Goal: Task Accomplishment & Management: Use online tool/utility

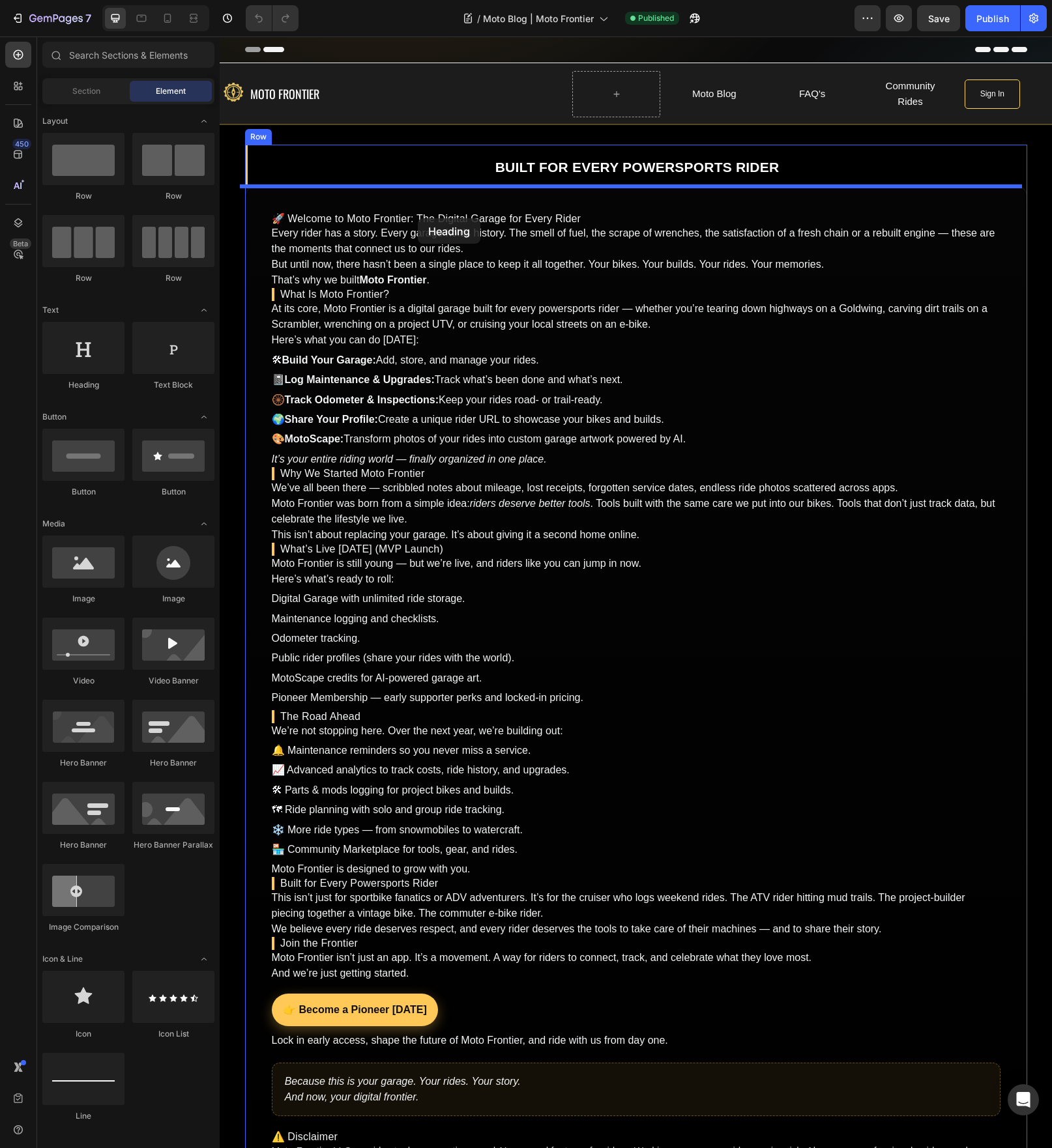
drag, startPoint x: 297, startPoint y: 397, endPoint x: 418, endPoint y: 218, distance: 216.1
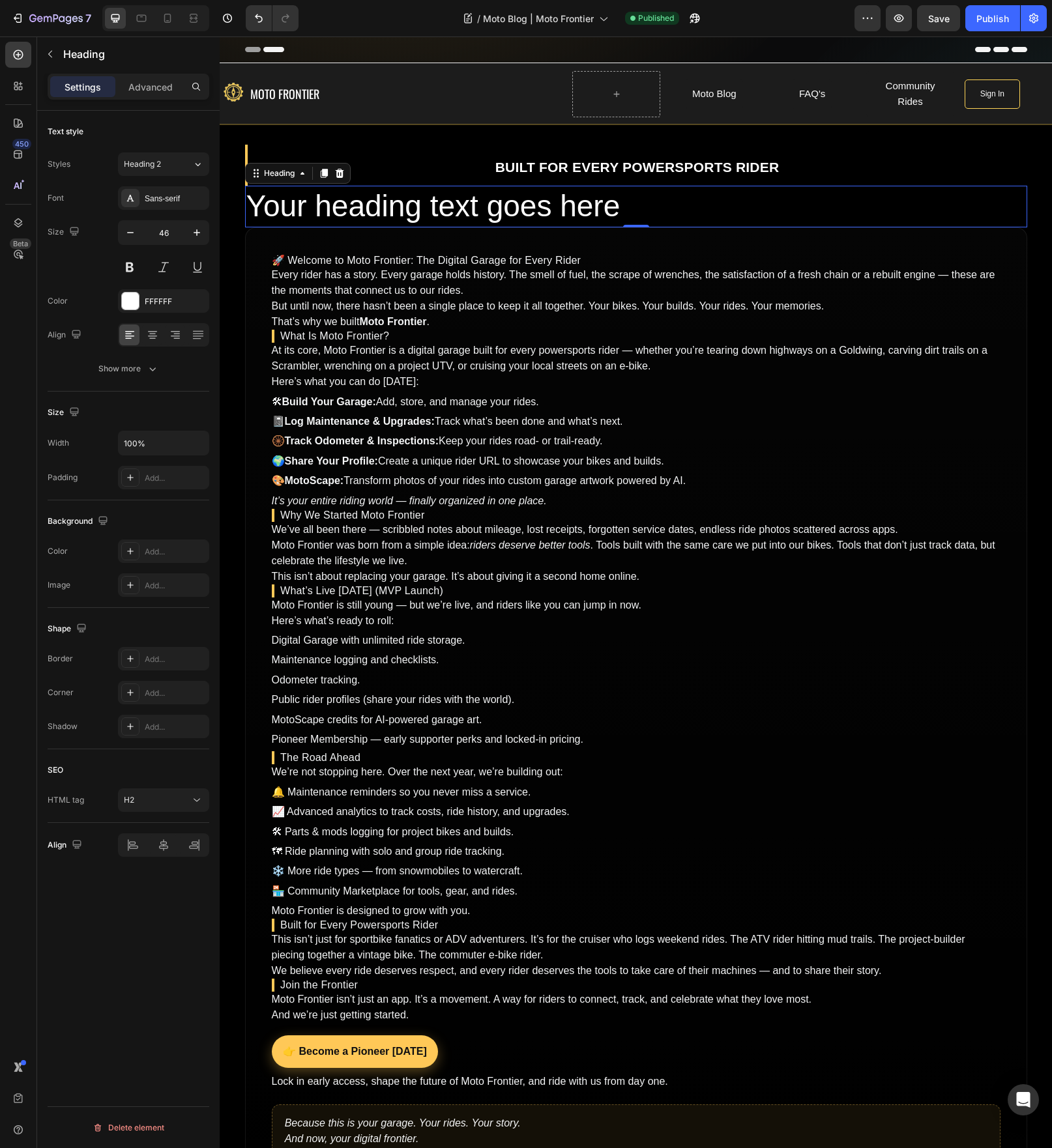
click at [335, 172] on icon at bounding box center [339, 173] width 8 height 9
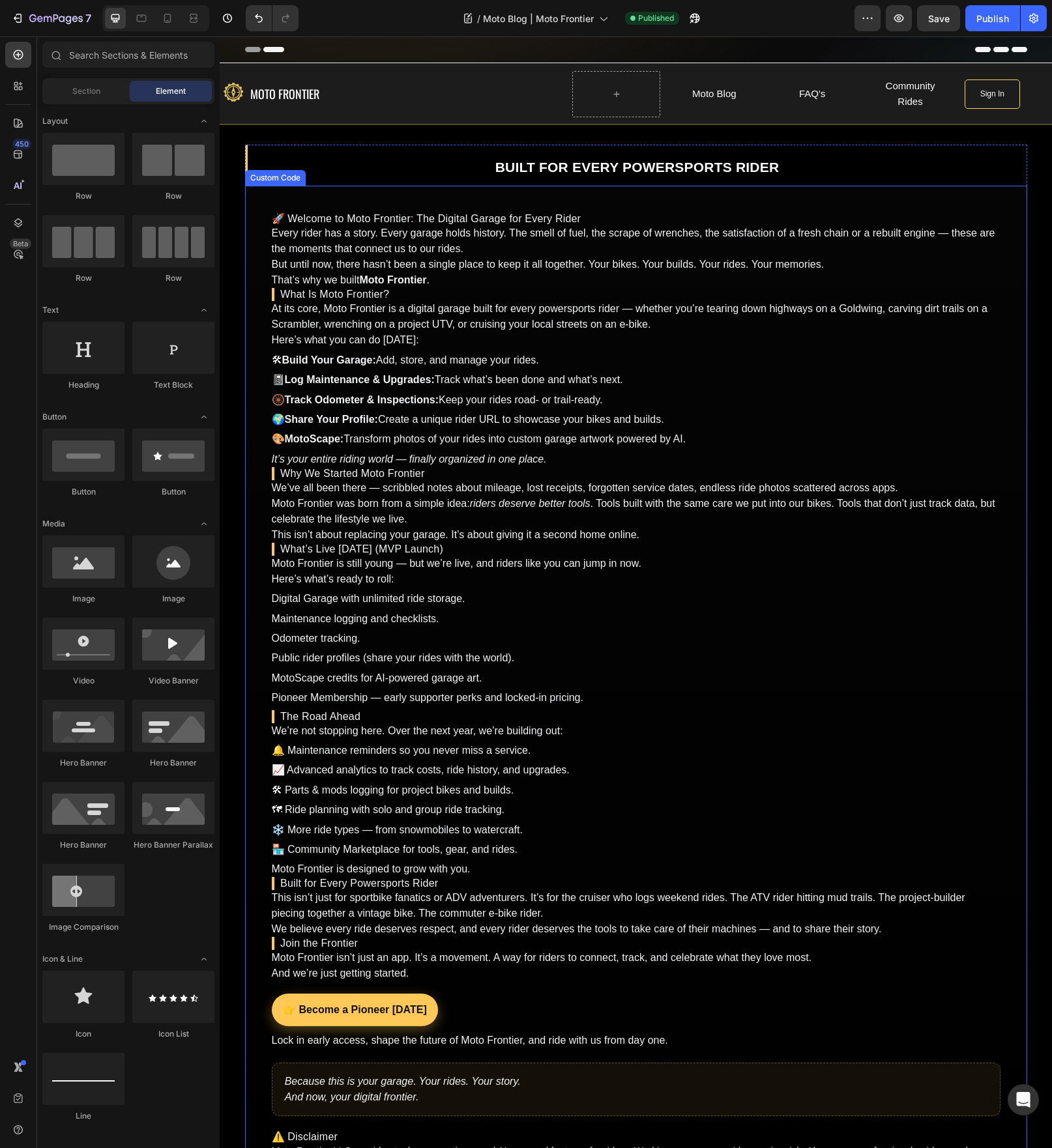
click at [333, 221] on h1 "🚀 Welcome to Moto Frontier: The Digital Garage for Every Rider" at bounding box center [636, 219] width 729 height 13
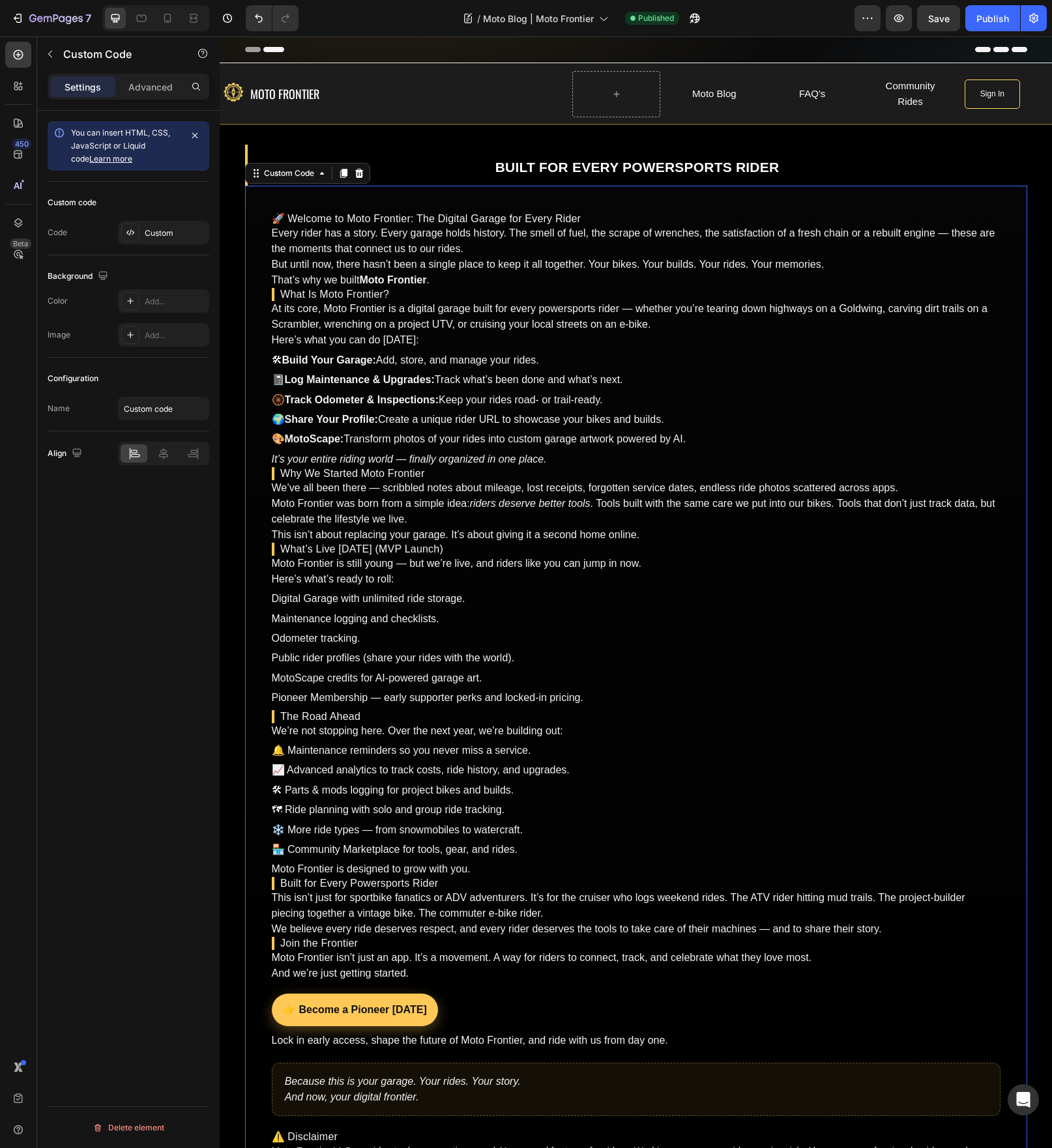
click at [333, 221] on h1 "🚀 Welcome to Moto Frontier: The Digital Garage for Every Rider" at bounding box center [636, 219] width 729 height 13
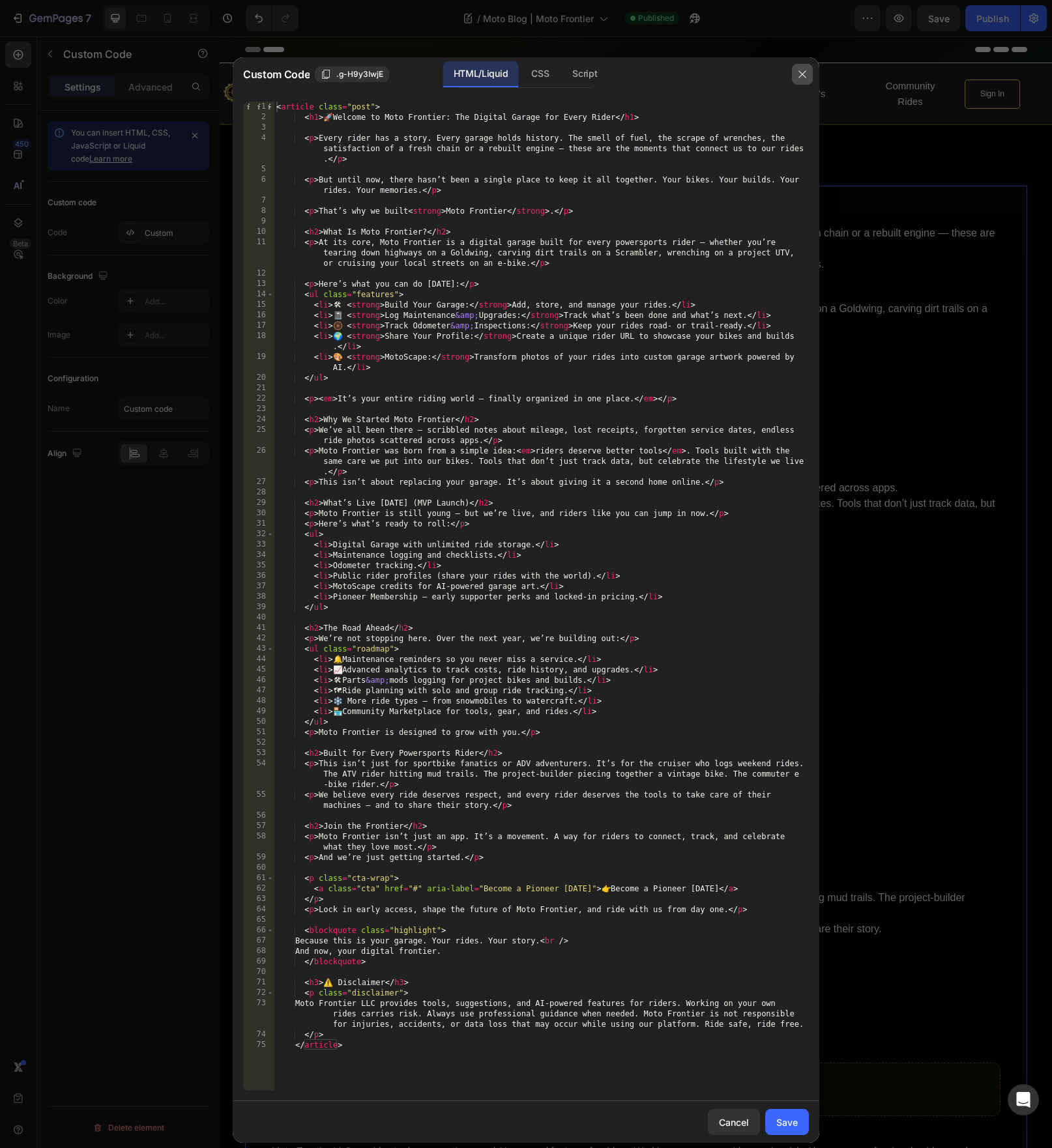
click at [802, 76] on icon "button" at bounding box center [802, 74] width 10 height 10
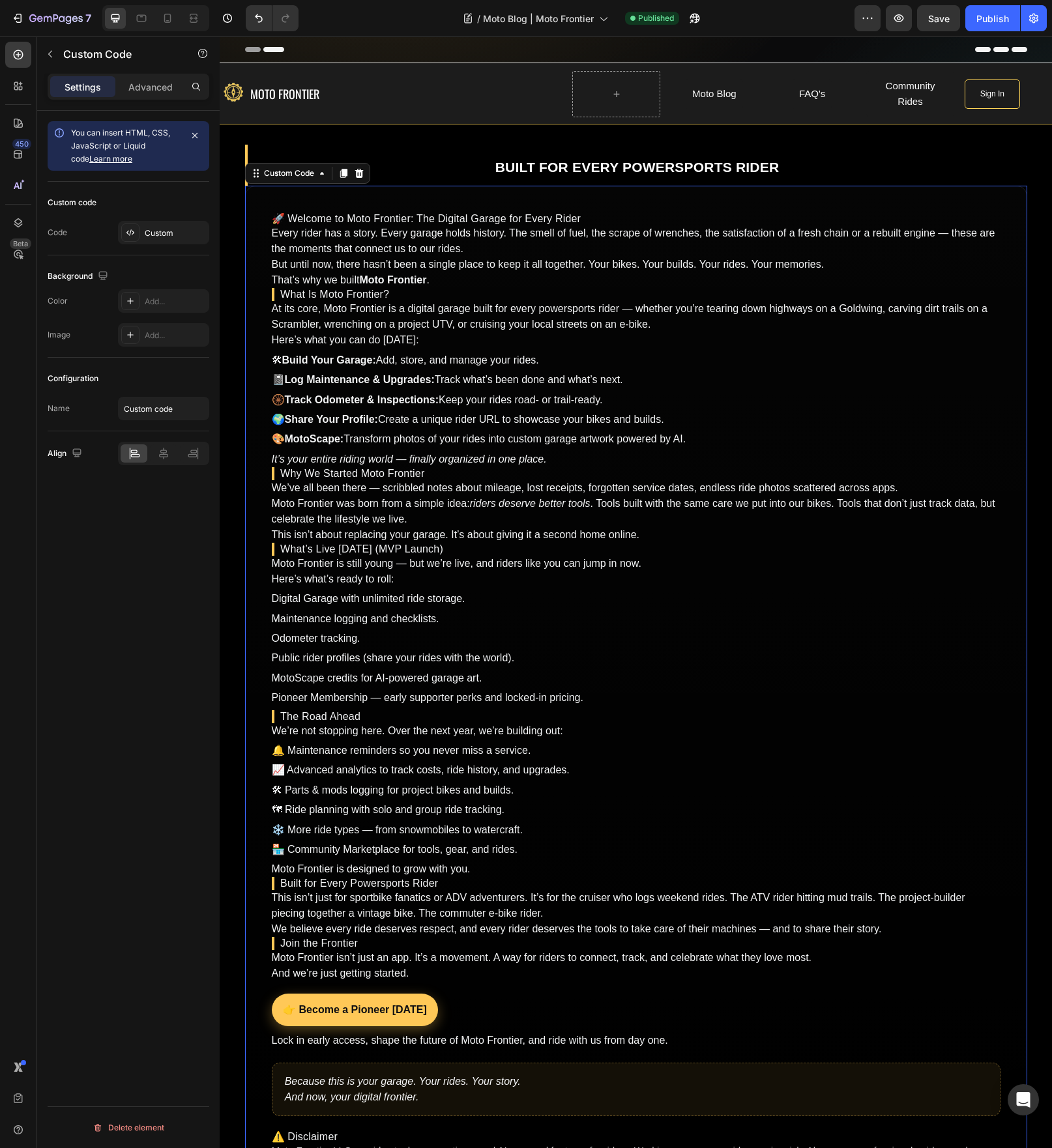
click at [586, 166] on strong "Built for Every Powersports Rider" at bounding box center [638, 167] width 284 height 15
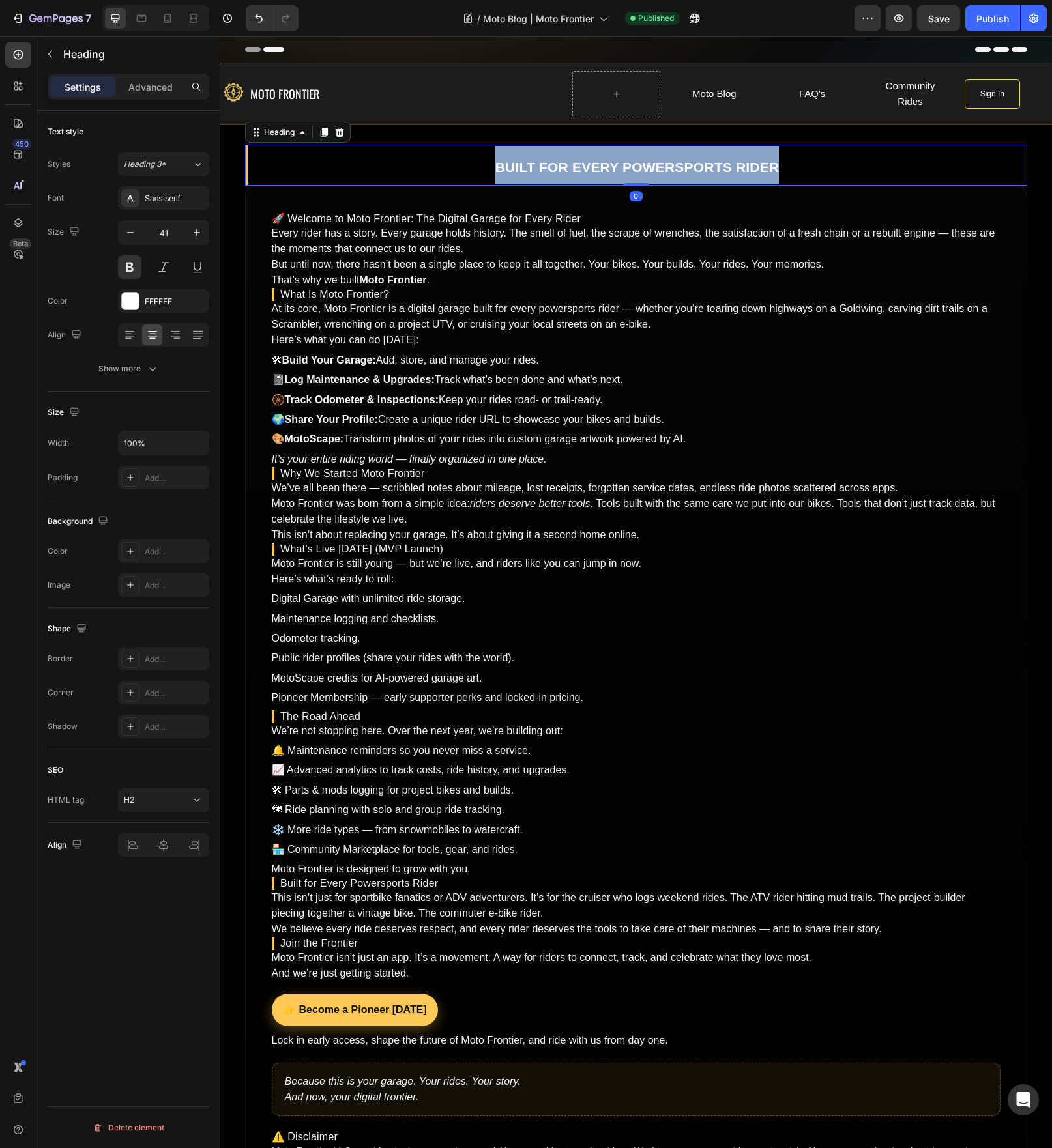
click at [586, 166] on strong "Built for Every Powersports Rider" at bounding box center [638, 167] width 284 height 15
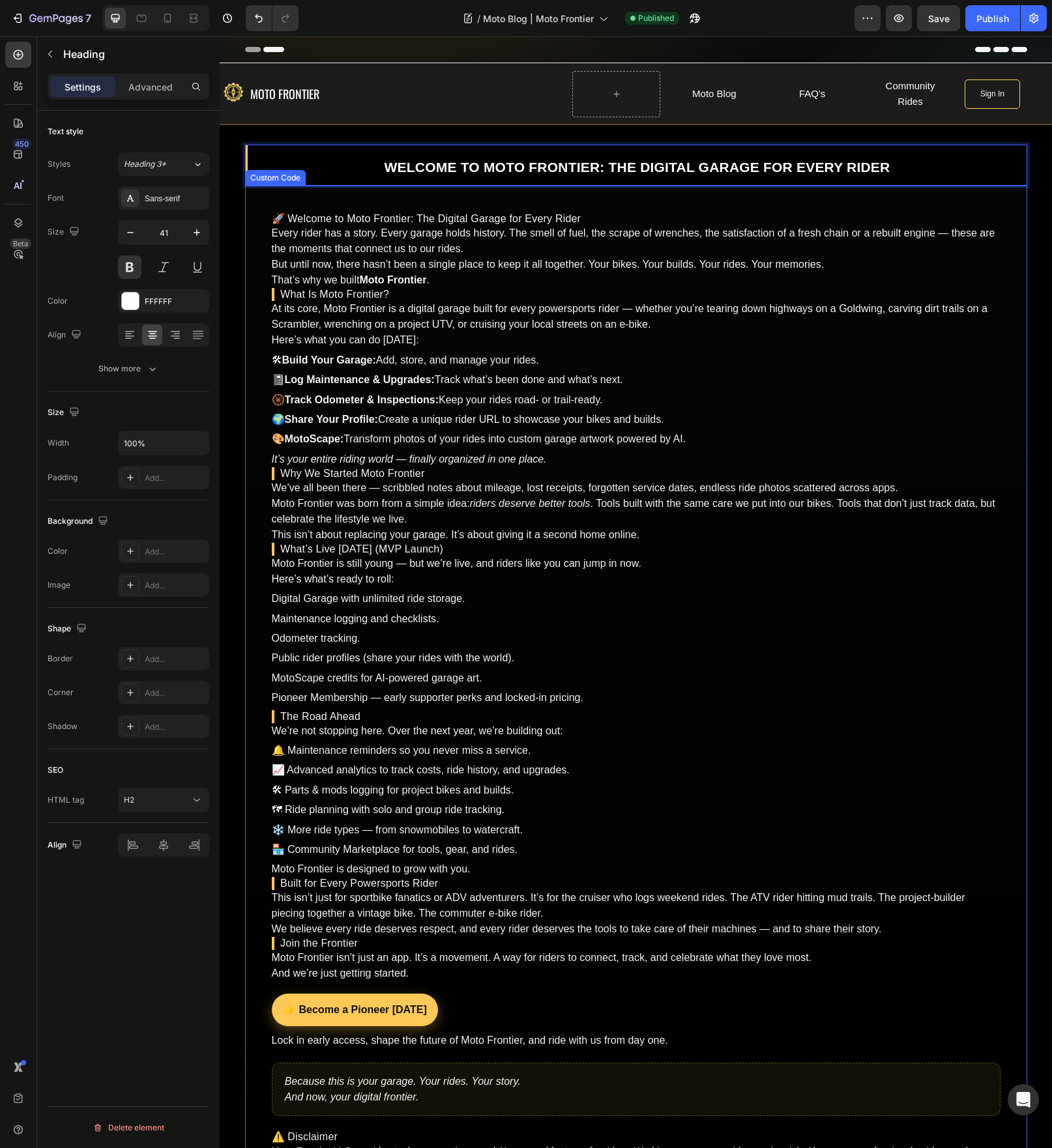
click at [624, 278] on p "That’s why we built Moto Frontier ." at bounding box center [636, 280] width 729 height 16
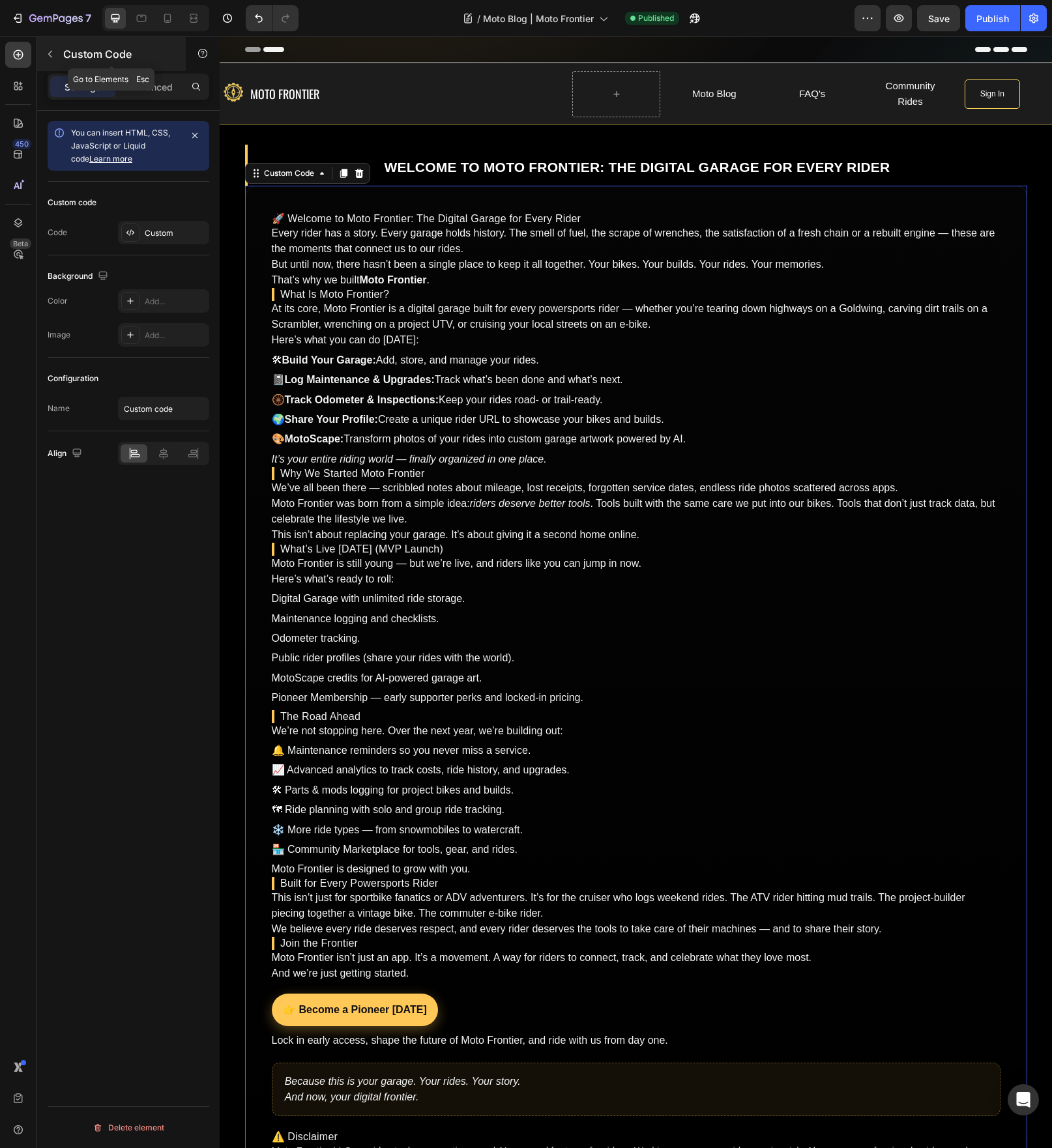
click at [52, 56] on icon "button" at bounding box center [50, 54] width 10 height 10
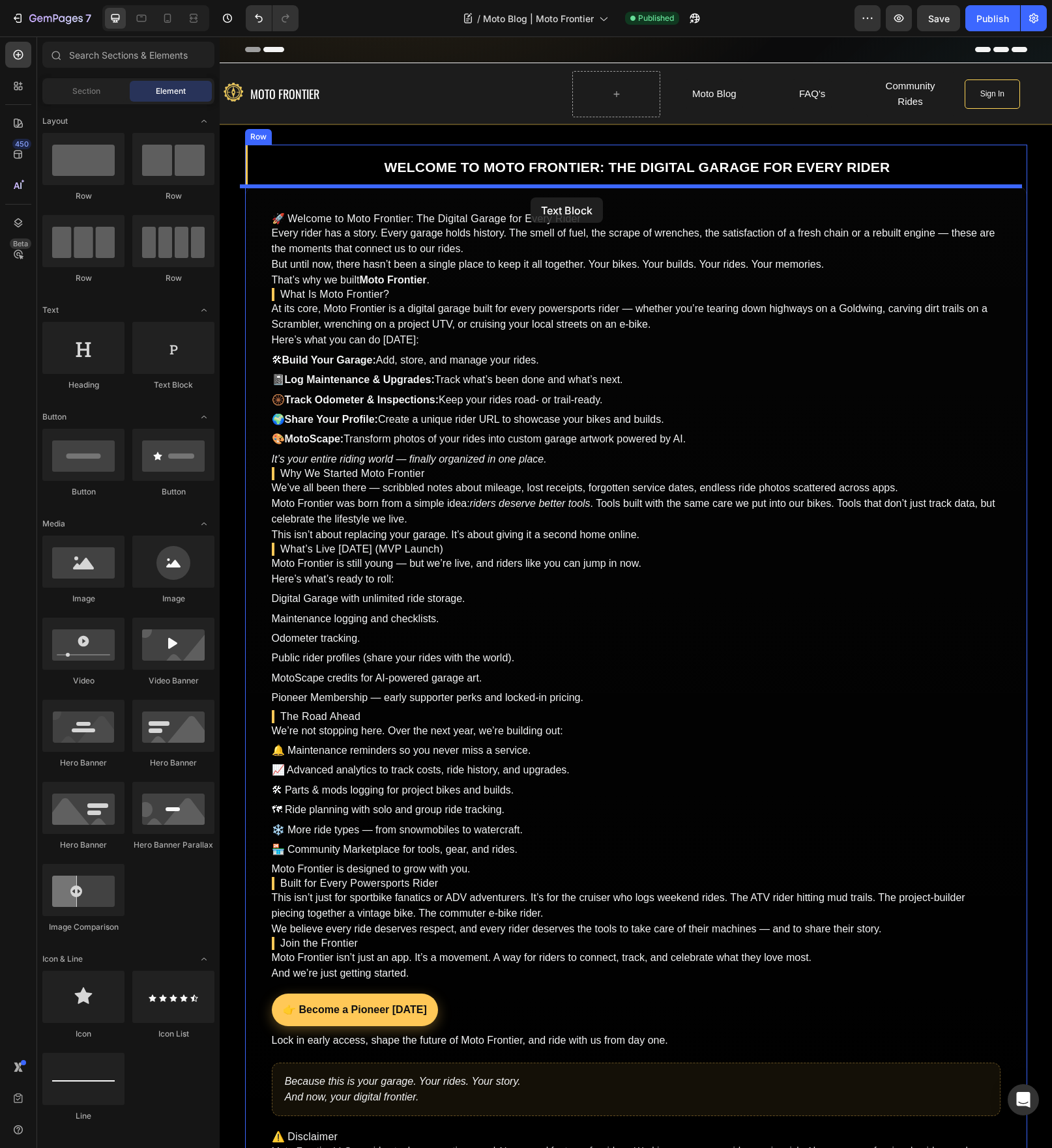
drag, startPoint x: 404, startPoint y: 397, endPoint x: 530, endPoint y: 198, distance: 235.5
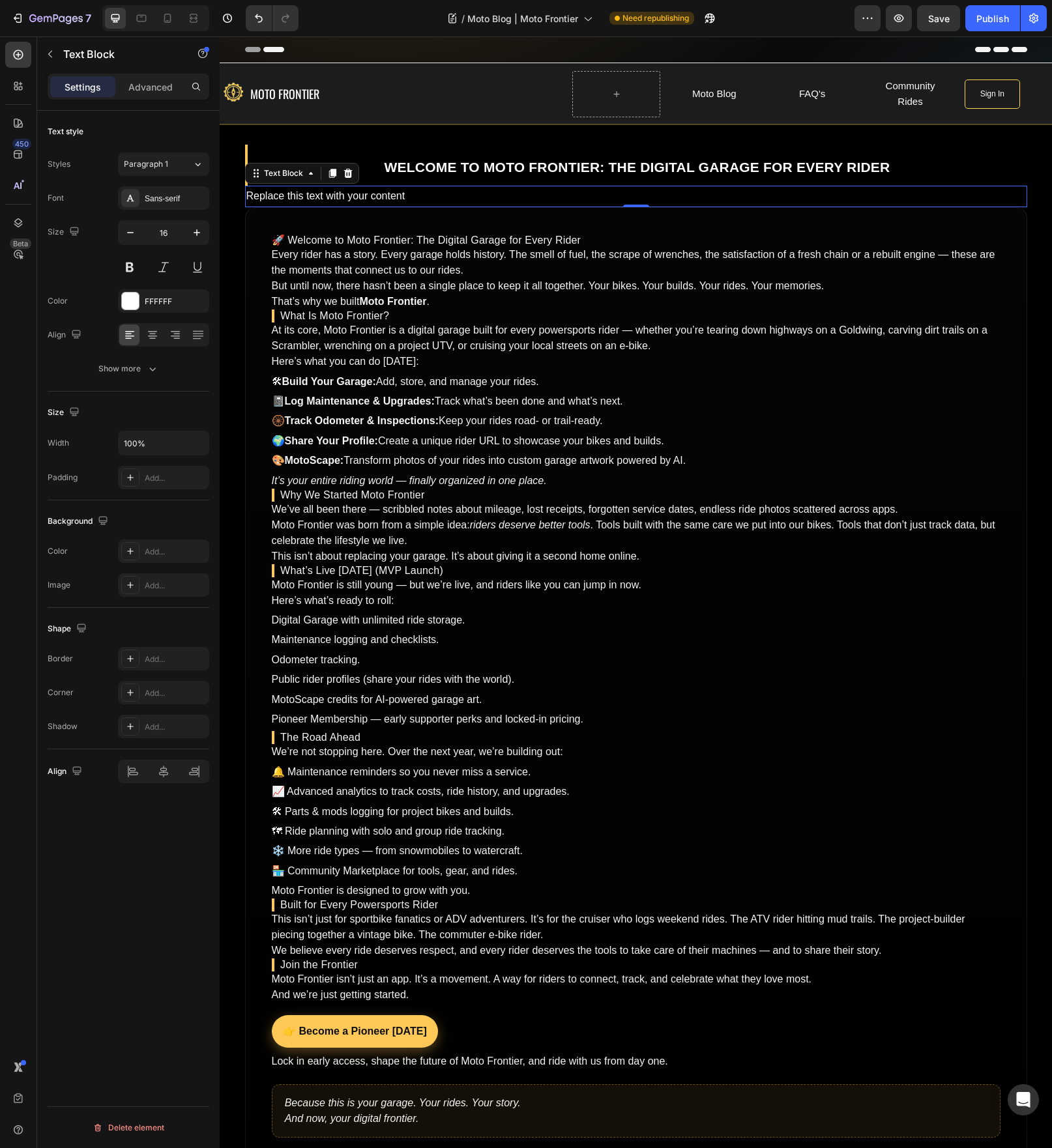
click at [385, 200] on div "Replace this text with your content" at bounding box center [636, 196] width 782 height 21
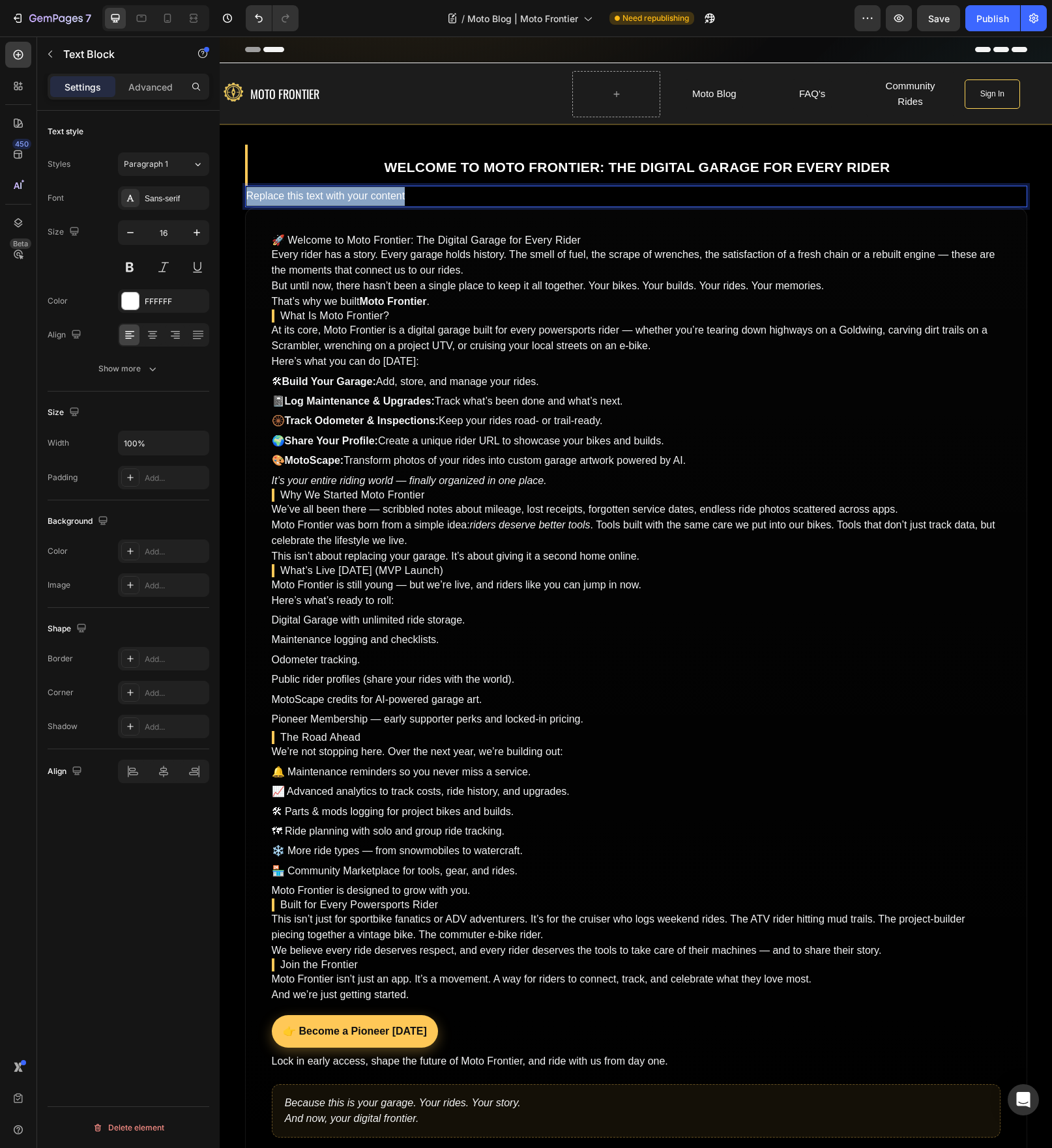
click at [385, 200] on p "Replace this text with your content" at bounding box center [636, 197] width 779 height 19
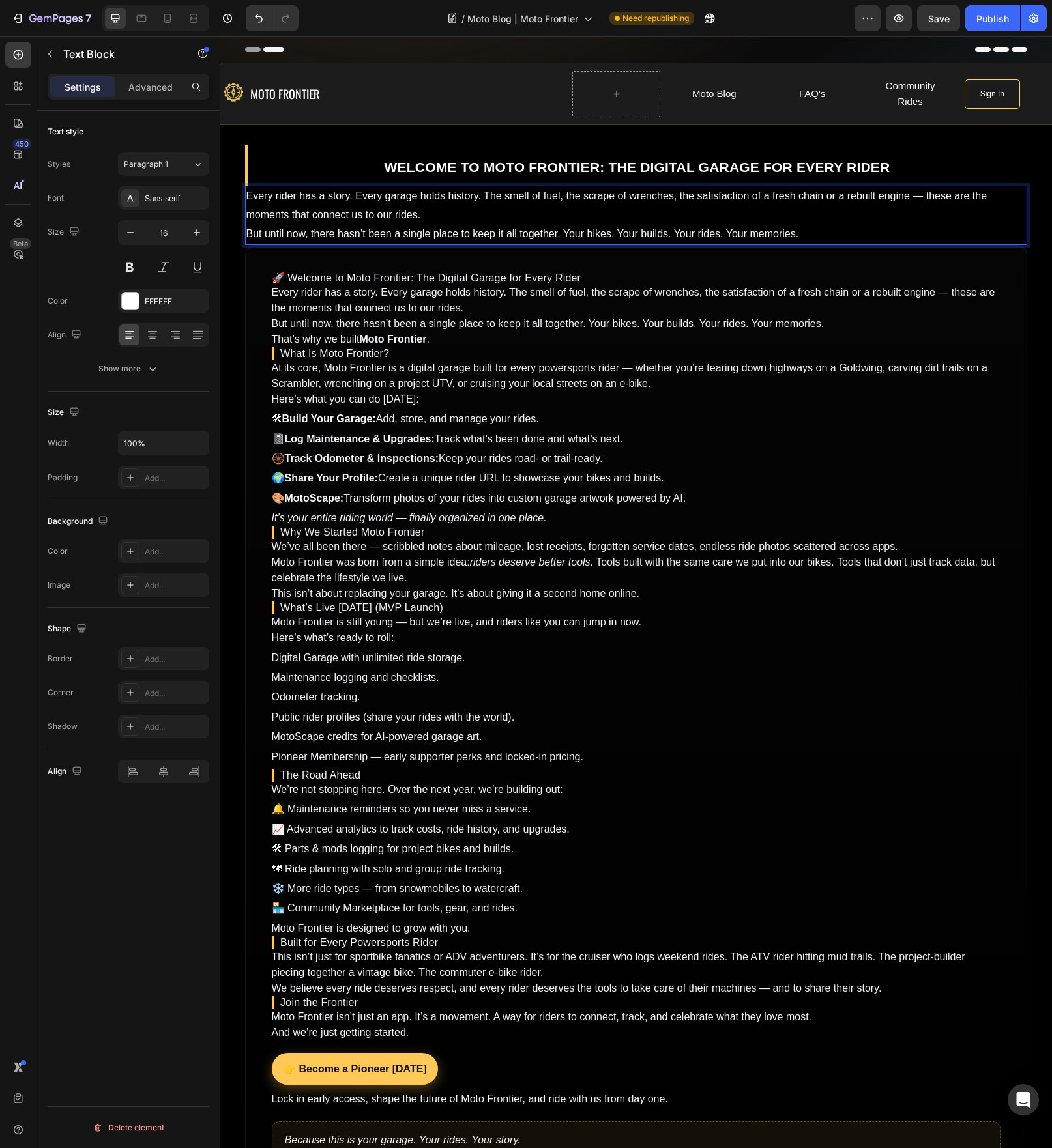
click at [247, 238] on p "But until now, there hasn’t been a single place to keep it all together. Your b…" at bounding box center [636, 235] width 779 height 19
click at [247, 238] on p "But until now, there hasn’t been a single place to keep it all together. Your b…" at bounding box center [636, 235] width 779 height 19
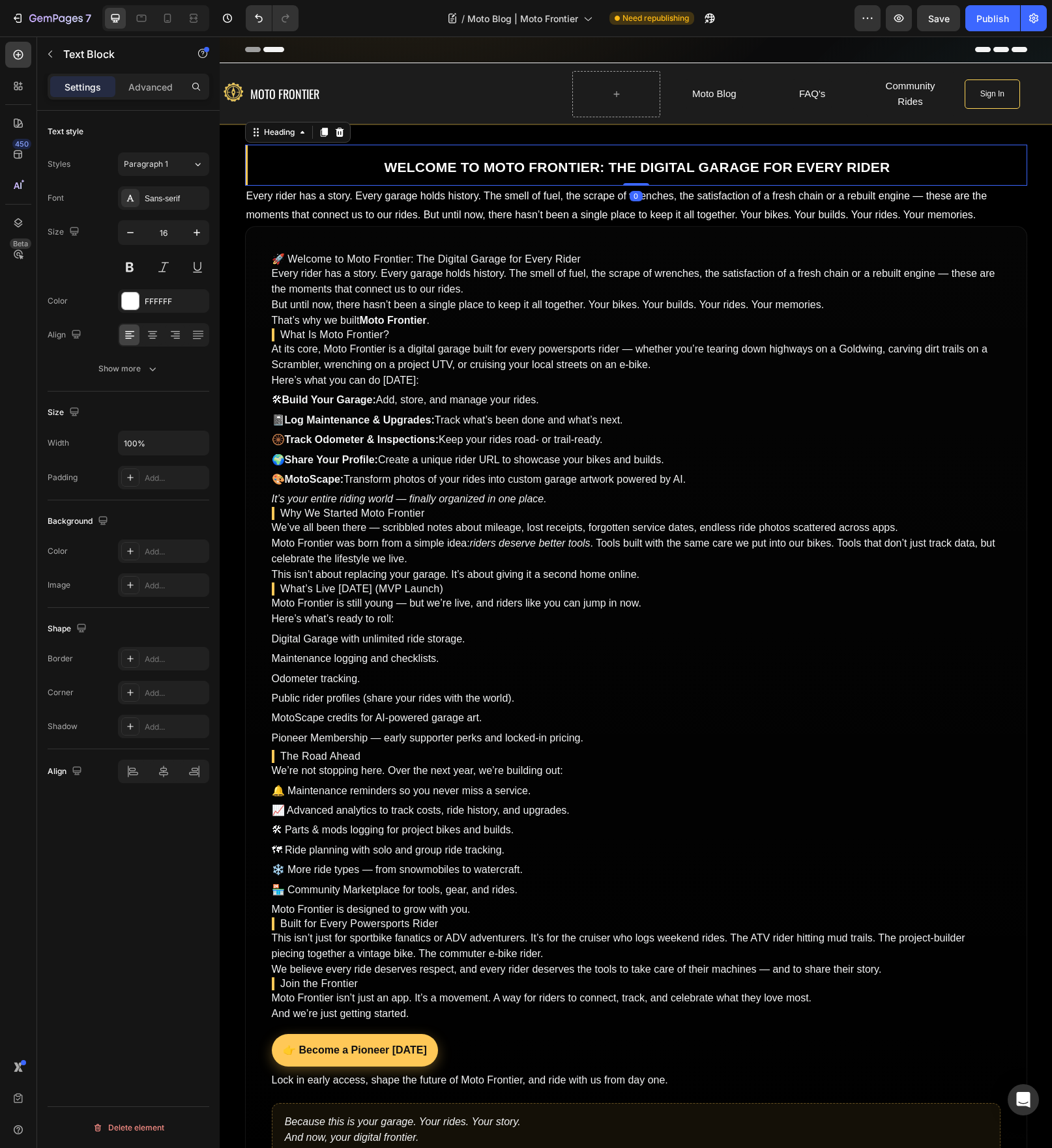
click at [756, 167] on strong "Welcome to Moto Frontier: The Digital Garage for Every Rider" at bounding box center [637, 167] width 506 height 15
click at [320, 133] on icon at bounding box center [324, 132] width 7 height 9
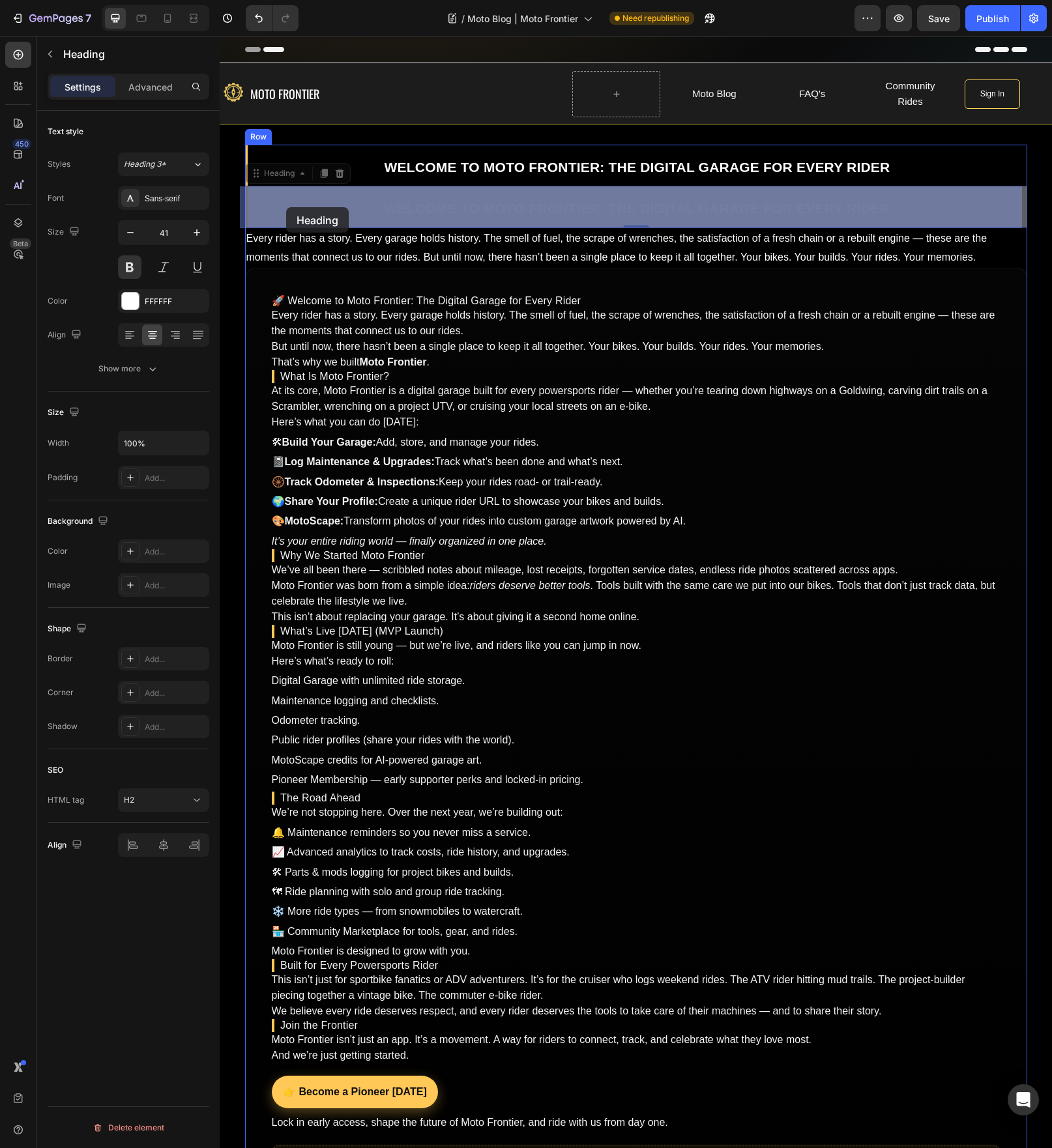
drag, startPoint x: 279, startPoint y: 179, endPoint x: 286, endPoint y: 207, distance: 28.9
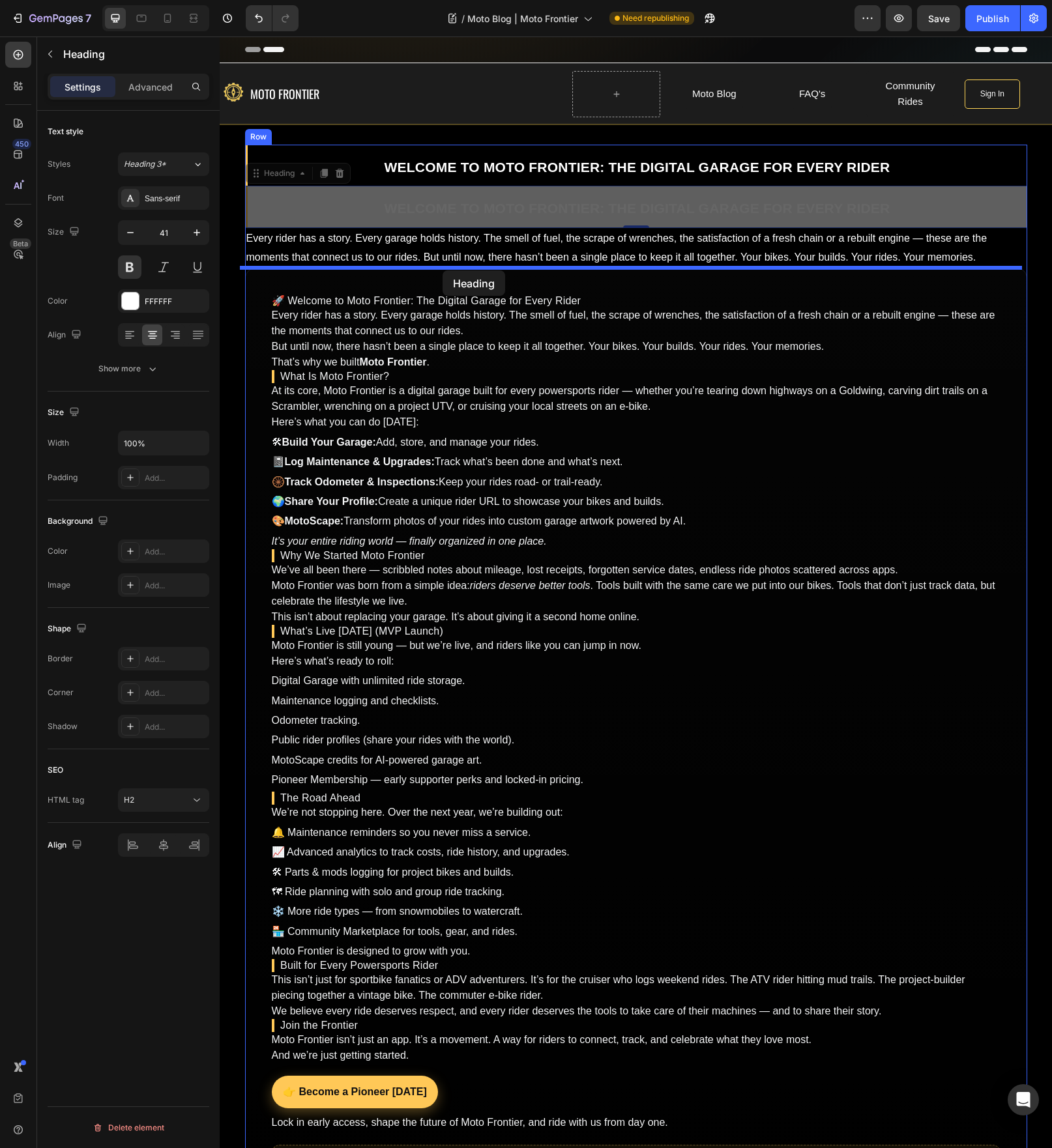
drag, startPoint x: 261, startPoint y: 177, endPoint x: 442, endPoint y: 270, distance: 203.5
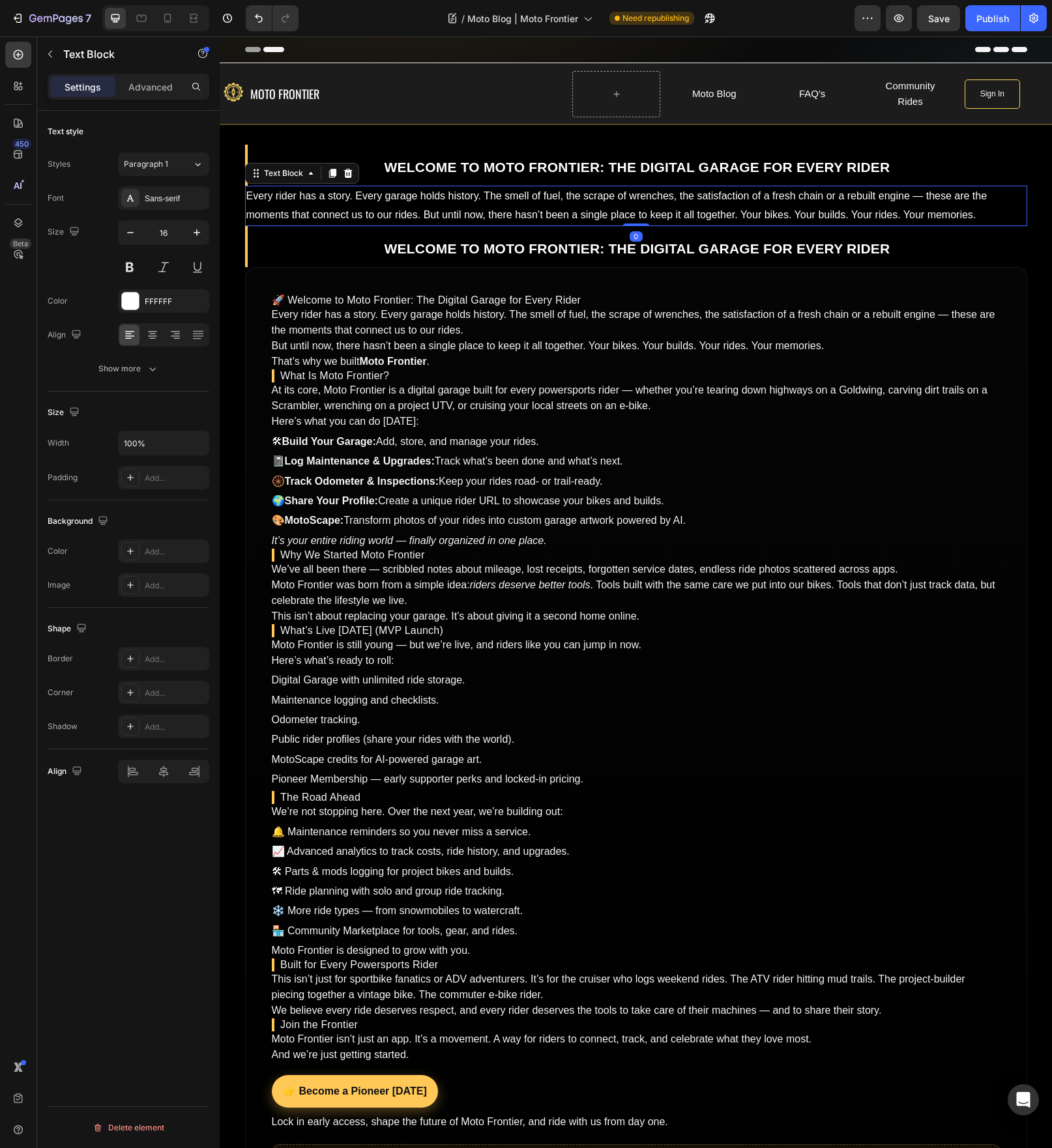
click at [968, 216] on p "Every rider has a story. Every garage holds history. The smell of fuel, the scr…" at bounding box center [636, 206] width 779 height 38
click at [981, 216] on p "Every rider has a story. Every garage holds history. The smell of fuel, the scr…" at bounding box center [636, 206] width 779 height 38
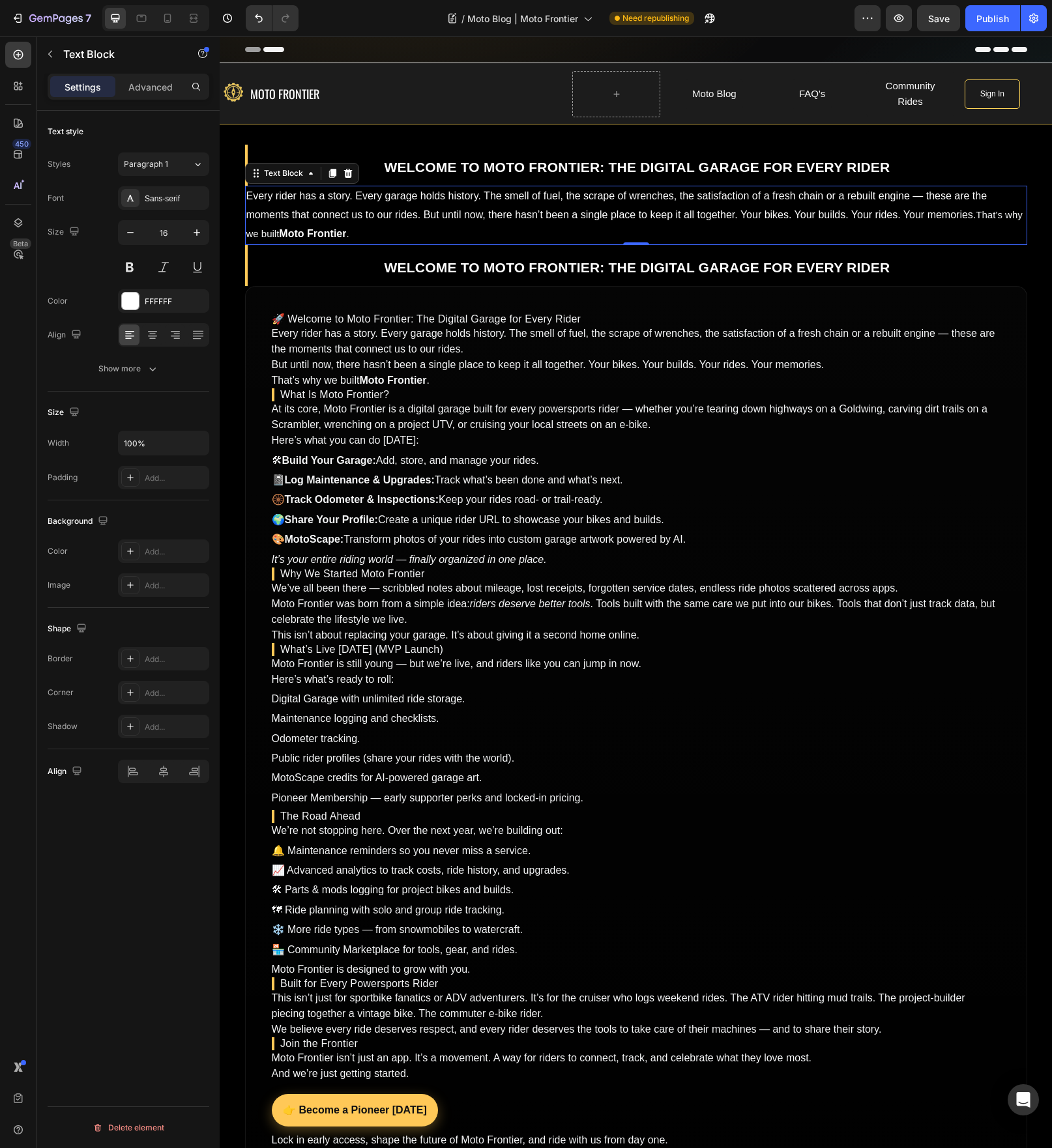
click at [608, 266] on strong "Welcome to Moto Frontier: The Digital Garage for Every Rider" at bounding box center [637, 267] width 506 height 15
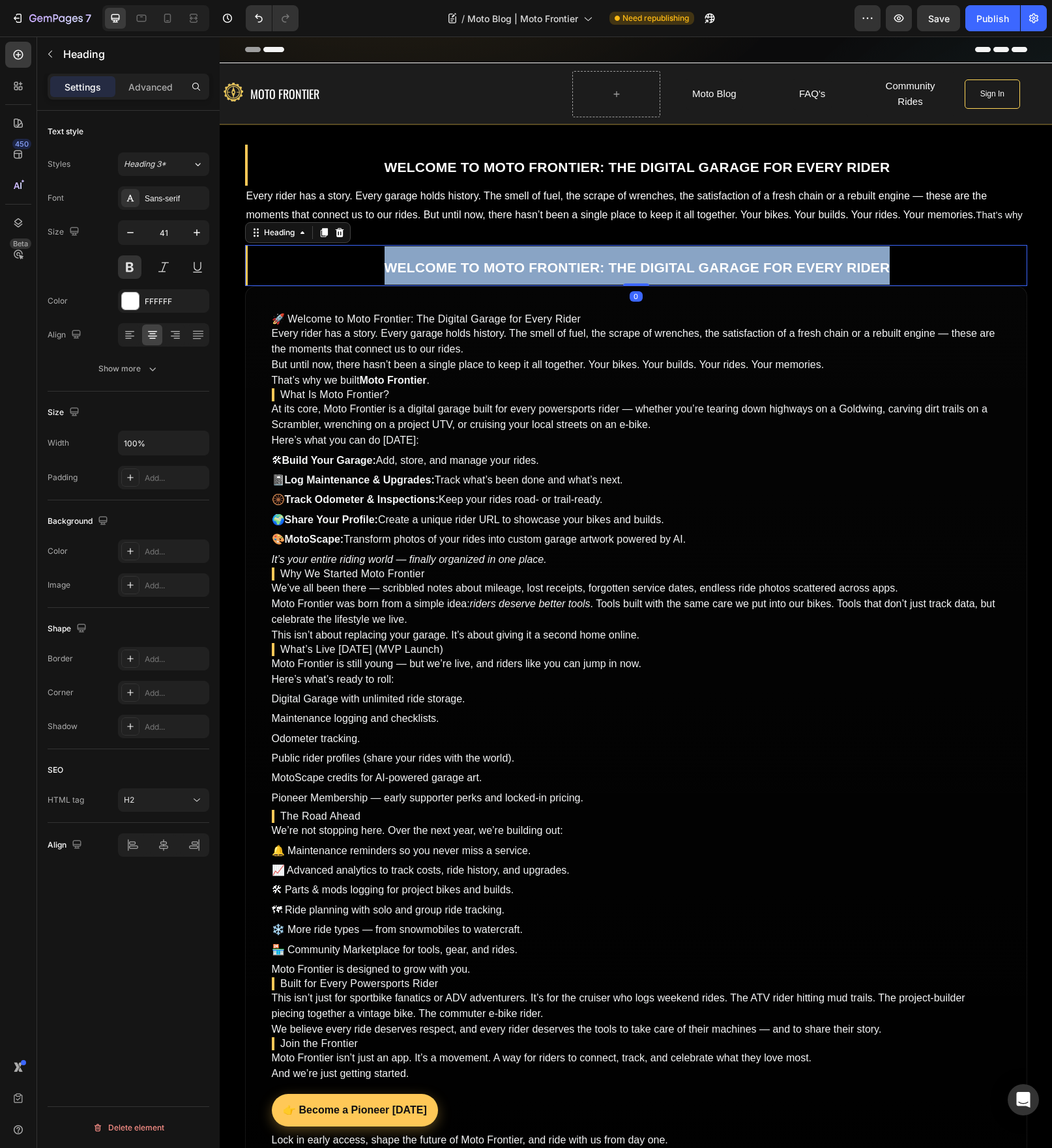
click at [608, 266] on strong "Welcome to Moto Frontier: The Digital Garage for Every Rider" at bounding box center [637, 267] width 506 height 15
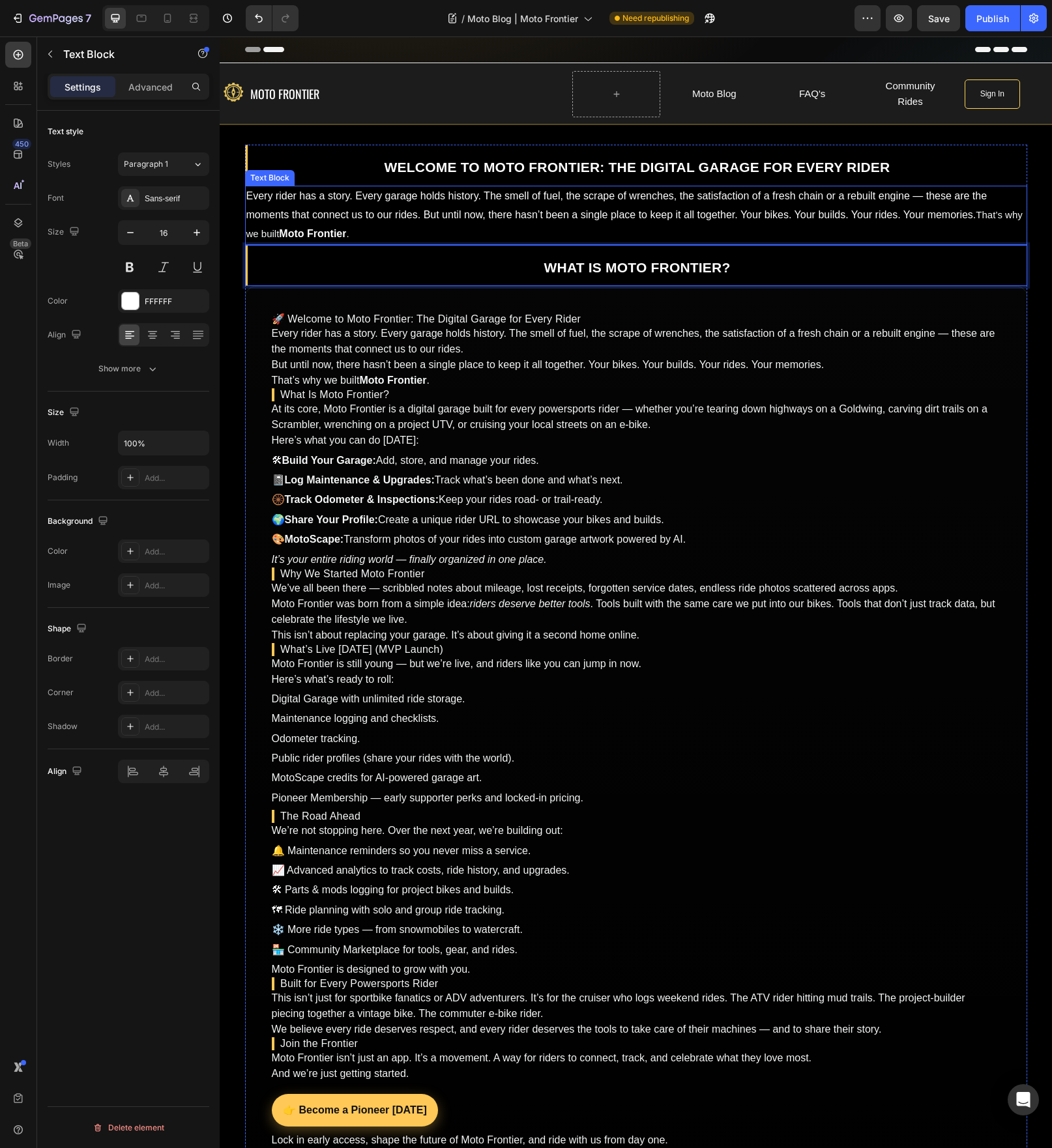
click at [597, 209] on p "Every rider has a story. Every garage holds history. The smell of fuel, the scr…" at bounding box center [636, 216] width 779 height 56
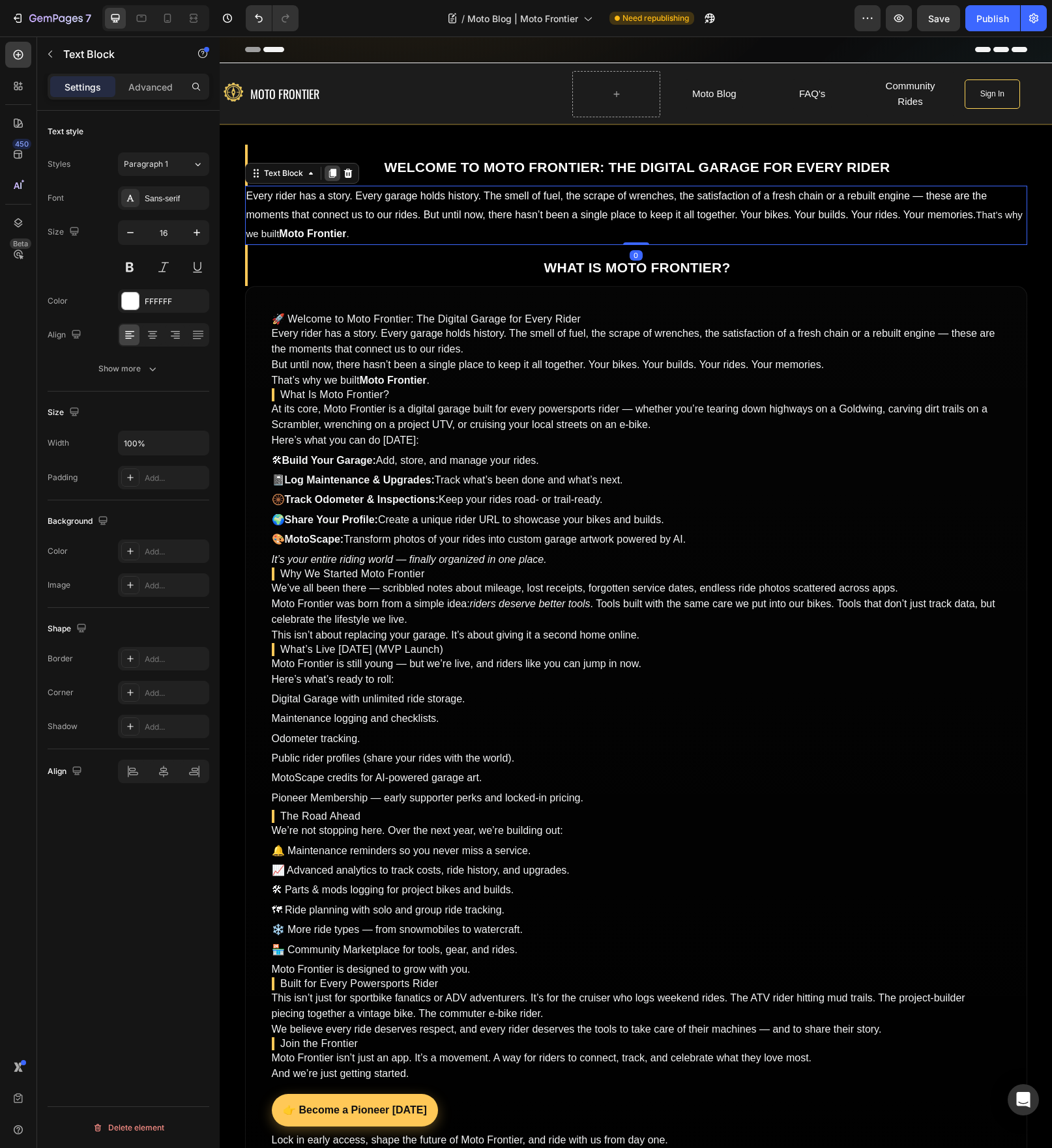
click at [328, 171] on icon at bounding box center [332, 174] width 7 height 9
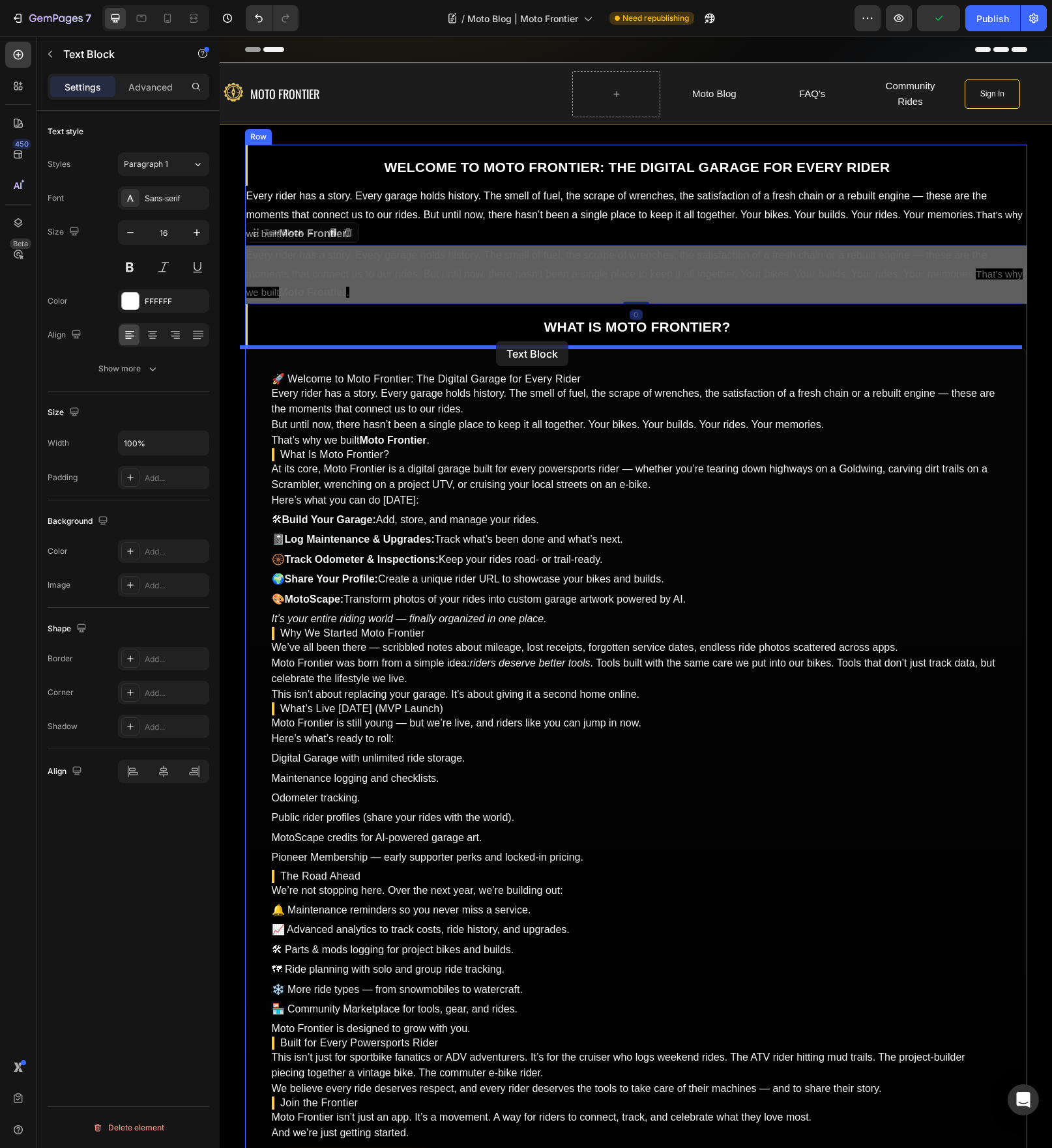
drag, startPoint x: 273, startPoint y: 235, endPoint x: 496, endPoint y: 341, distance: 246.9
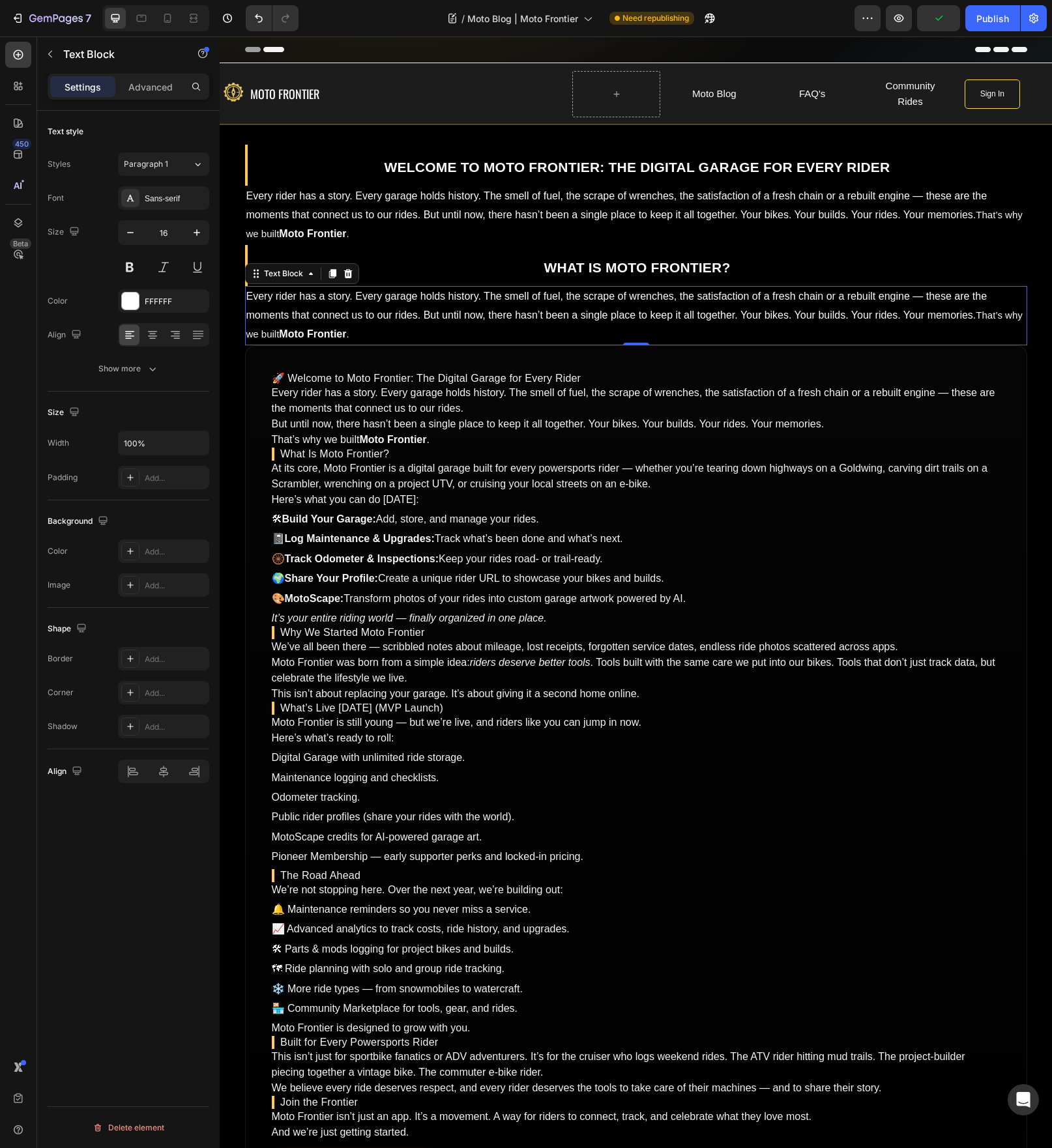
click at [521, 302] on p "Every rider has a story. Every garage holds history. The smell of fuel, the scr…" at bounding box center [636, 316] width 779 height 56
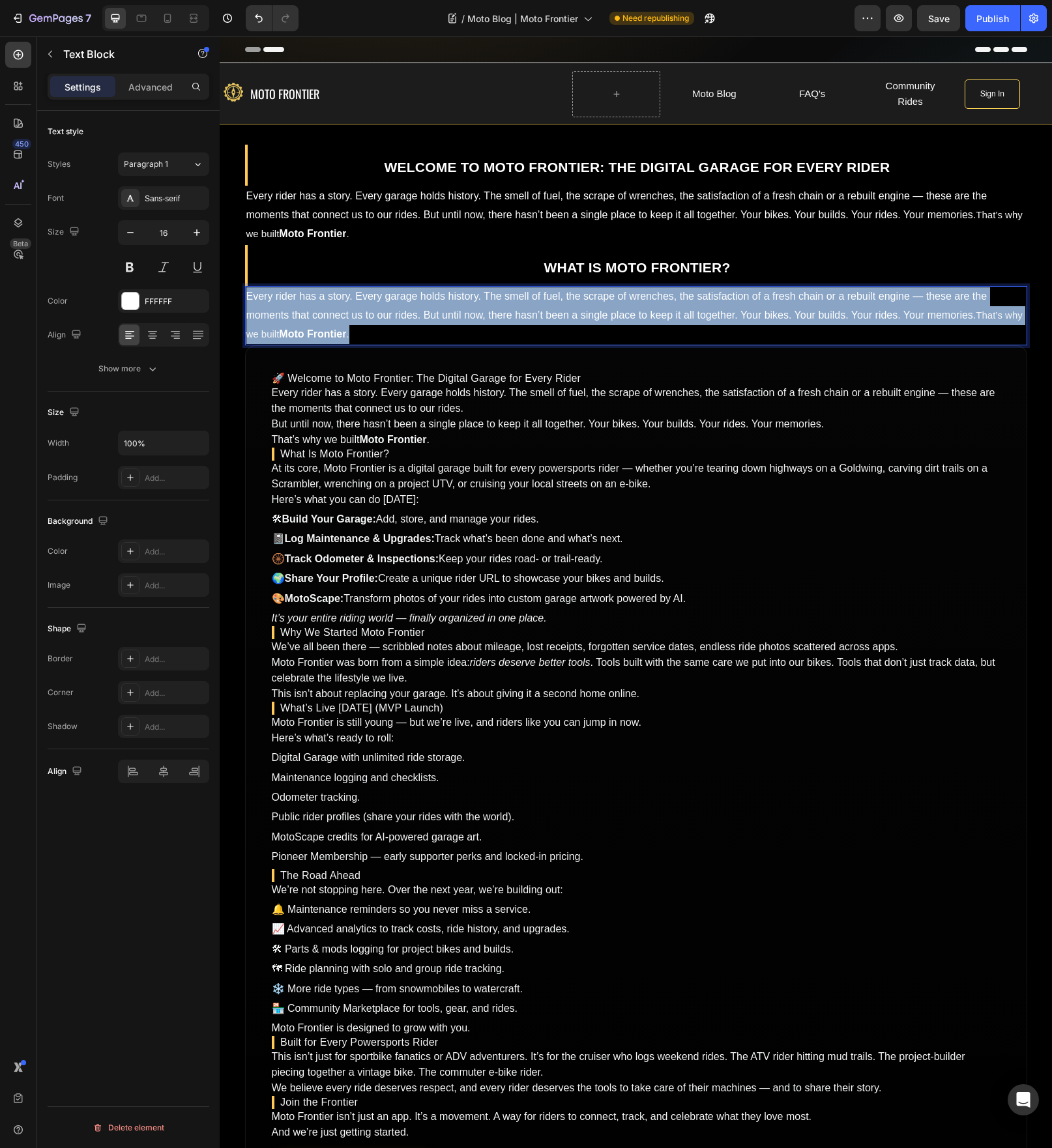
click at [521, 302] on p "Every rider has a story. Every garage holds history. The smell of fuel, the scr…" at bounding box center [636, 316] width 779 height 56
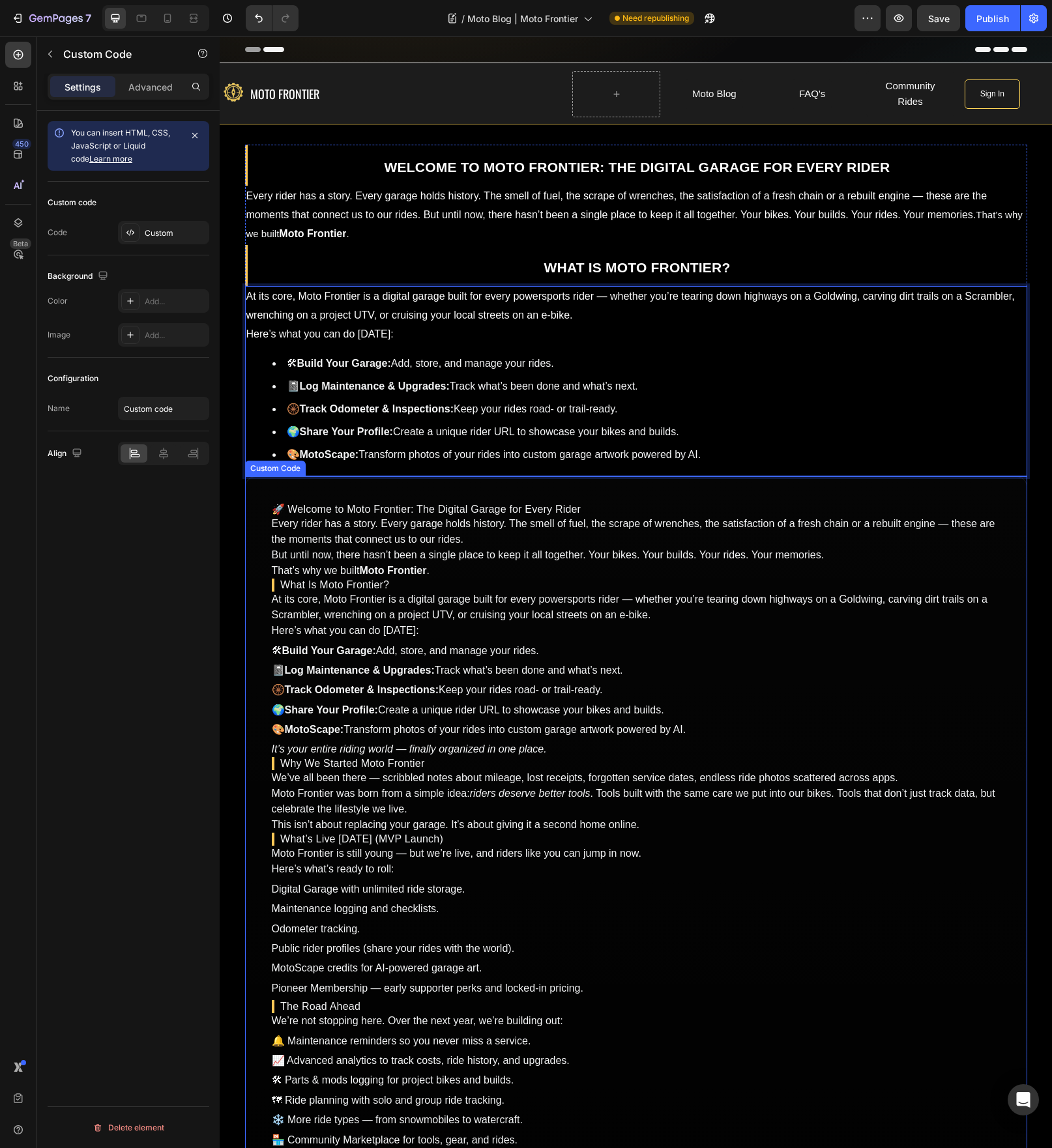
click at [695, 567] on p "That’s why we built Moto Frontier ." at bounding box center [636, 570] width 729 height 16
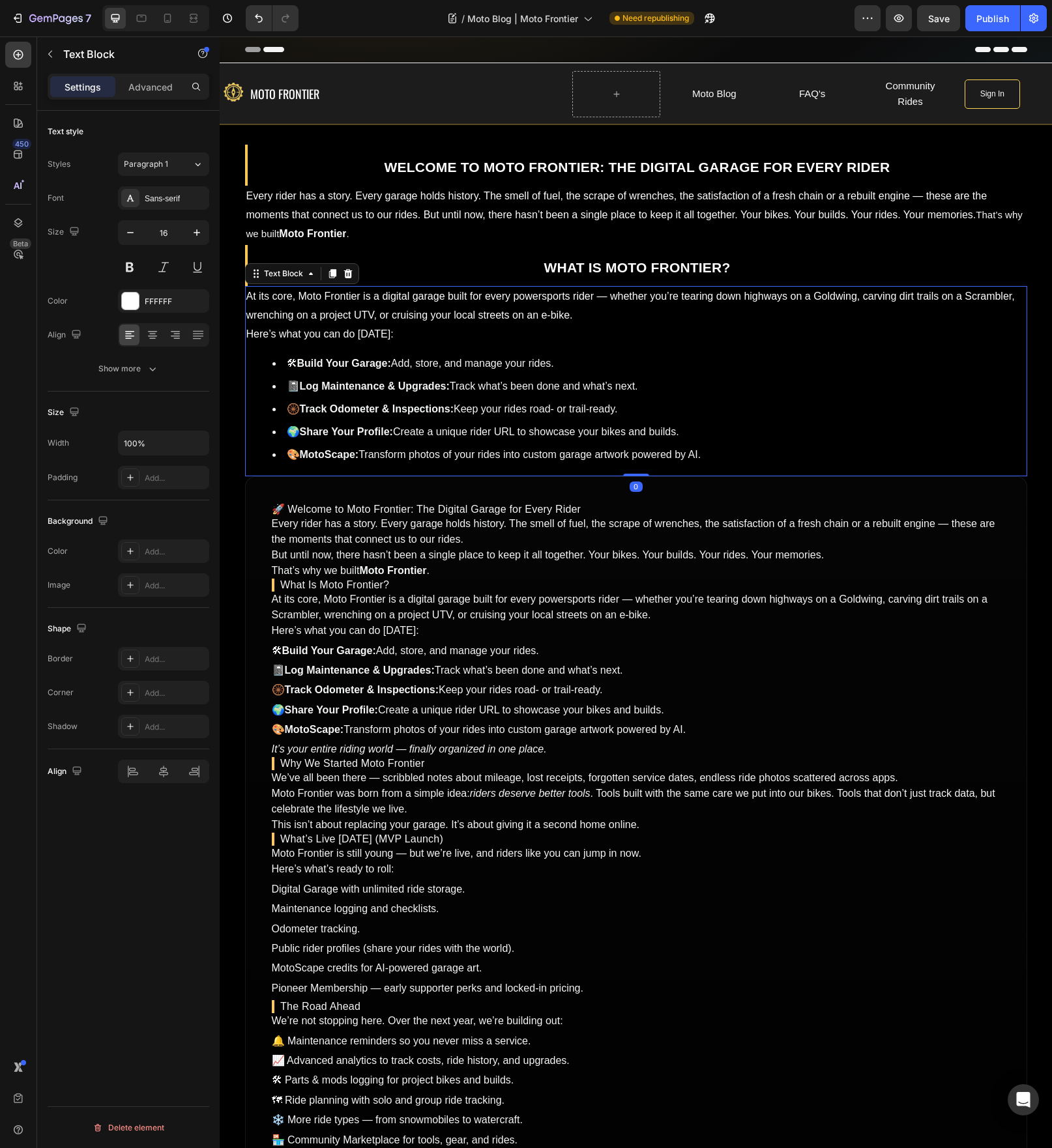
click at [697, 457] on li "🎨 MotoScape: Transform photos of your rides into custom garage artwork powered …" at bounding box center [649, 455] width 753 height 19
click at [717, 458] on li "🎨 MotoScape: Transform photos of your rides into custom garage artwork powered …" at bounding box center [649, 455] width 753 height 19
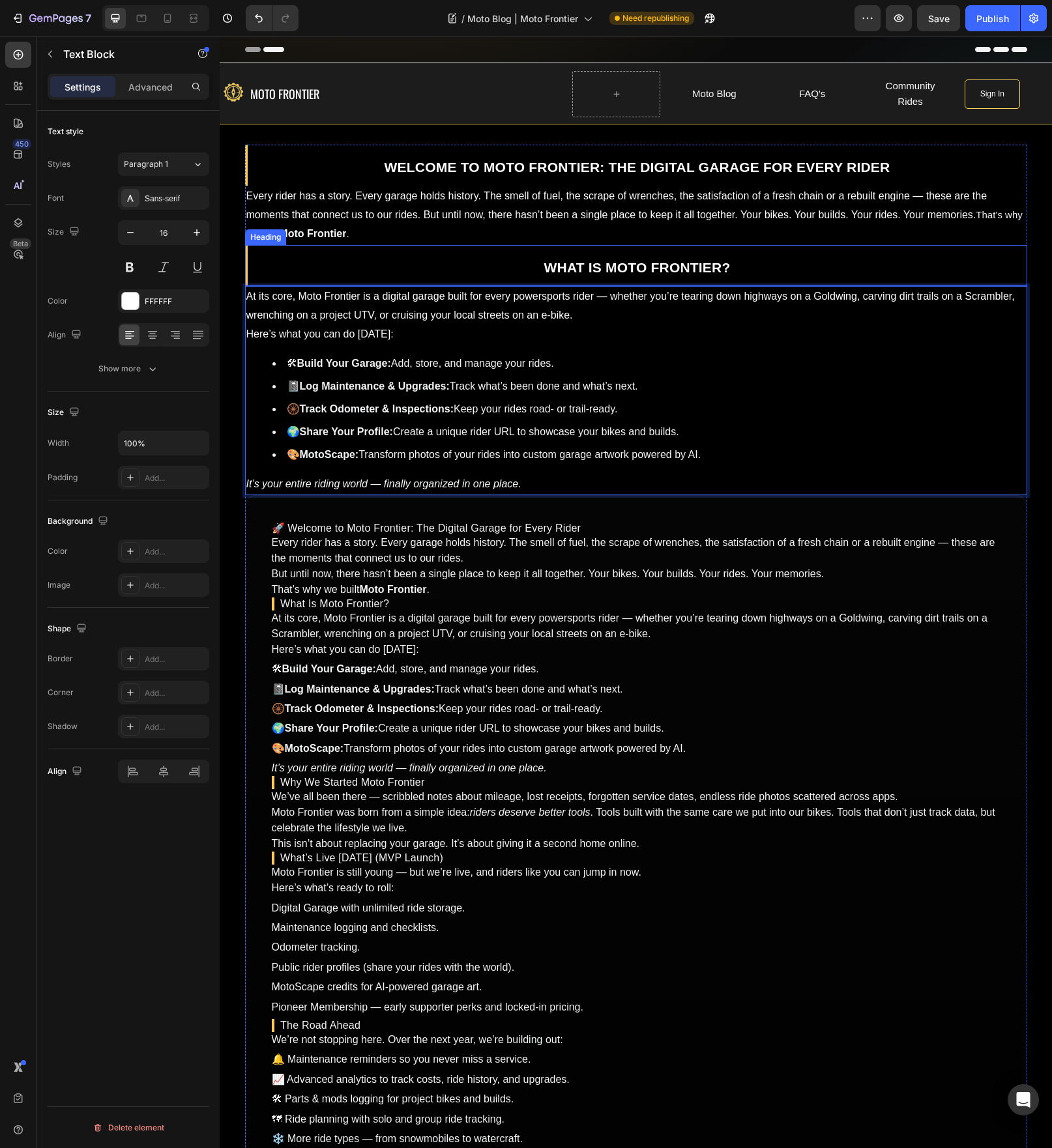
click at [655, 270] on strong "What Is Moto Frontier?" at bounding box center [638, 267] width 187 height 15
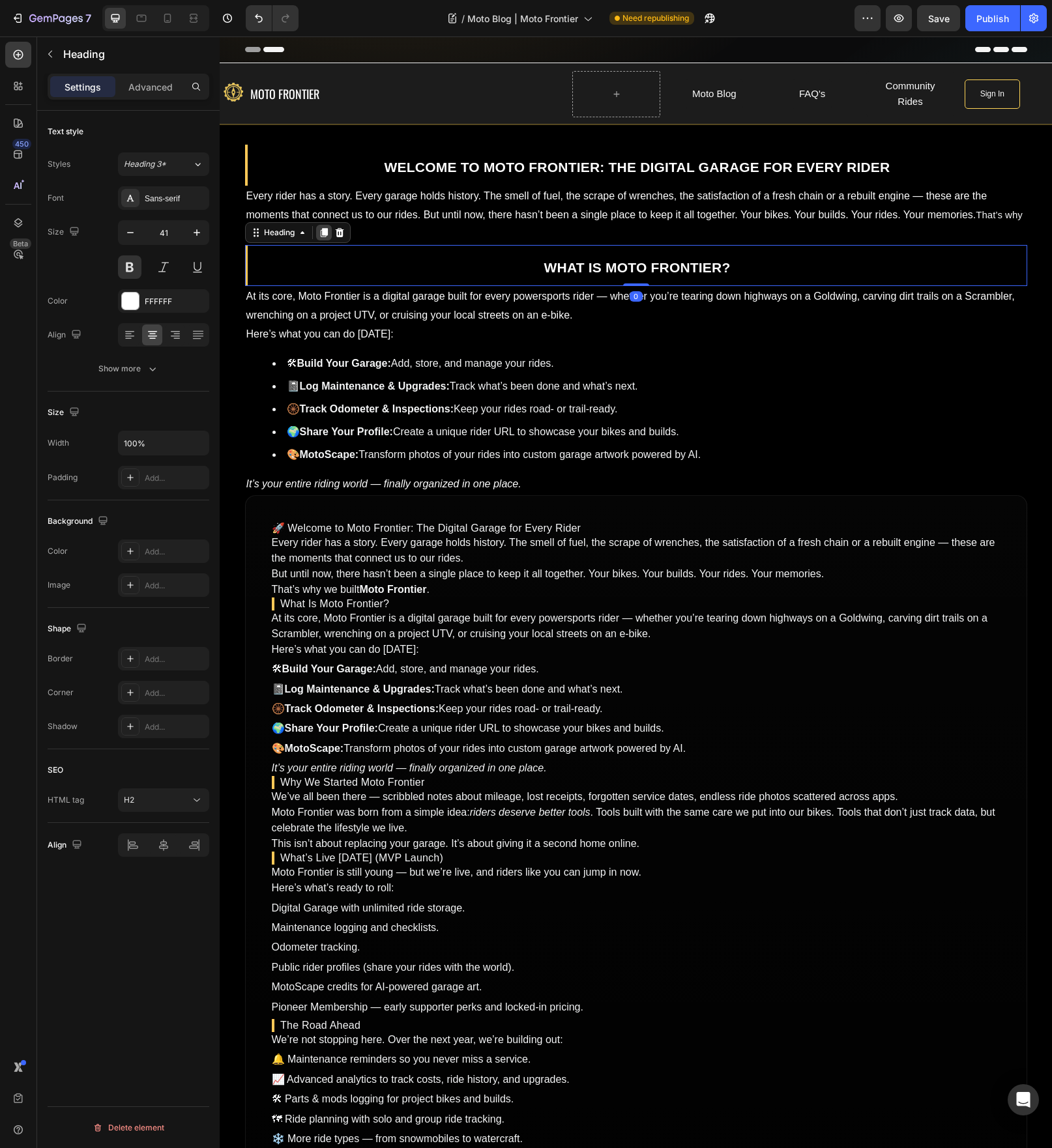
click at [320, 236] on icon at bounding box center [324, 233] width 7 height 9
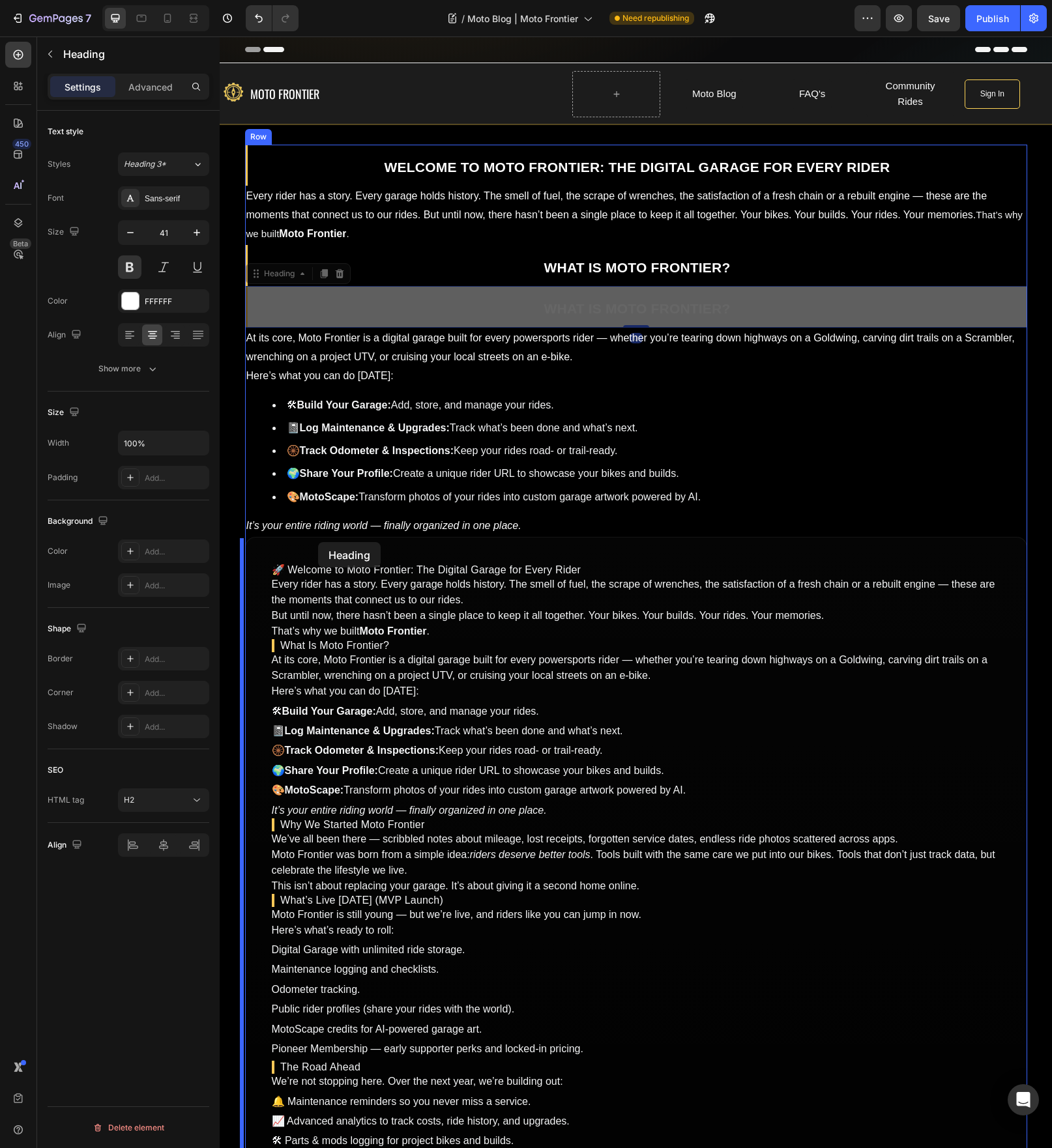
drag, startPoint x: 283, startPoint y: 278, endPoint x: 318, endPoint y: 541, distance: 265.3
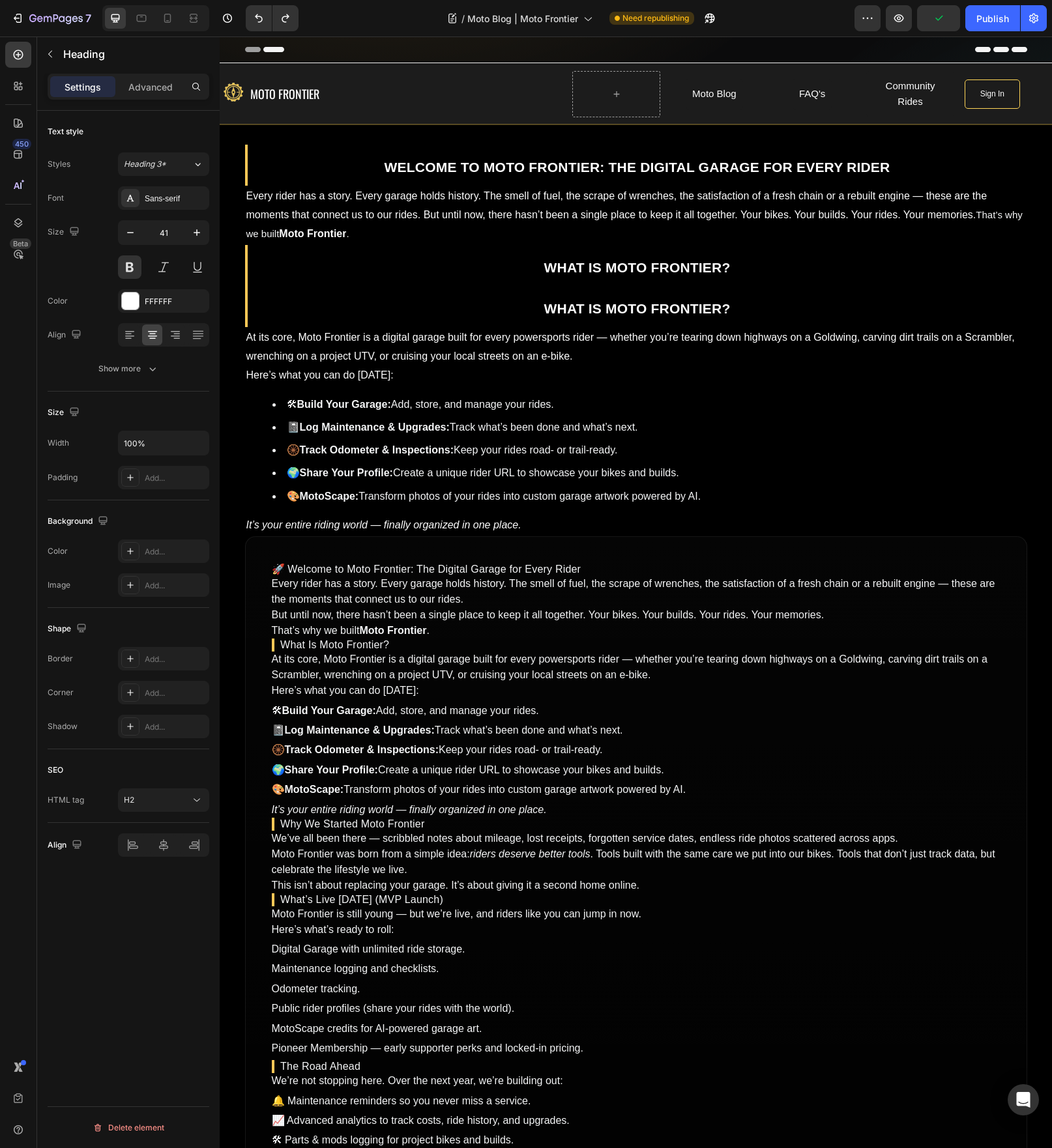
click at [545, 311] on strong "What Is Moto Frontier?" at bounding box center [638, 308] width 187 height 15
click at [593, 310] on strong "What Is Moto Frontier?" at bounding box center [638, 308] width 187 height 15
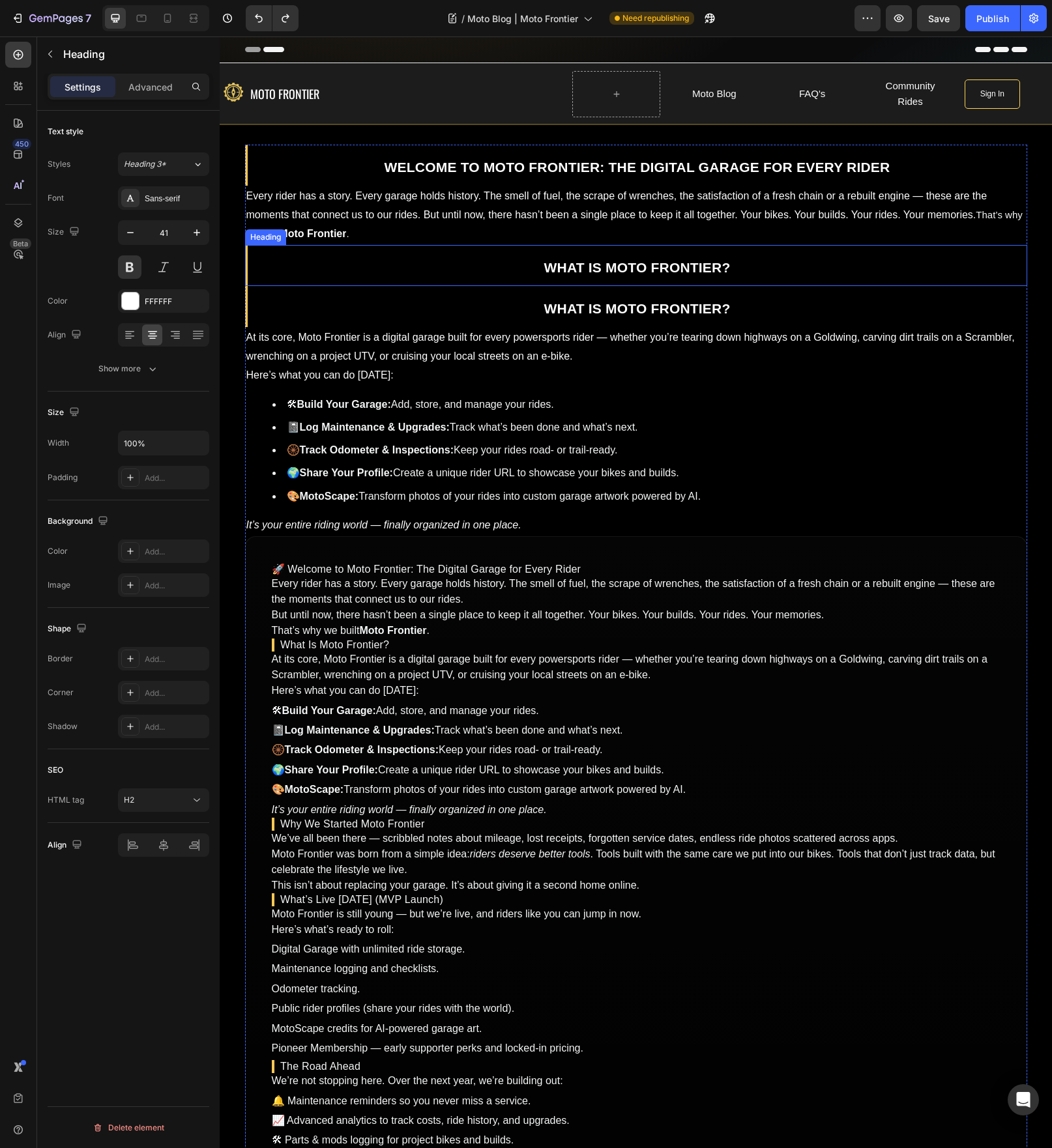
click at [548, 267] on strong "What Is Moto Frontier?" at bounding box center [638, 267] width 187 height 15
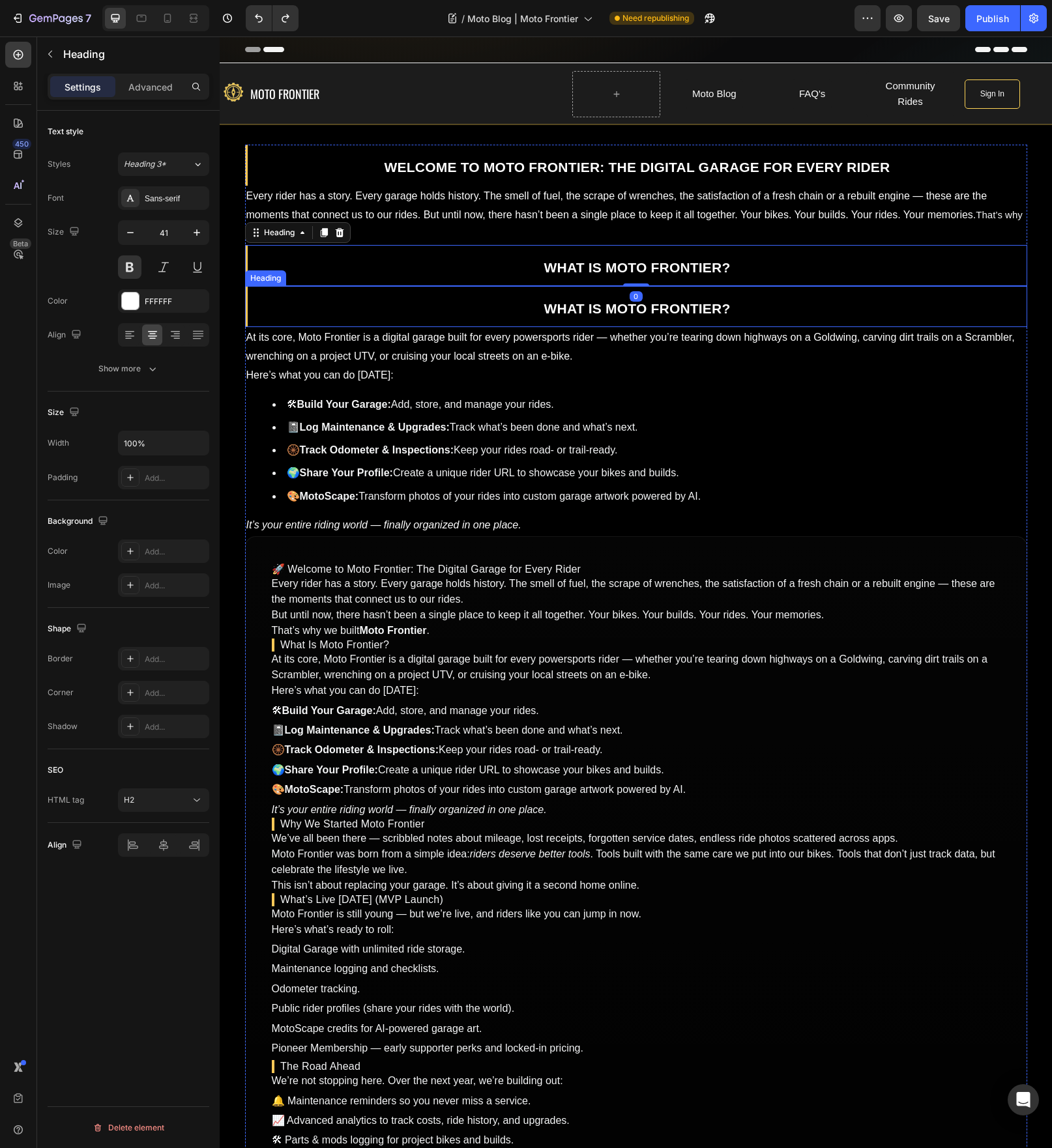
click at [532, 317] on p "⁠⁠⁠⁠⁠⁠⁠ What Is Moto Frontier?" at bounding box center [637, 307] width 777 height 39
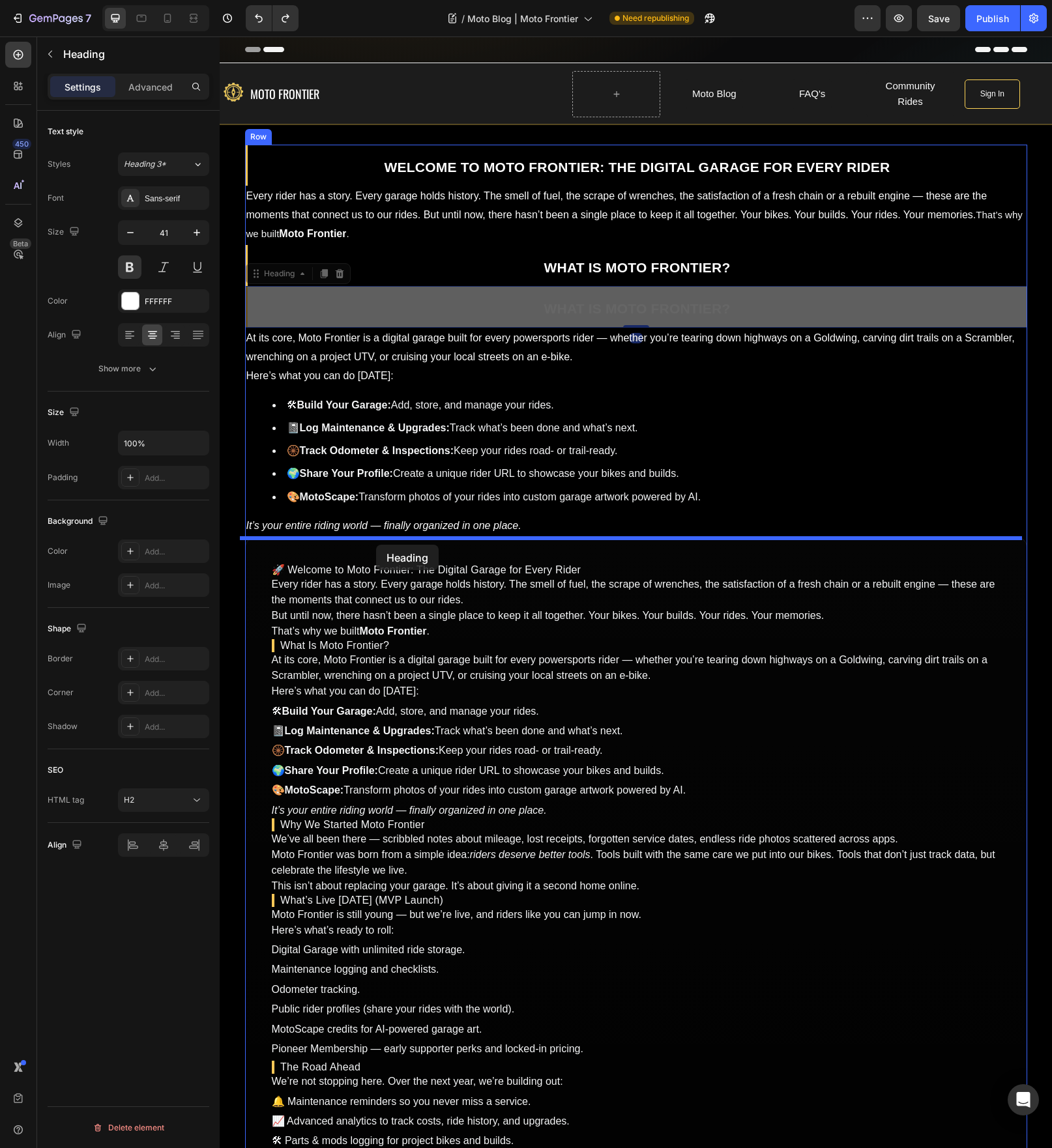
drag, startPoint x: 267, startPoint y: 279, endPoint x: 376, endPoint y: 543, distance: 285.6
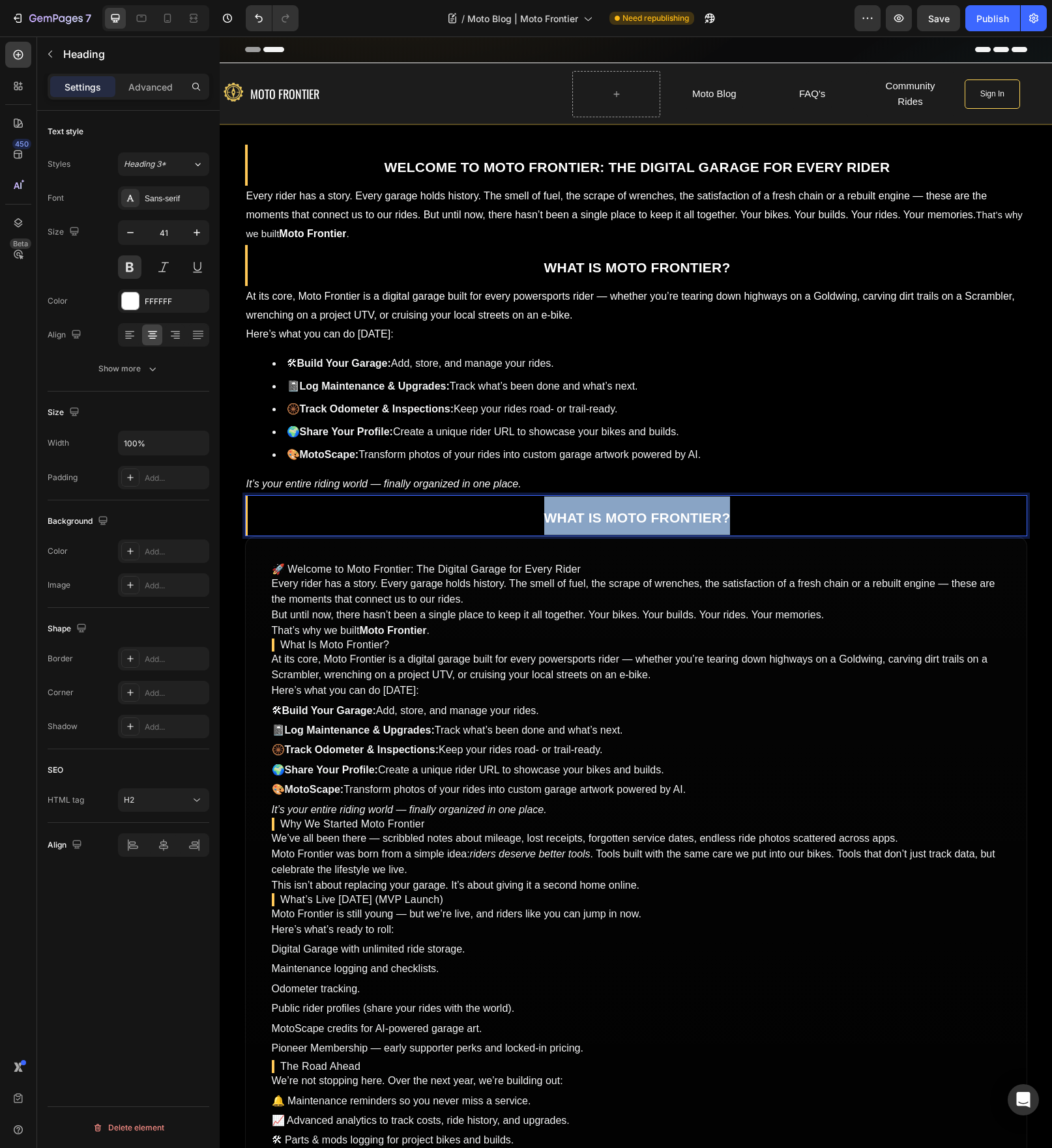
click at [662, 523] on strong "What Is Moto Frontier?" at bounding box center [638, 518] width 187 height 15
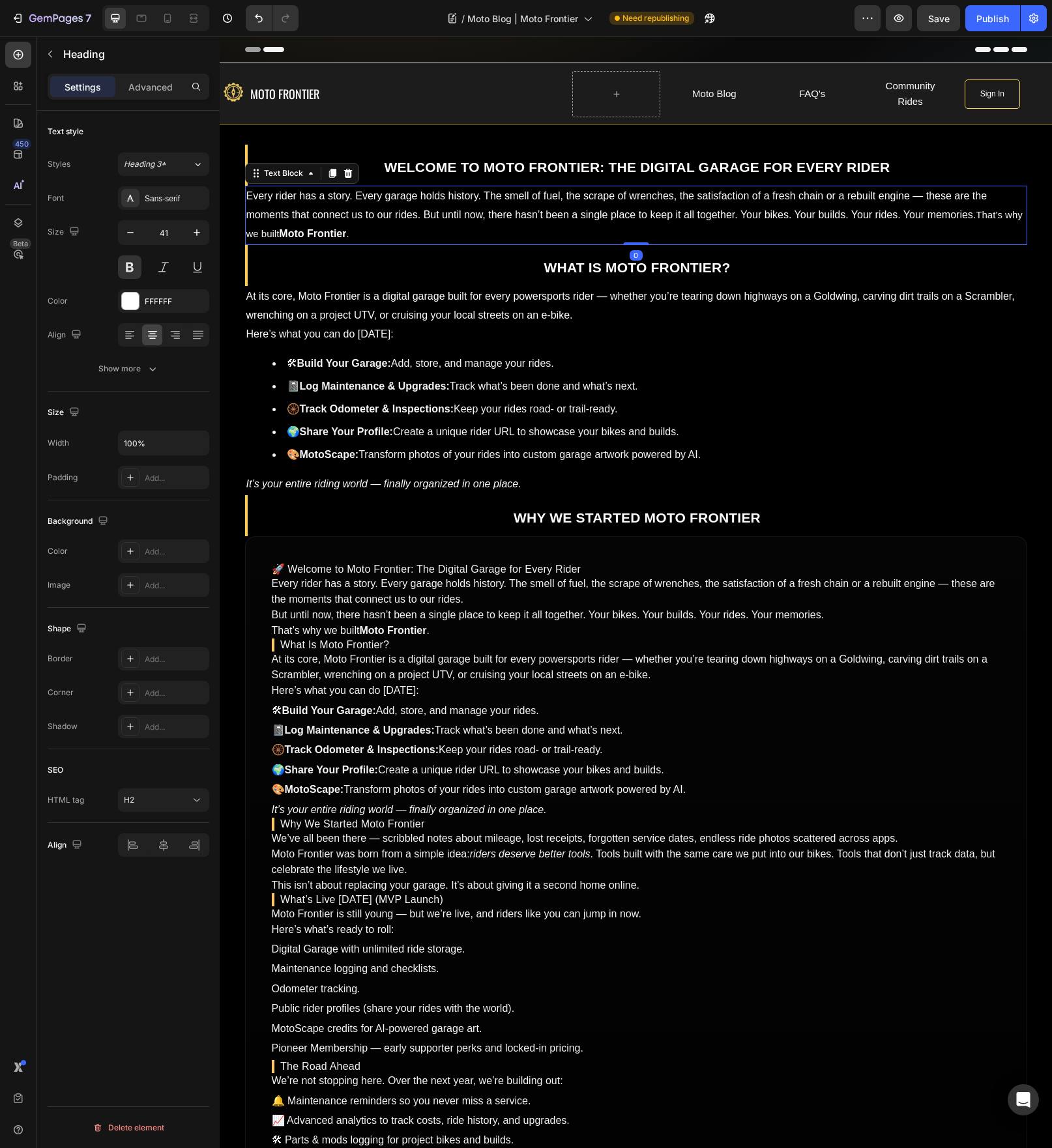
click at [431, 209] on p "Every rider has a story. Every garage holds history. The smell of fuel, the scr…" at bounding box center [636, 216] width 779 height 56
click at [328, 175] on icon at bounding box center [332, 174] width 7 height 9
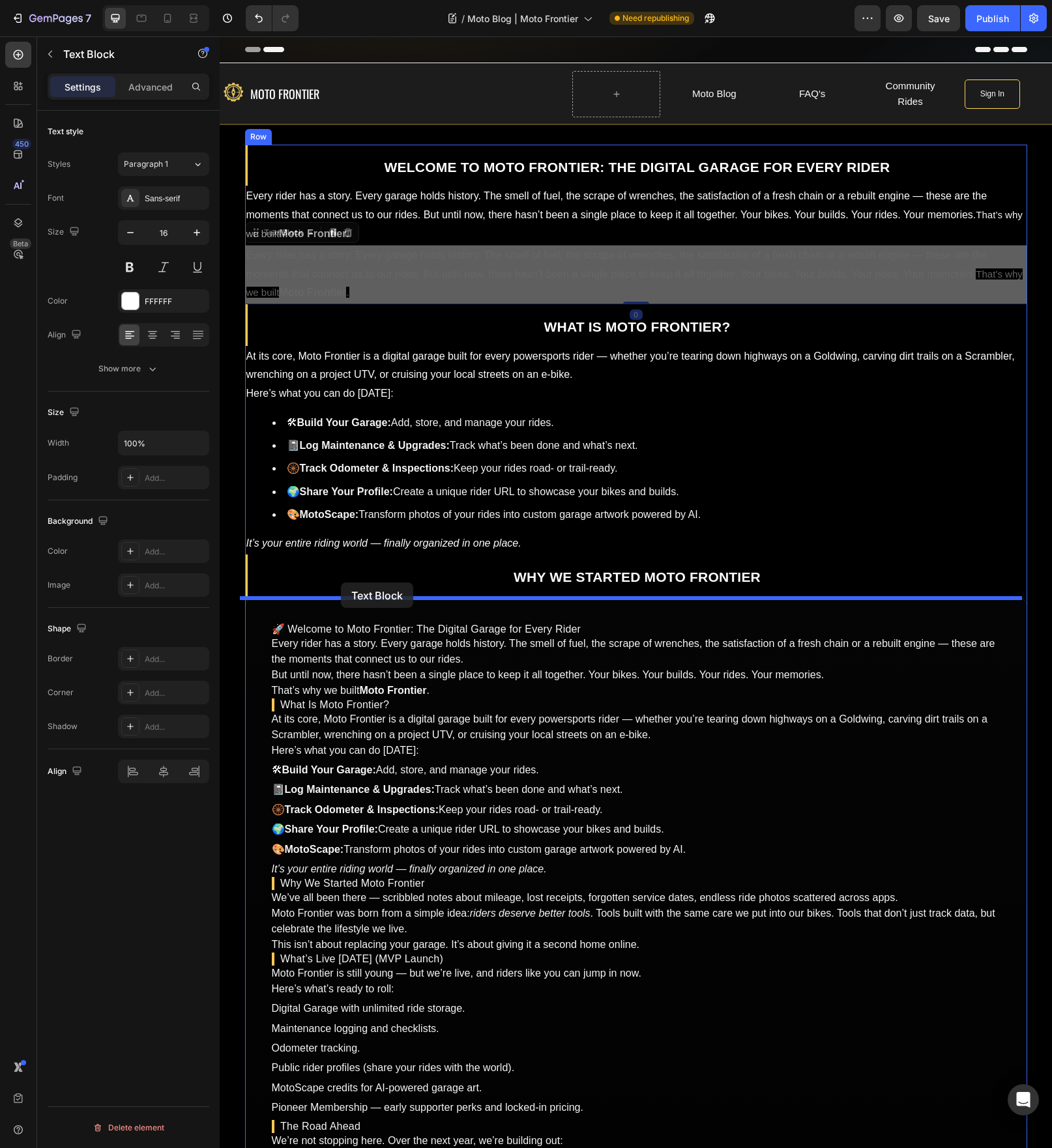
drag, startPoint x: 277, startPoint y: 236, endPoint x: 341, endPoint y: 583, distance: 352.9
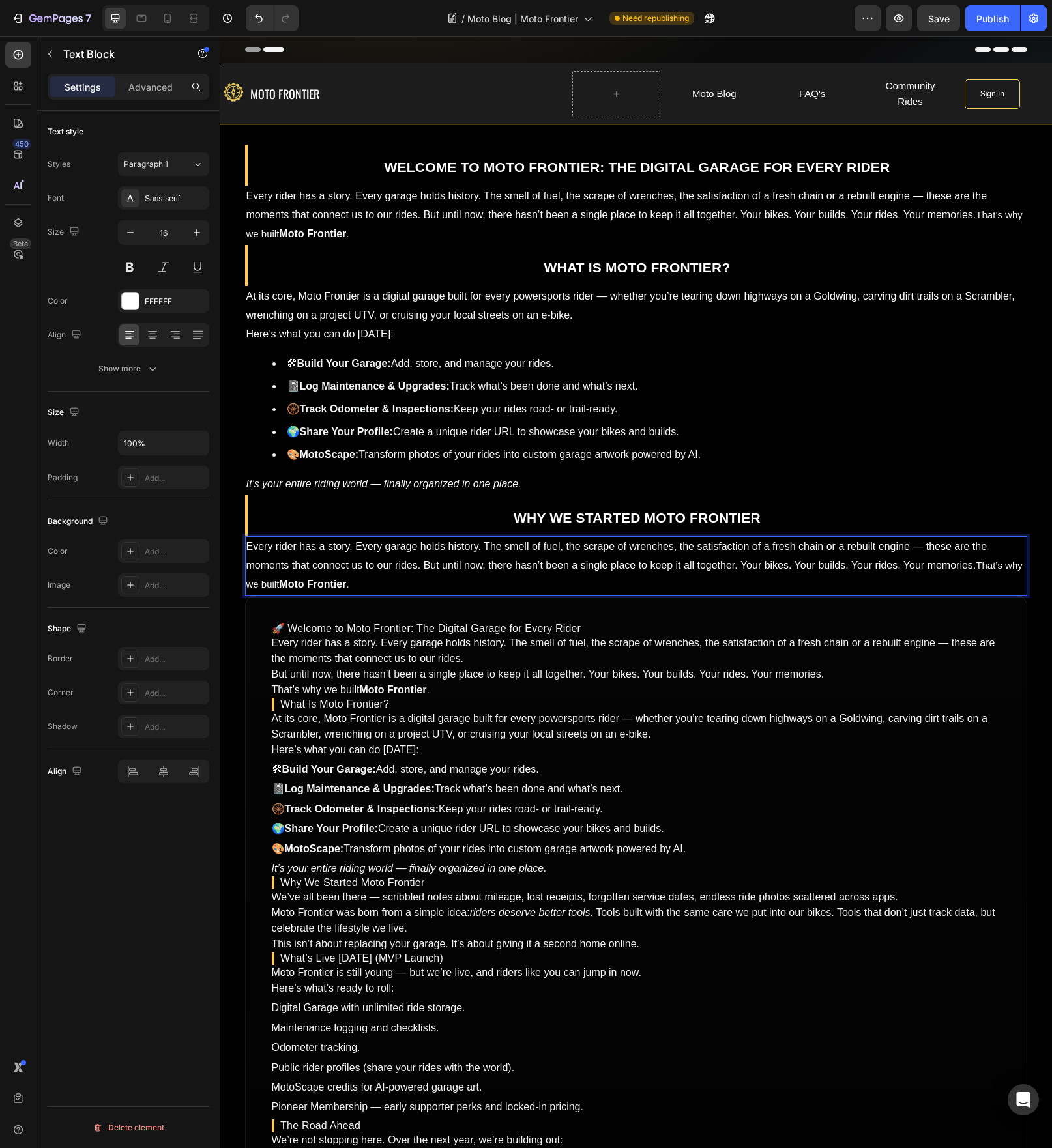
click at [422, 570] on p "Every rider has a story. Every garage holds history. The smell of fuel, the scr…" at bounding box center [636, 566] width 779 height 56
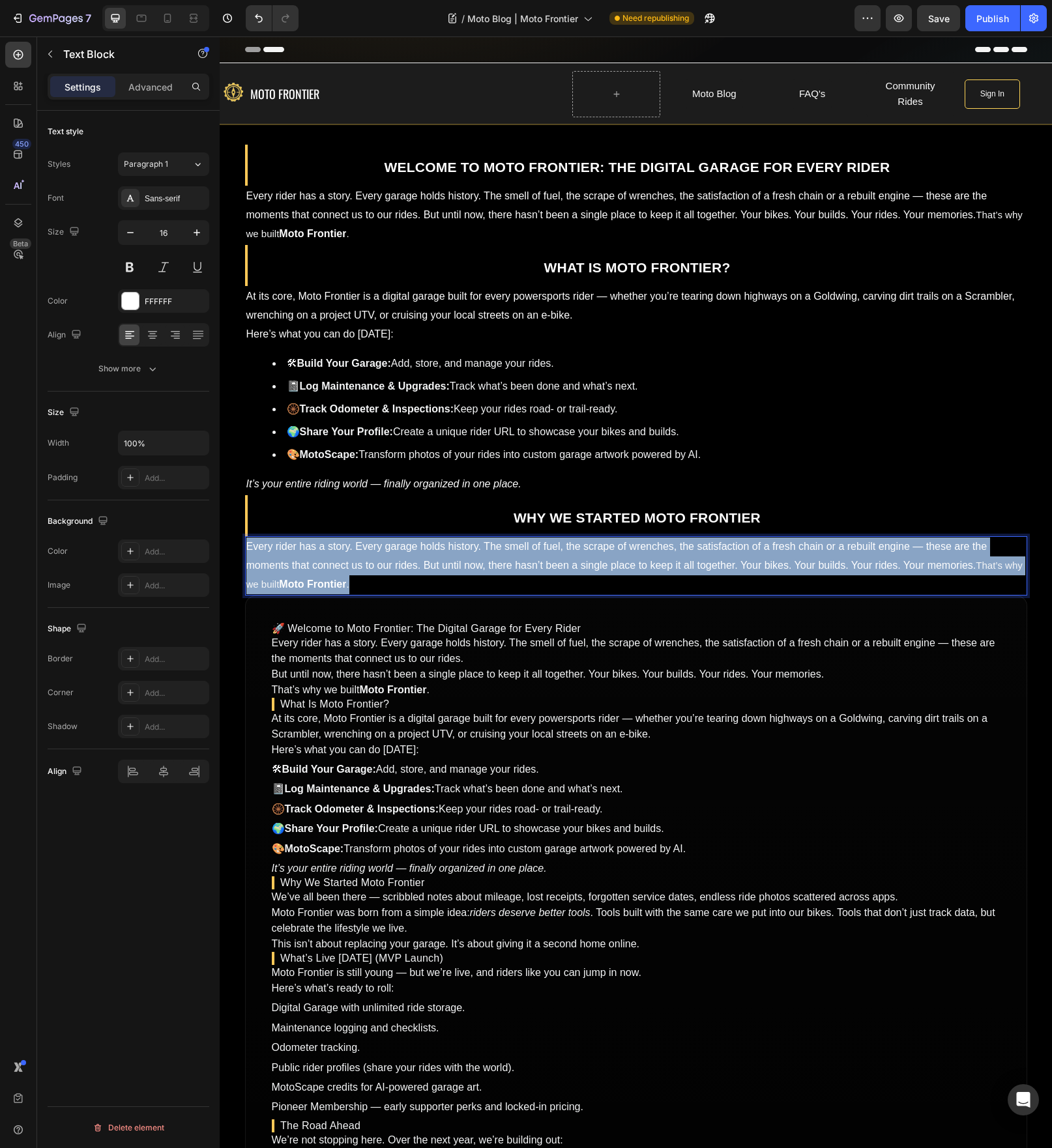
click at [422, 570] on p "Every rider has a story. Every garage holds history. The smell of fuel, the scr…" at bounding box center [636, 566] width 779 height 56
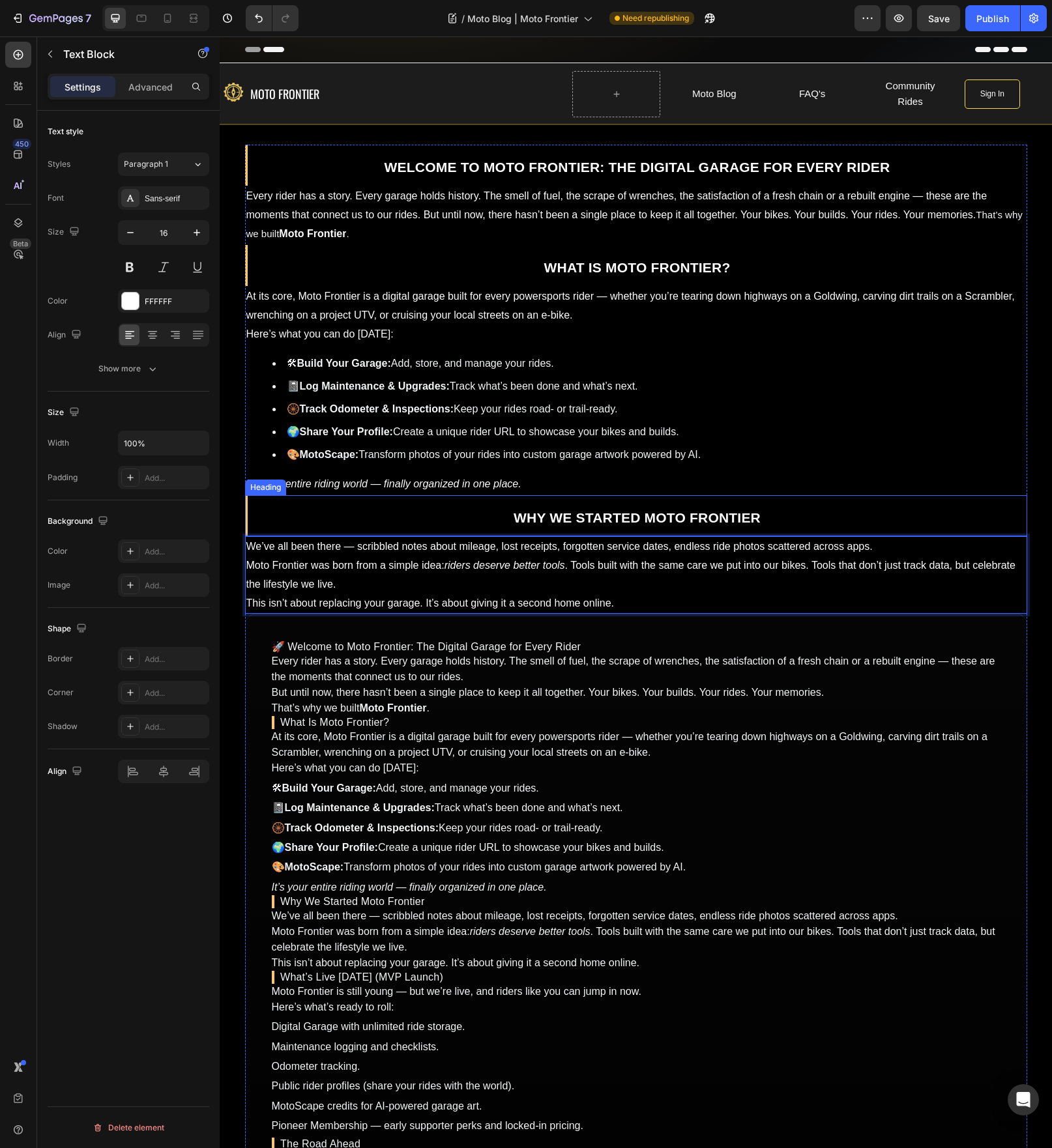
click at [699, 524] on strong "Why We Started Moto Frontier" at bounding box center [636, 518] width 247 height 15
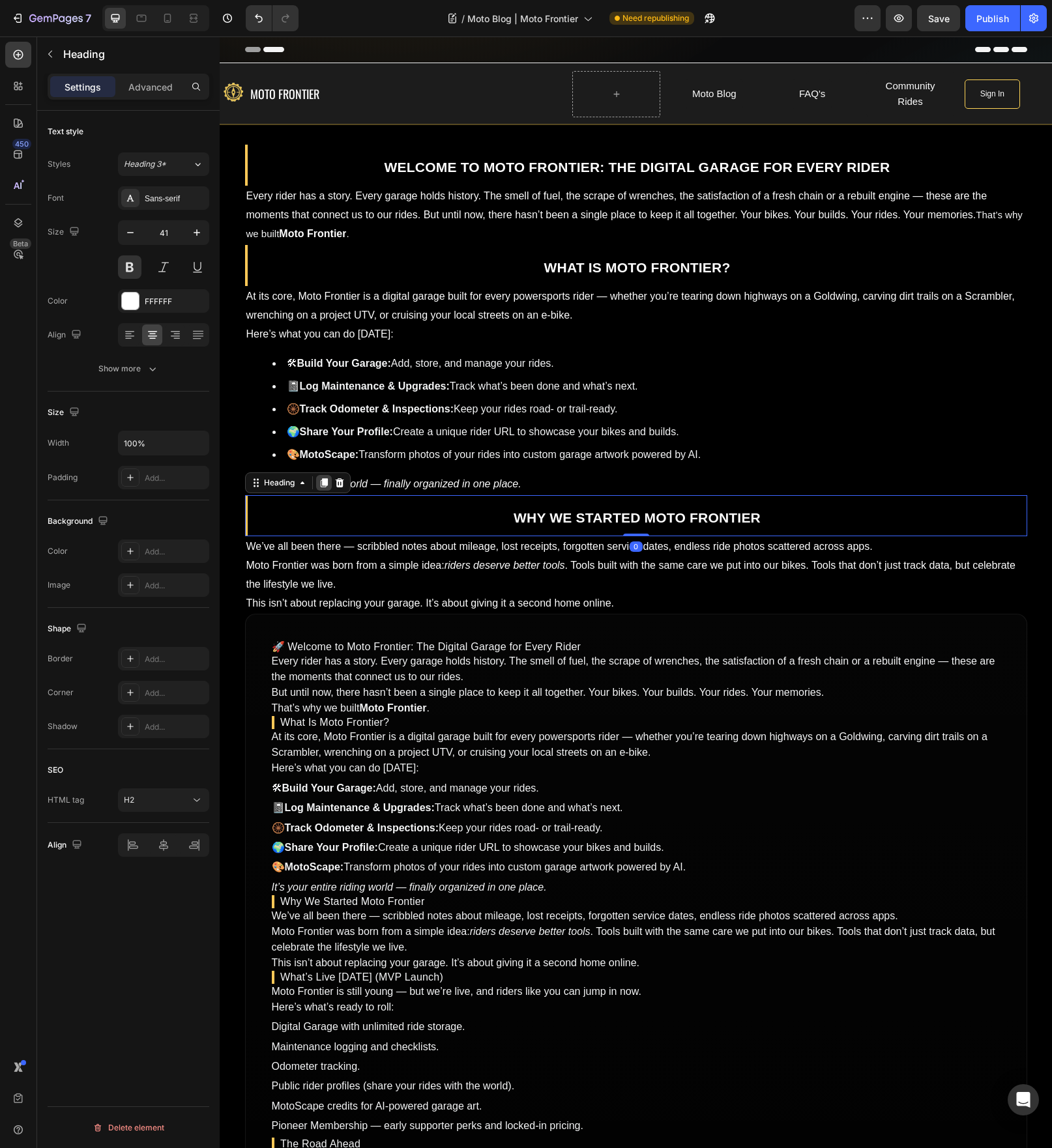
click at [320, 484] on icon at bounding box center [324, 483] width 7 height 9
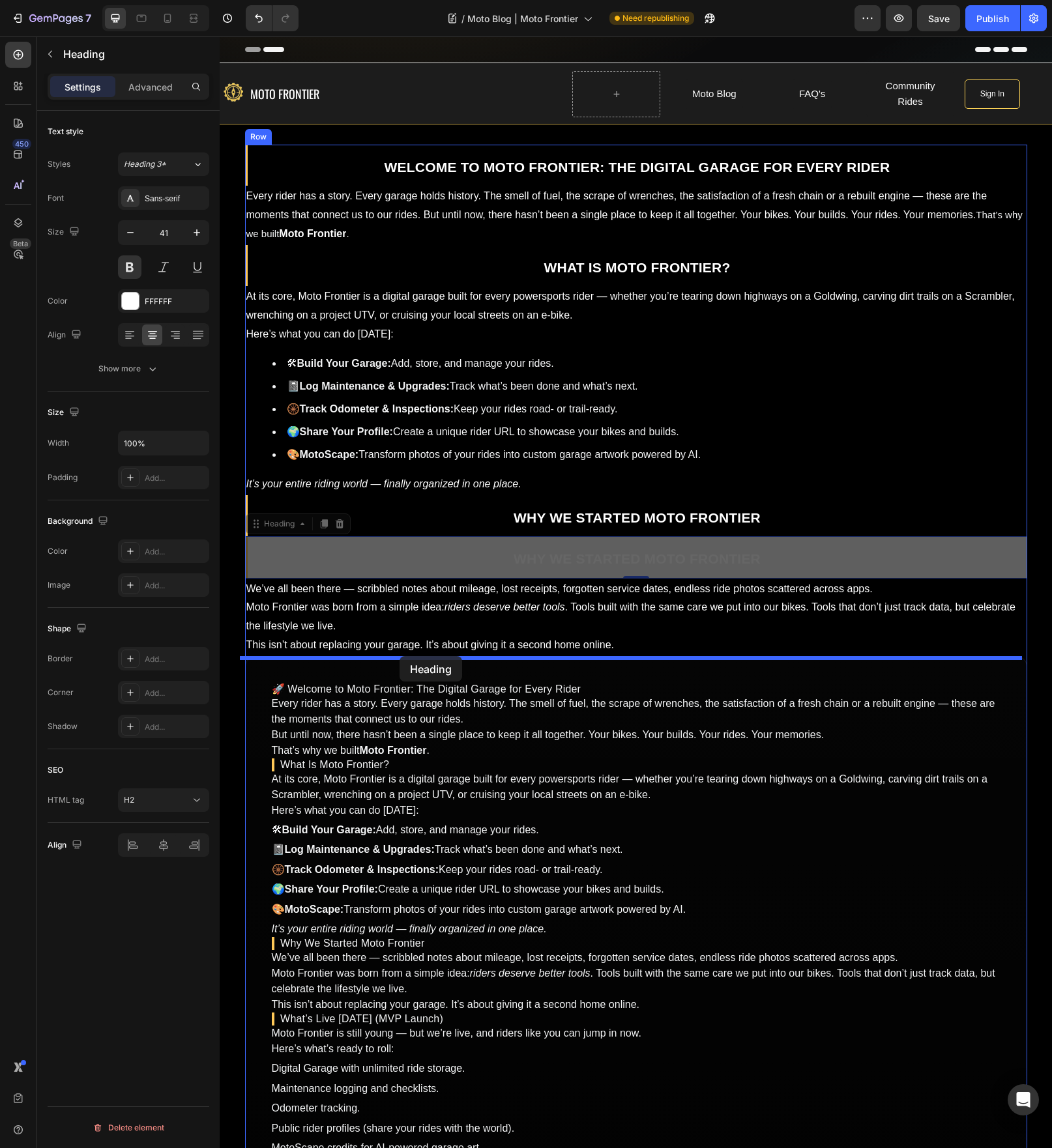
drag, startPoint x: 283, startPoint y: 529, endPoint x: 399, endPoint y: 656, distance: 172.0
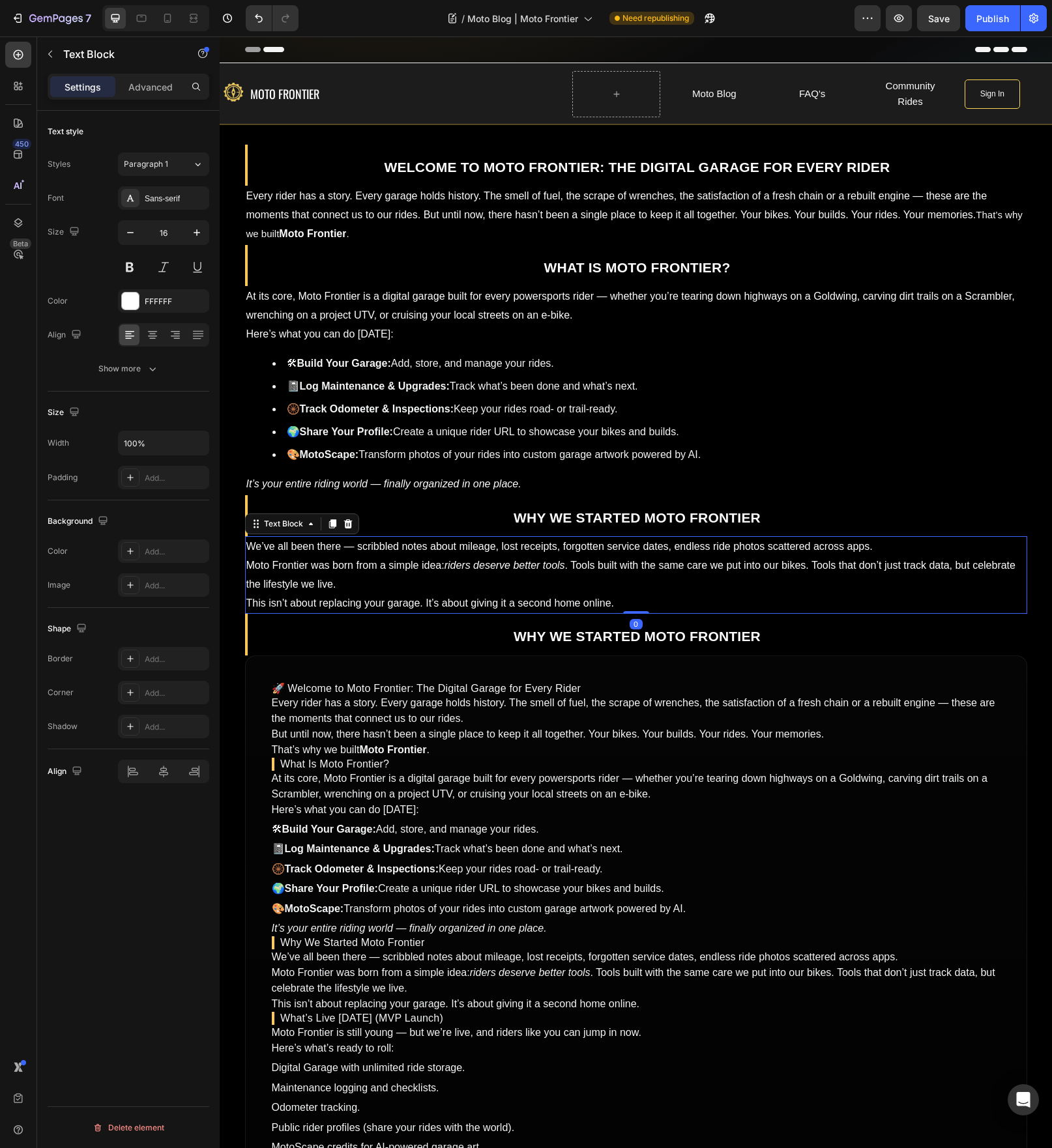
click at [488, 561] on p "Moto Frontier was born from a simple idea: riders deserve better tools . Tools …" at bounding box center [636, 575] width 779 height 38
click at [328, 528] on icon at bounding box center [332, 524] width 7 height 9
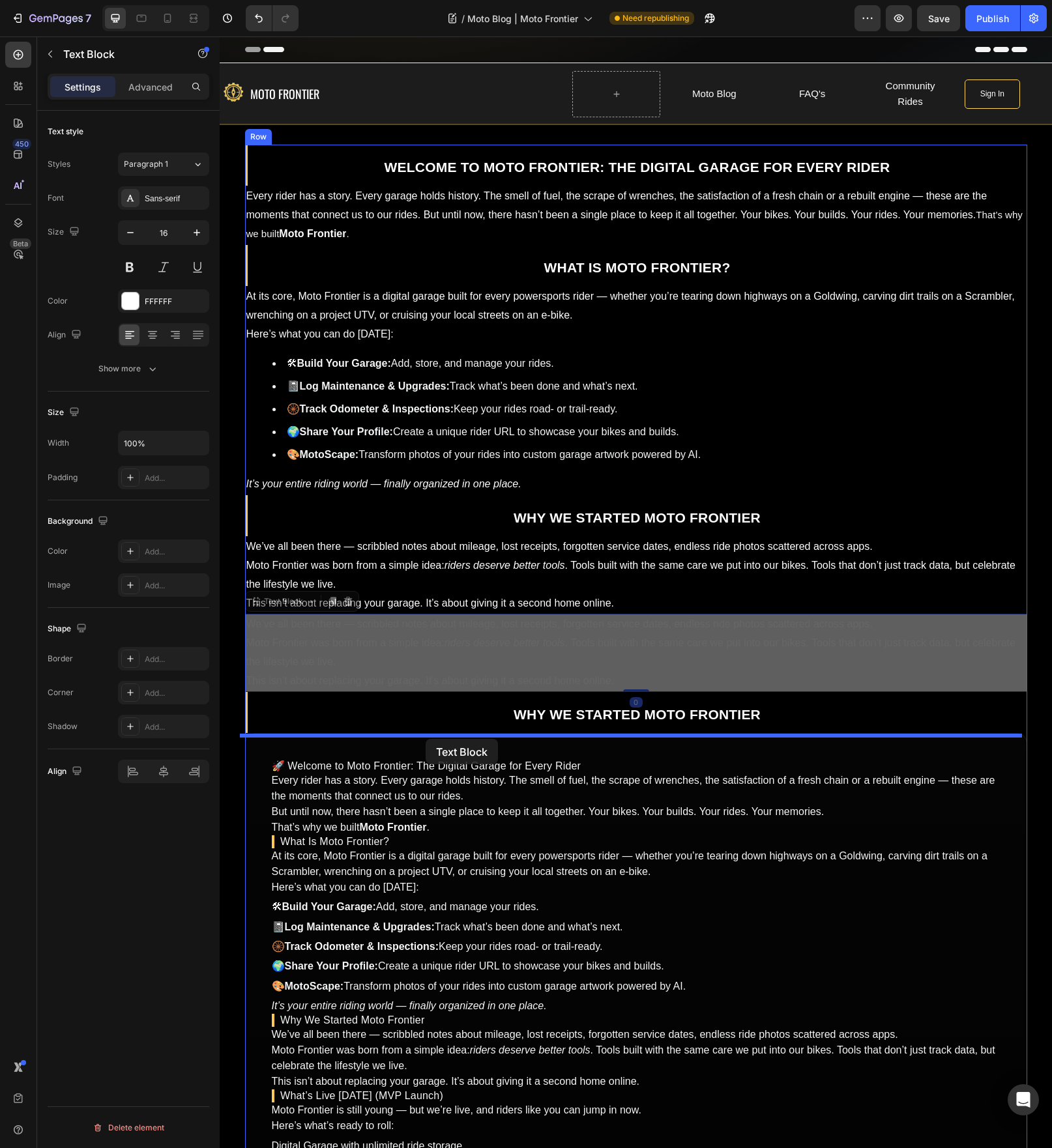
drag, startPoint x: 294, startPoint y: 606, endPoint x: 428, endPoint y: 738, distance: 188.1
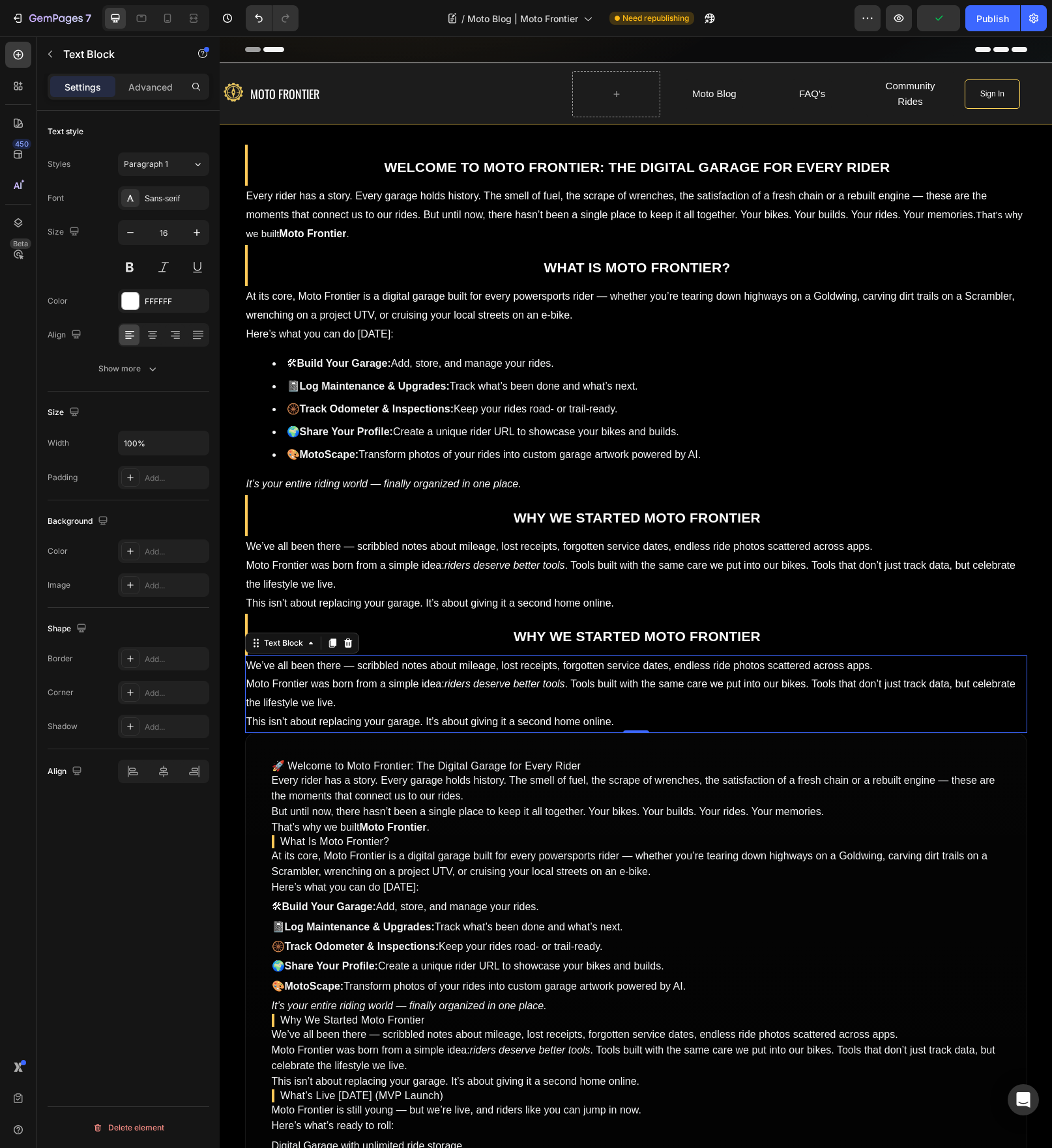
click at [710, 639] on strong "Why We Started Moto Frontier" at bounding box center [636, 636] width 247 height 15
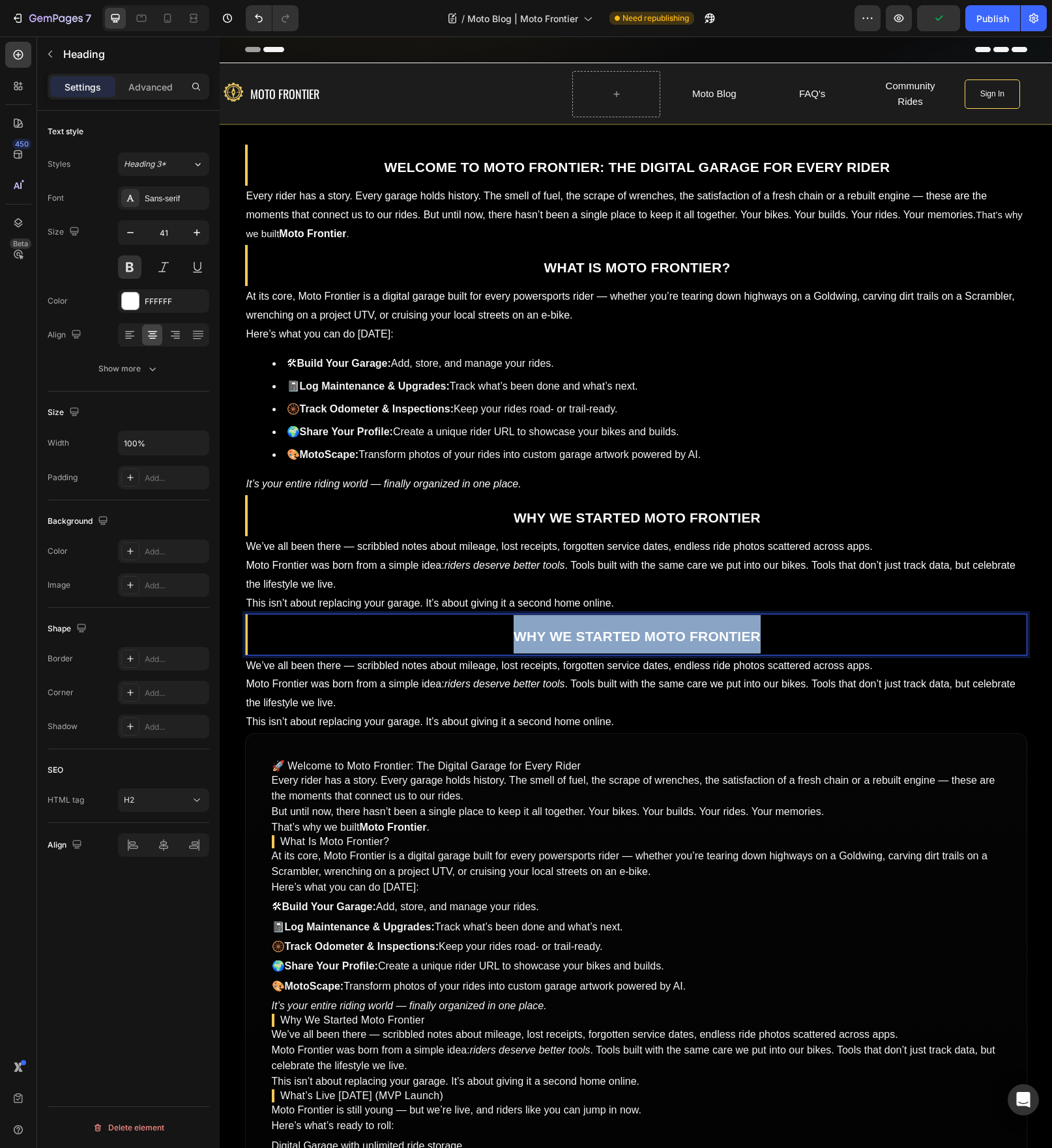
click at [710, 639] on strong "Why We Started Moto Frontier" at bounding box center [636, 636] width 247 height 15
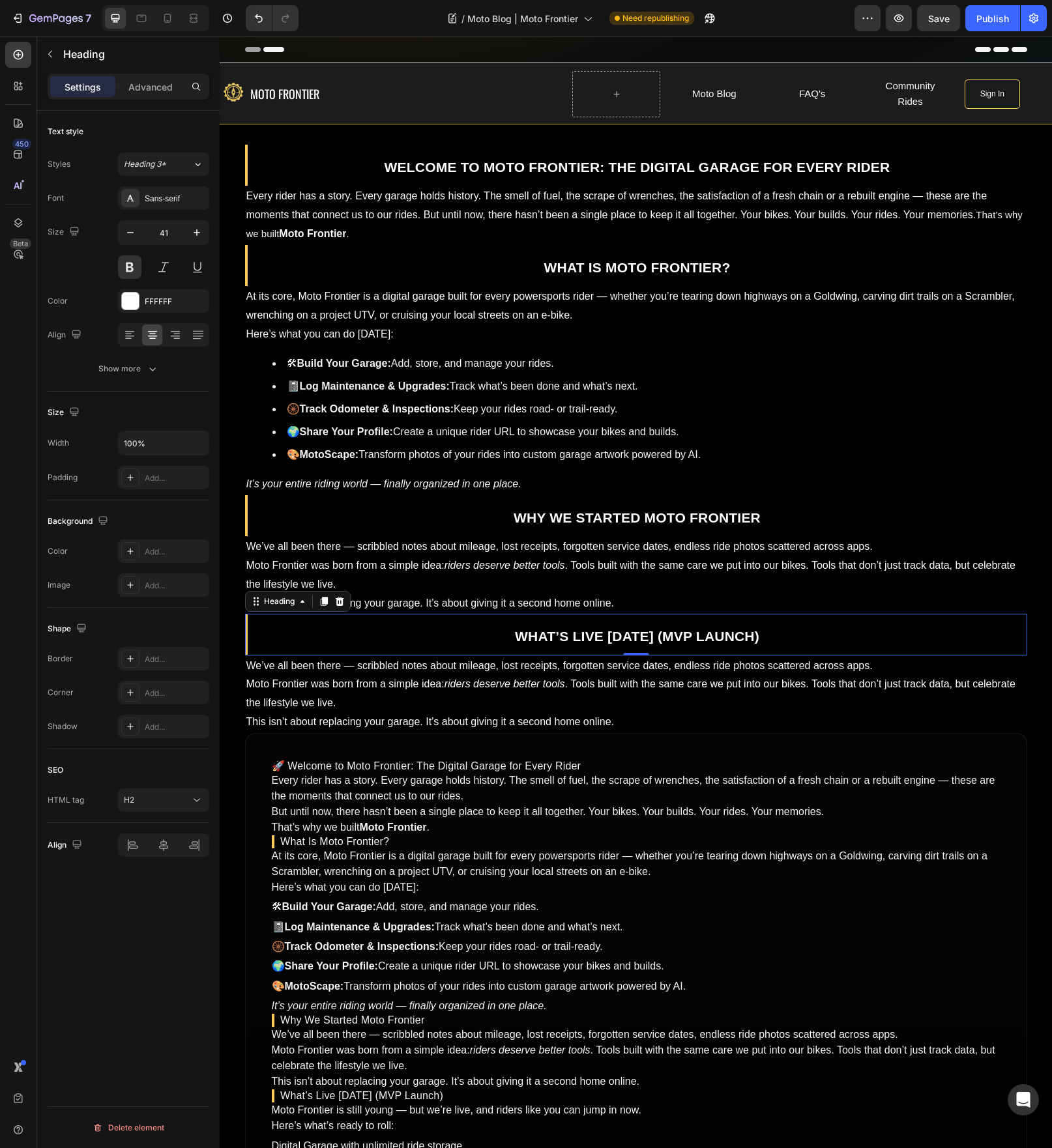
click at [637, 681] on p "Moto Frontier was born from a simple idea: riders deserve better tools . Tools …" at bounding box center [636, 693] width 779 height 38
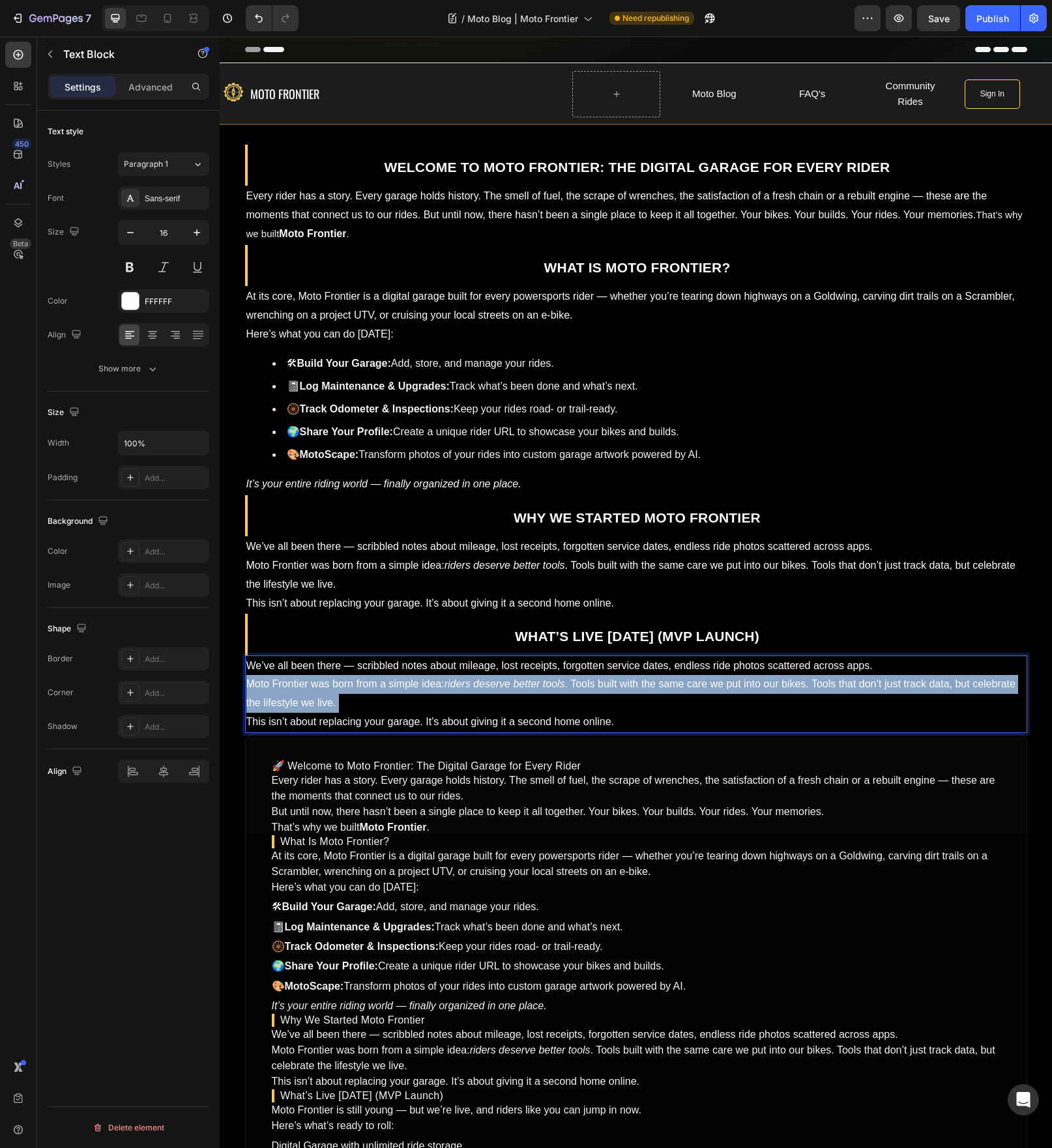
click at [637, 681] on p "Moto Frontier was born from a simple idea: riders deserve better tools . Tools …" at bounding box center [636, 693] width 779 height 38
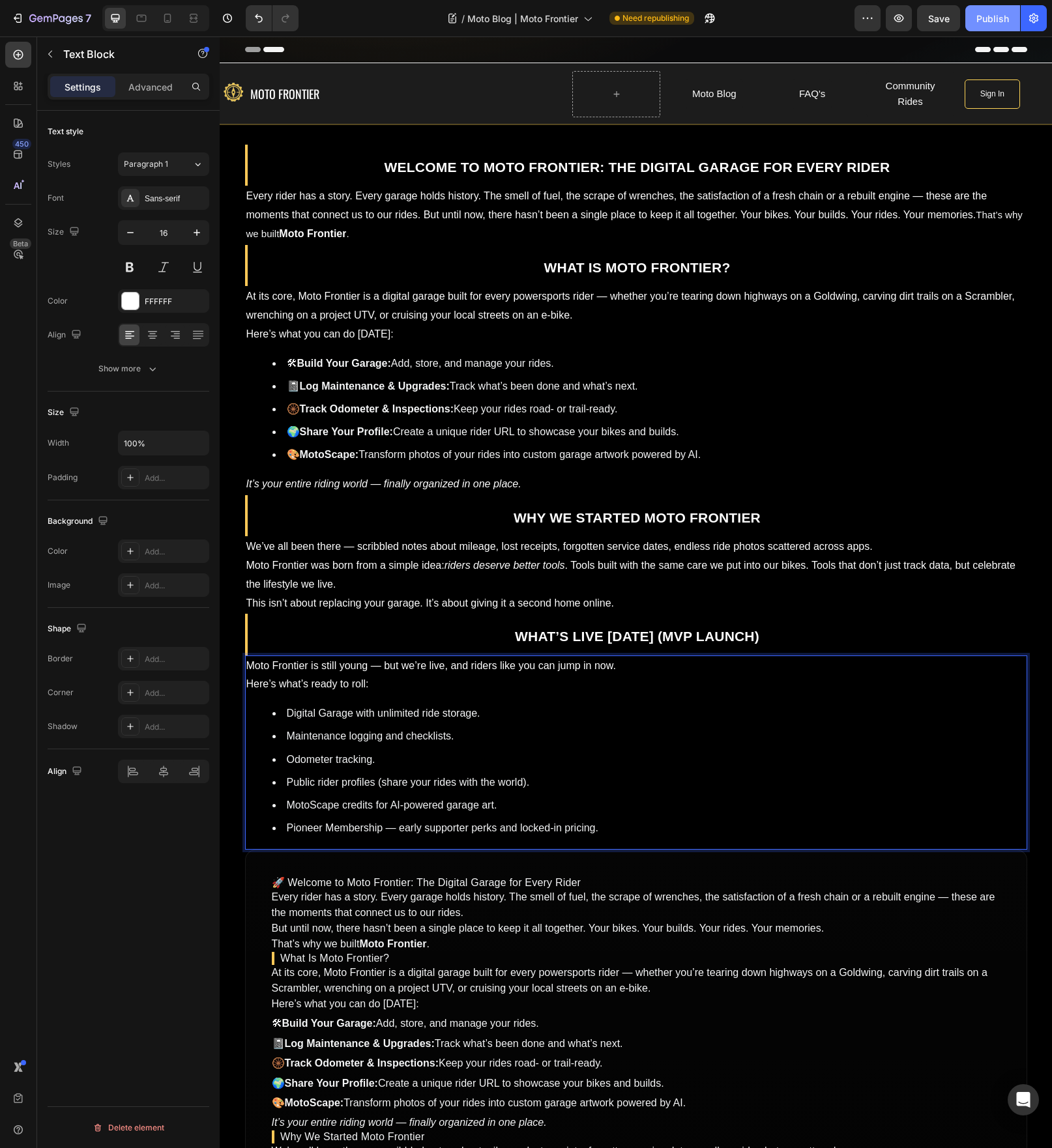
click at [1001, 21] on div "Publish" at bounding box center [993, 19] width 33 height 13
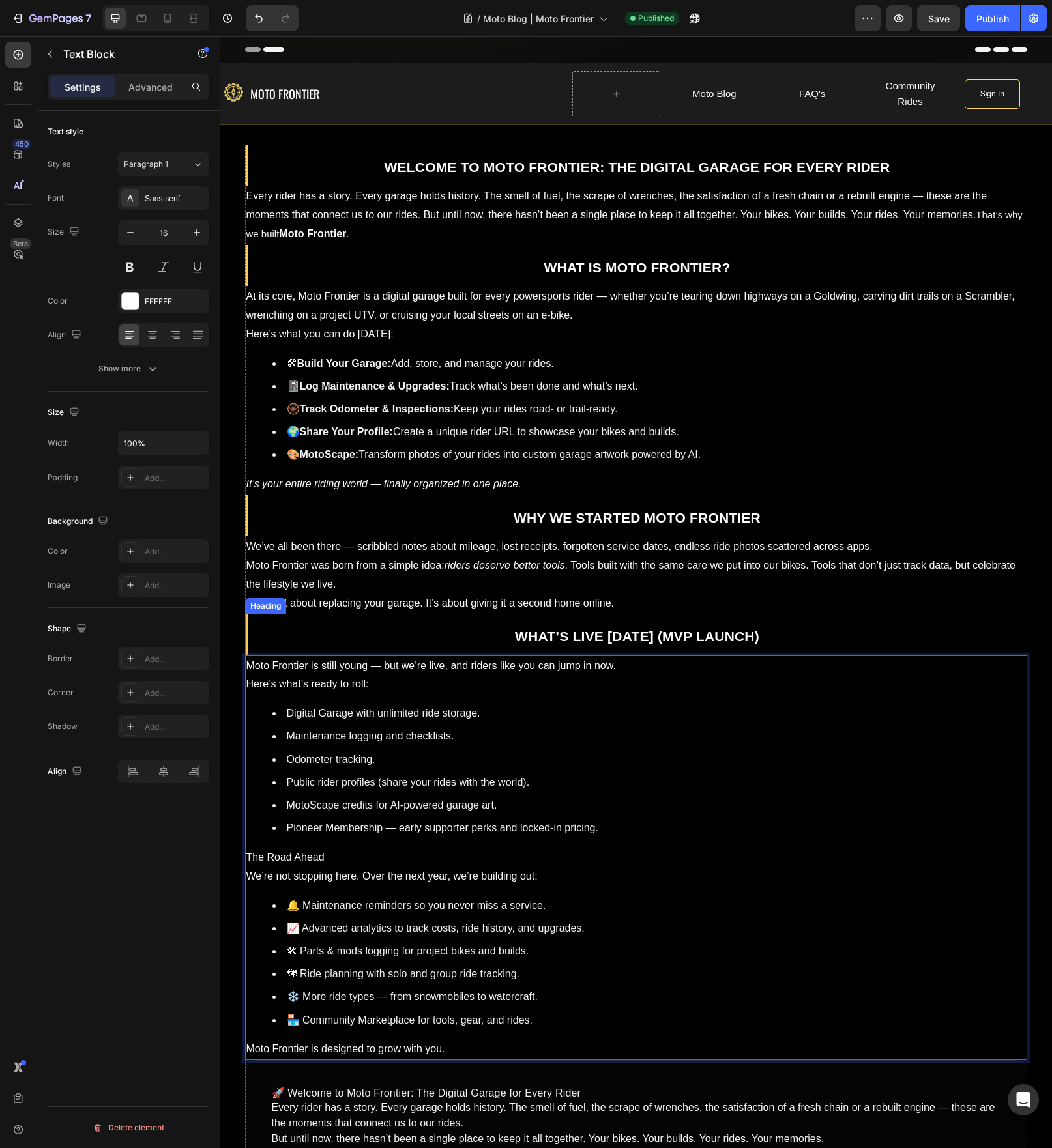
click at [690, 641] on strong "What’s Live [DATE] (MVP Launch)" at bounding box center [637, 636] width 244 height 15
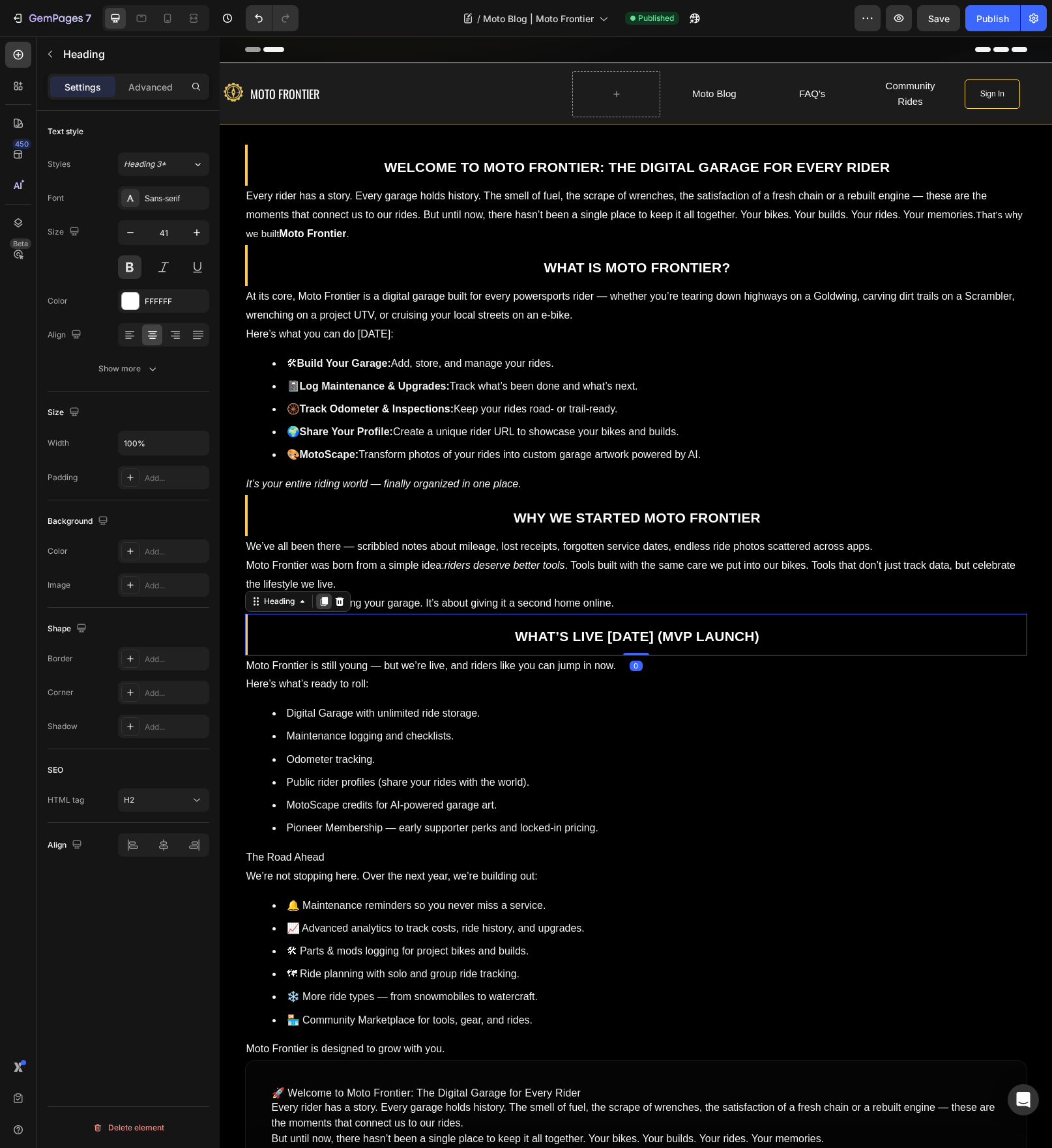
click at [320, 605] on icon at bounding box center [324, 602] width 7 height 9
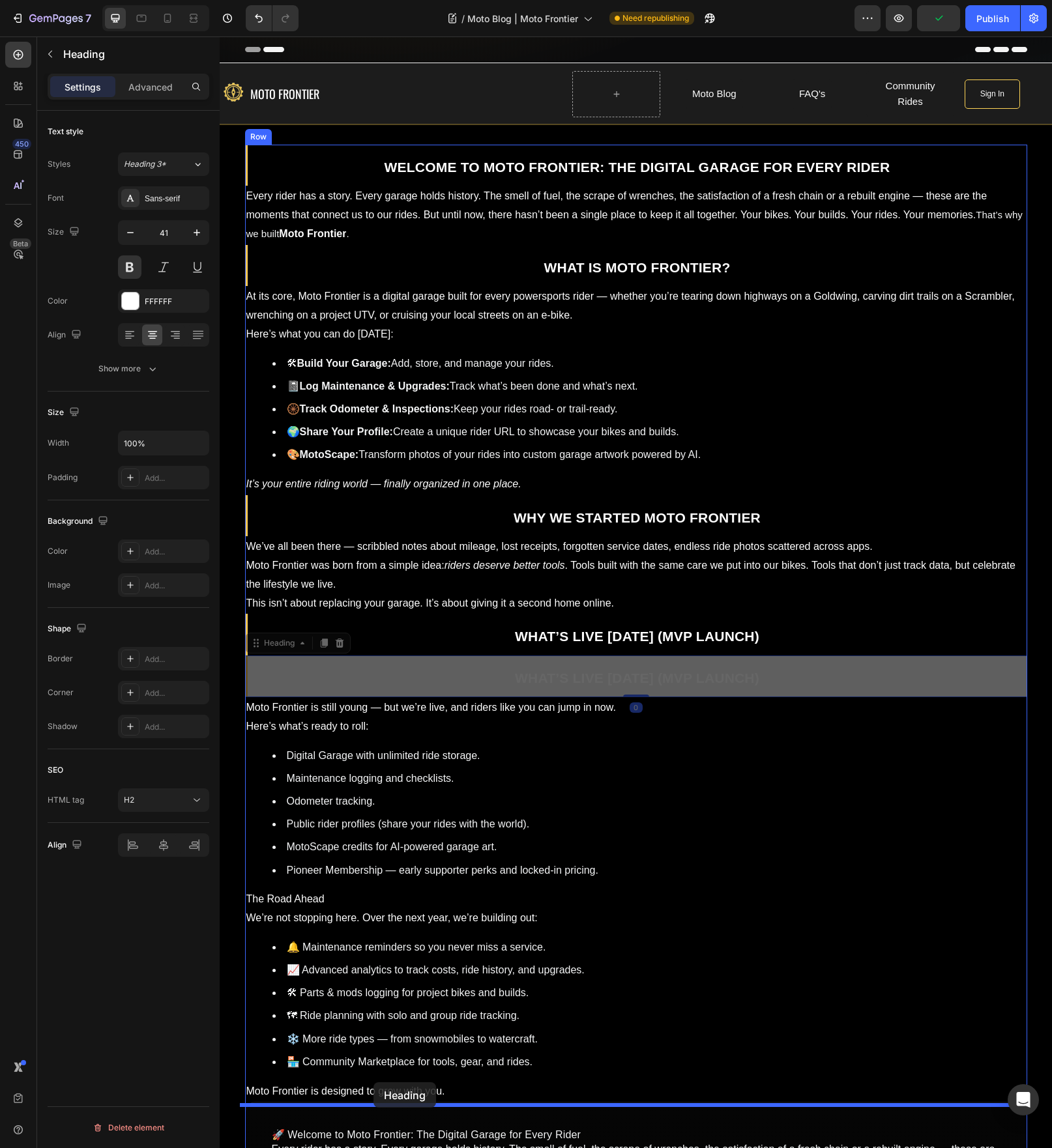
drag, startPoint x: 282, startPoint y: 649, endPoint x: 373, endPoint y: 1082, distance: 442.5
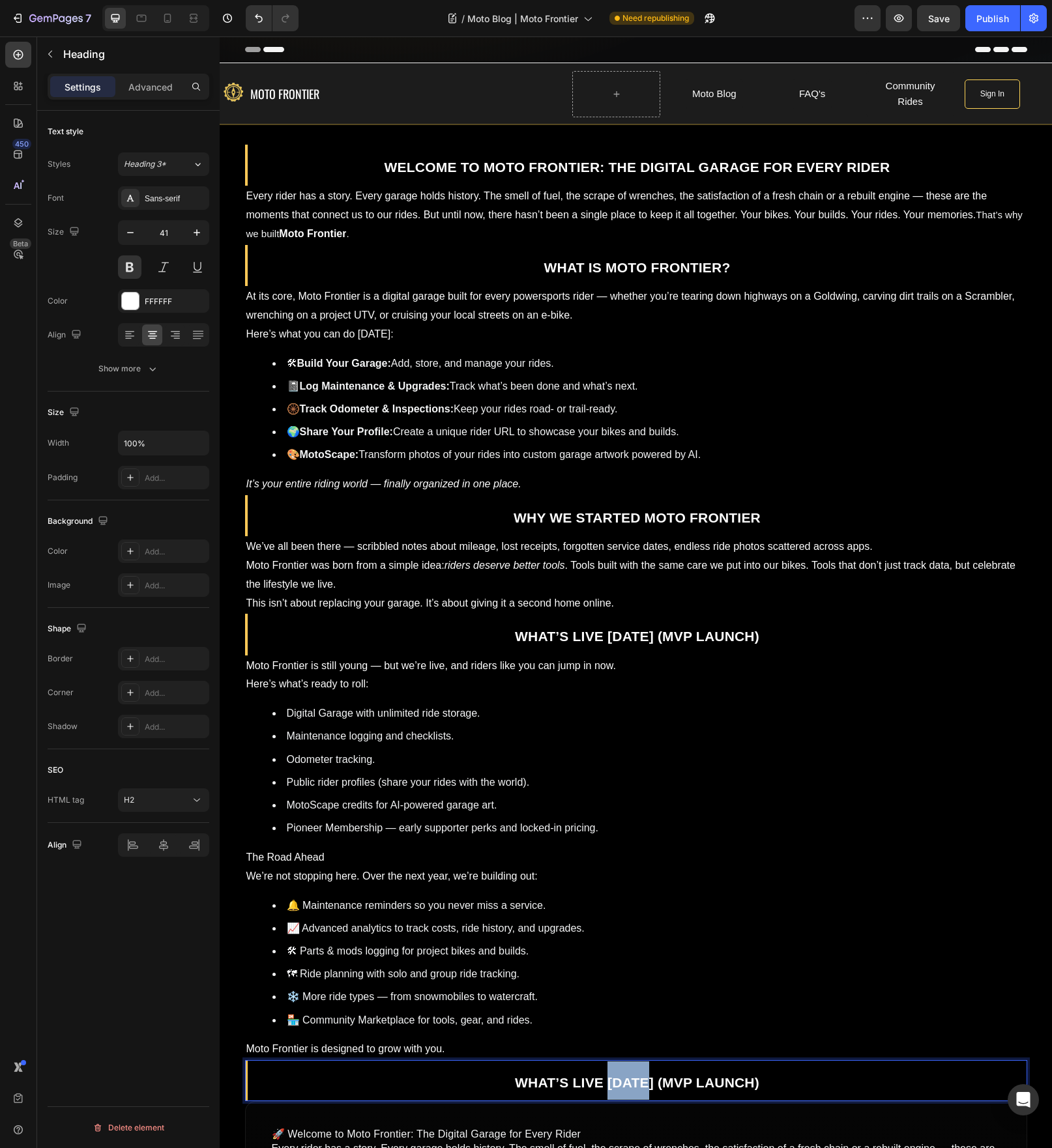
click at [601, 1089] on strong "What’s Live [DATE] (MVP Launch)" at bounding box center [637, 1083] width 244 height 15
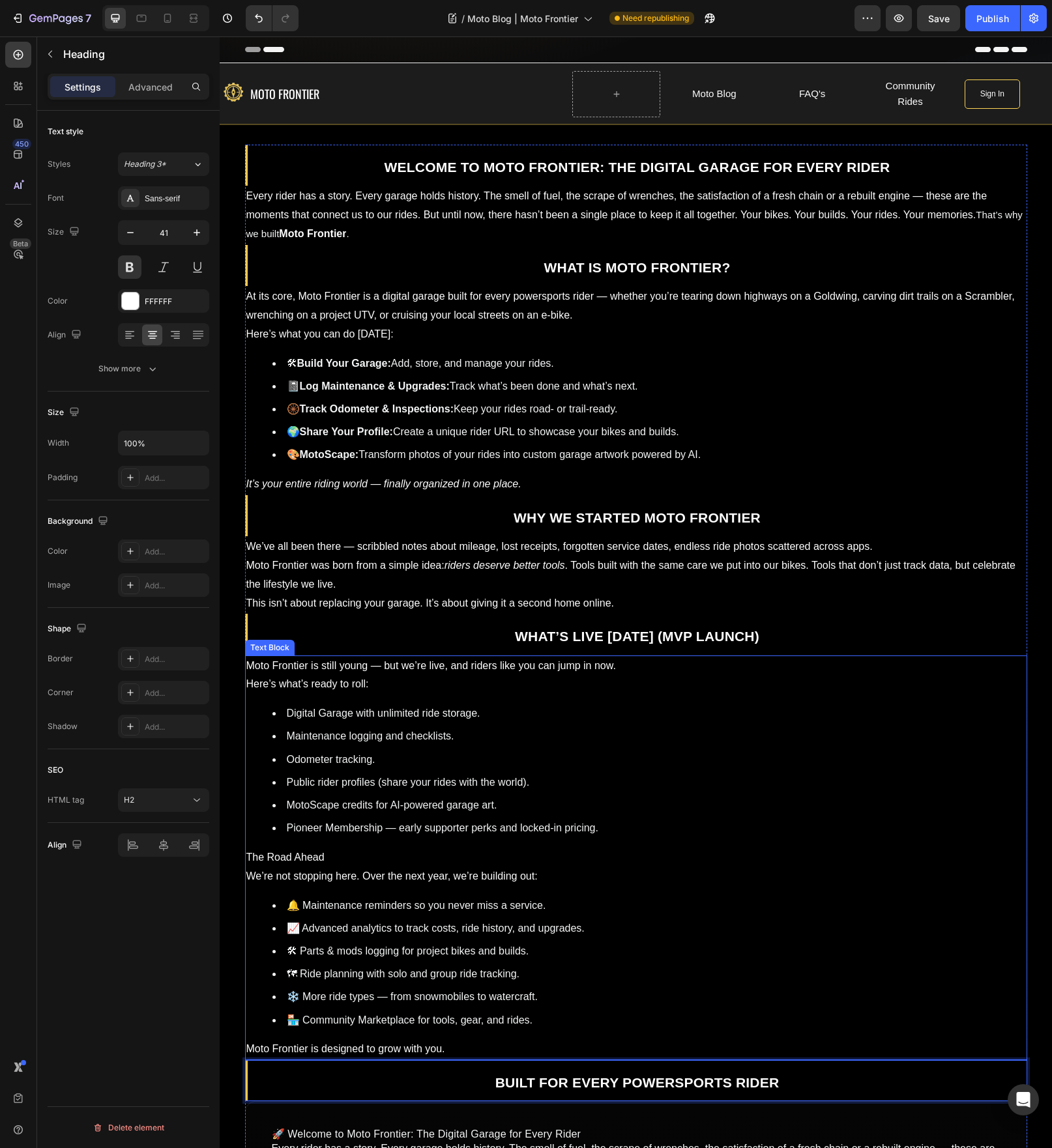
click at [390, 711] on li "Digital Garage with unlimited ride storage." at bounding box center [649, 714] width 753 height 19
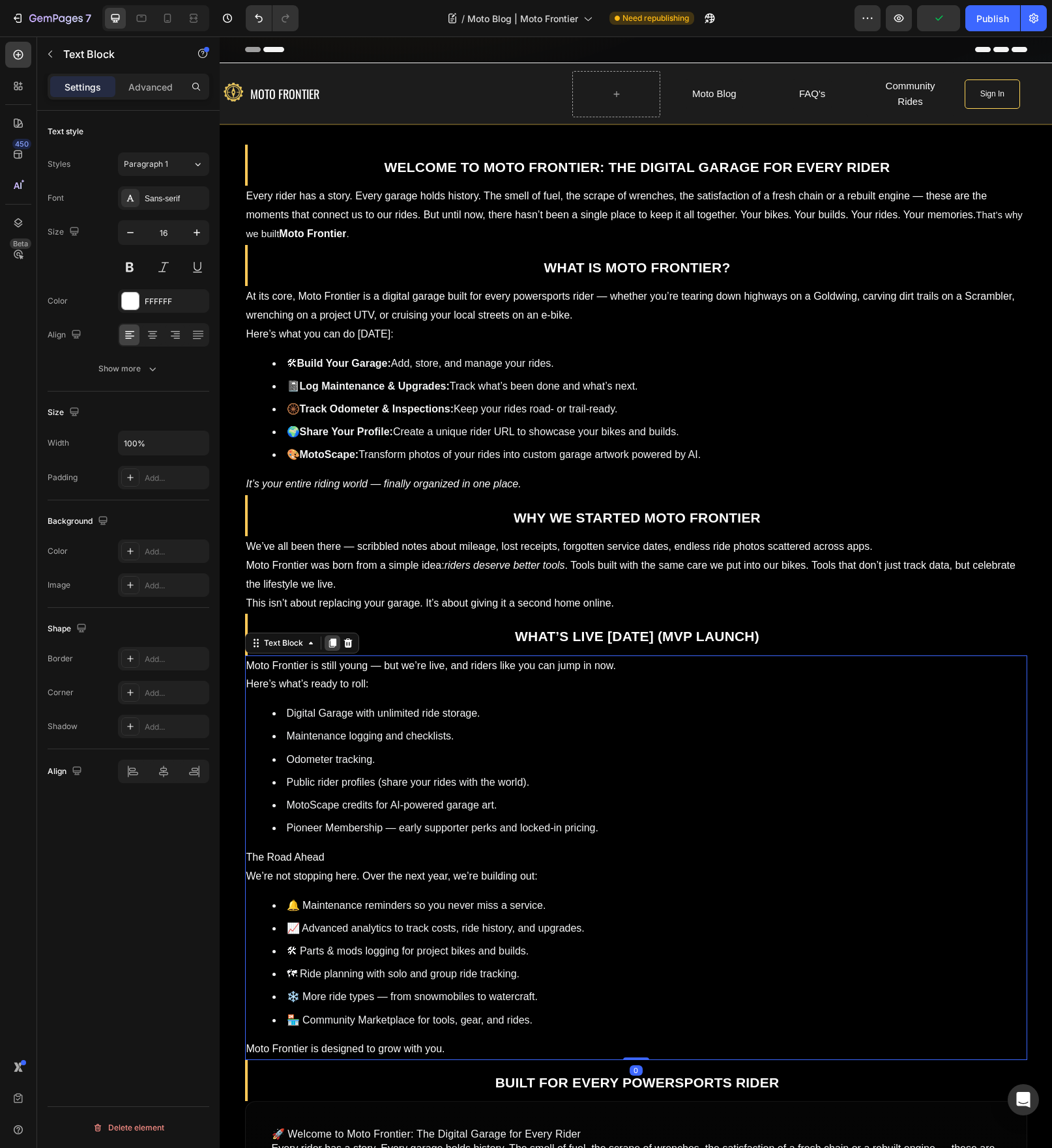
click at [325, 650] on div at bounding box center [332, 643] width 16 height 16
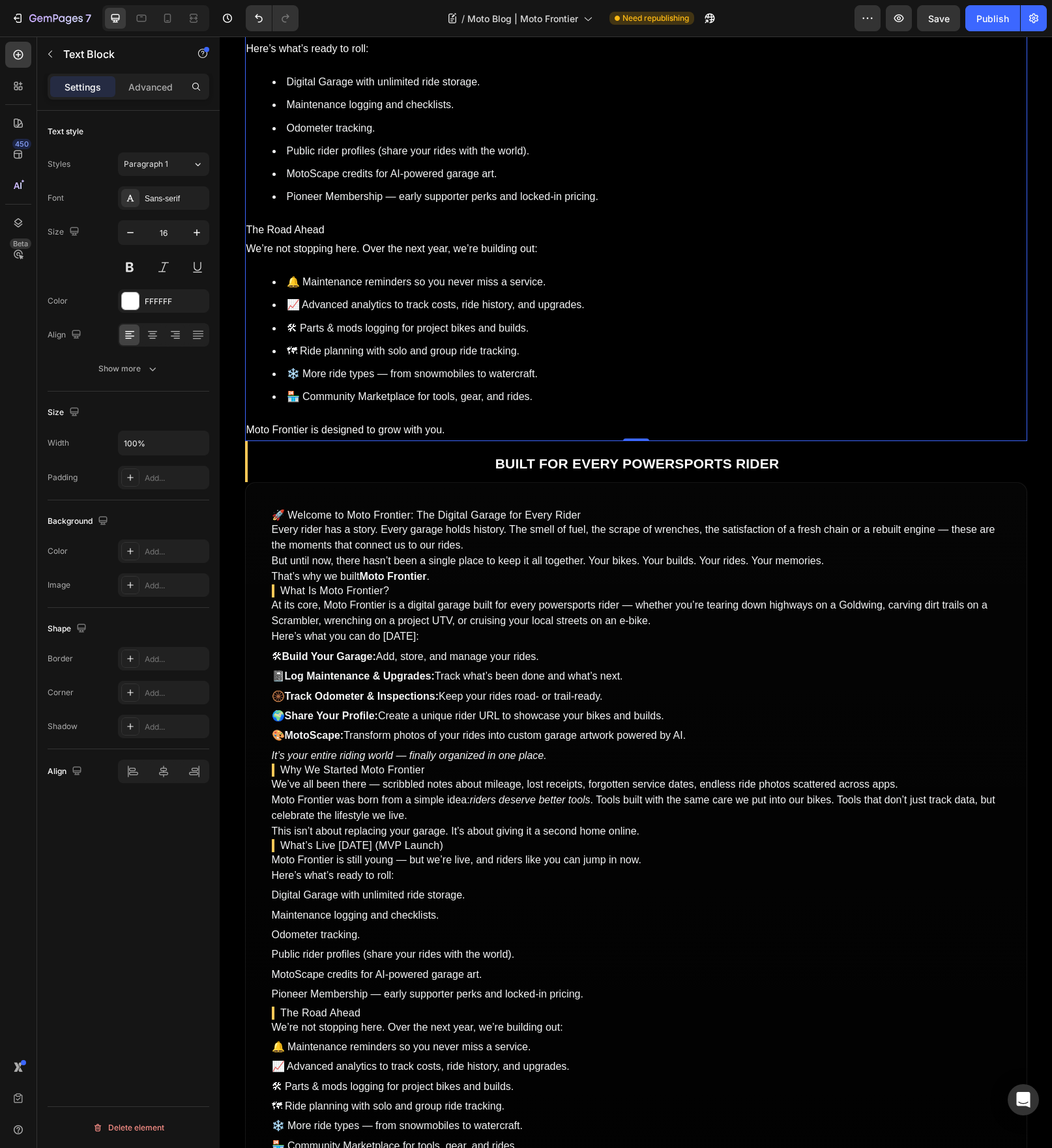
scroll to position [702, 0]
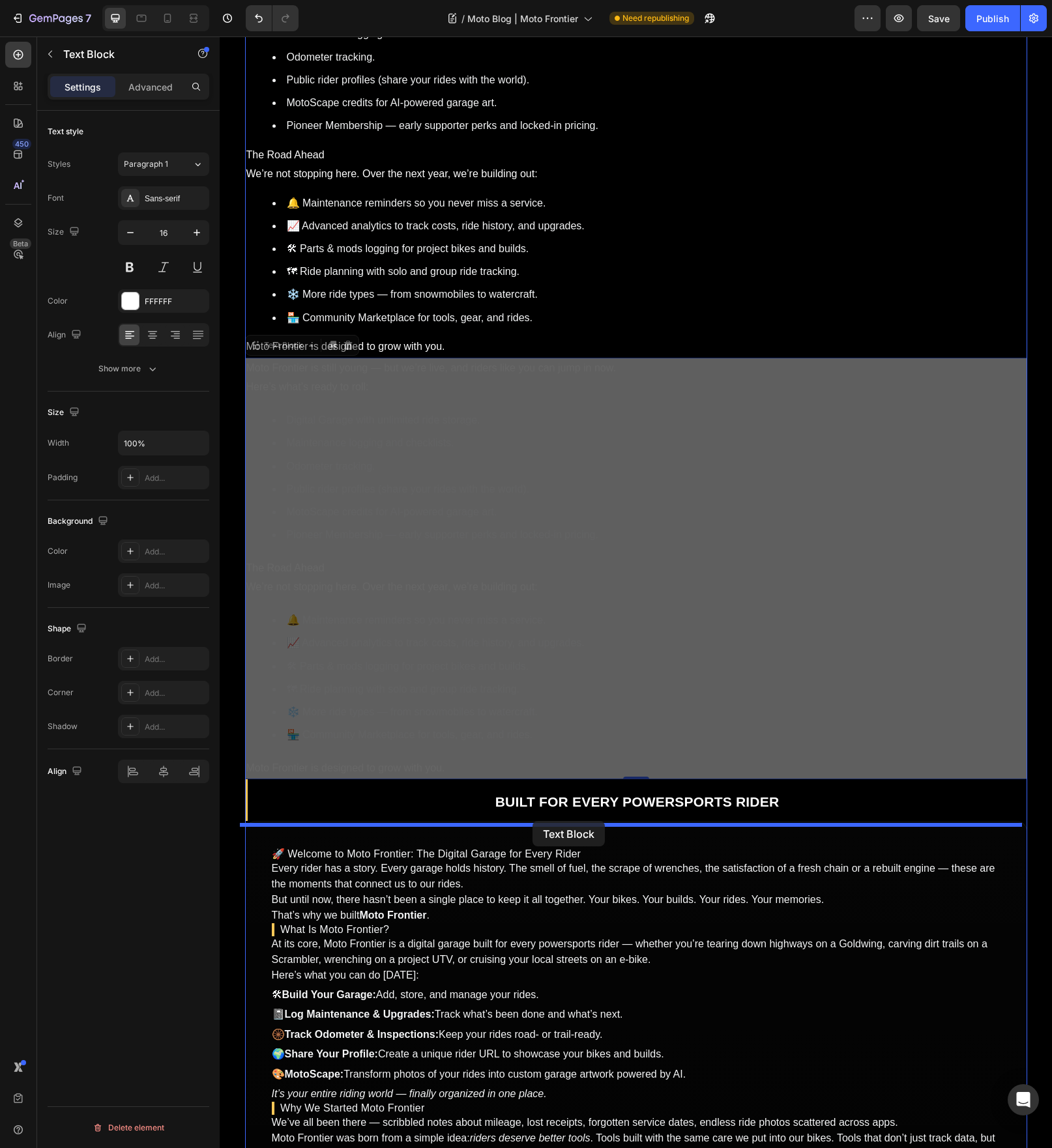
drag, startPoint x: 287, startPoint y: 355, endPoint x: 545, endPoint y: 821, distance: 532.7
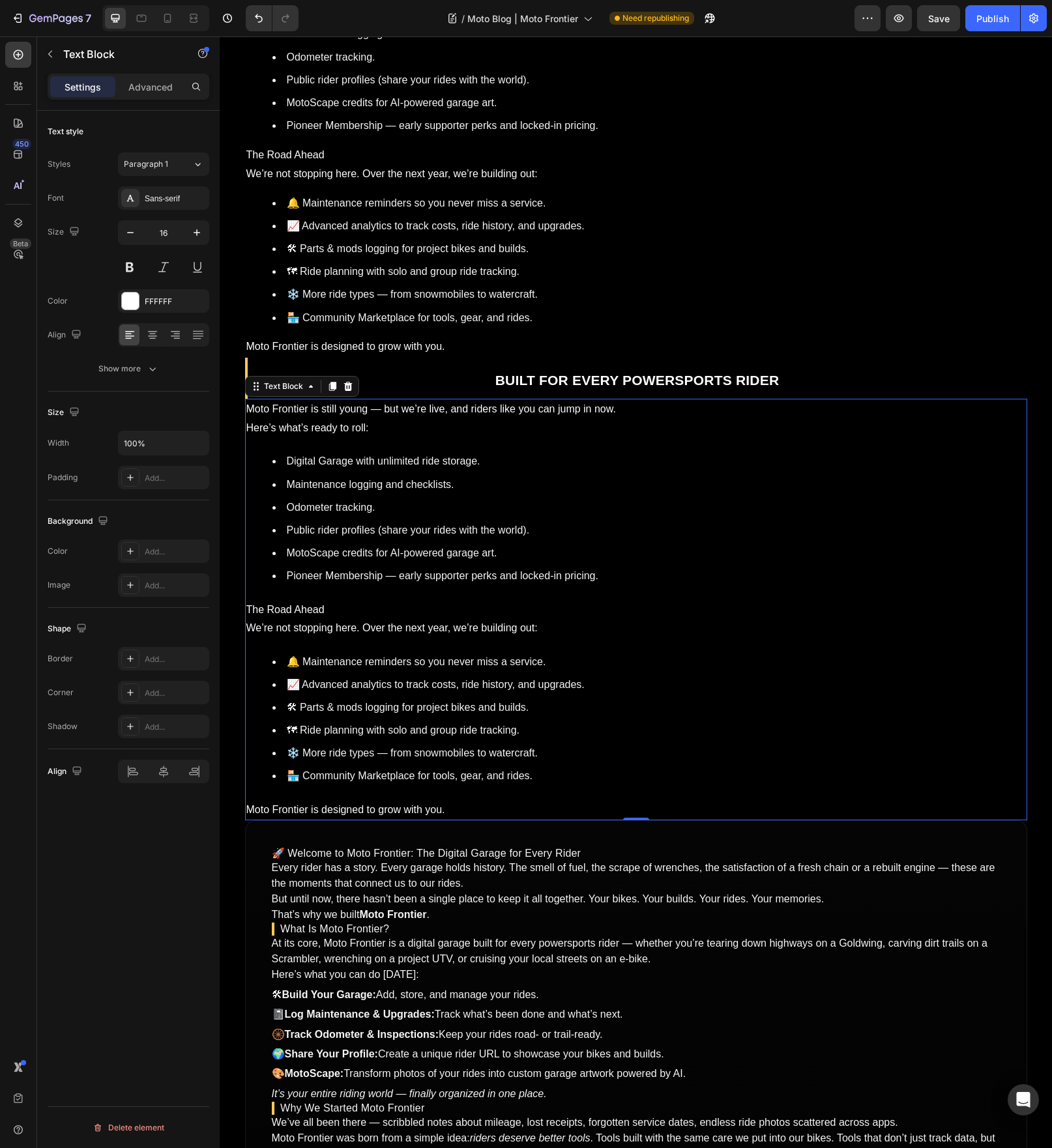
click at [448, 647] on div "Moto Frontier is still young — but we’re live, and riders like you can jump in …" at bounding box center [636, 609] width 782 height 421
click at [448, 653] on li "🔔 Maintenance reminders so you never miss a service." at bounding box center [649, 663] width 753 height 19
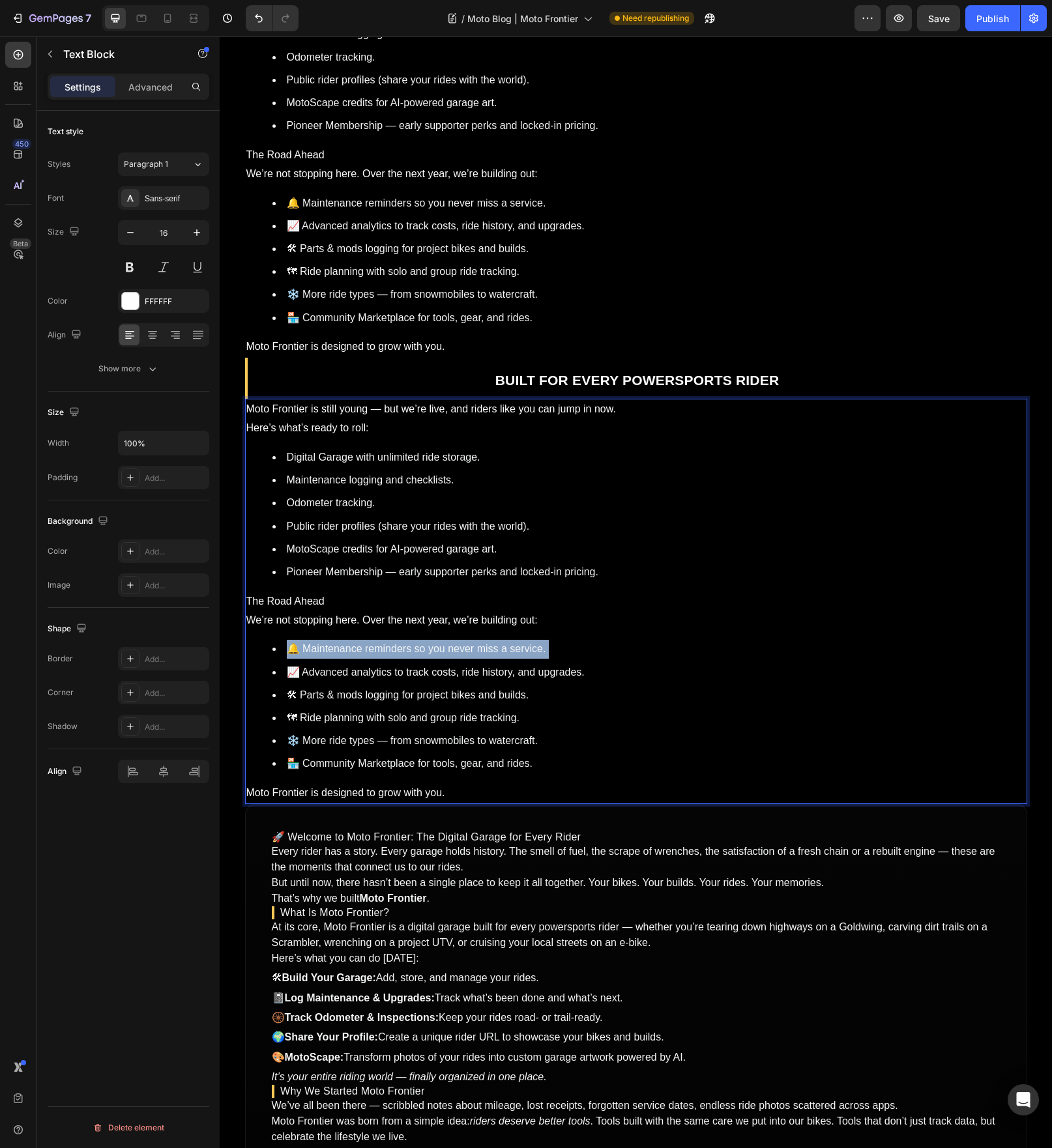
click at [448, 647] on li "🔔 Maintenance reminders so you never miss a service." at bounding box center [649, 650] width 753 height 19
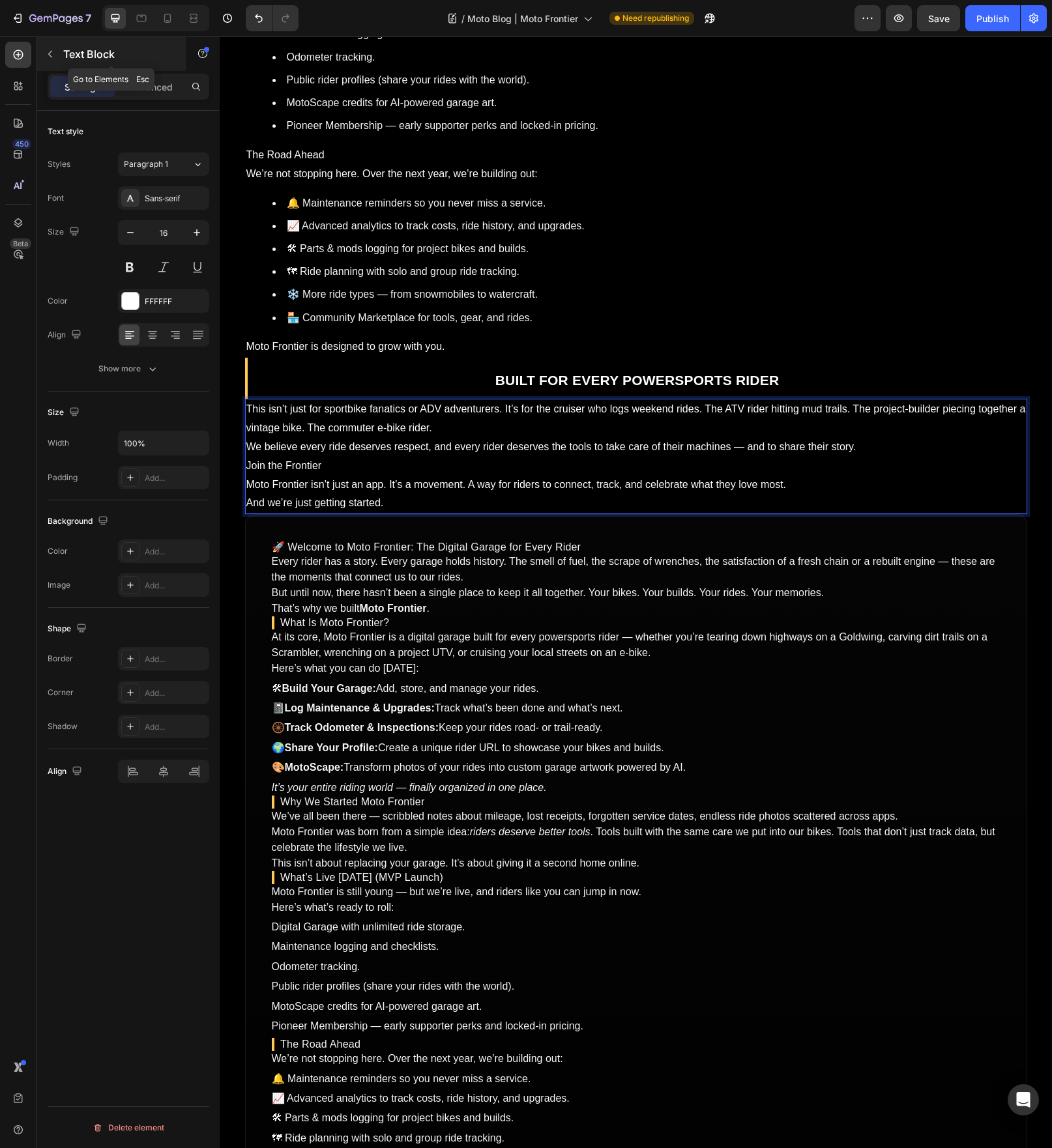
click at [46, 56] on icon "button" at bounding box center [50, 54] width 10 height 10
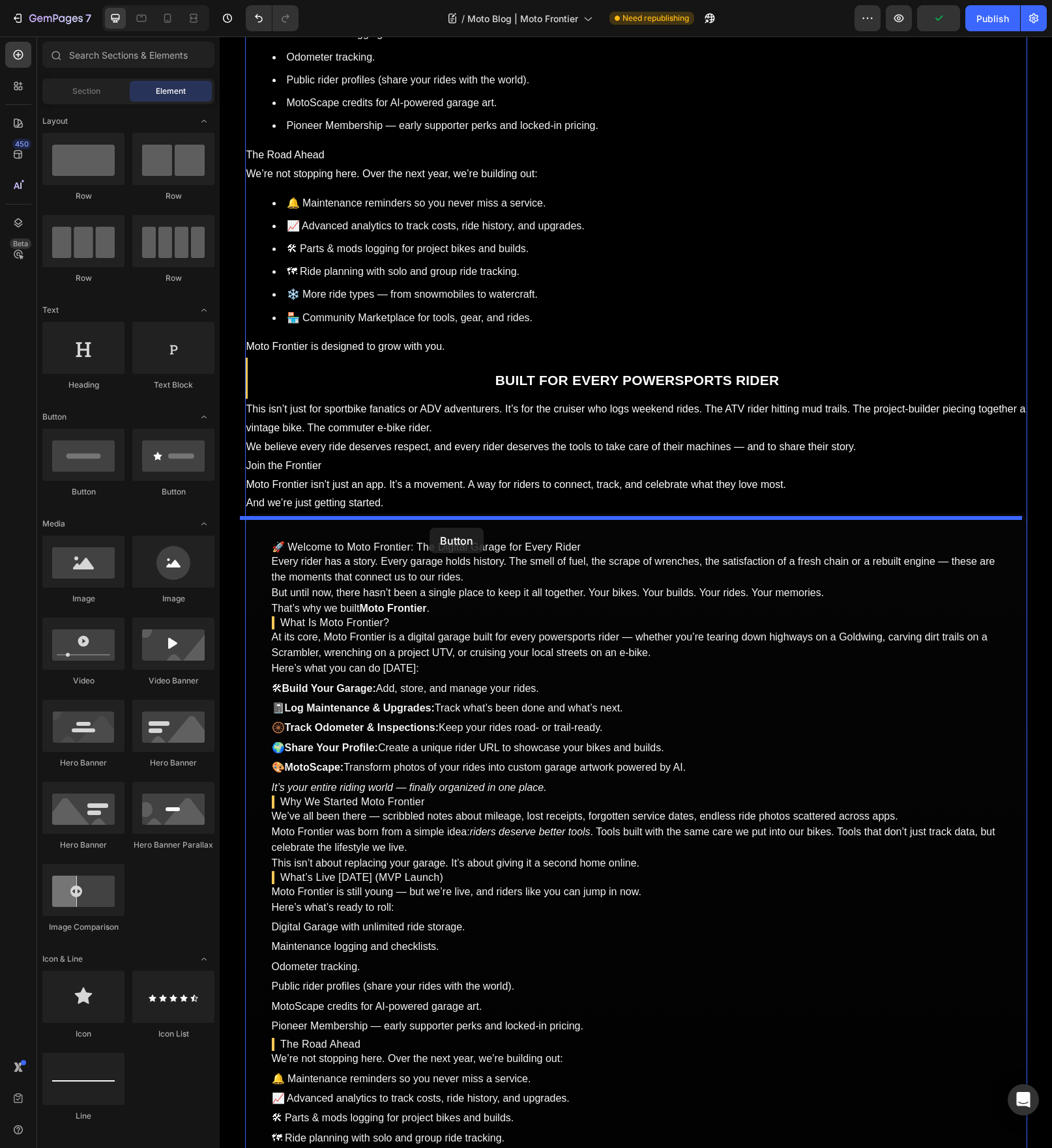
drag, startPoint x: 369, startPoint y: 503, endPoint x: 430, endPoint y: 528, distance: 65.9
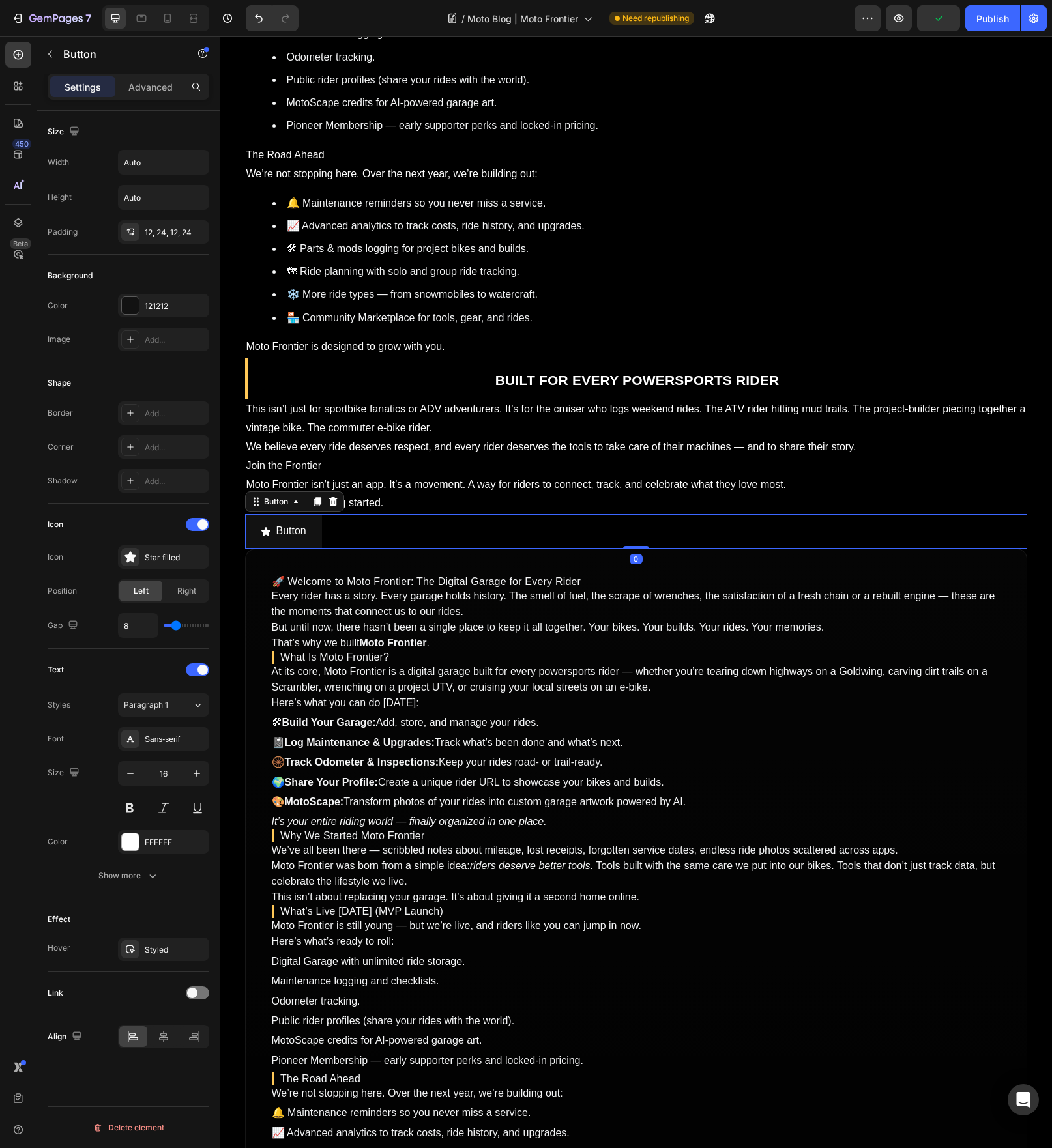
click at [334, 535] on div "Button Button 0" at bounding box center [636, 531] width 782 height 35
click at [299, 536] on p "Button" at bounding box center [291, 532] width 30 height 19
click at [287, 537] on p "Button" at bounding box center [291, 532] width 30 height 19
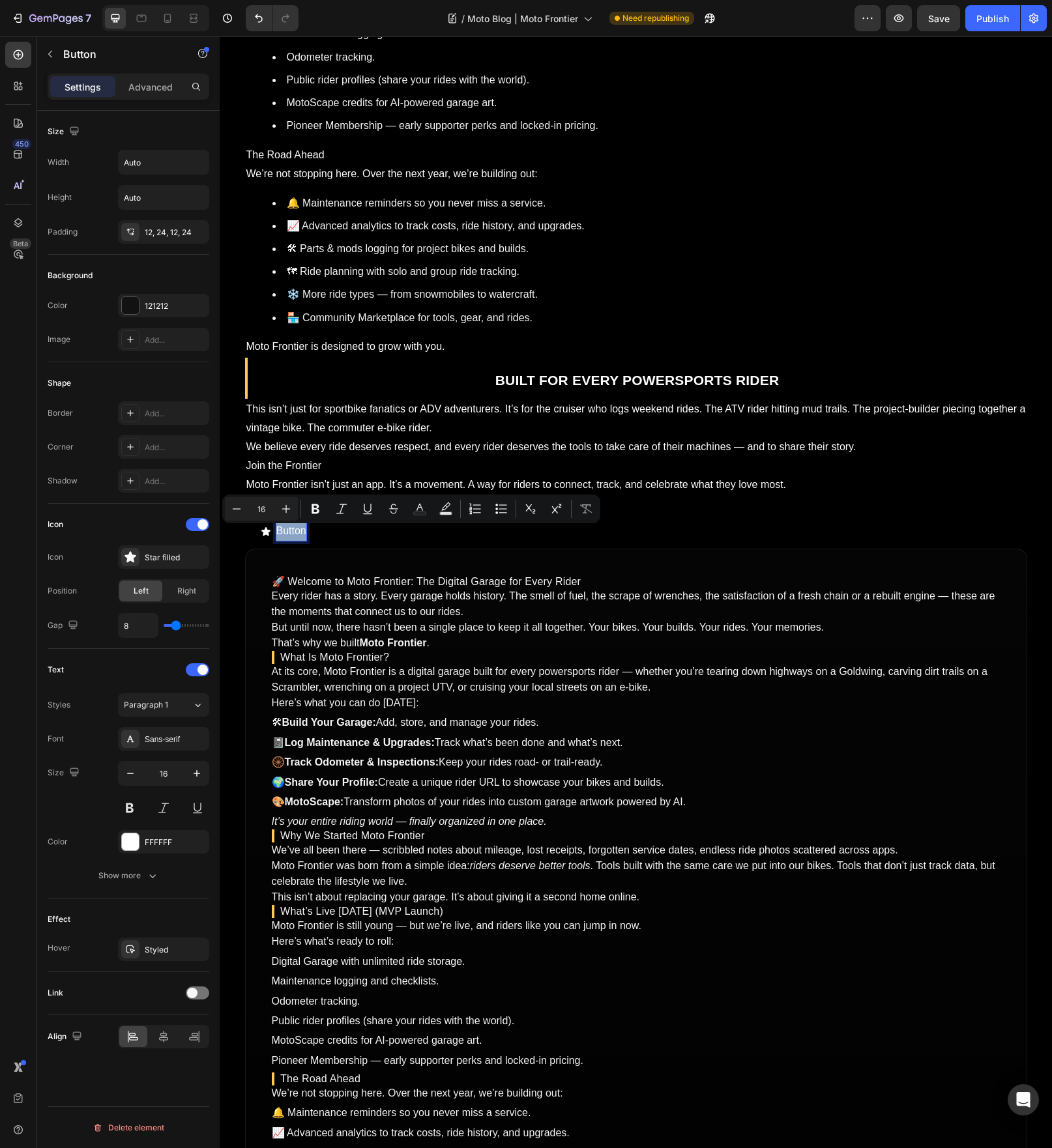
click at [287, 537] on p "Button" at bounding box center [291, 532] width 30 height 19
click at [245, 514] on button "Become" at bounding box center [287, 531] width 85 height 35
click at [245, 514] on button "Become a Pioneer" at bounding box center [311, 531] width 133 height 35
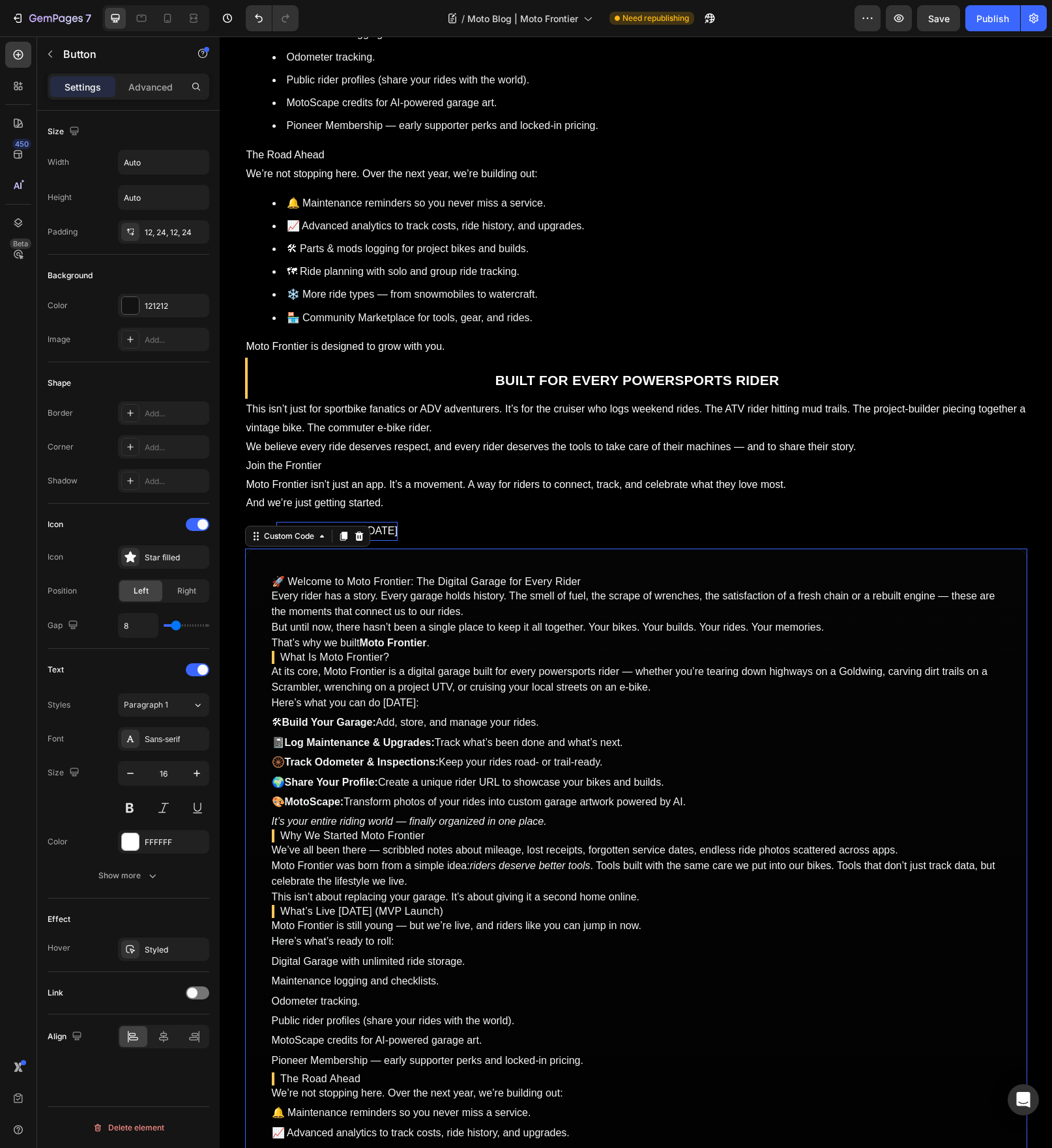
click at [343, 565] on article "🚀 Welcome to Moto Frontier: The Digital Garage for Every Rider Every rider has …" at bounding box center [636, 1056] width 782 height 1015
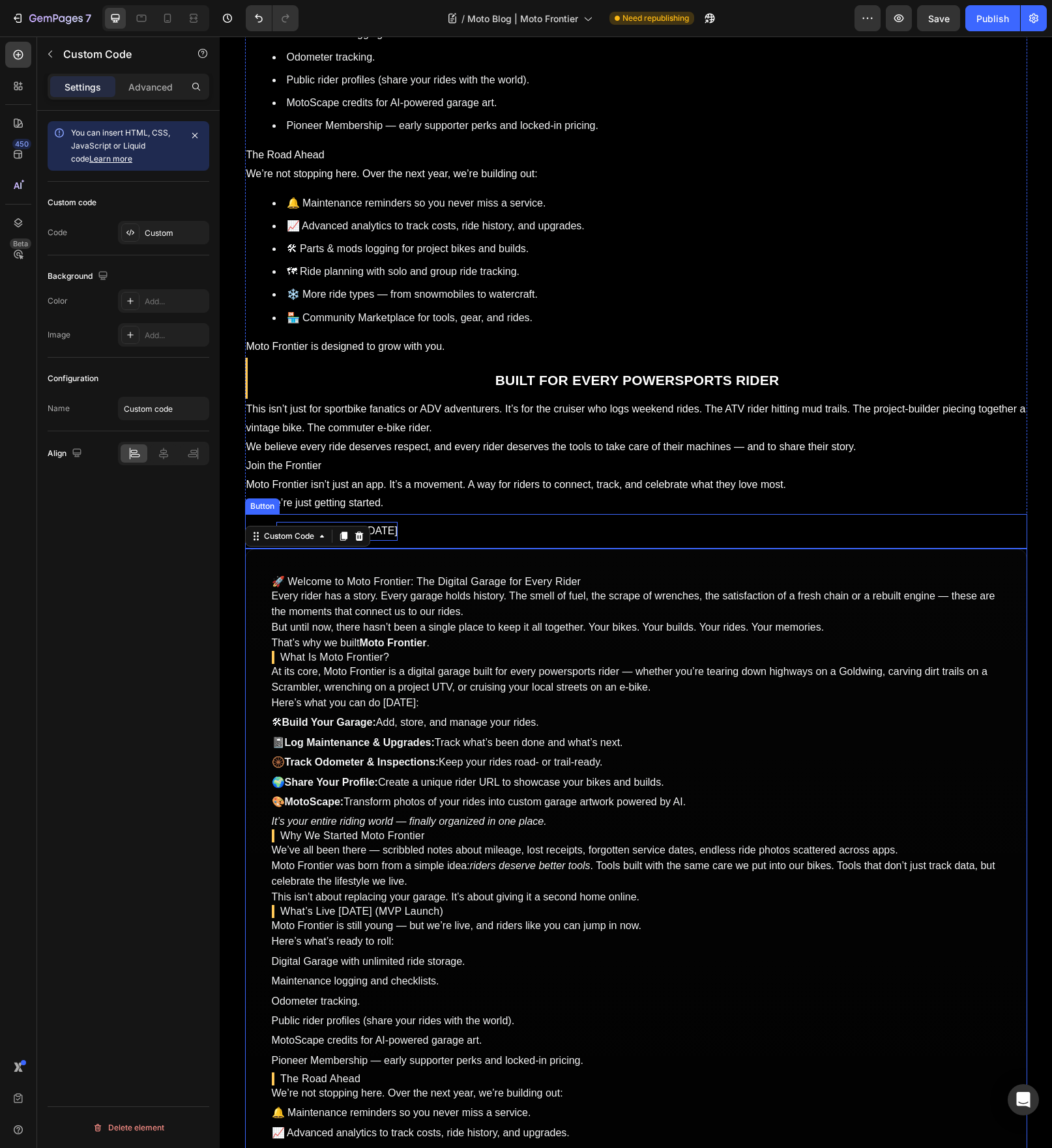
click at [384, 537] on p "Become a Pioneer [DATE]" at bounding box center [337, 532] width 121 height 19
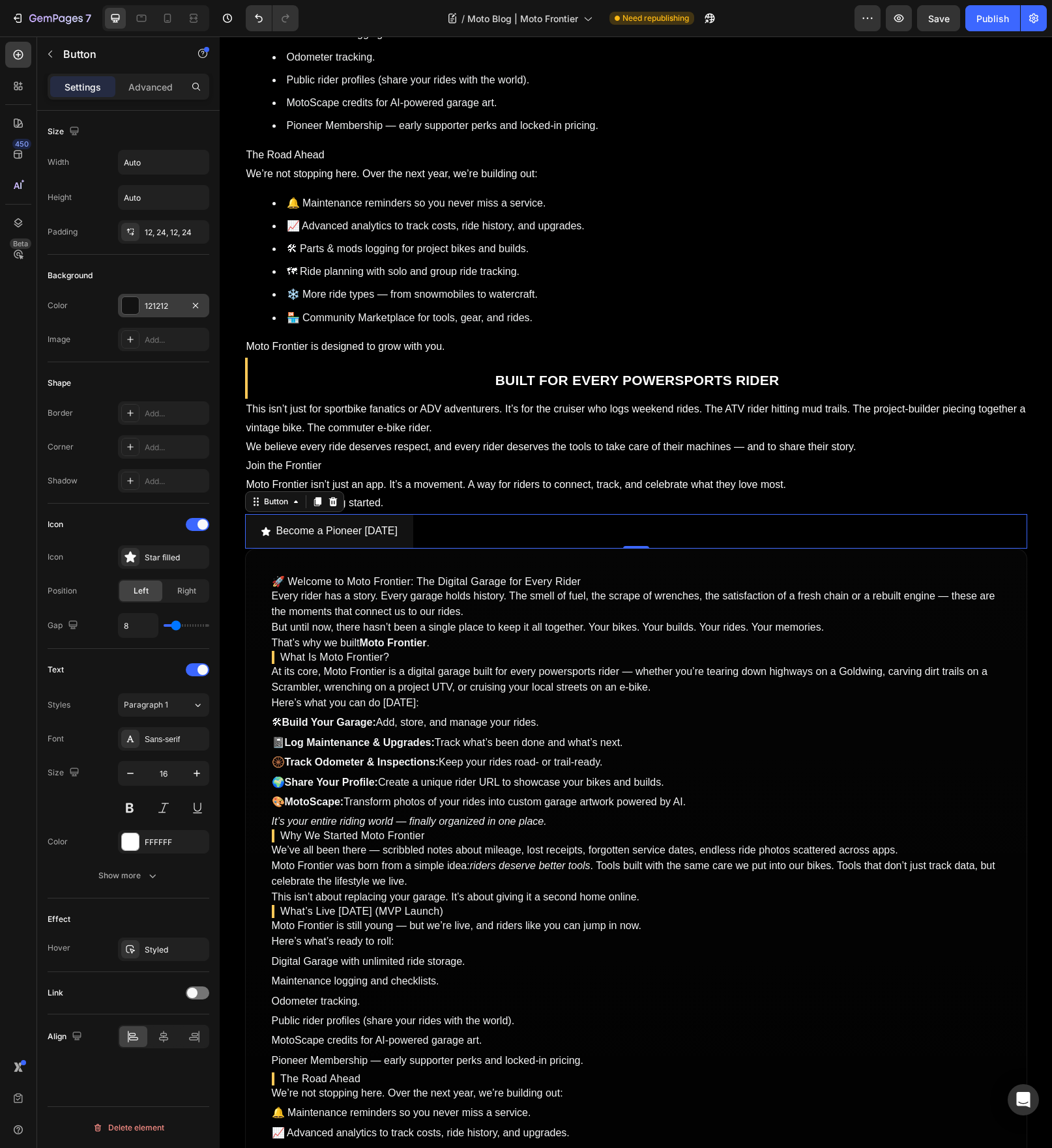
click at [139, 307] on div at bounding box center [130, 305] width 17 height 17
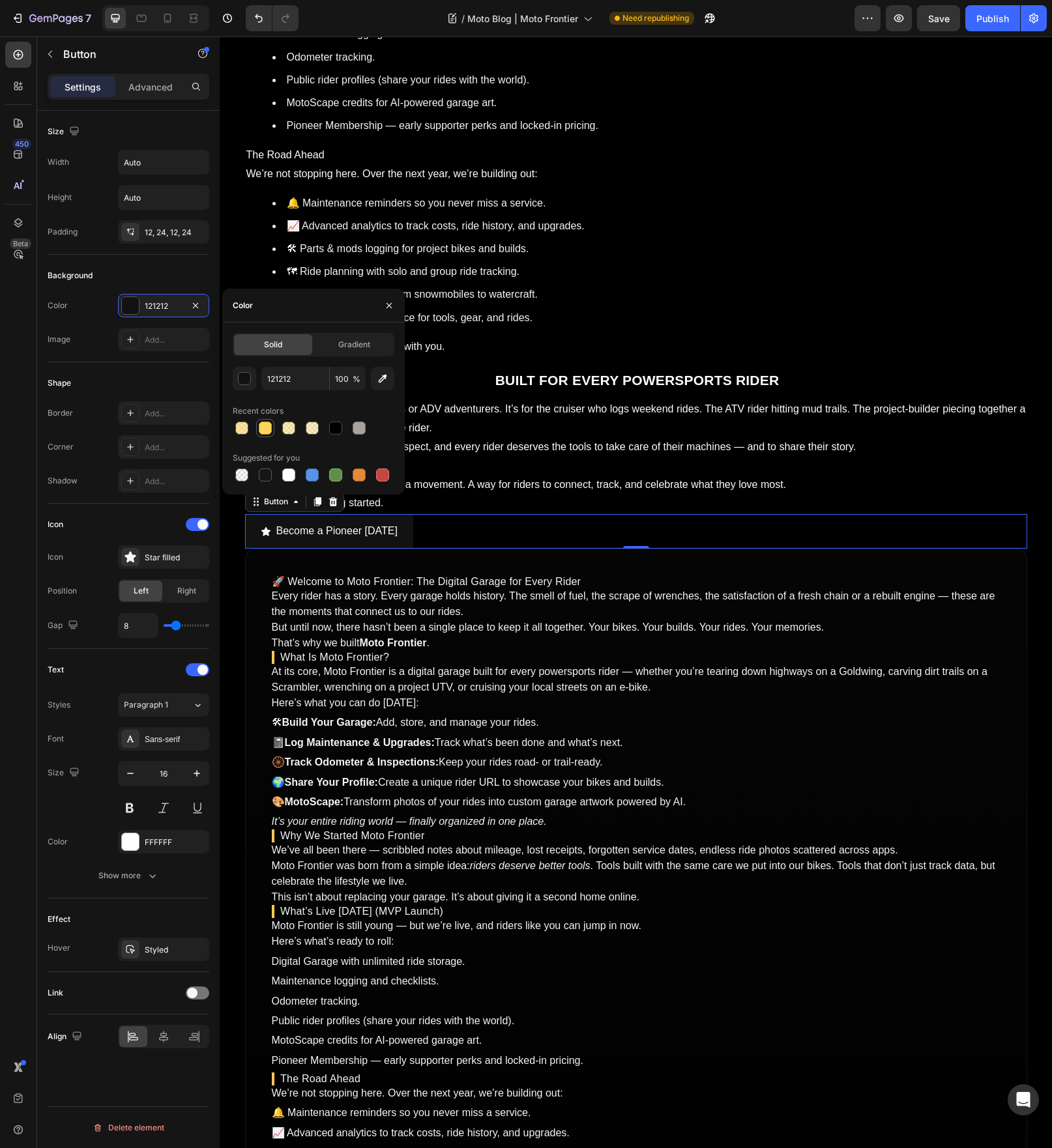
click at [263, 432] on div at bounding box center [265, 428] width 13 height 13
type input "FFD557"
click at [448, 538] on div "Become a Pioneer [DATE] Button 0" at bounding box center [636, 531] width 782 height 35
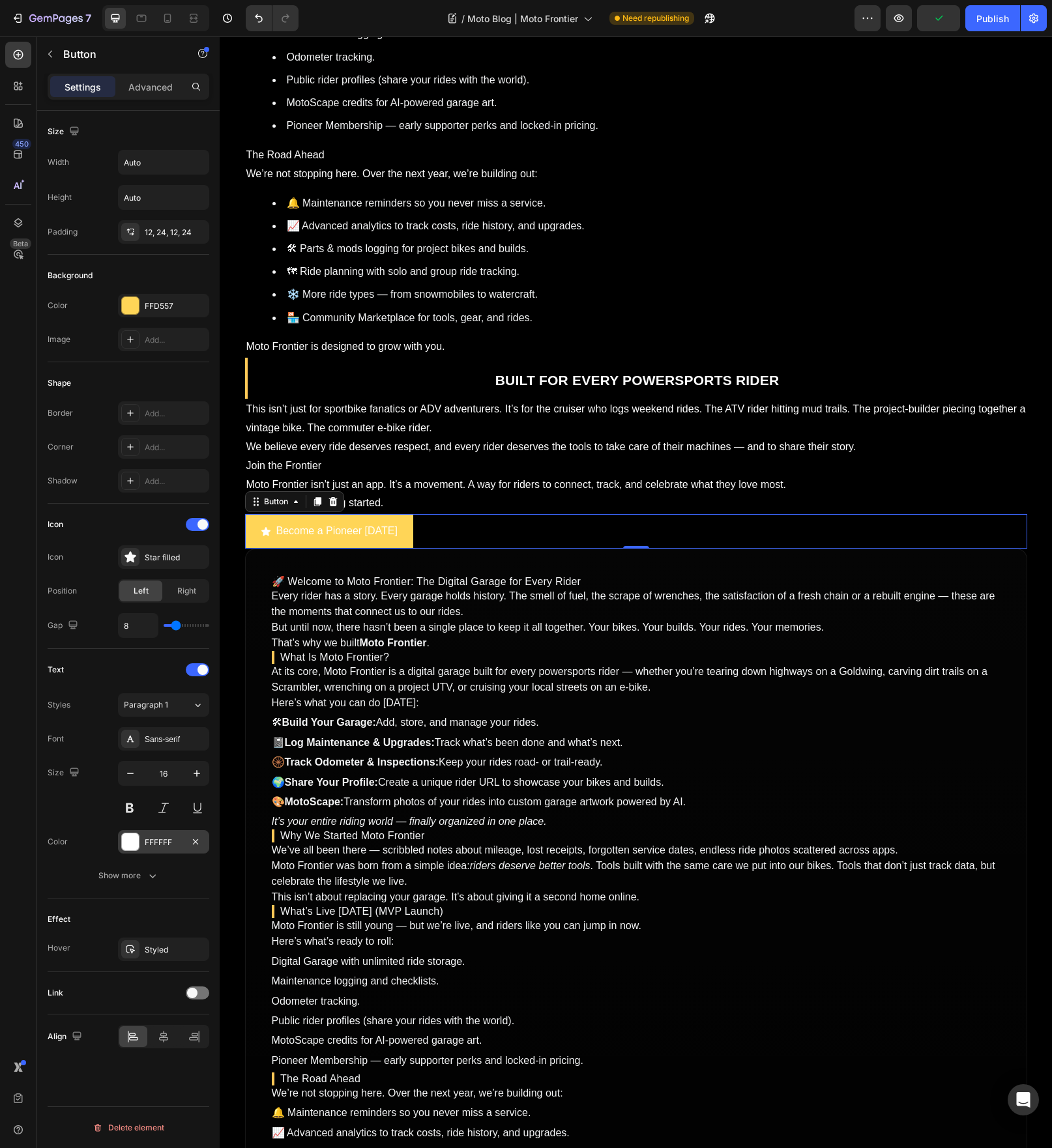
click at [127, 841] on div at bounding box center [130, 841] width 17 height 17
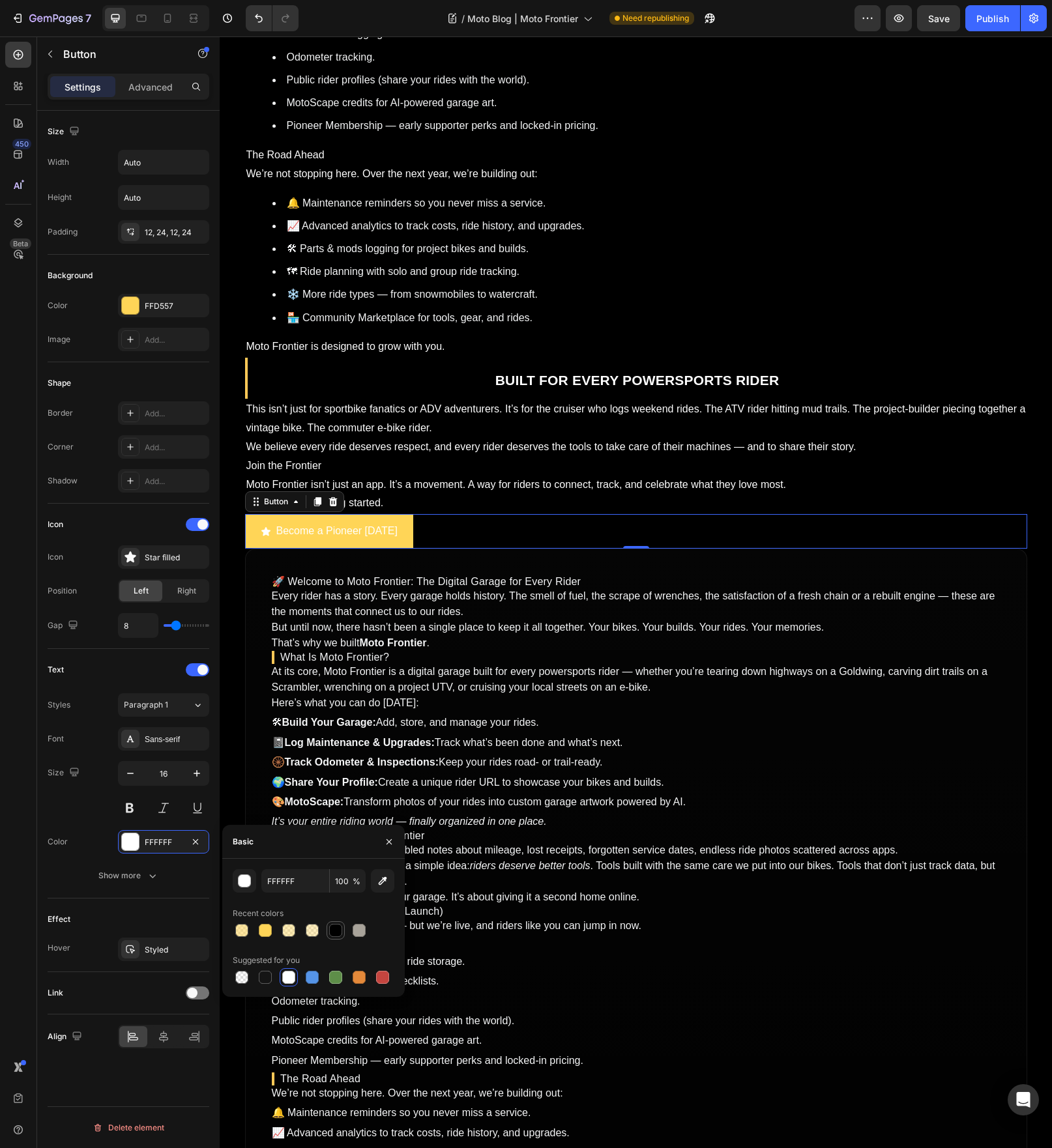
click at [333, 934] on div at bounding box center [336, 931] width 13 height 13
type input "000000"
click at [469, 664] on h2 "What Is Moto Frontier?" at bounding box center [636, 658] width 729 height 13
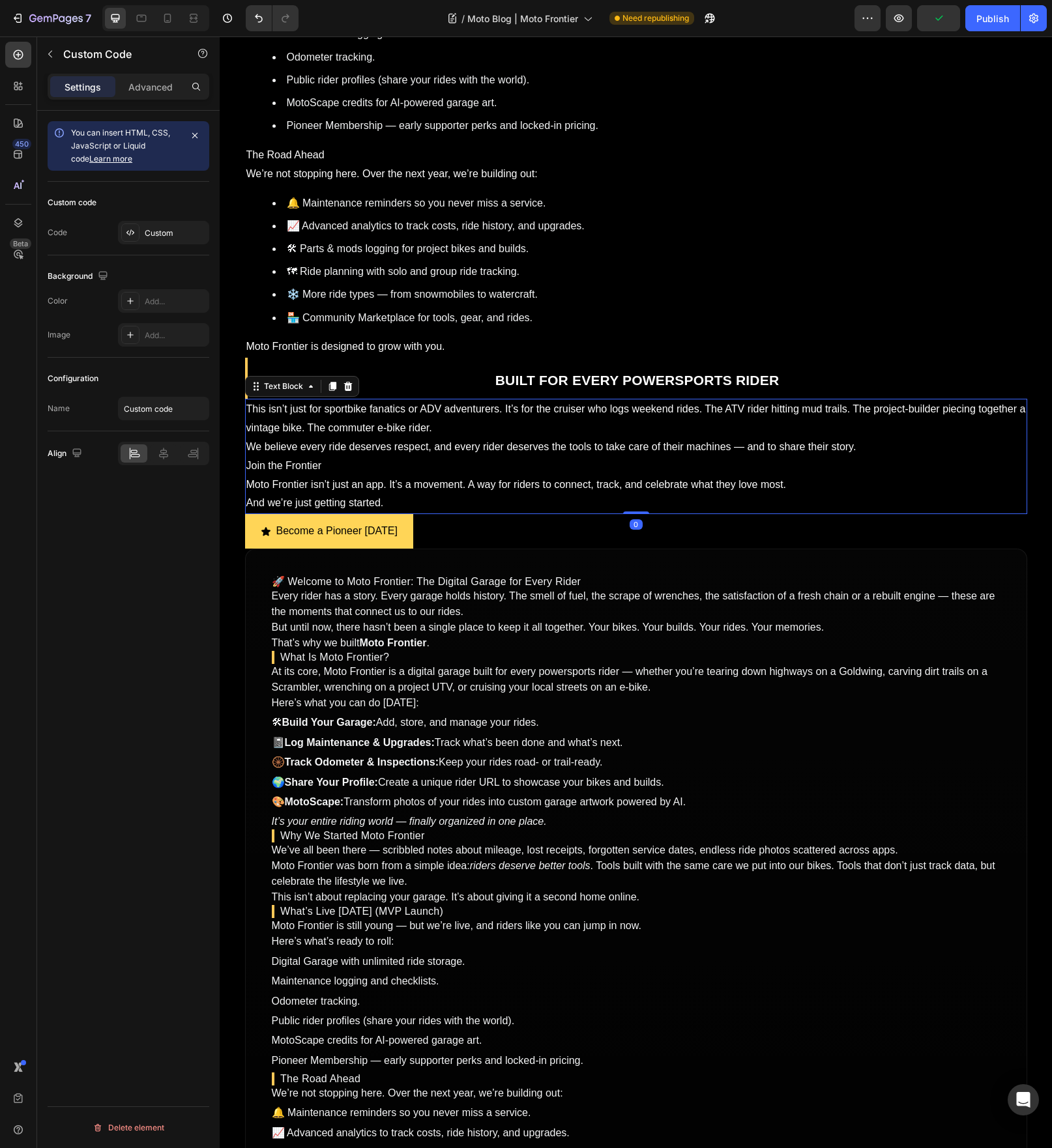
click at [552, 447] on p "We believe every ride deserves respect, and every rider deserves the tools to t…" at bounding box center [636, 447] width 779 height 19
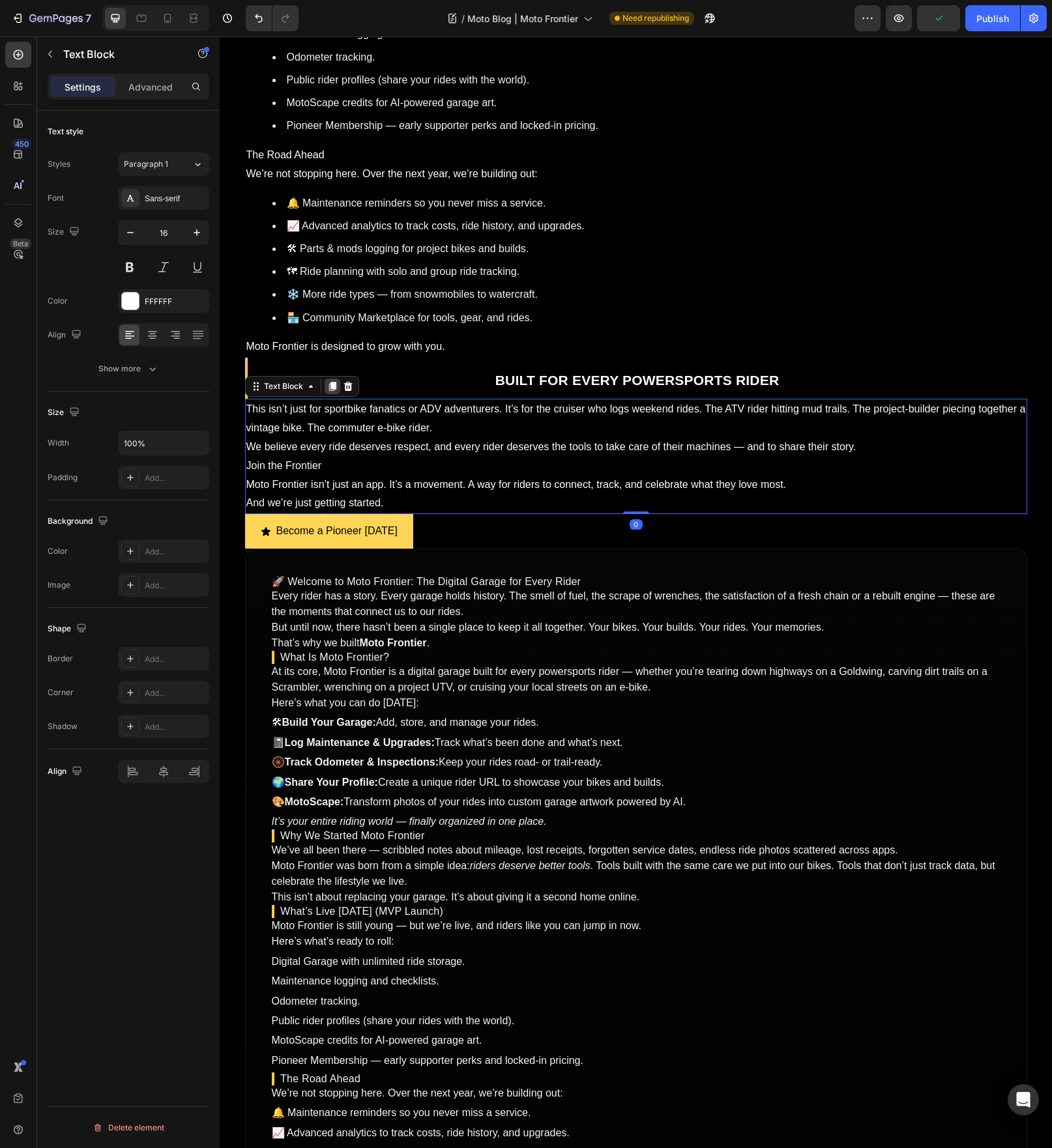
click at [328, 391] on icon at bounding box center [332, 387] width 7 height 9
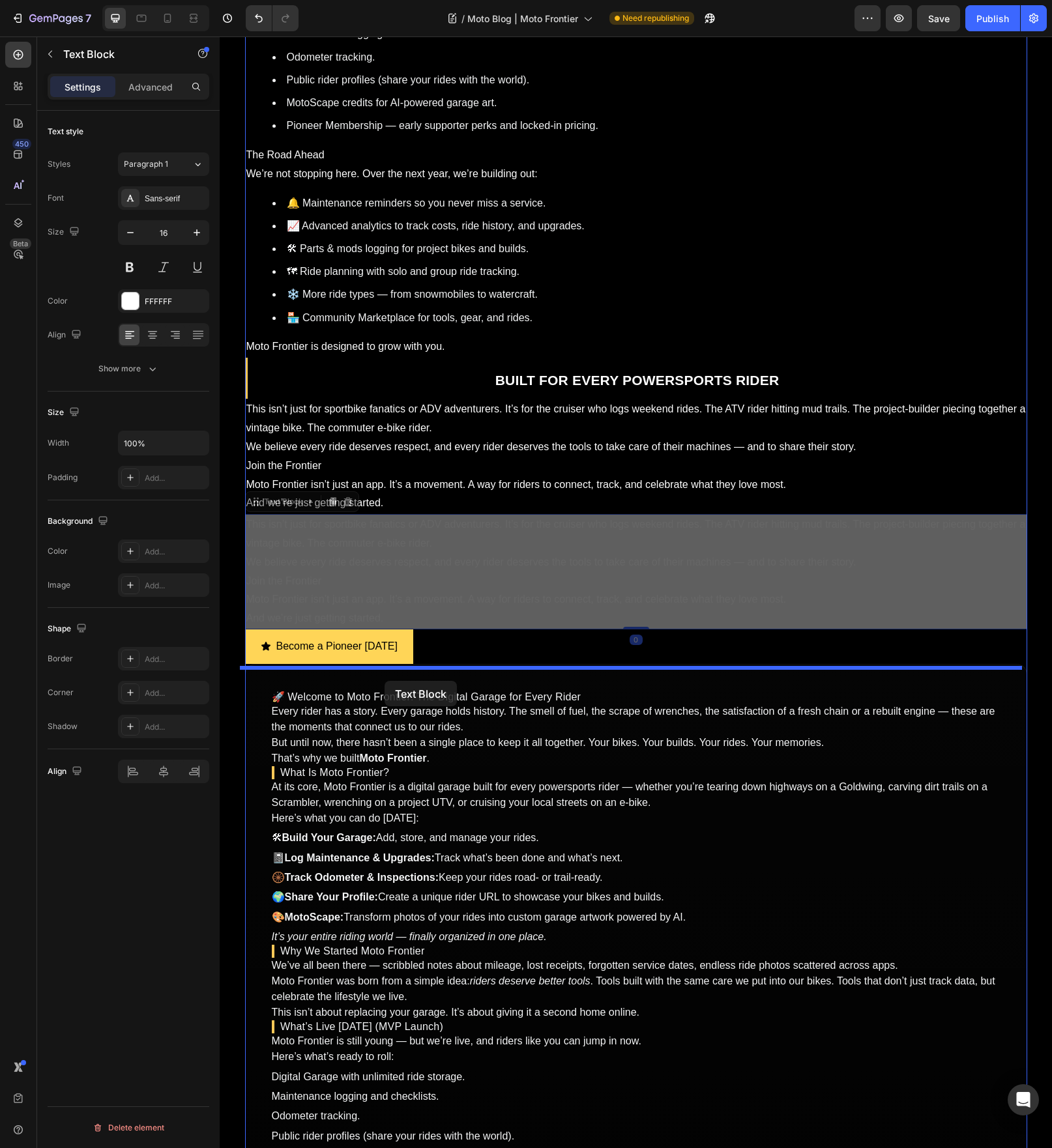
drag, startPoint x: 289, startPoint y: 507, endPoint x: 384, endPoint y: 681, distance: 198.2
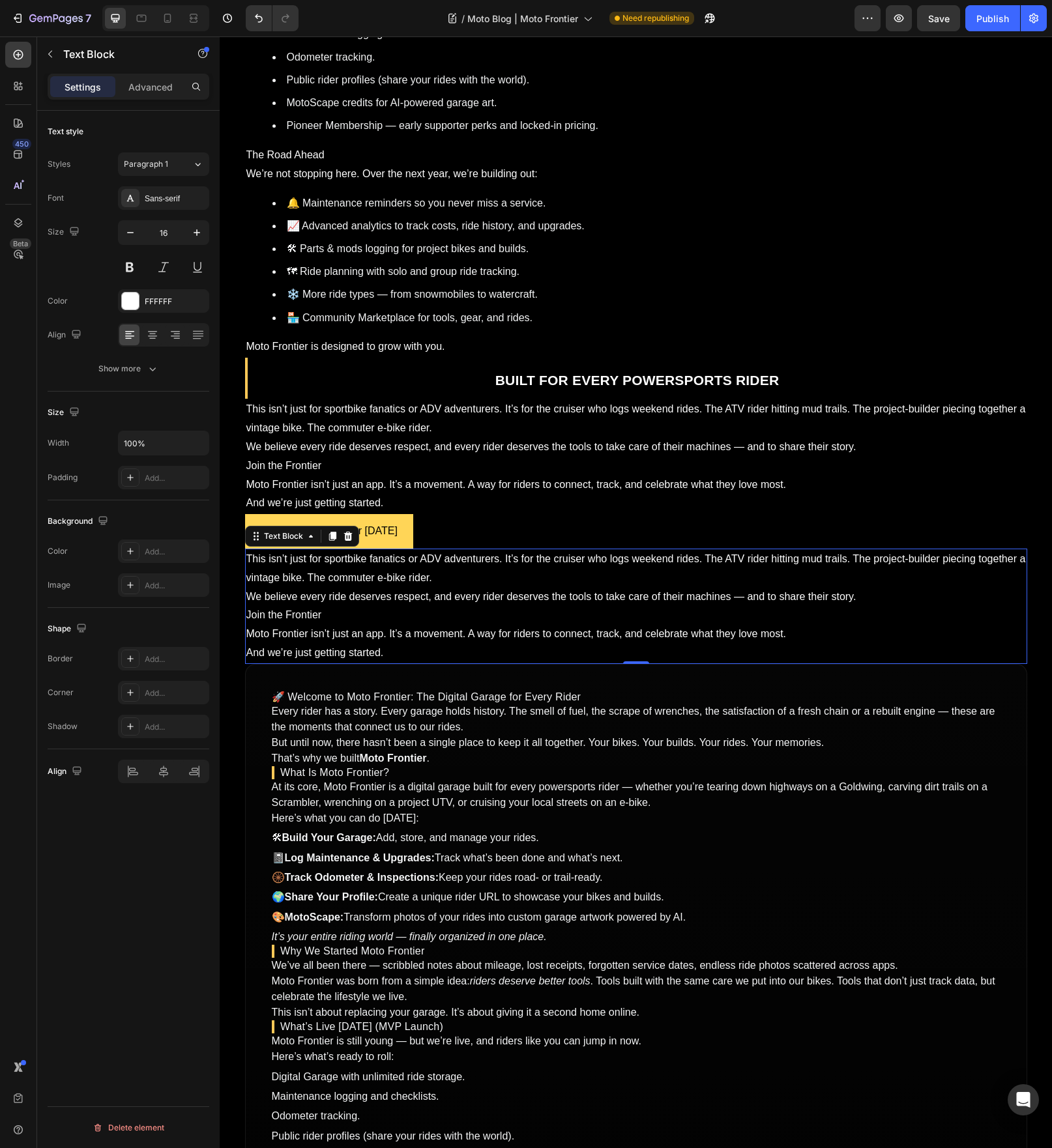
click at [416, 625] on p "Join the Frontier" at bounding box center [636, 615] width 779 height 19
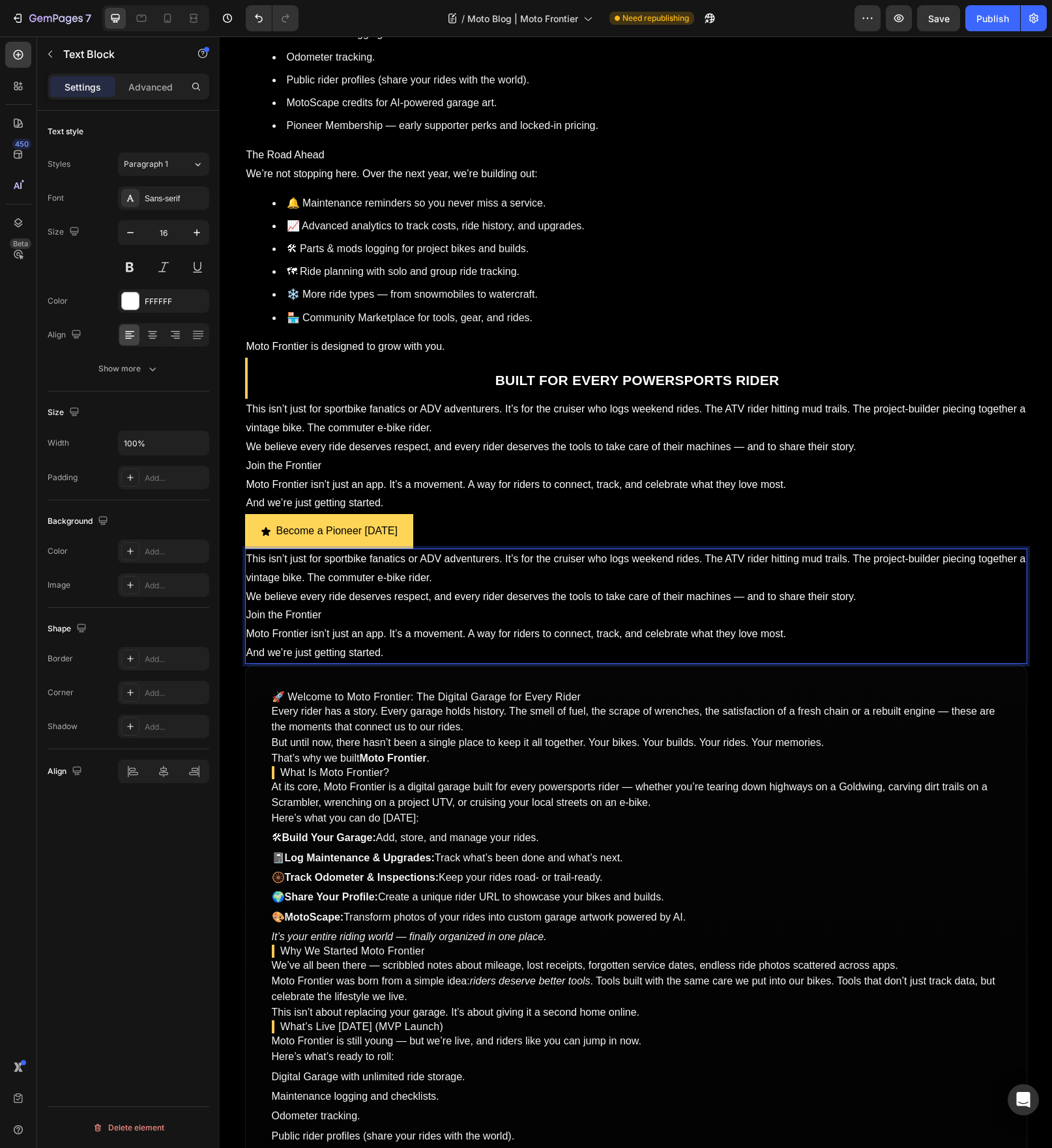
click at [416, 625] on p "Join the Frontier" at bounding box center [636, 615] width 779 height 19
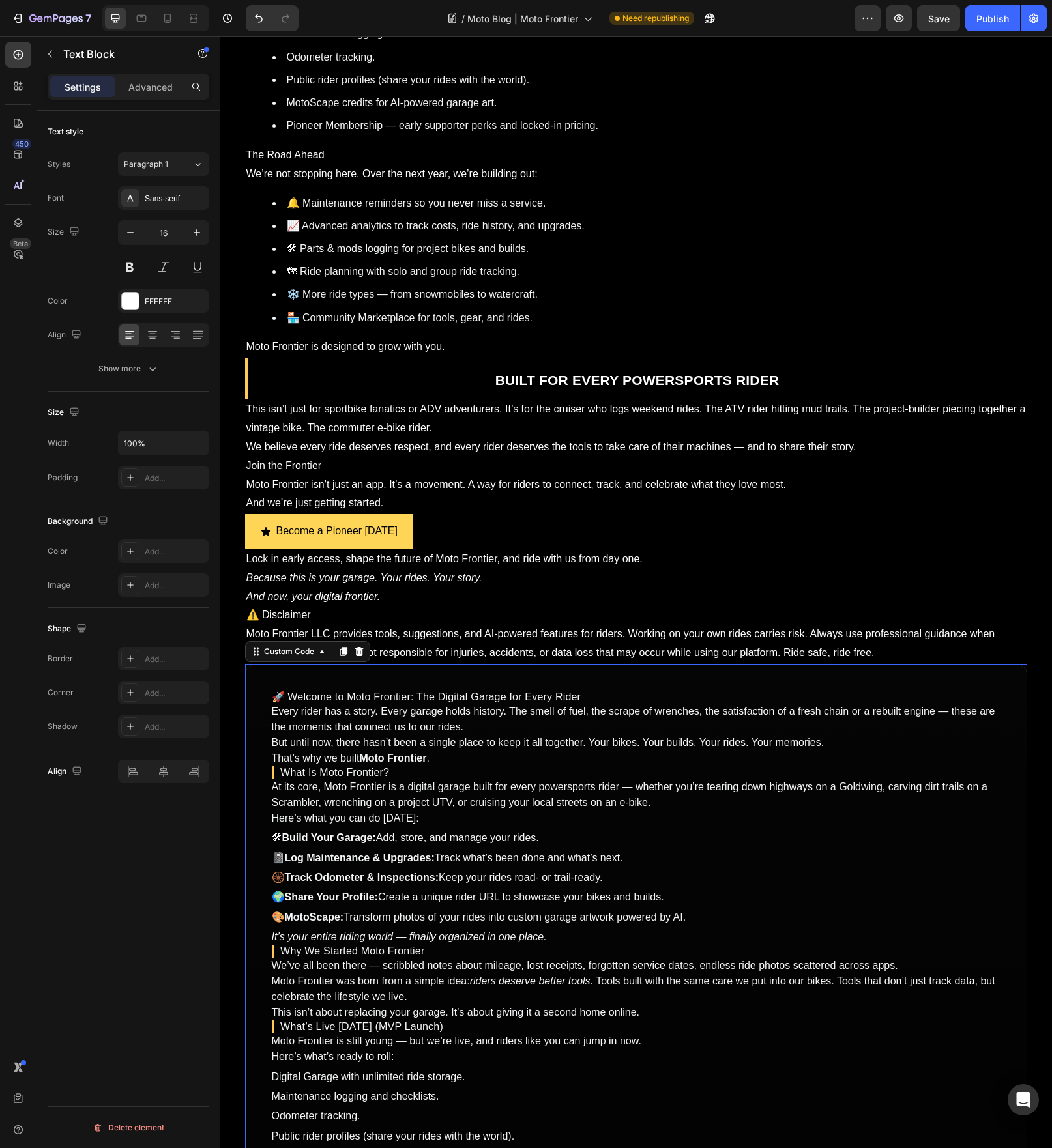
click at [433, 763] on p "That’s why we built Moto Frontier ." at bounding box center [636, 758] width 729 height 16
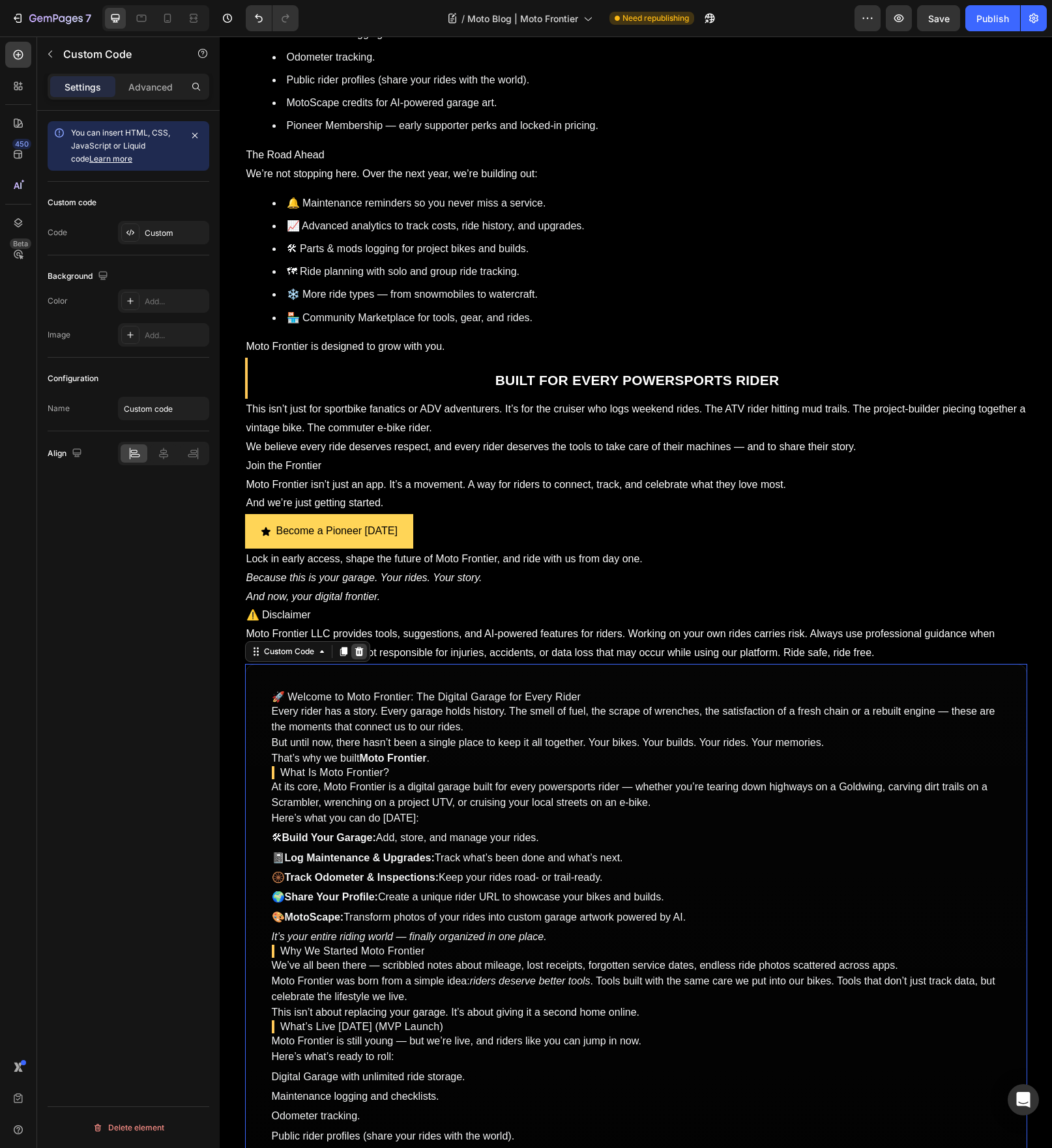
click at [355, 656] on icon at bounding box center [359, 652] width 8 height 9
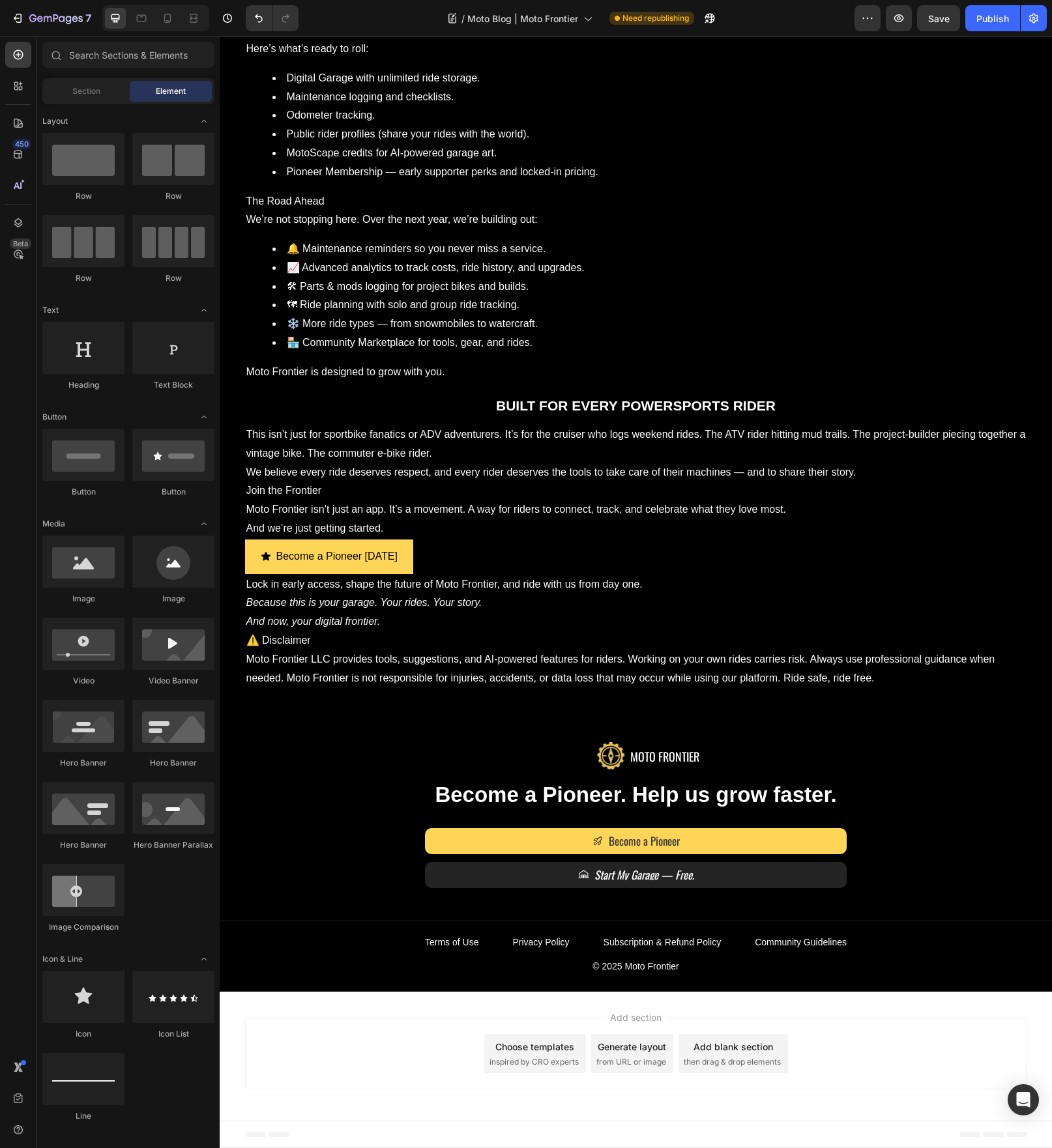
scroll to position [622, 0]
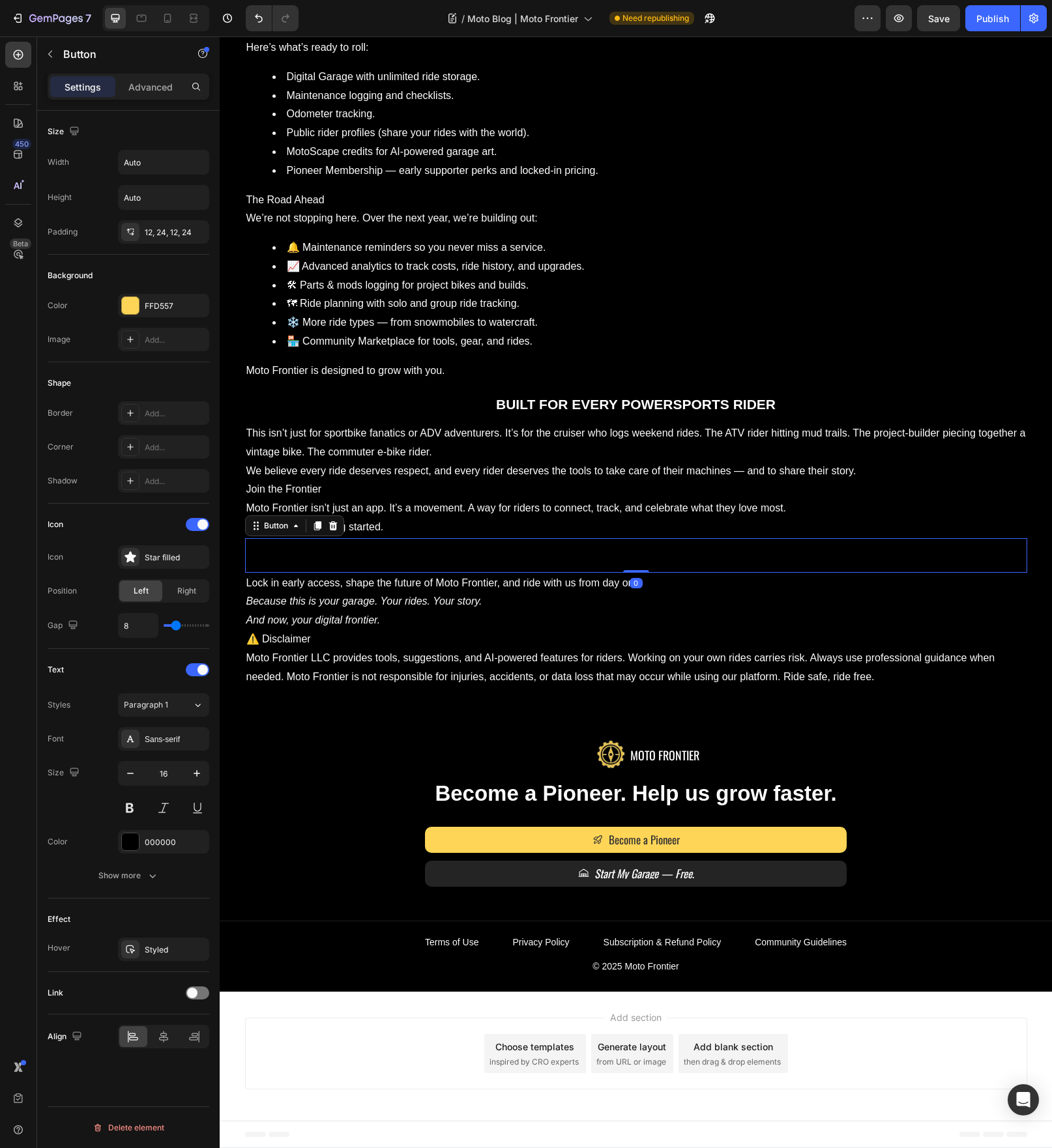
click at [401, 555] on button "Become a Pioneer [DATE]" at bounding box center [329, 555] width 168 height 35
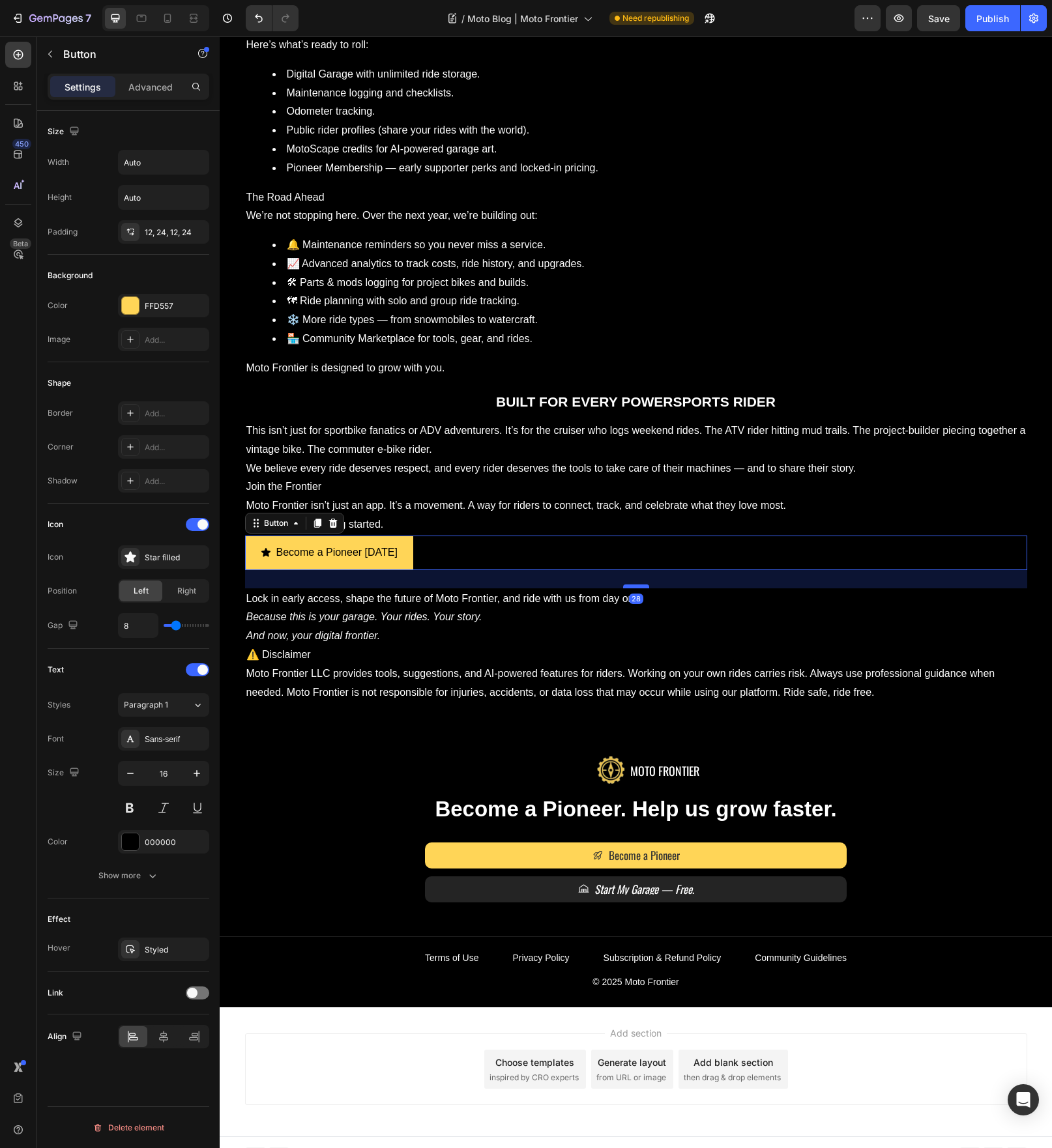
drag, startPoint x: 637, startPoint y: 572, endPoint x: 636, endPoint y: 590, distance: 18.0
click at [636, 588] on div at bounding box center [636, 586] width 26 height 4
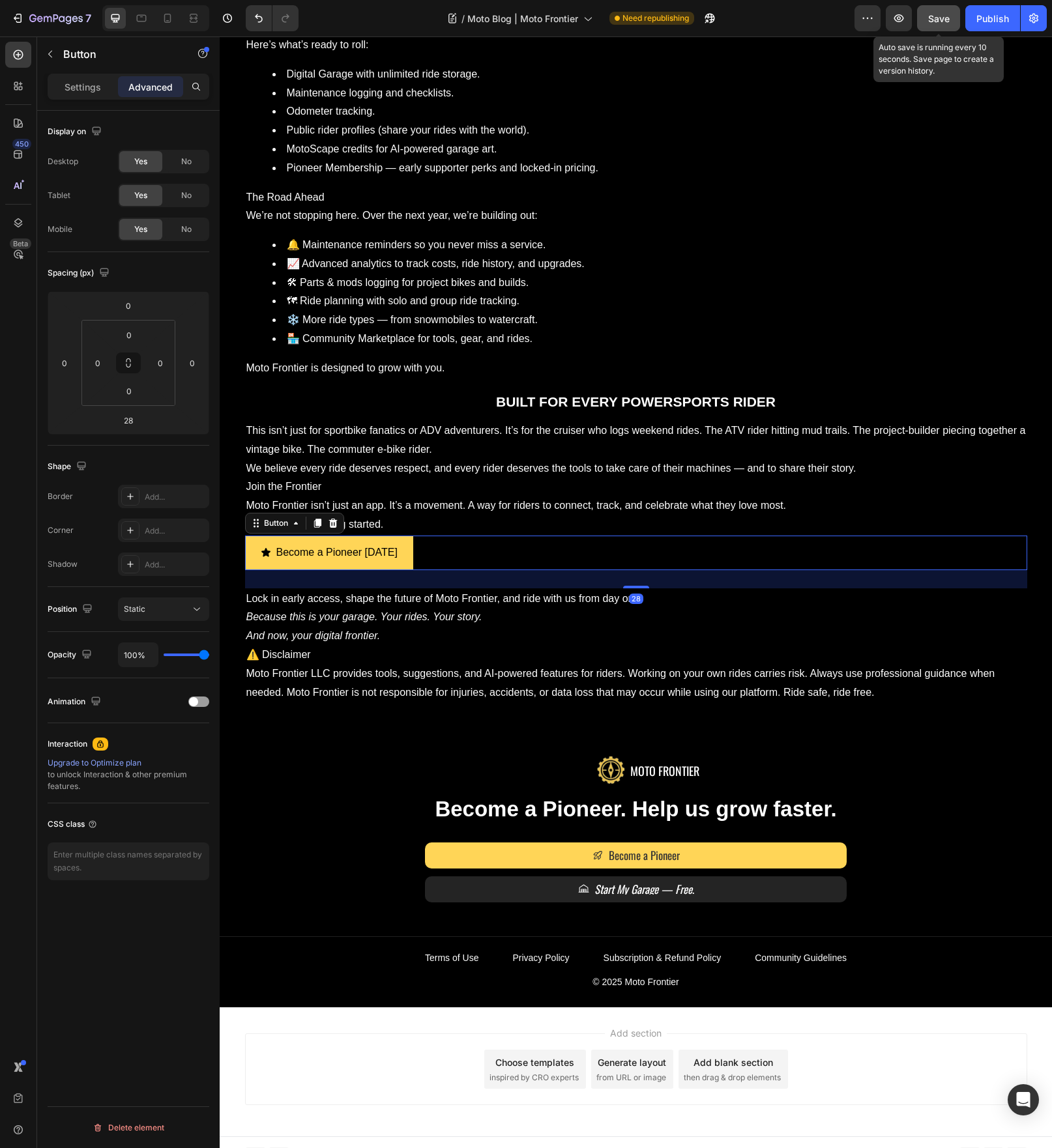
click at [946, 24] on button "Save" at bounding box center [939, 18] width 43 height 26
click at [981, 15] on div "Publish" at bounding box center [993, 19] width 33 height 13
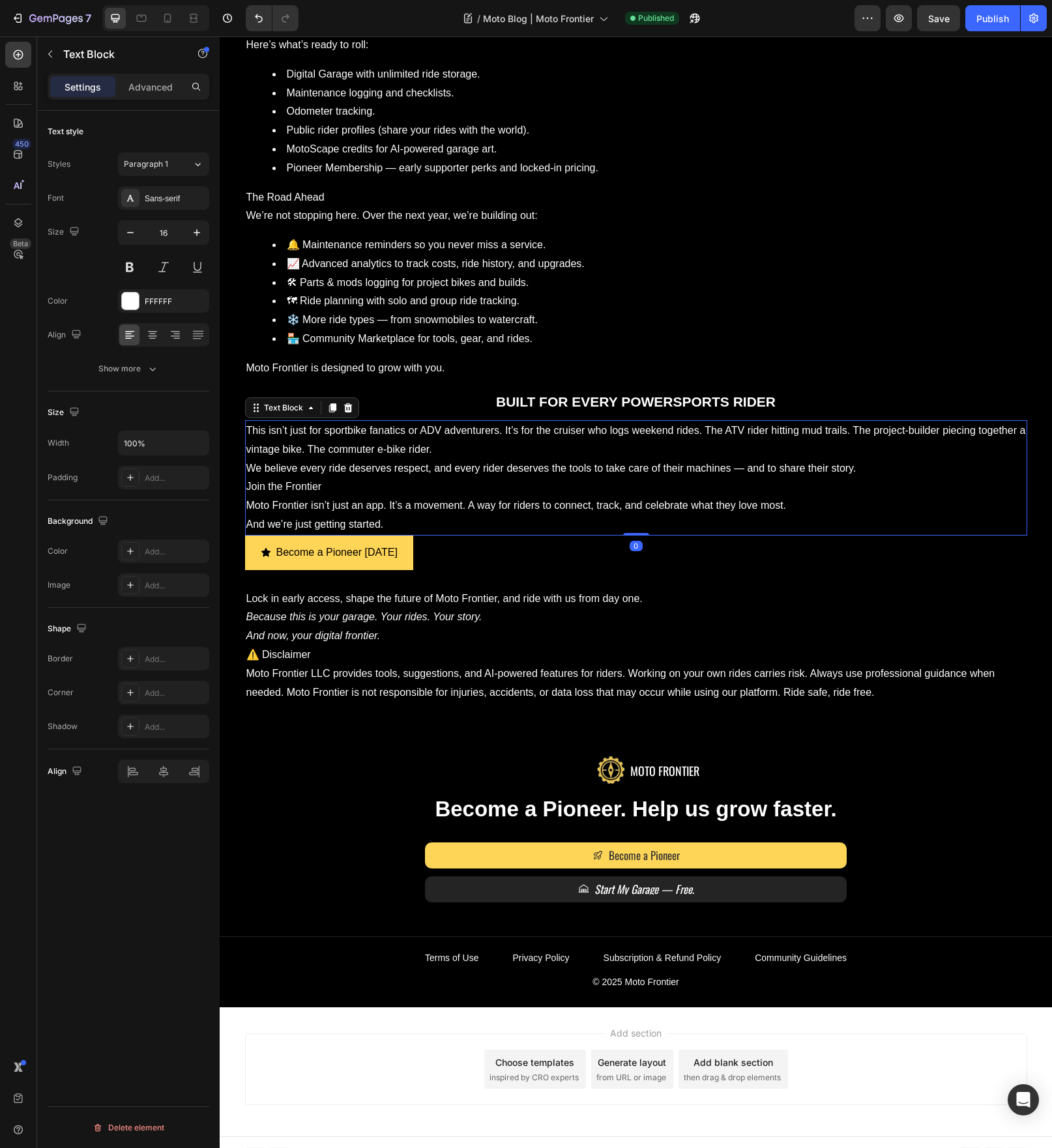
click at [442, 502] on p "Moto Frontier isn’t just an app. It’s a movement. A way for riders to connect, …" at bounding box center [636, 506] width 779 height 19
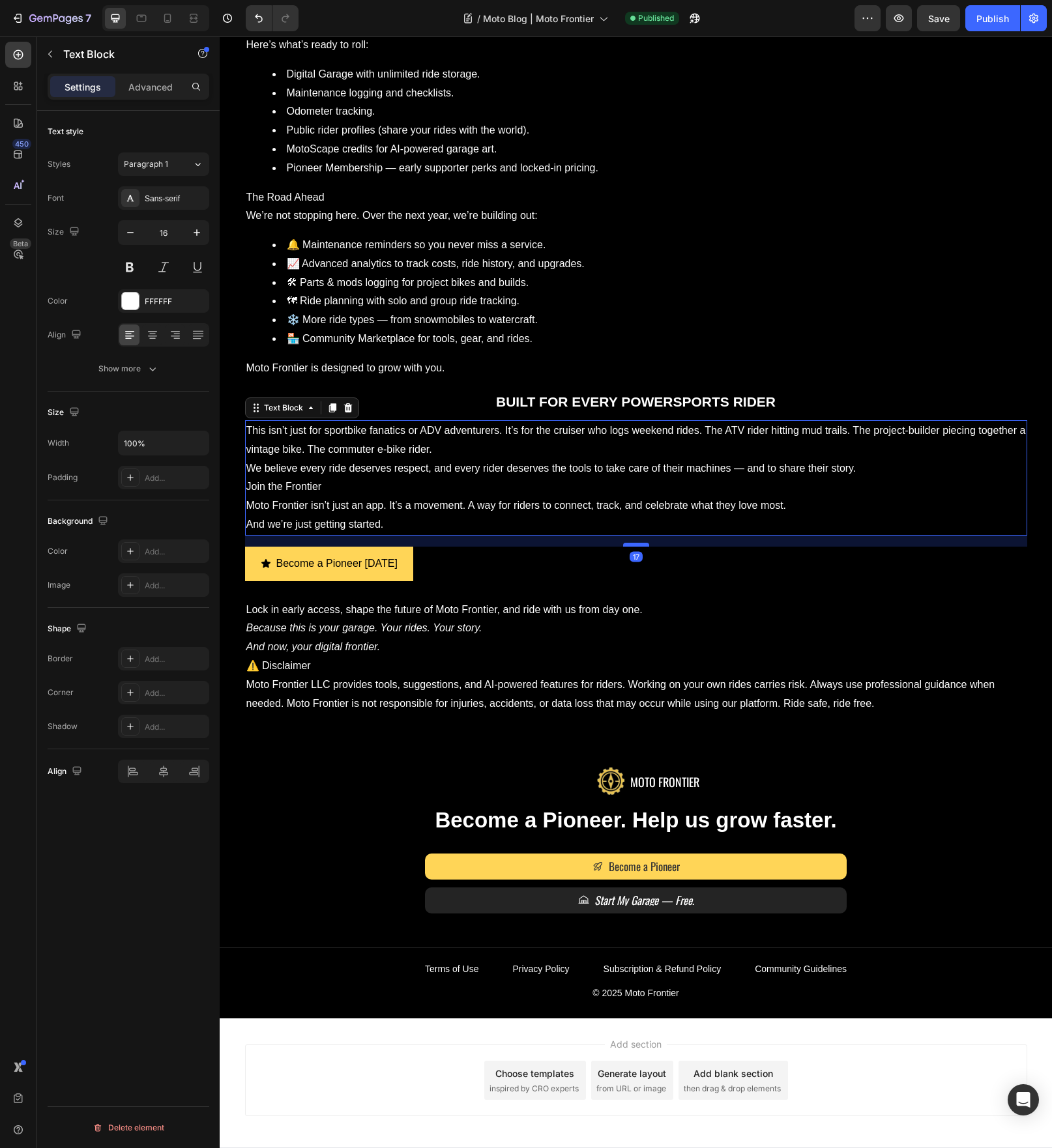
drag, startPoint x: 634, startPoint y: 539, endPoint x: 633, endPoint y: 550, distance: 11.0
click at [633, 547] on div at bounding box center [636, 544] width 26 height 4
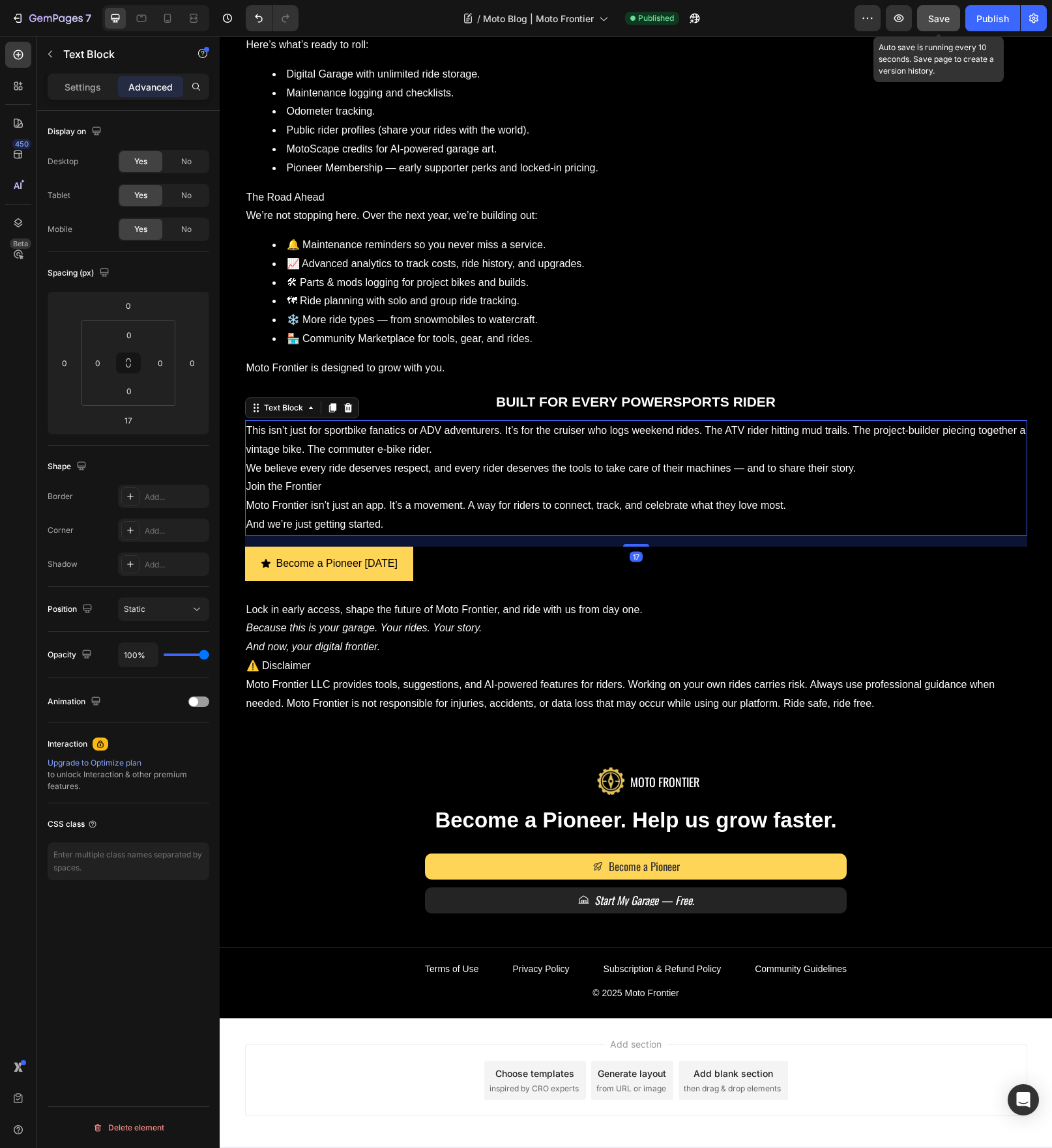
click at [942, 19] on span "Save" at bounding box center [939, 19] width 21 height 11
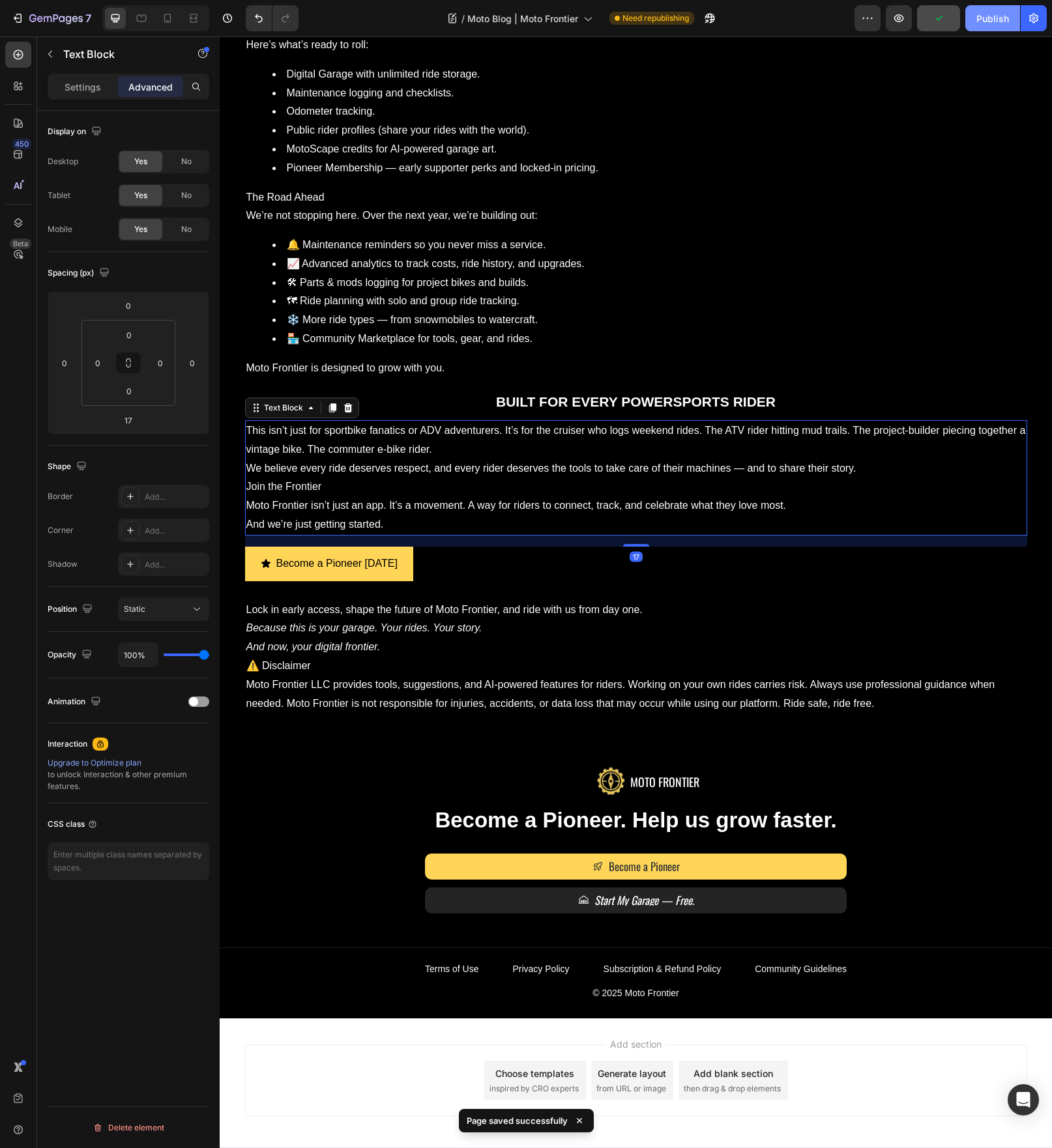
click at [994, 21] on div "Publish" at bounding box center [993, 19] width 33 height 13
click at [165, 19] on icon at bounding box center [167, 19] width 13 height 13
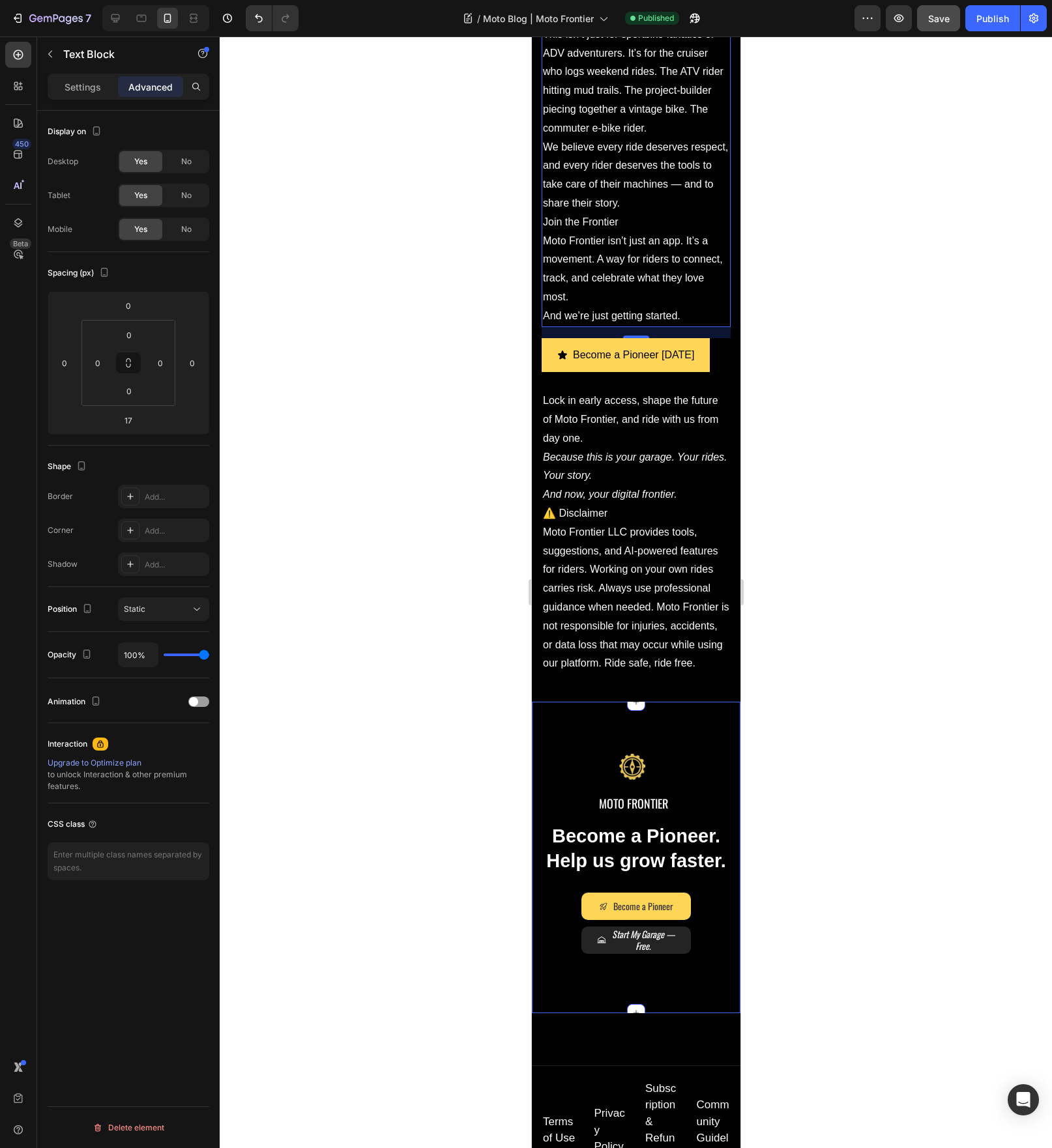
scroll to position [1955, 0]
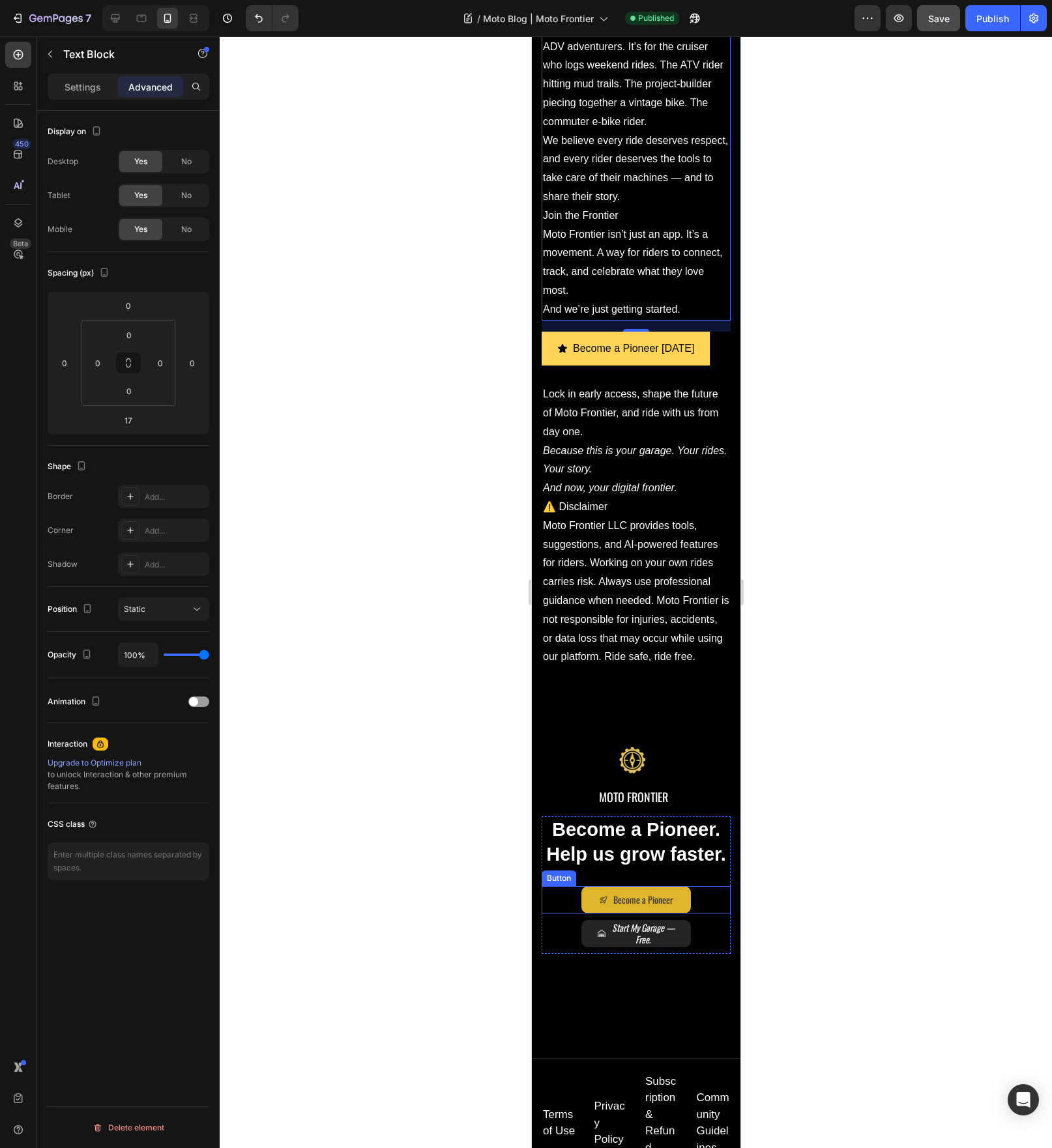
click at [679, 913] on link "Become a Pioneer" at bounding box center [636, 900] width 110 height 27
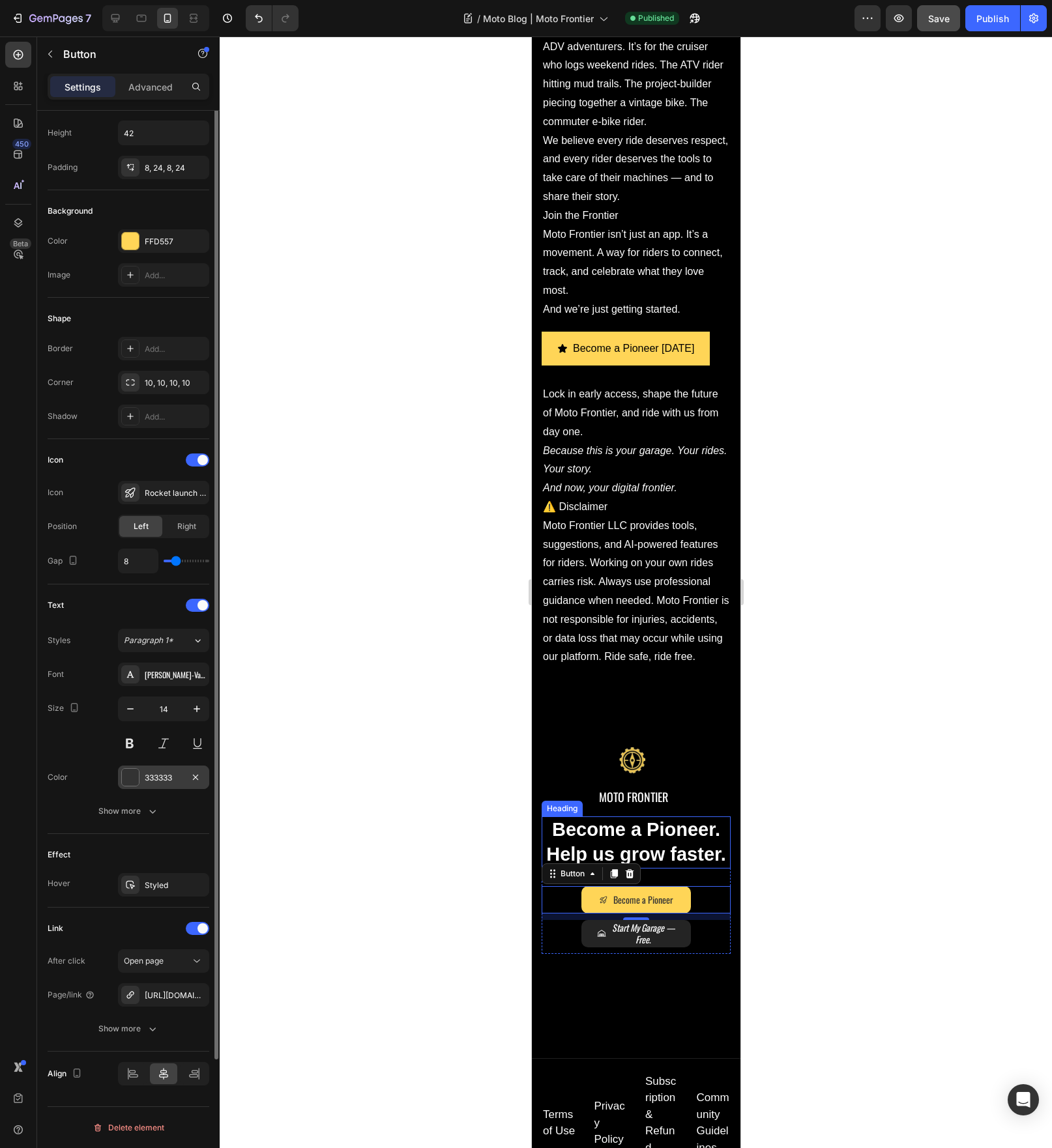
scroll to position [0, 0]
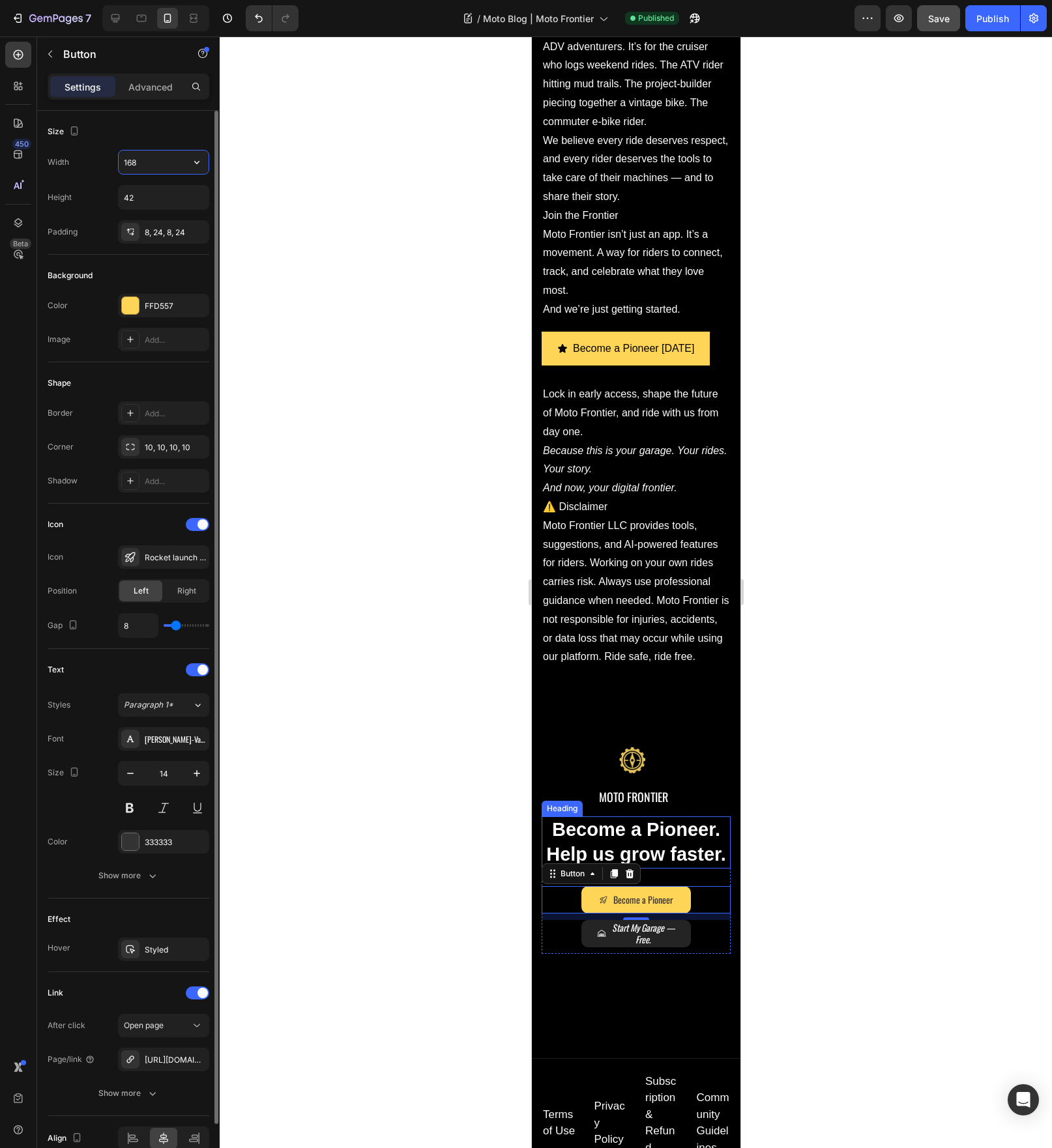
click at [163, 163] on input "168" at bounding box center [163, 162] width 90 height 24
click at [194, 165] on icon "button" at bounding box center [197, 162] width 13 height 13
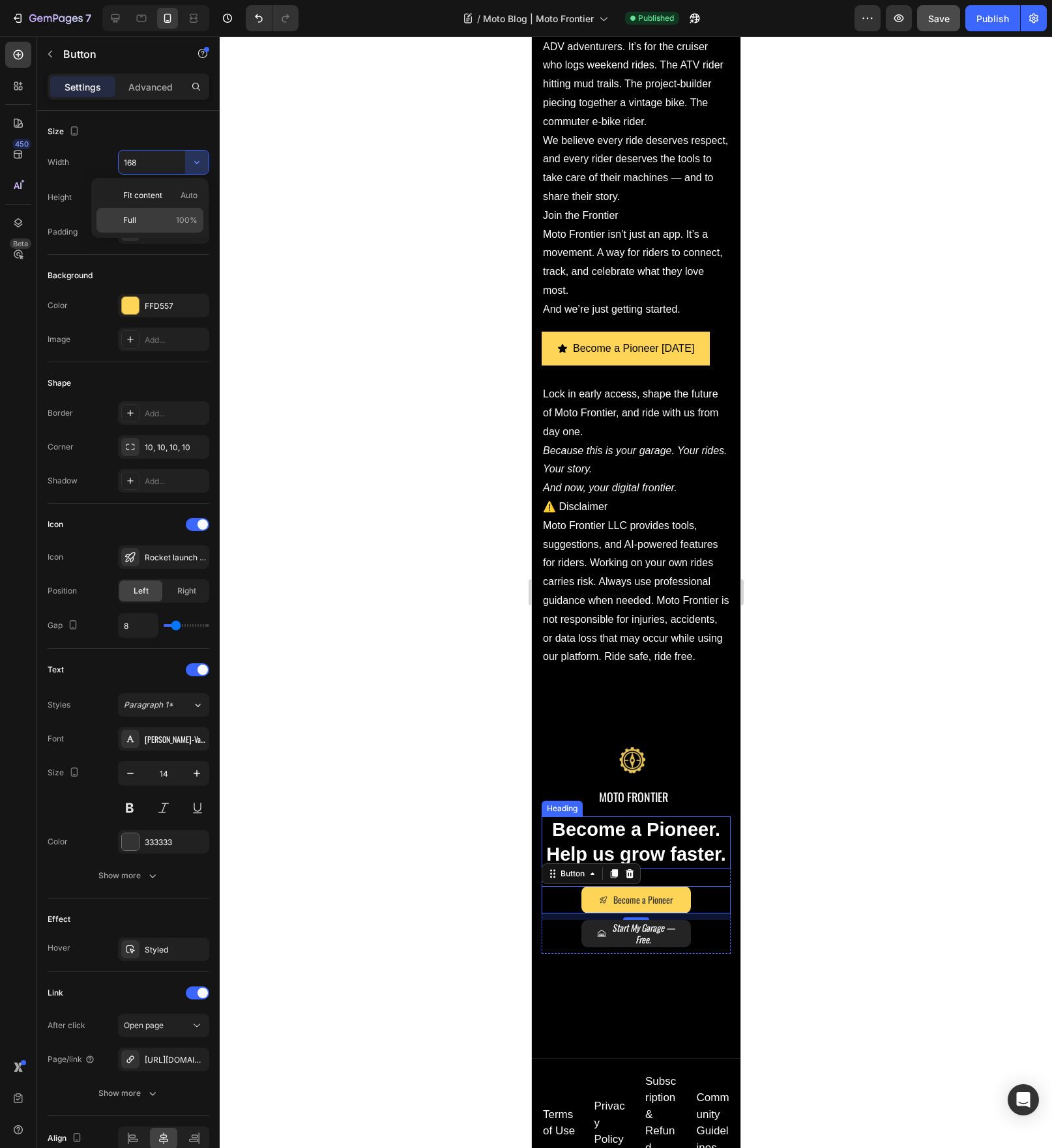
click at [162, 222] on p "Full 100%" at bounding box center [160, 220] width 74 height 12
type input "100%"
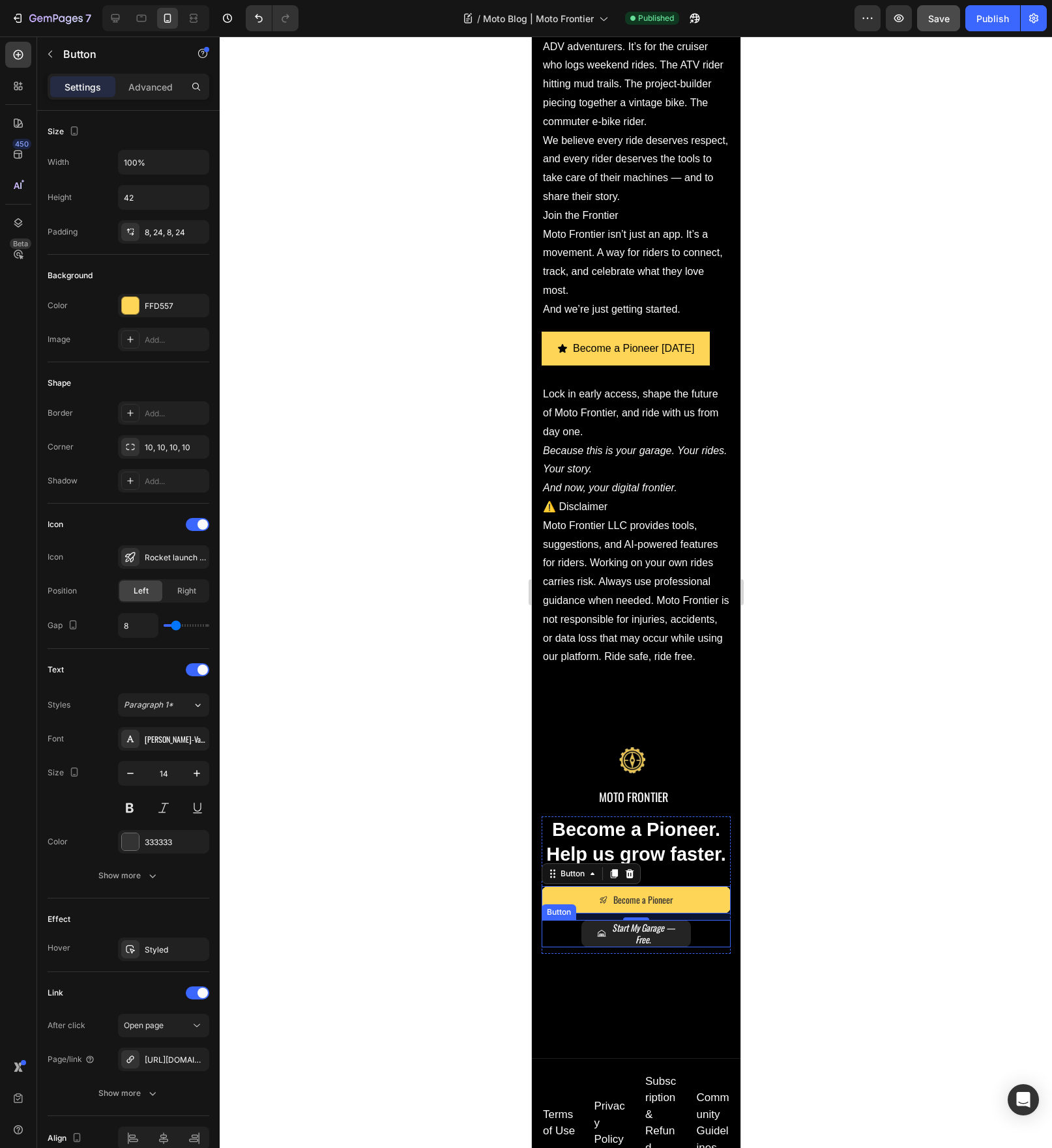
click at [685, 947] on div "Start My Garage — Free . Button" at bounding box center [635, 933] width 189 height 27
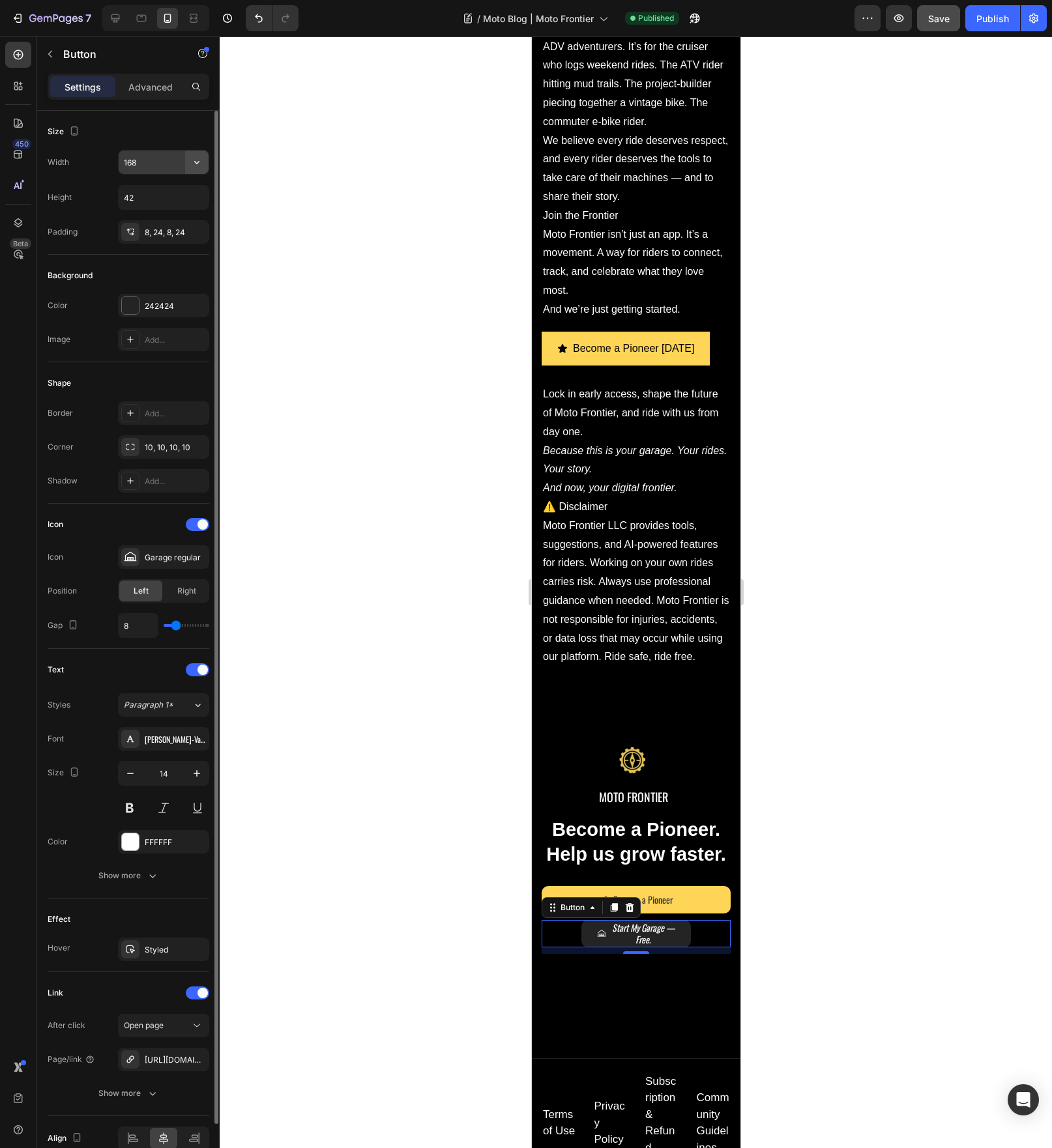
click at [190, 160] on button "button" at bounding box center [197, 162] width 24 height 24
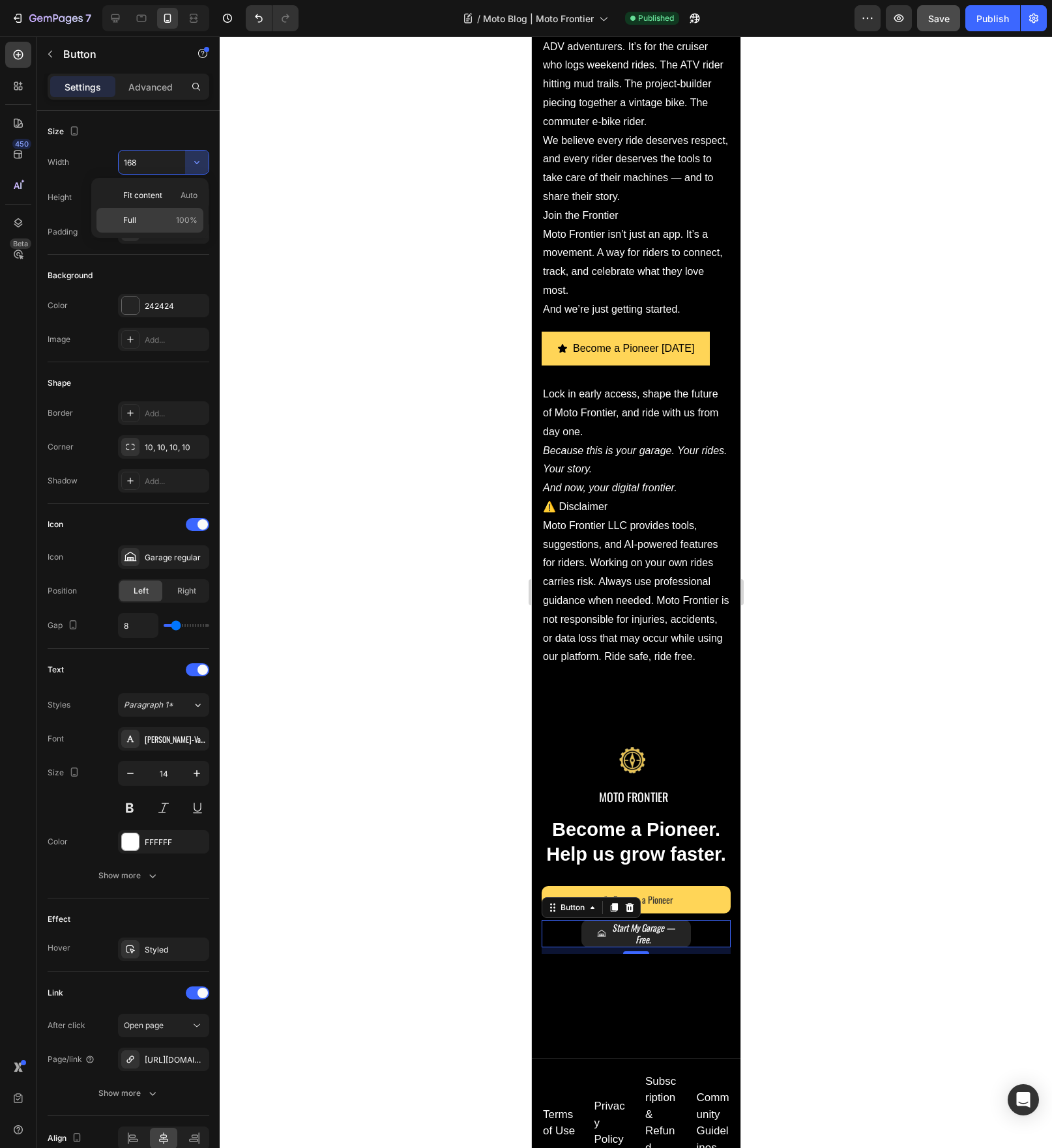
click at [170, 219] on p "Full 100%" at bounding box center [160, 220] width 74 height 12
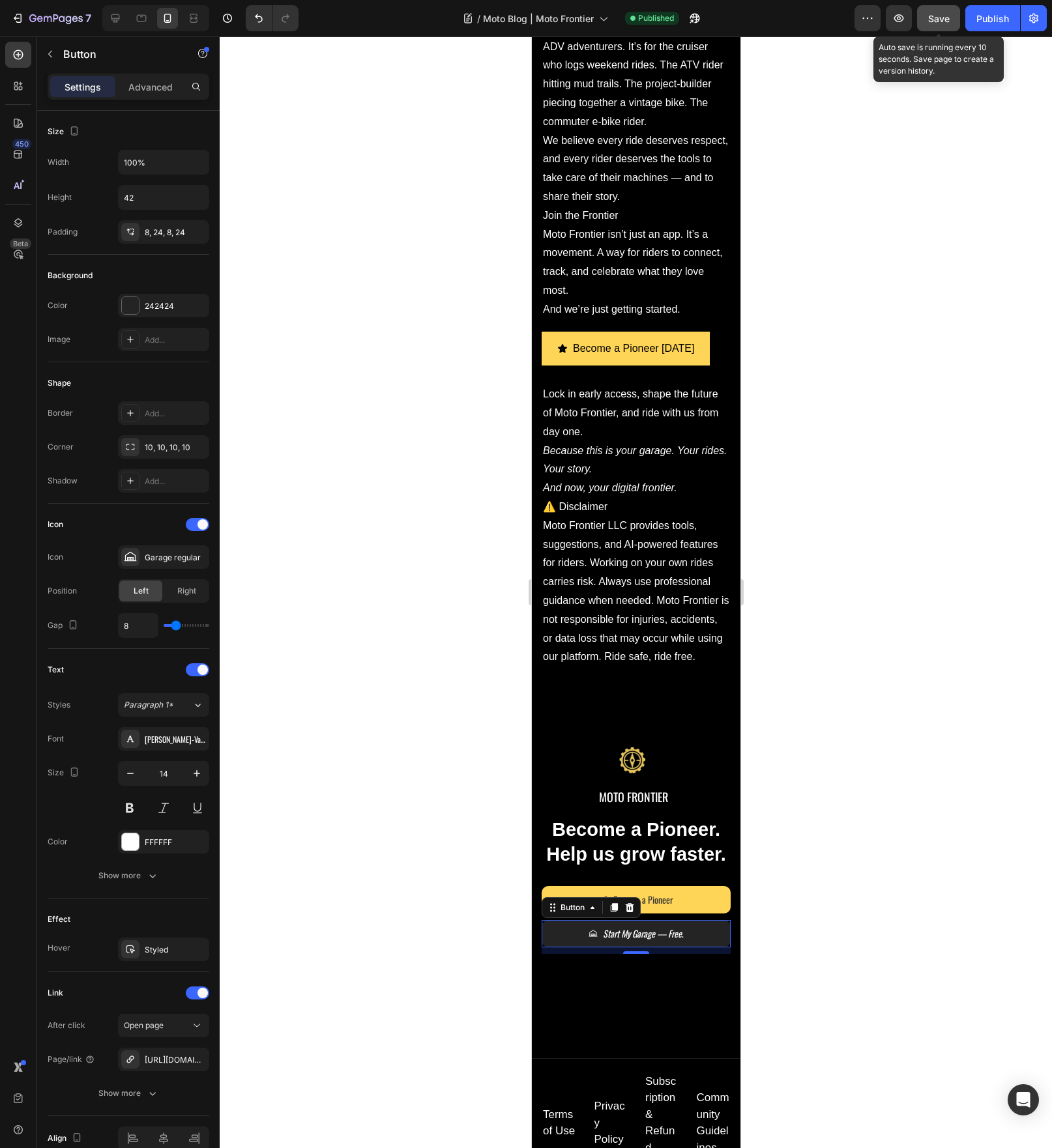
click at [935, 19] on span "Save" at bounding box center [939, 19] width 21 height 11
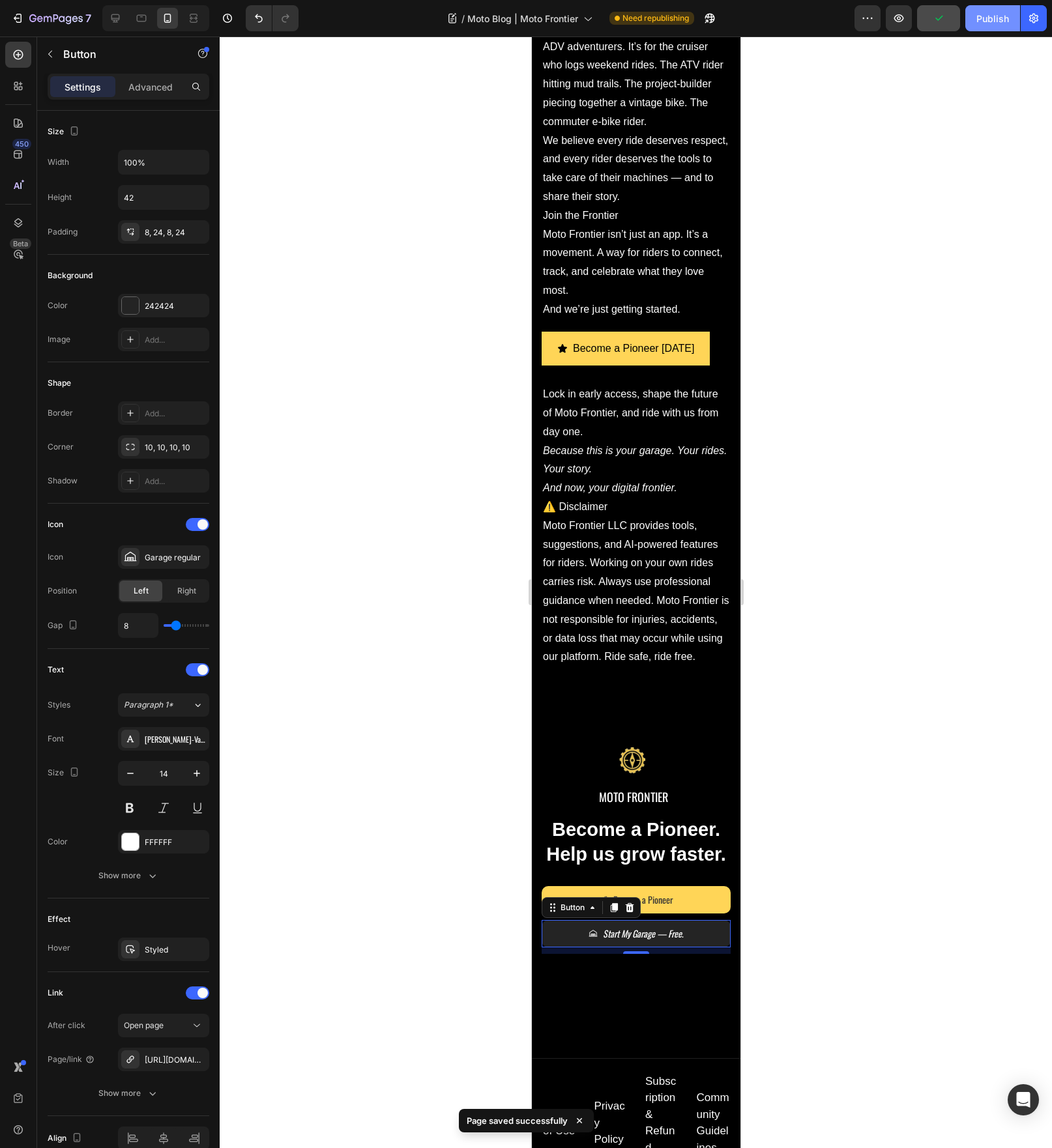
click at [977, 27] on button "Publish" at bounding box center [993, 18] width 55 height 26
click at [143, 20] on icon at bounding box center [142, 19] width 13 height 13
type input "230"
type input "40"
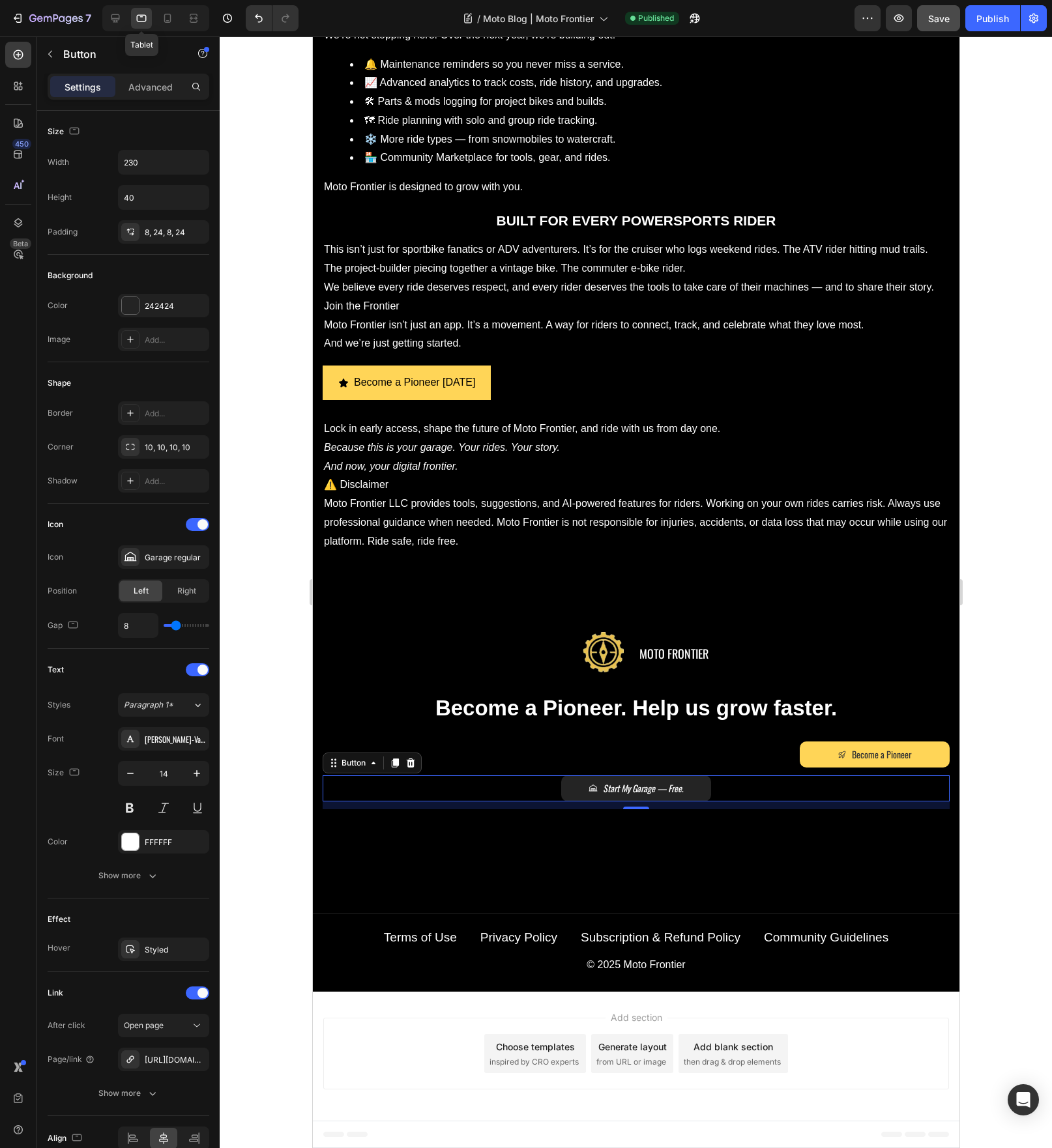
scroll to position [804, 0]
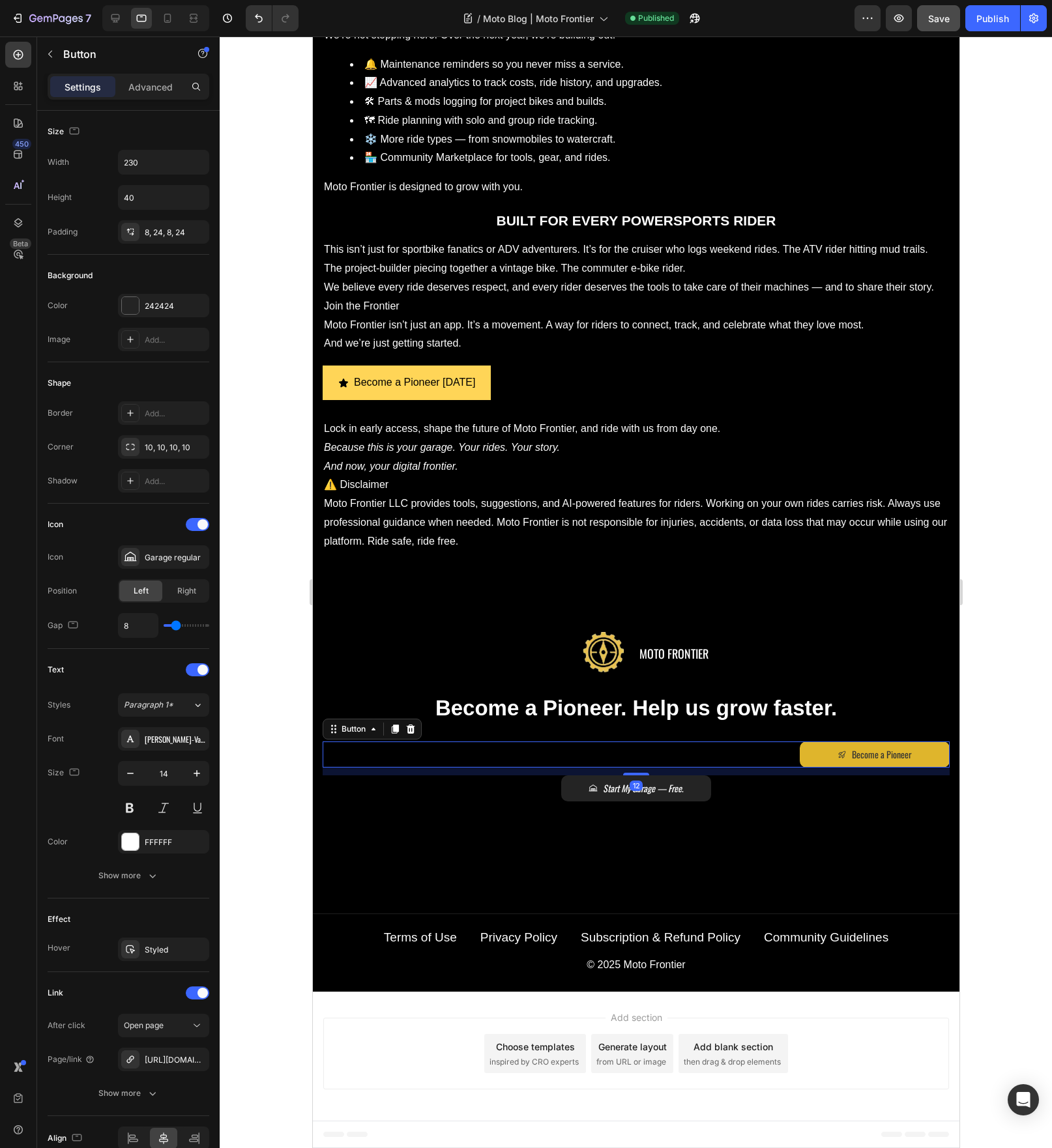
click at [799, 748] on link "Become a Pioneer" at bounding box center [874, 754] width 150 height 26
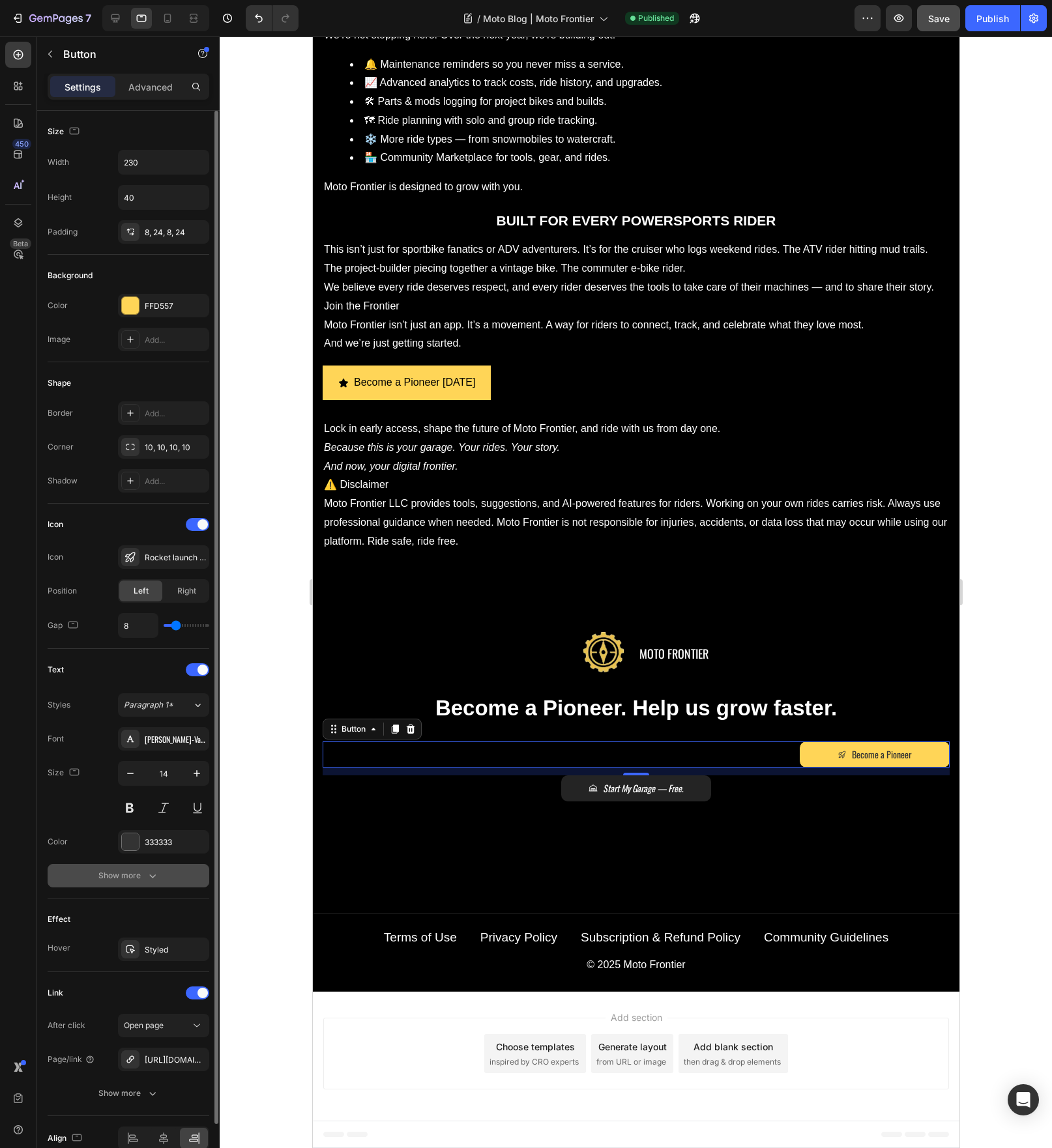
scroll to position [64, 0]
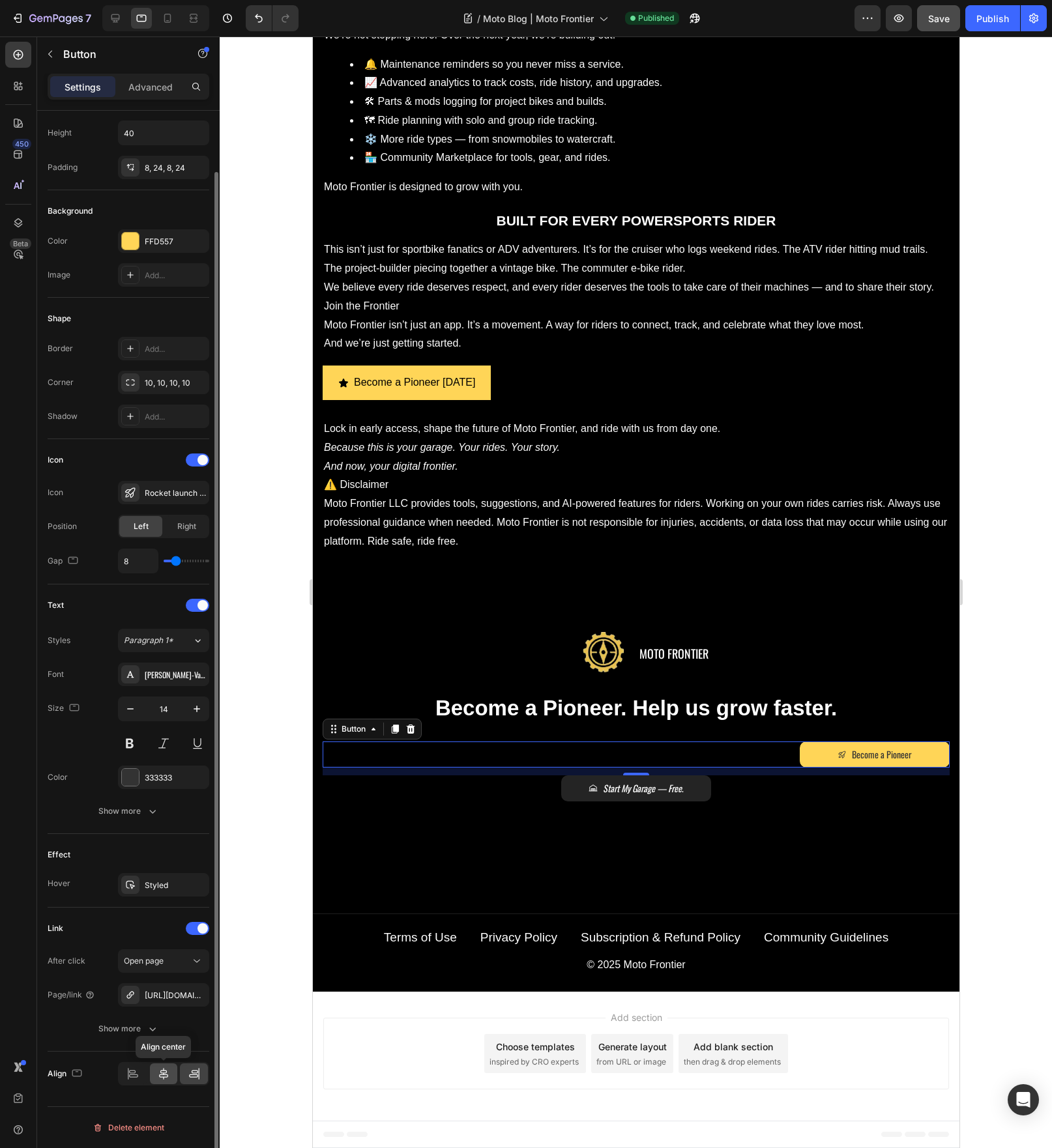
click at [165, 1078] on icon at bounding box center [164, 1074] width 13 height 13
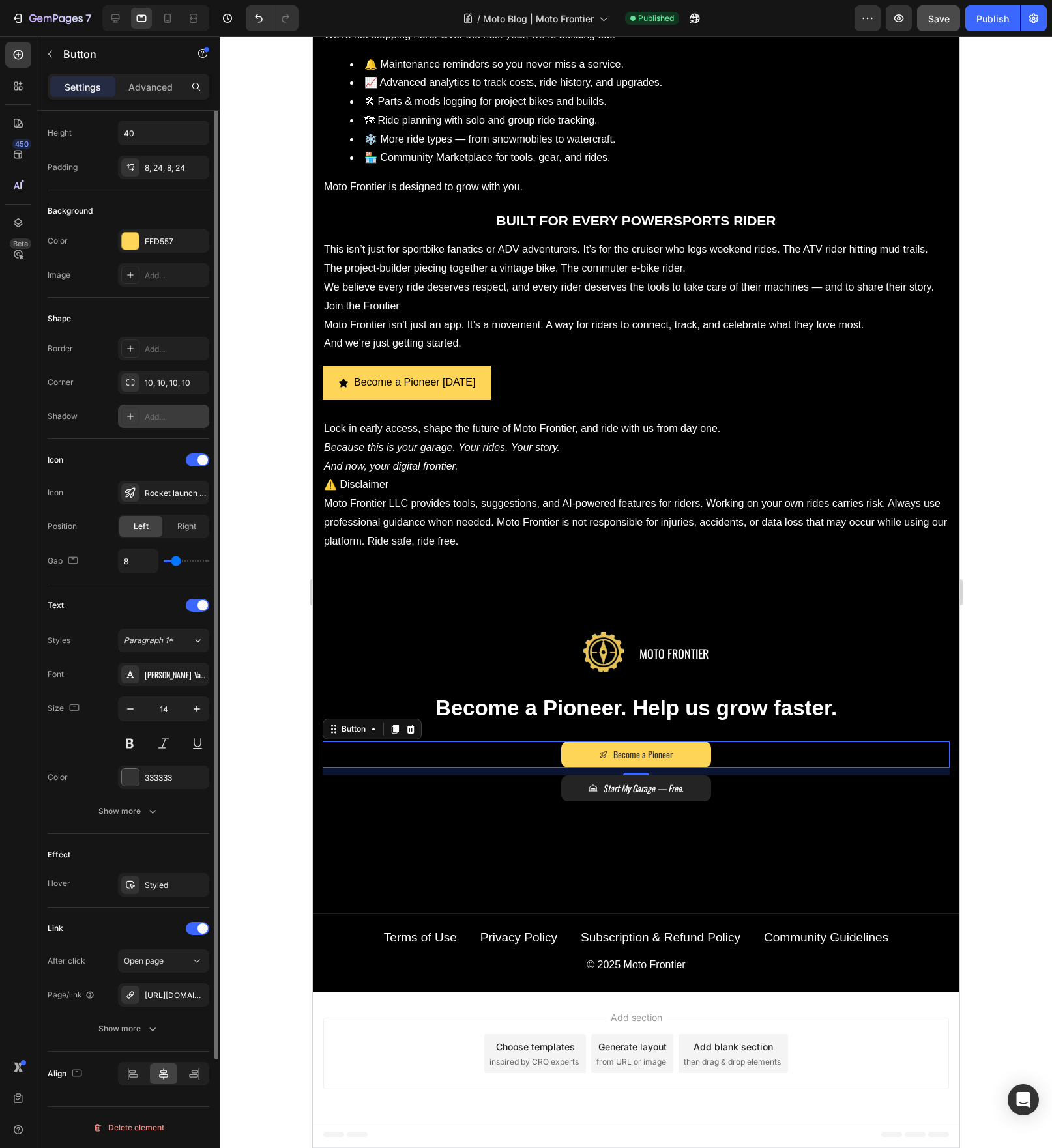
scroll to position [0, 0]
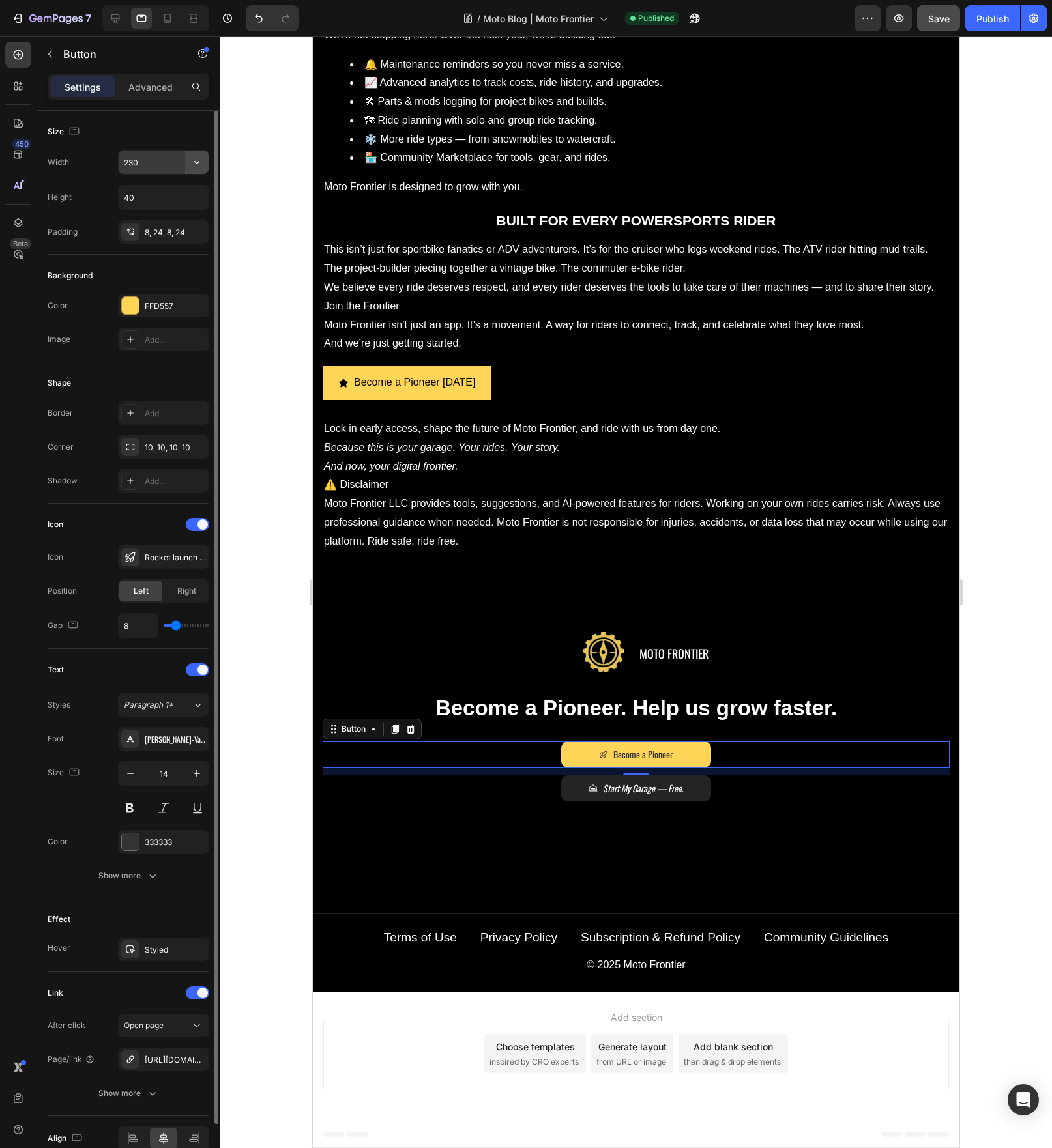
click at [190, 165] on button "button" at bounding box center [197, 162] width 24 height 24
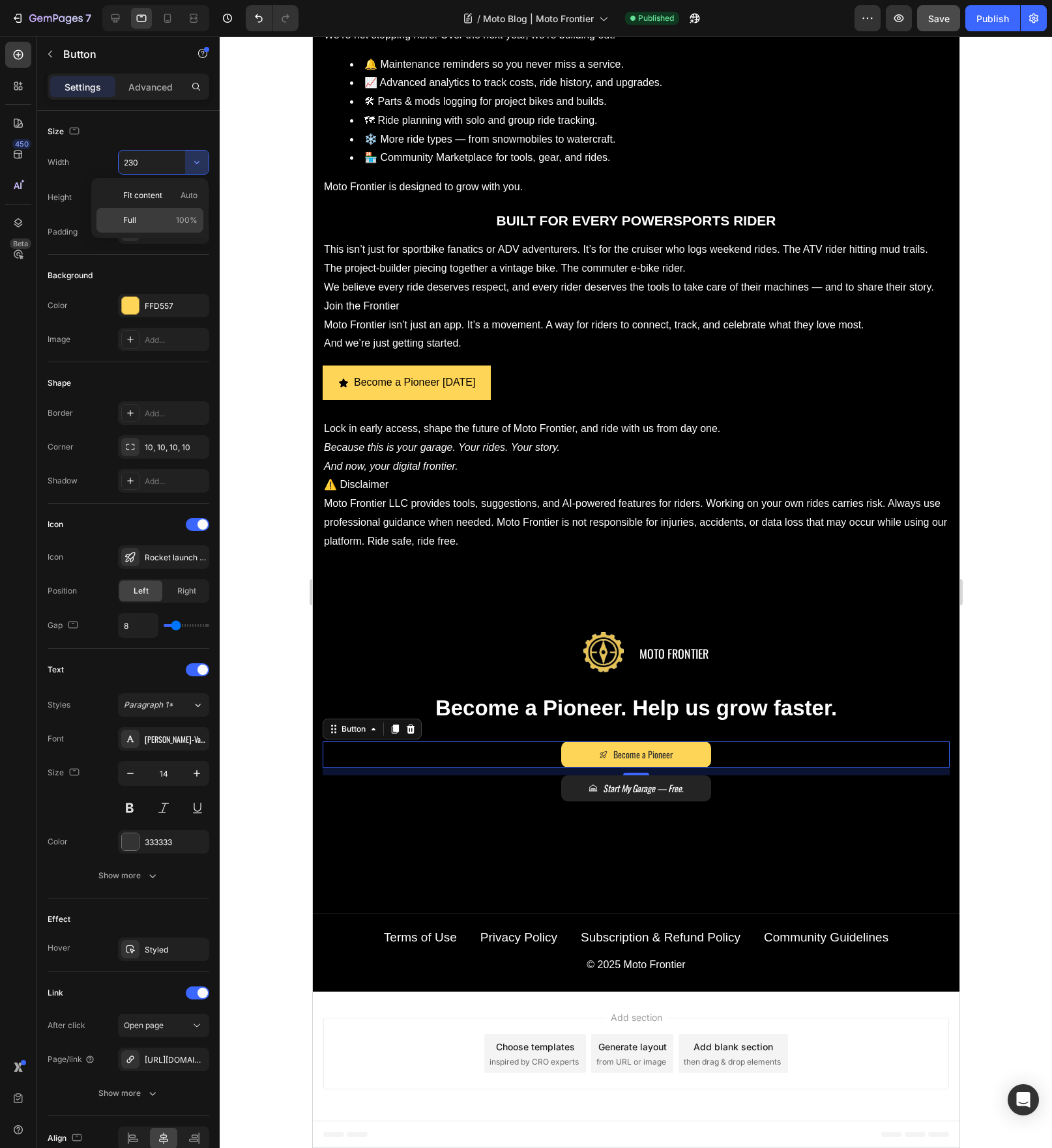
click at [167, 214] on p "Full 100%" at bounding box center [160, 220] width 74 height 12
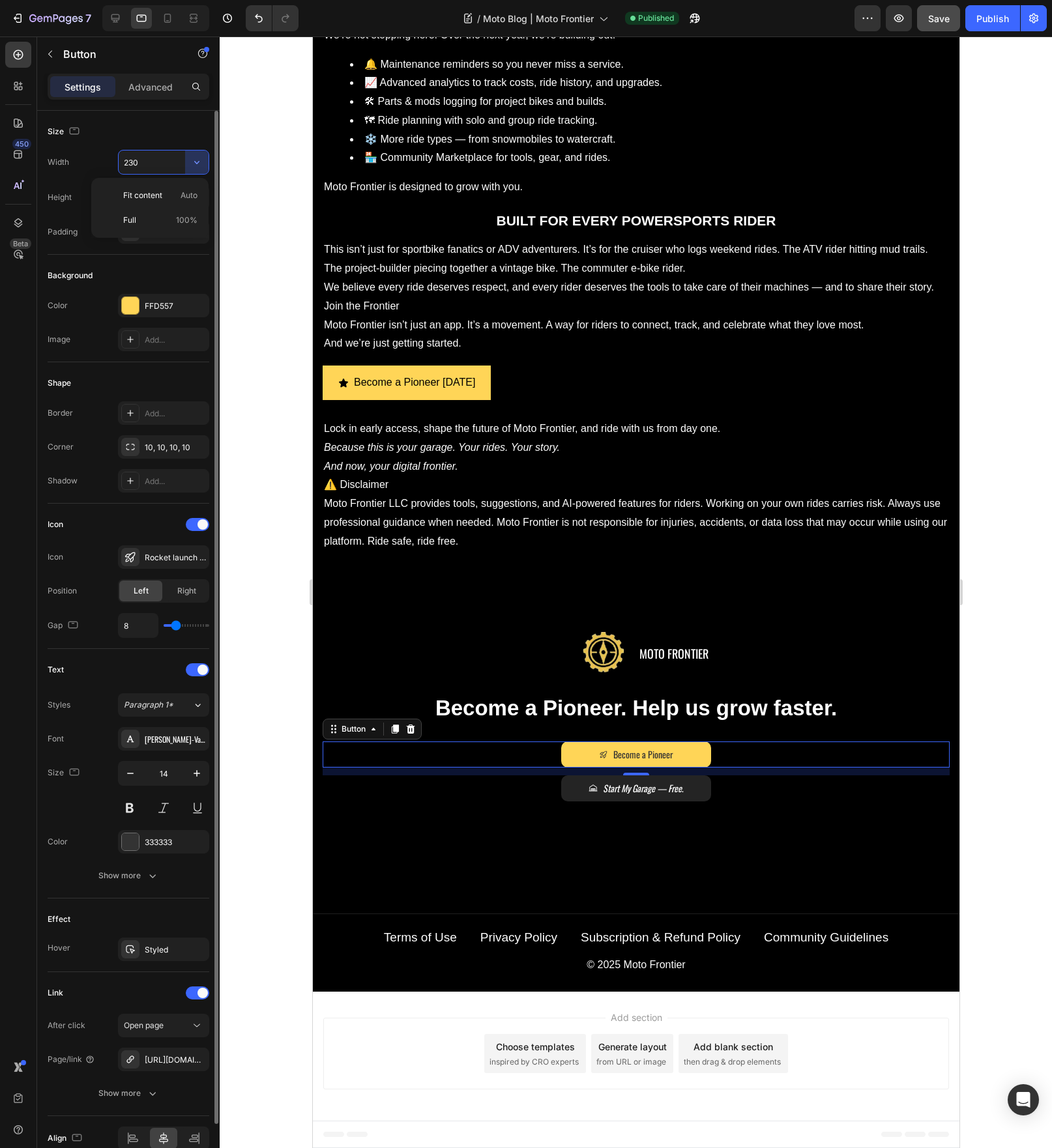
type input "100%"
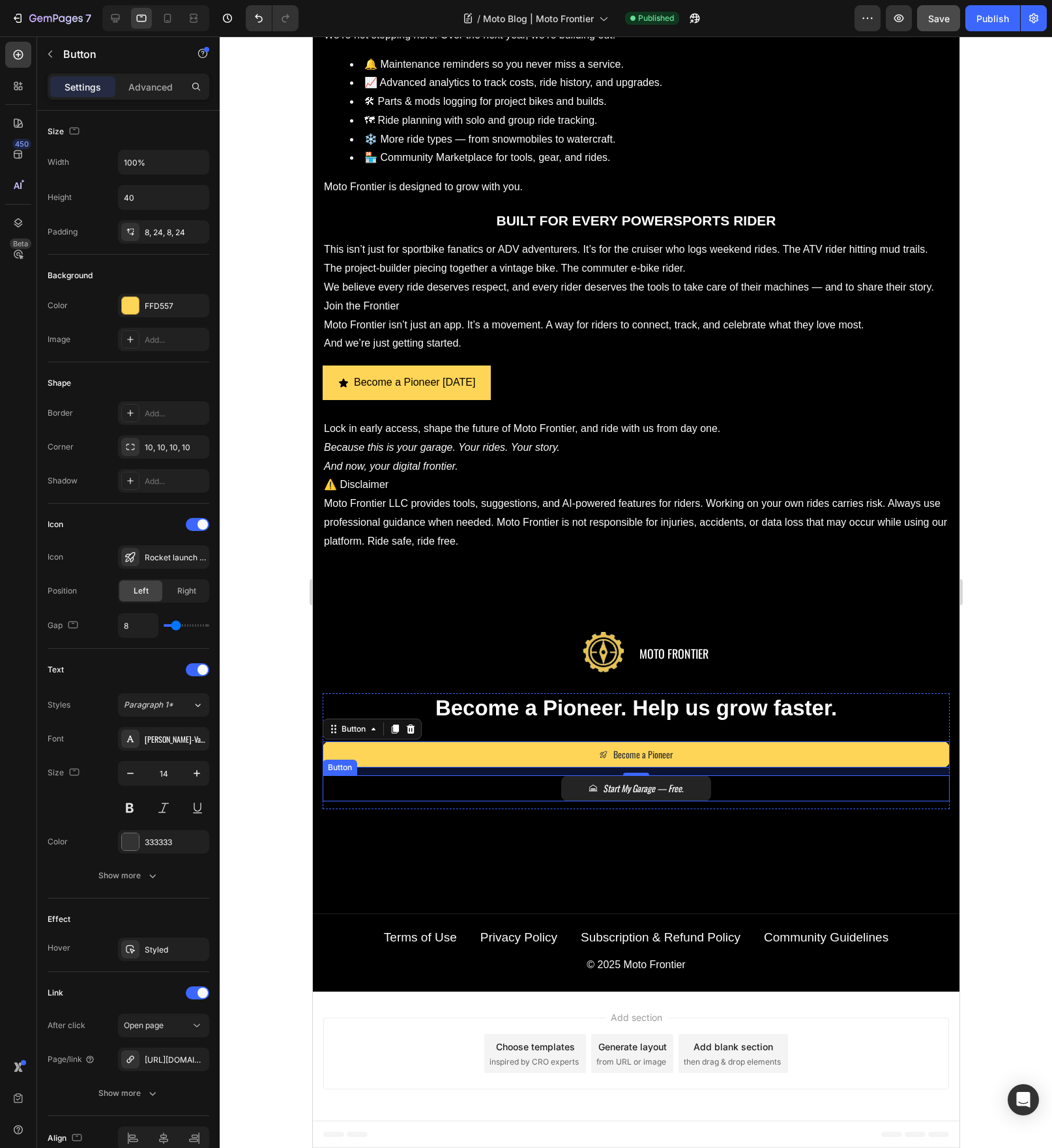
click at [705, 800] on div "Start My Garage — Free . Button" at bounding box center [636, 788] width 627 height 26
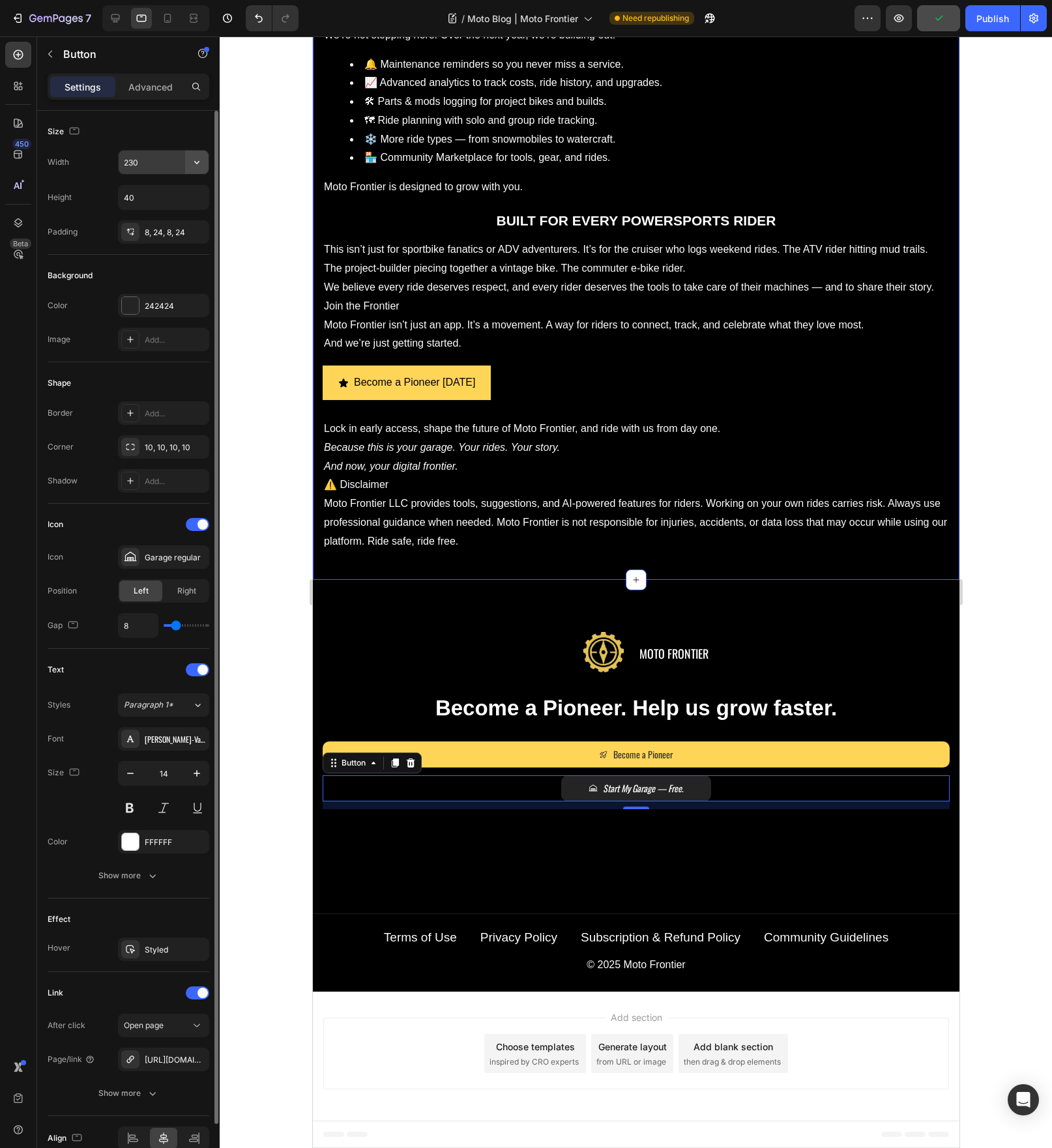
click at [190, 165] on icon "button" at bounding box center [197, 162] width 13 height 13
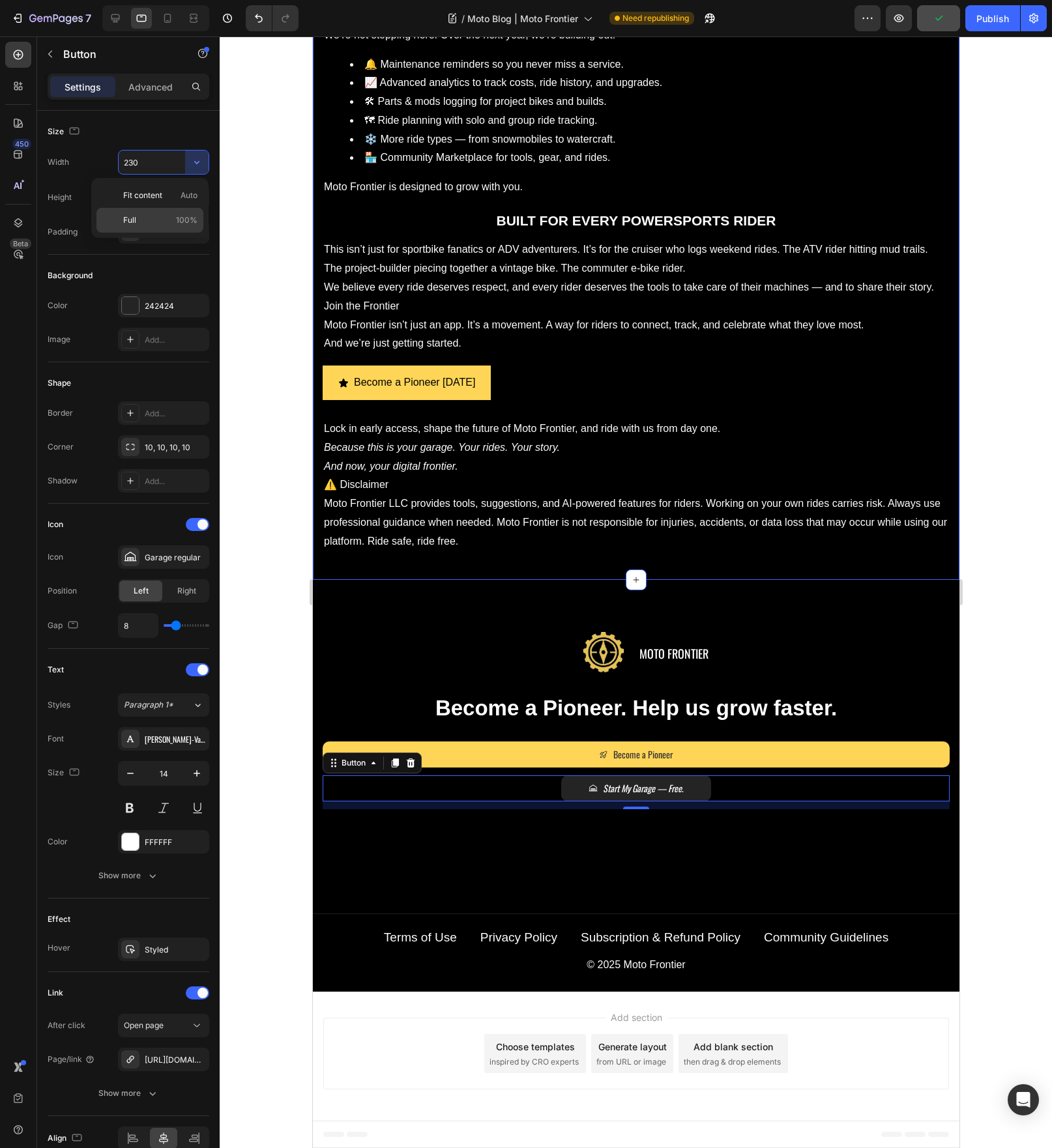
click at [162, 216] on p "Full 100%" at bounding box center [160, 220] width 74 height 12
type input "100%"
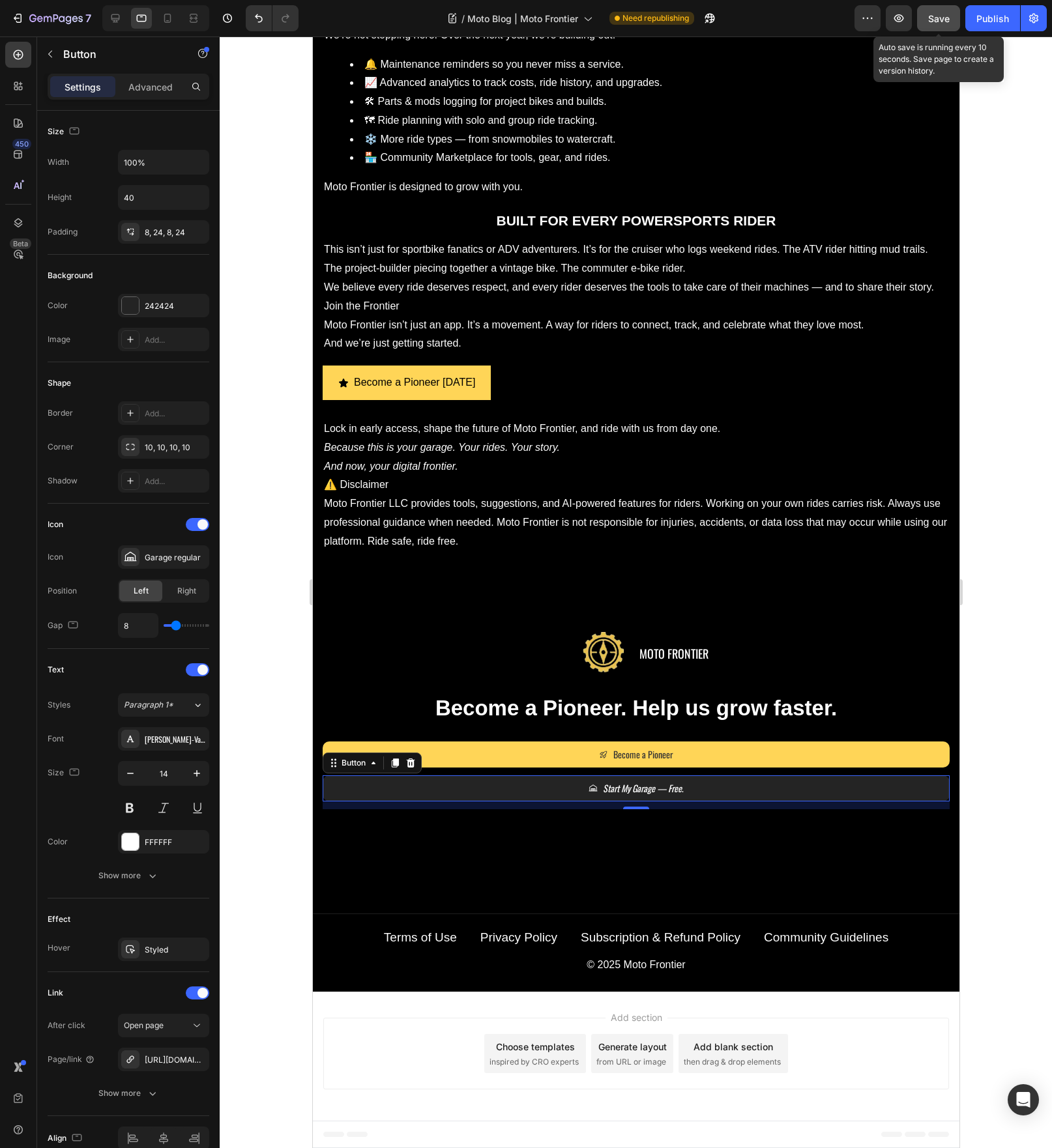
click at [935, 19] on span "Save" at bounding box center [939, 19] width 21 height 11
click at [988, 27] on button "Publish" at bounding box center [993, 18] width 55 height 26
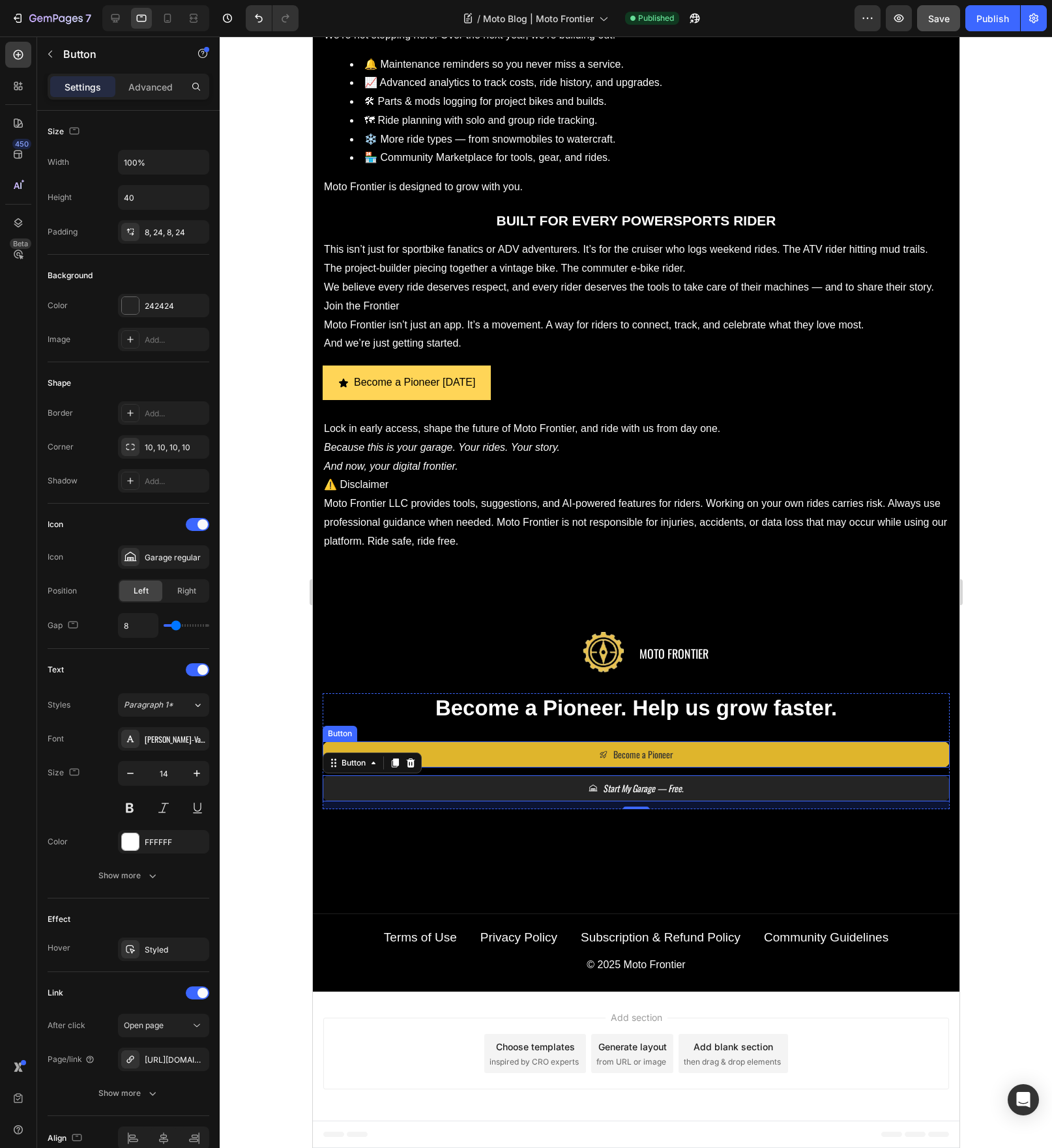
click at [773, 752] on link "Become a Pioneer" at bounding box center [636, 754] width 627 height 26
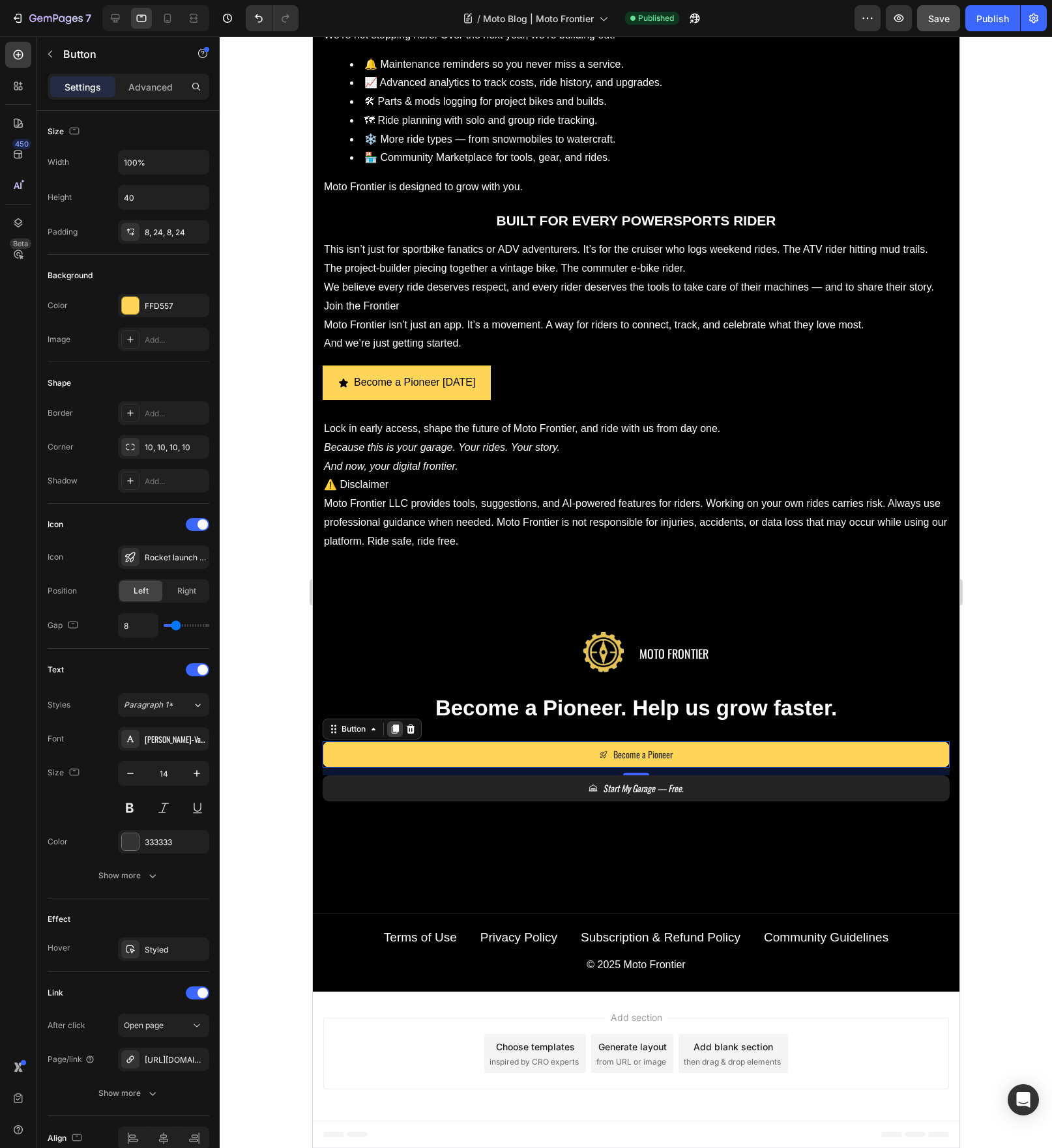
click at [393, 730] on icon at bounding box center [395, 729] width 7 height 9
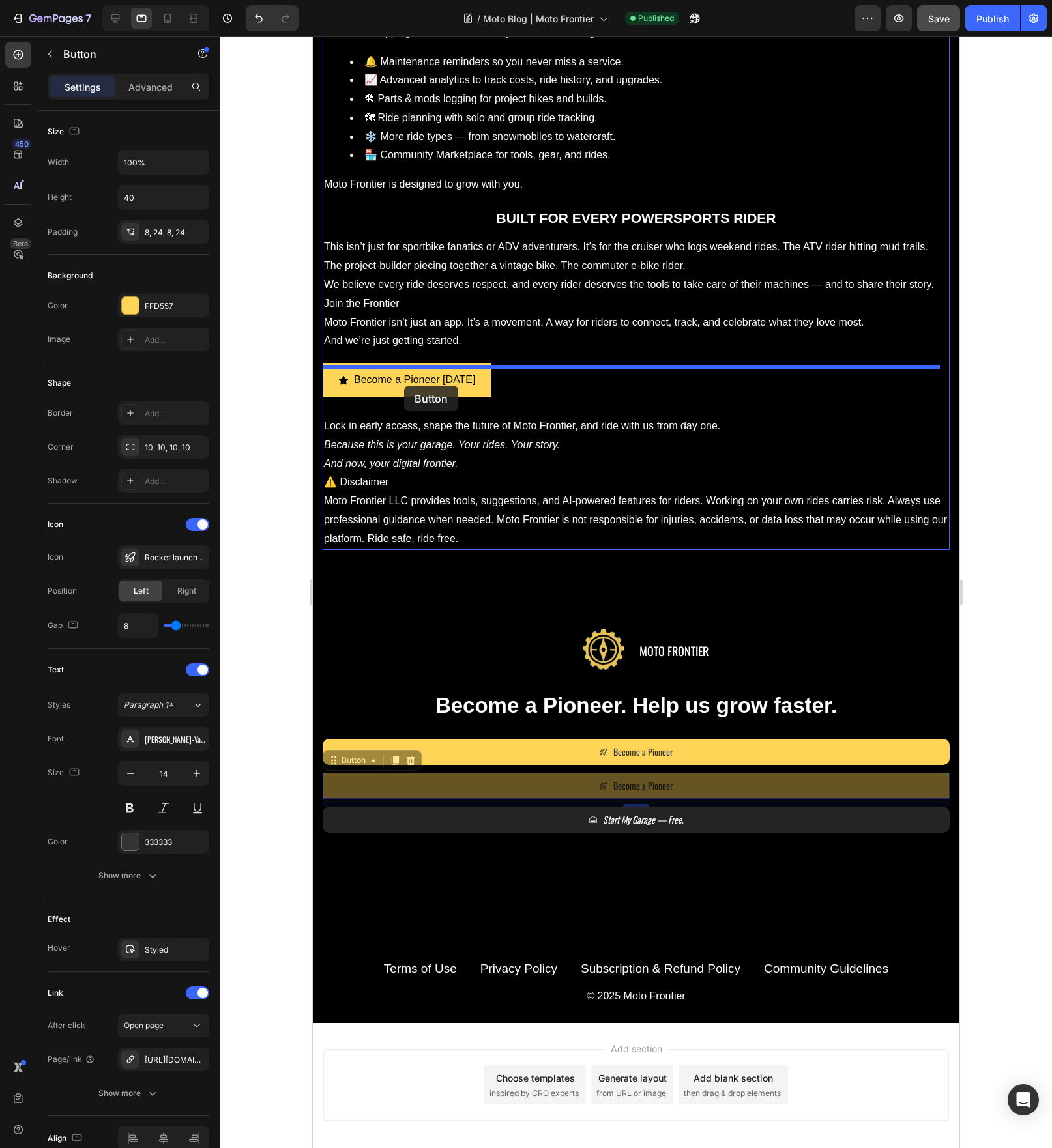
drag, startPoint x: 358, startPoint y: 764, endPoint x: 404, endPoint y: 386, distance: 380.8
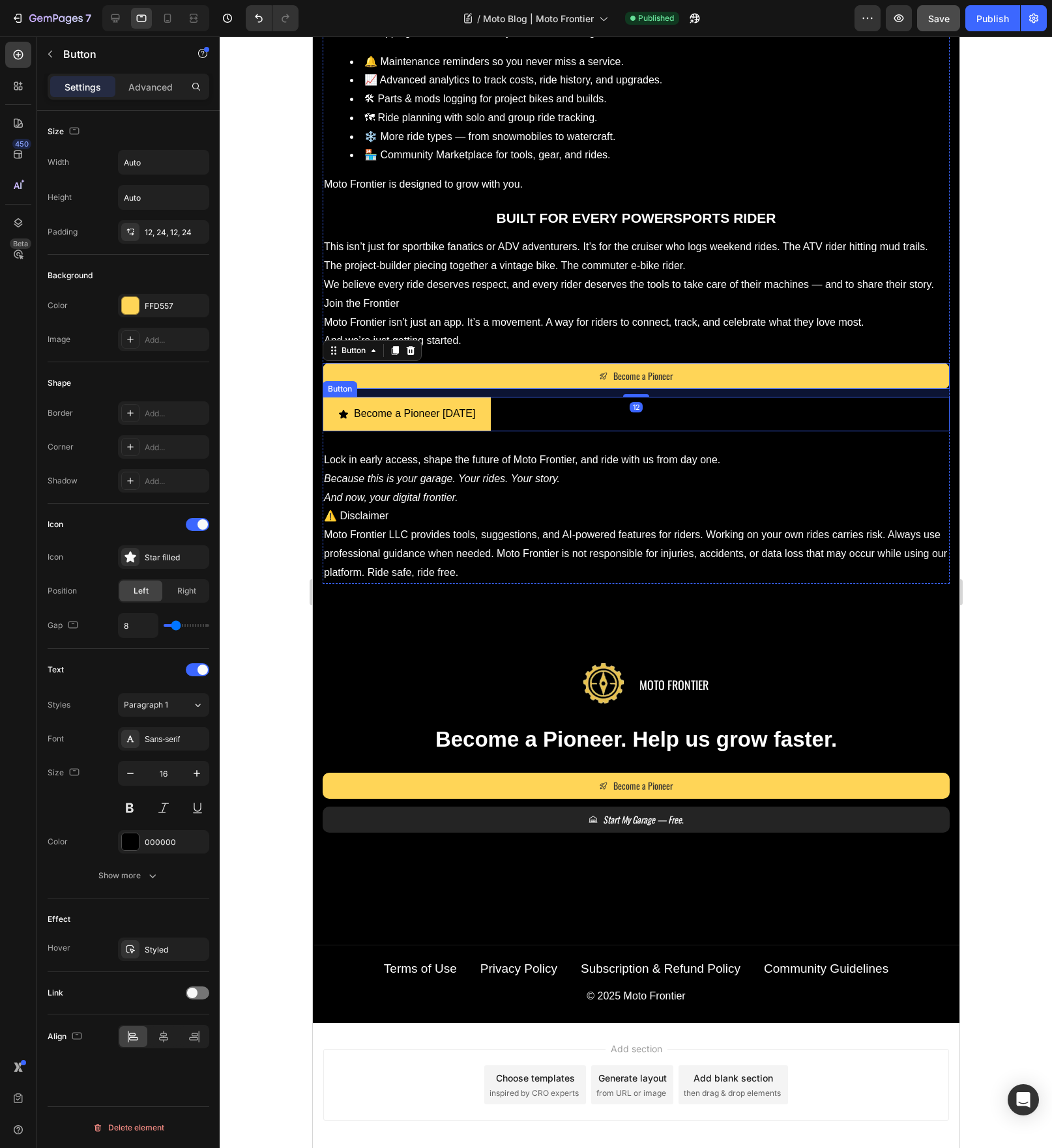
click at [613, 421] on div "Become a Pioneer [DATE] Button" at bounding box center [636, 414] width 627 height 35
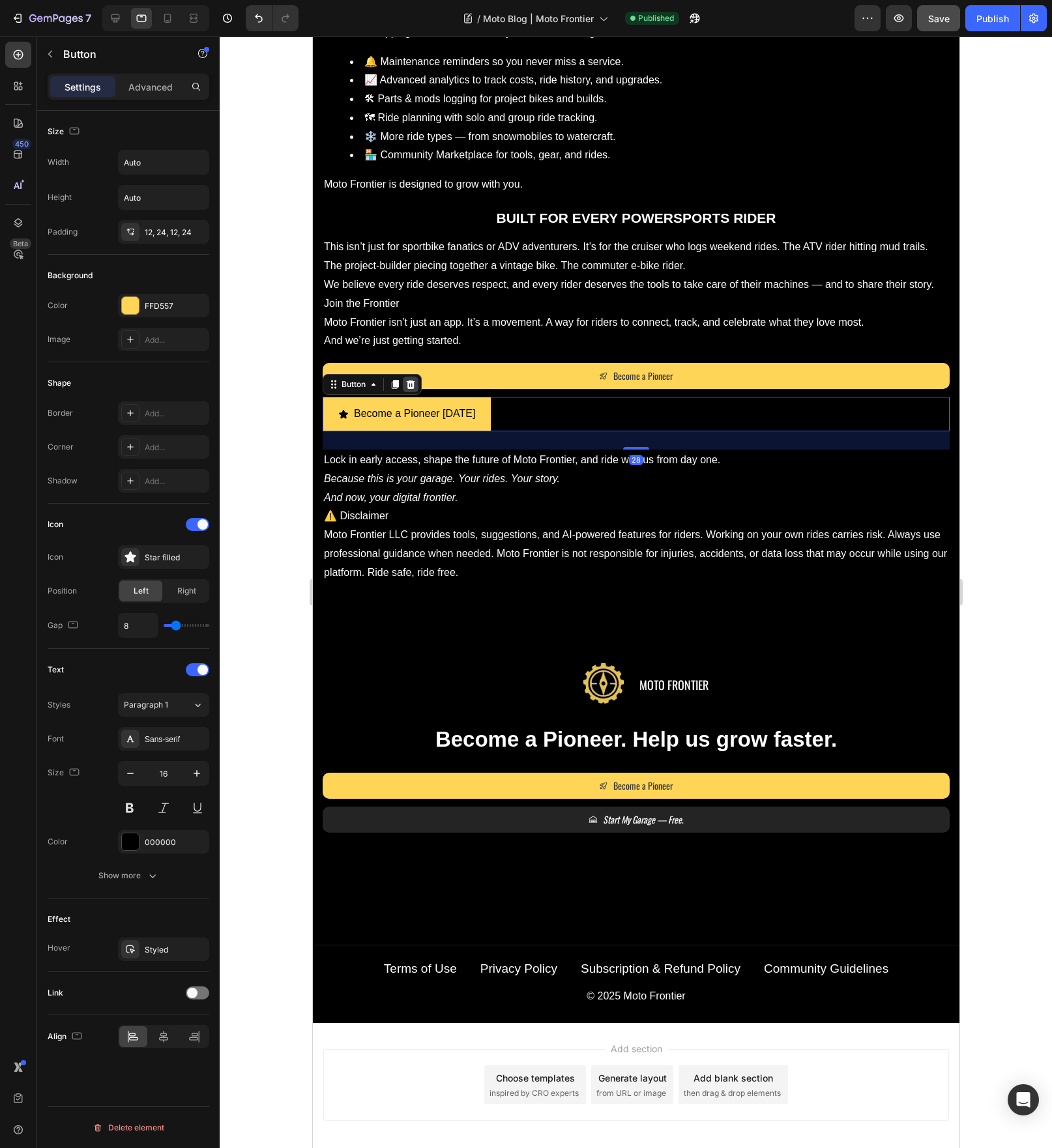
click at [407, 387] on icon at bounding box center [410, 384] width 8 height 9
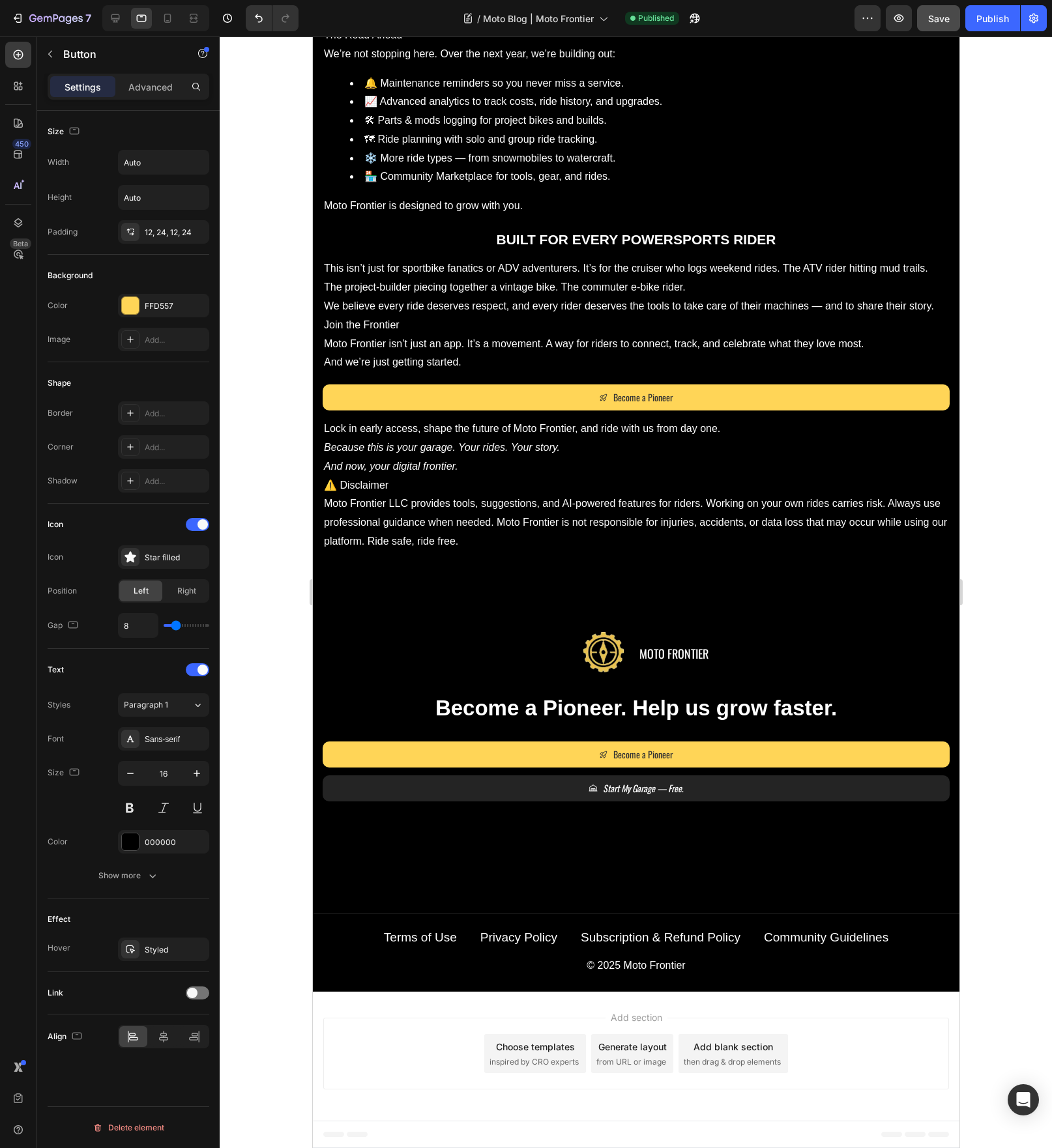
scroll to position [785, 0]
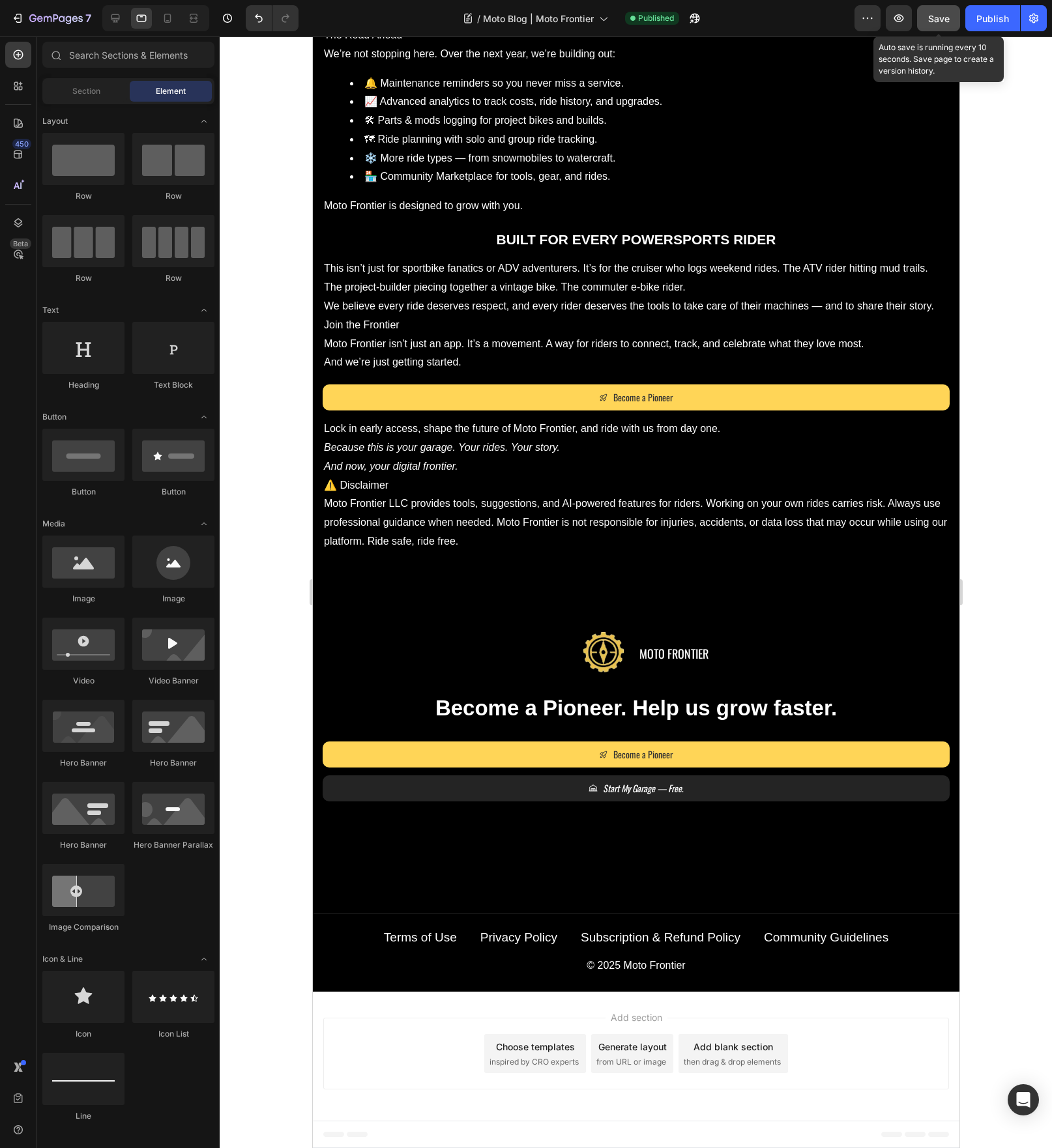
click at [942, 26] on button "Save" at bounding box center [939, 18] width 43 height 26
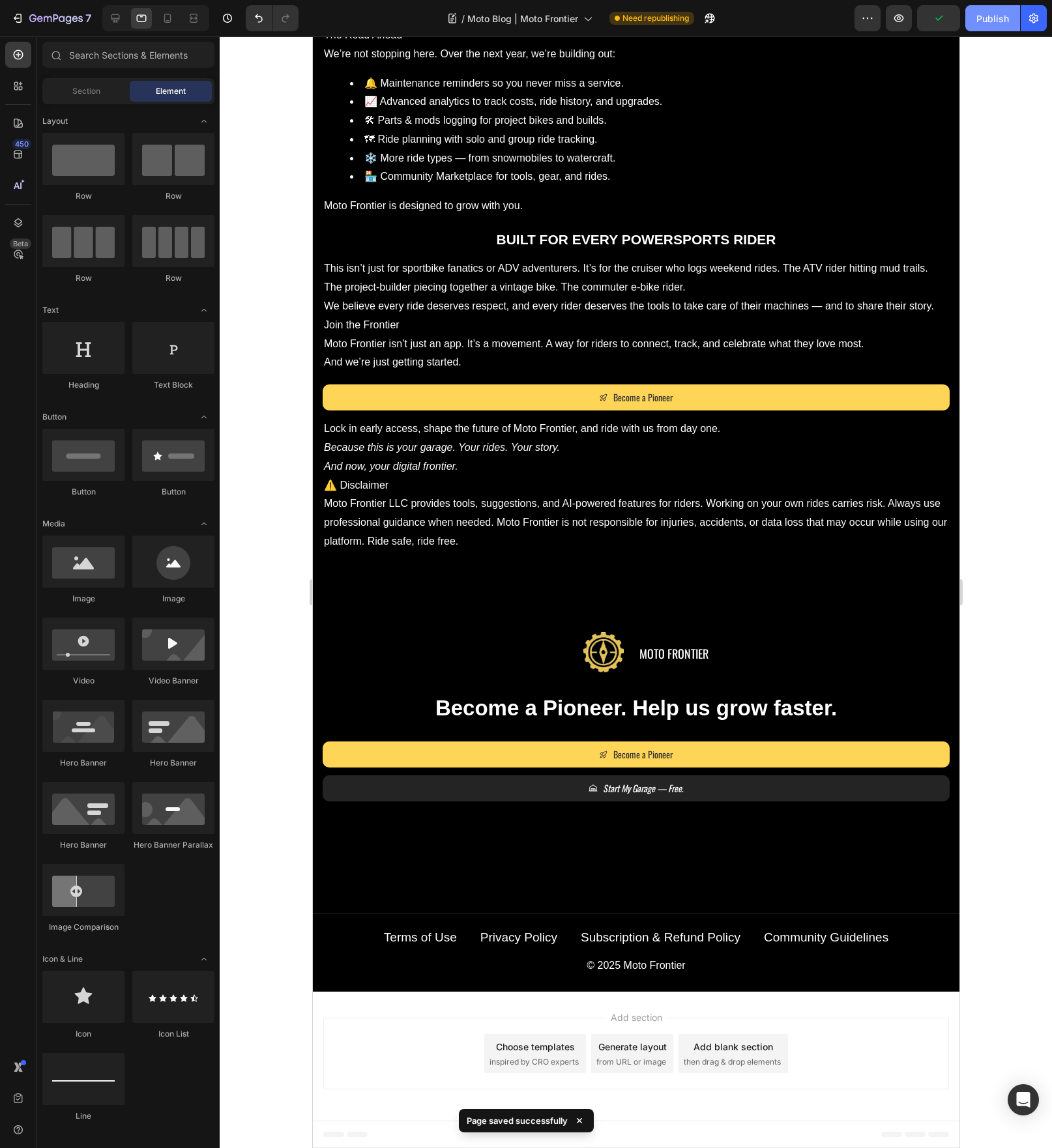
click at [987, 24] on div "Publish" at bounding box center [993, 19] width 33 height 13
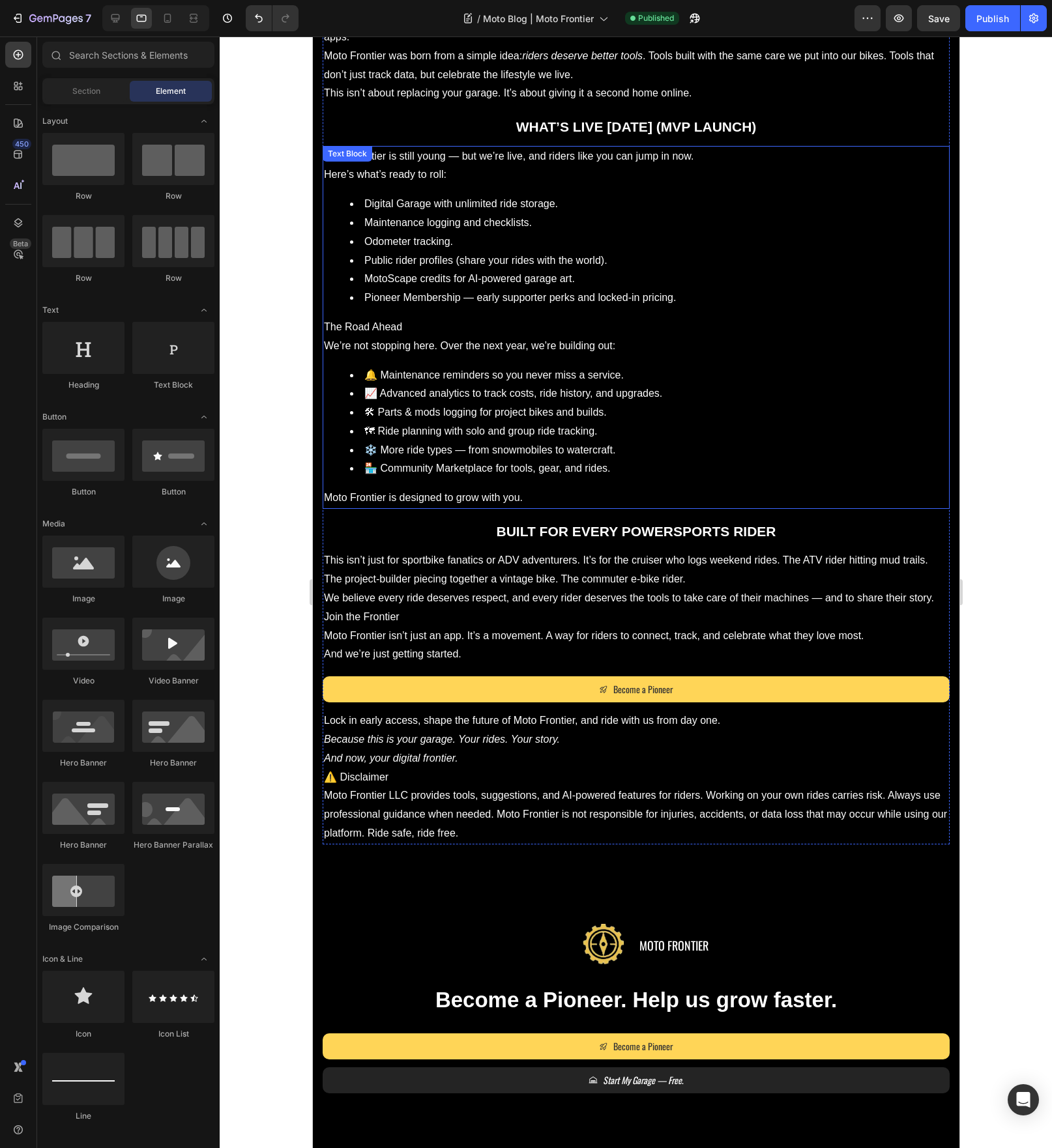
scroll to position [0, 0]
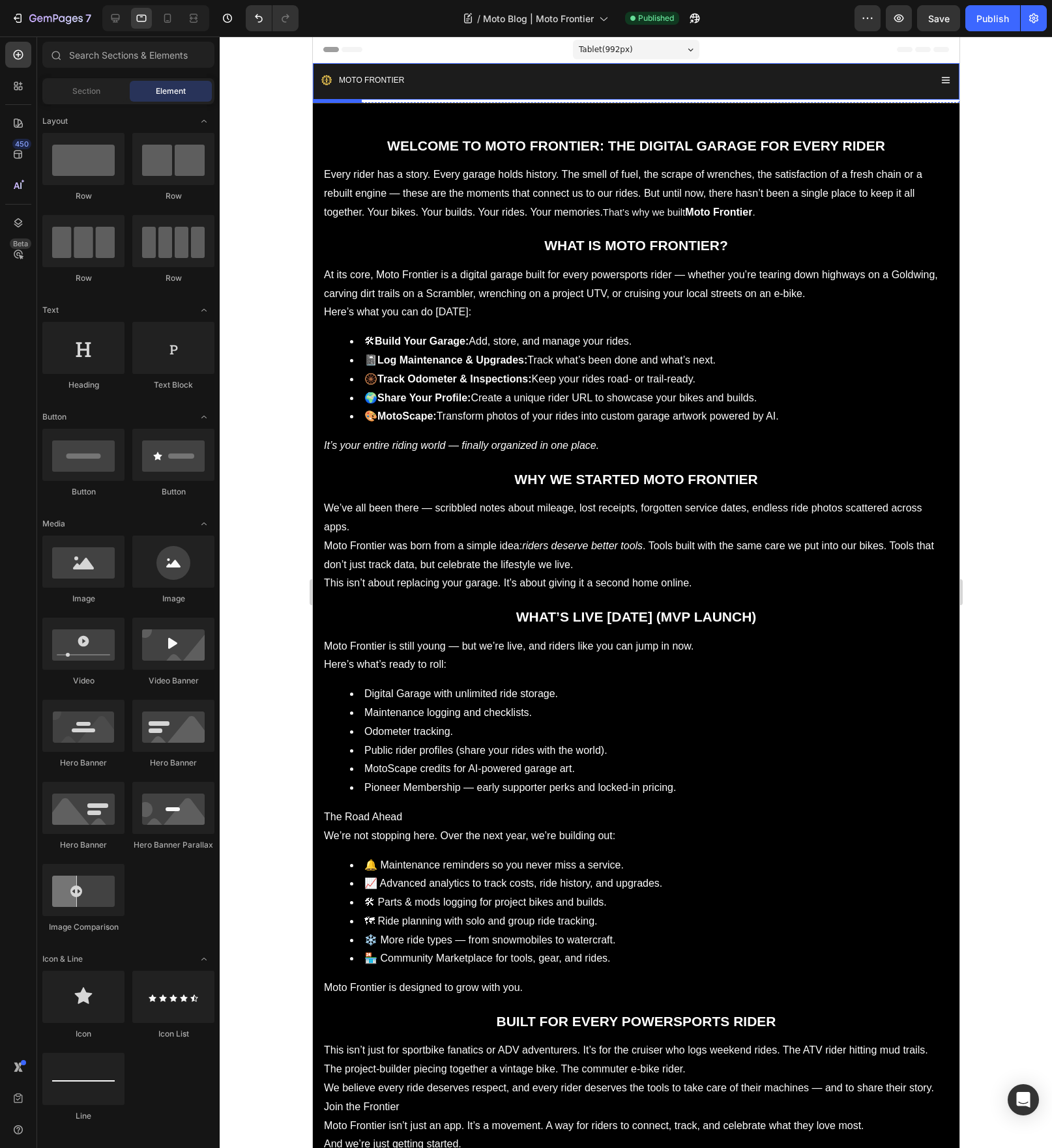
click at [628, 84] on div "Created by potrace 1.10, written by [PERSON_NAME] [DATE]-[DATE] MOTO FRONTIER" at bounding box center [625, 80] width 609 height 24
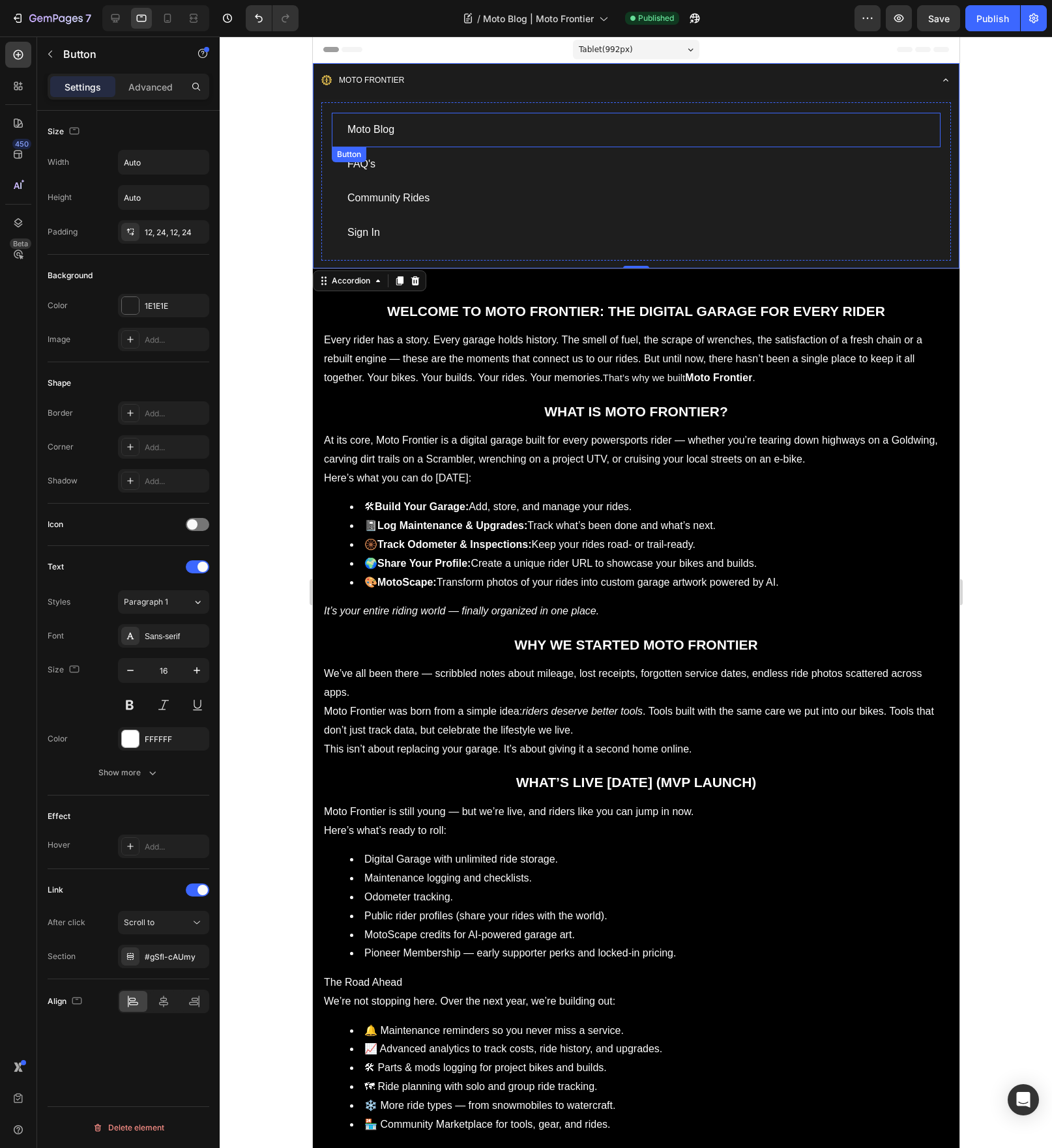
click at [577, 133] on div "Moto Blog Button" at bounding box center [636, 130] width 609 height 35
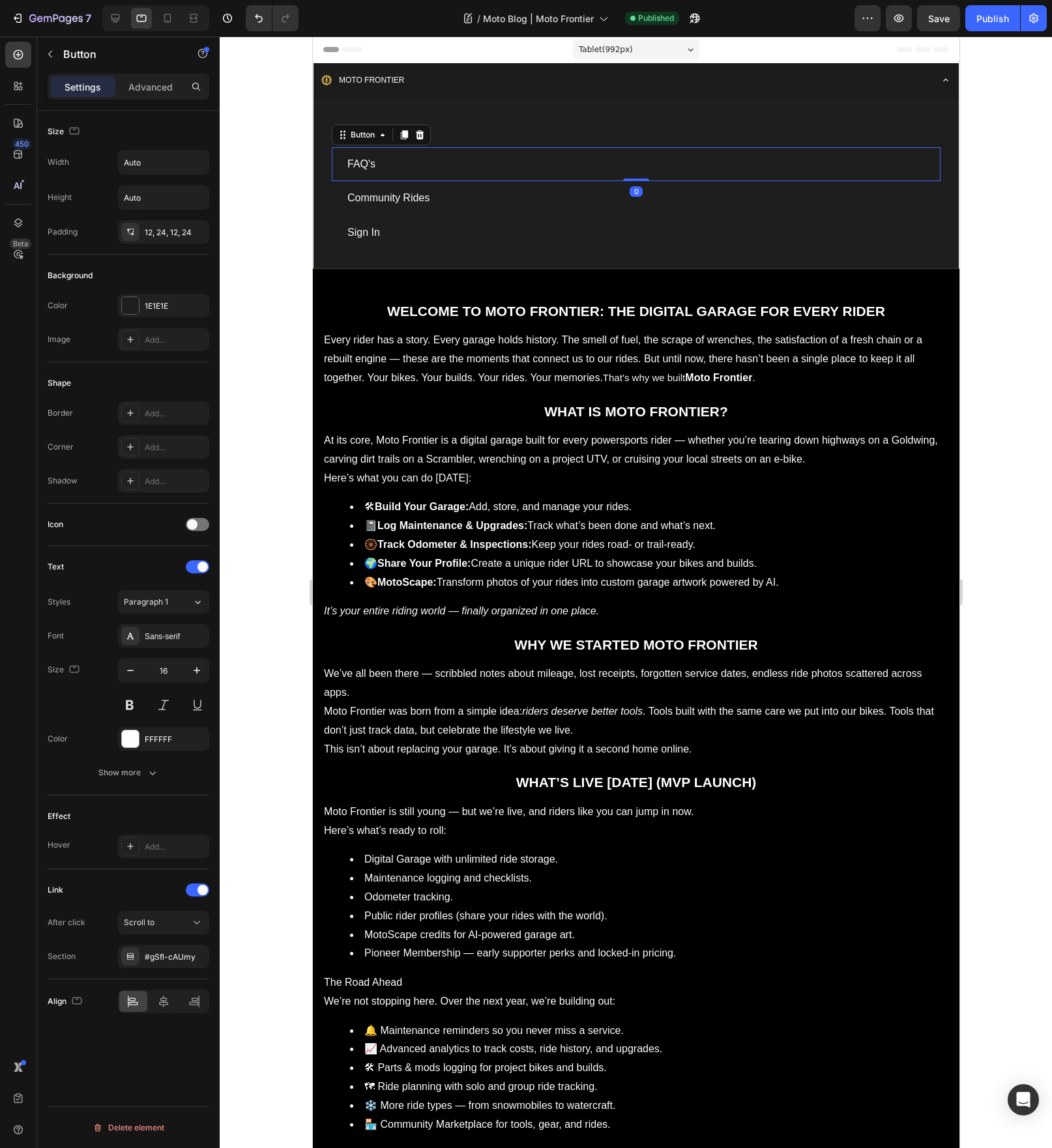
click at [481, 165] on div "FAQ's Button 0" at bounding box center [636, 164] width 609 height 35
click at [167, 20] on icon at bounding box center [167, 21] width 3 height 1
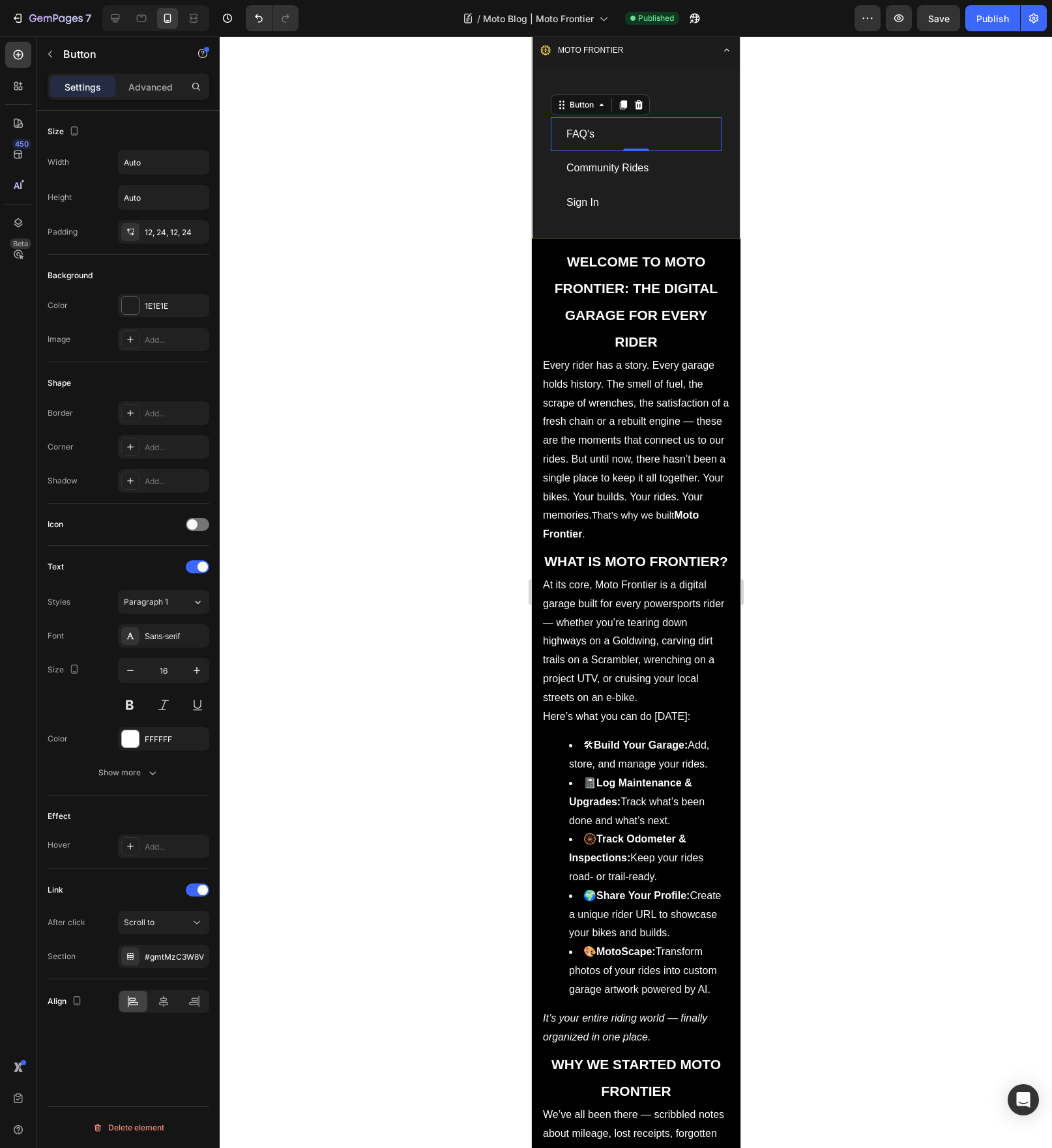
scroll to position [67, 0]
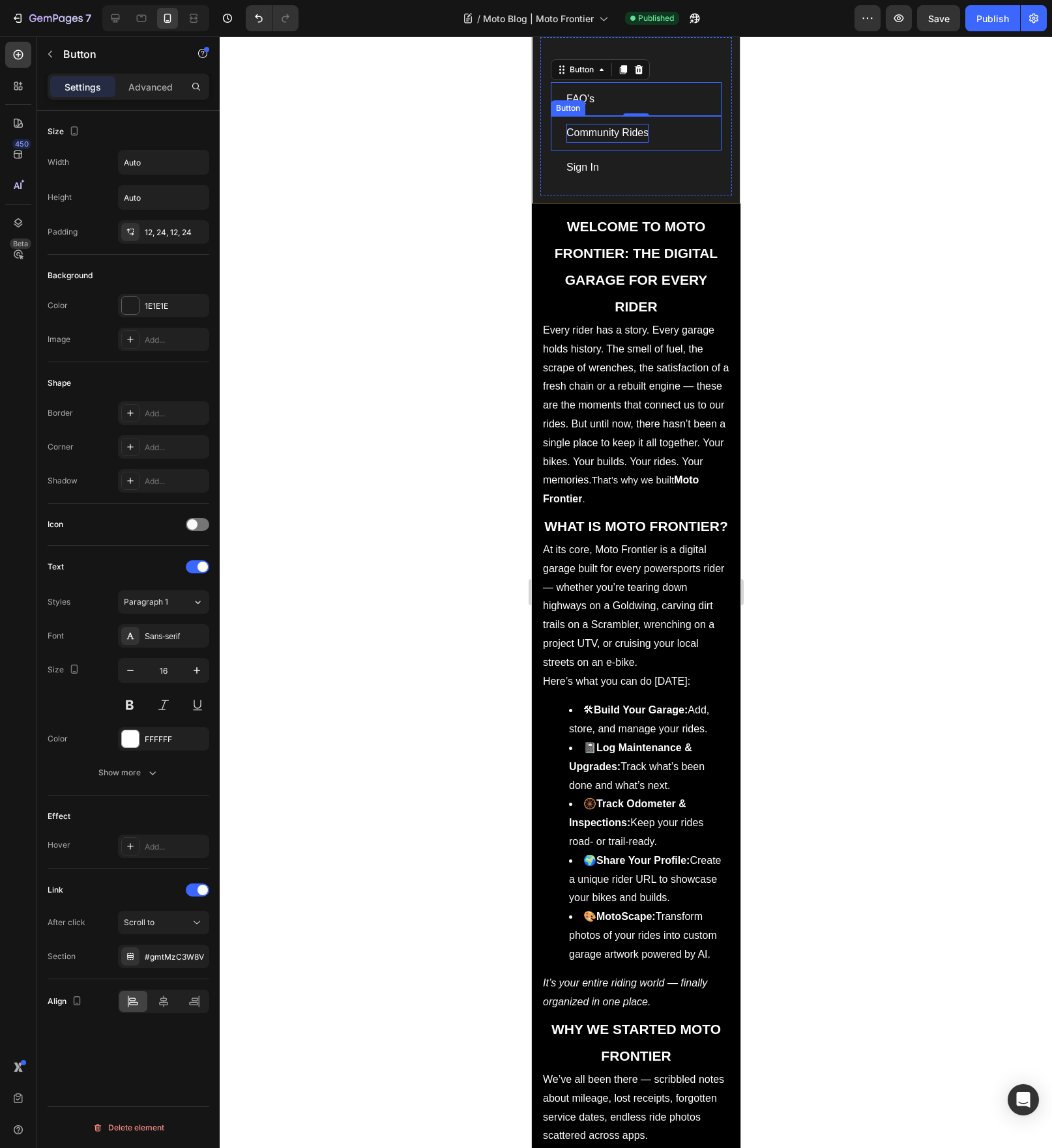
click at [598, 136] on p "Community Rides" at bounding box center [607, 133] width 82 height 19
click at [588, 172] on p "Sign In" at bounding box center [582, 168] width 33 height 19
click at [596, 70] on p "Moto Blog" at bounding box center [589, 65] width 47 height 19
click at [167, 959] on div "#gSfl-cAUmy" at bounding box center [163, 958] width 38 height 12
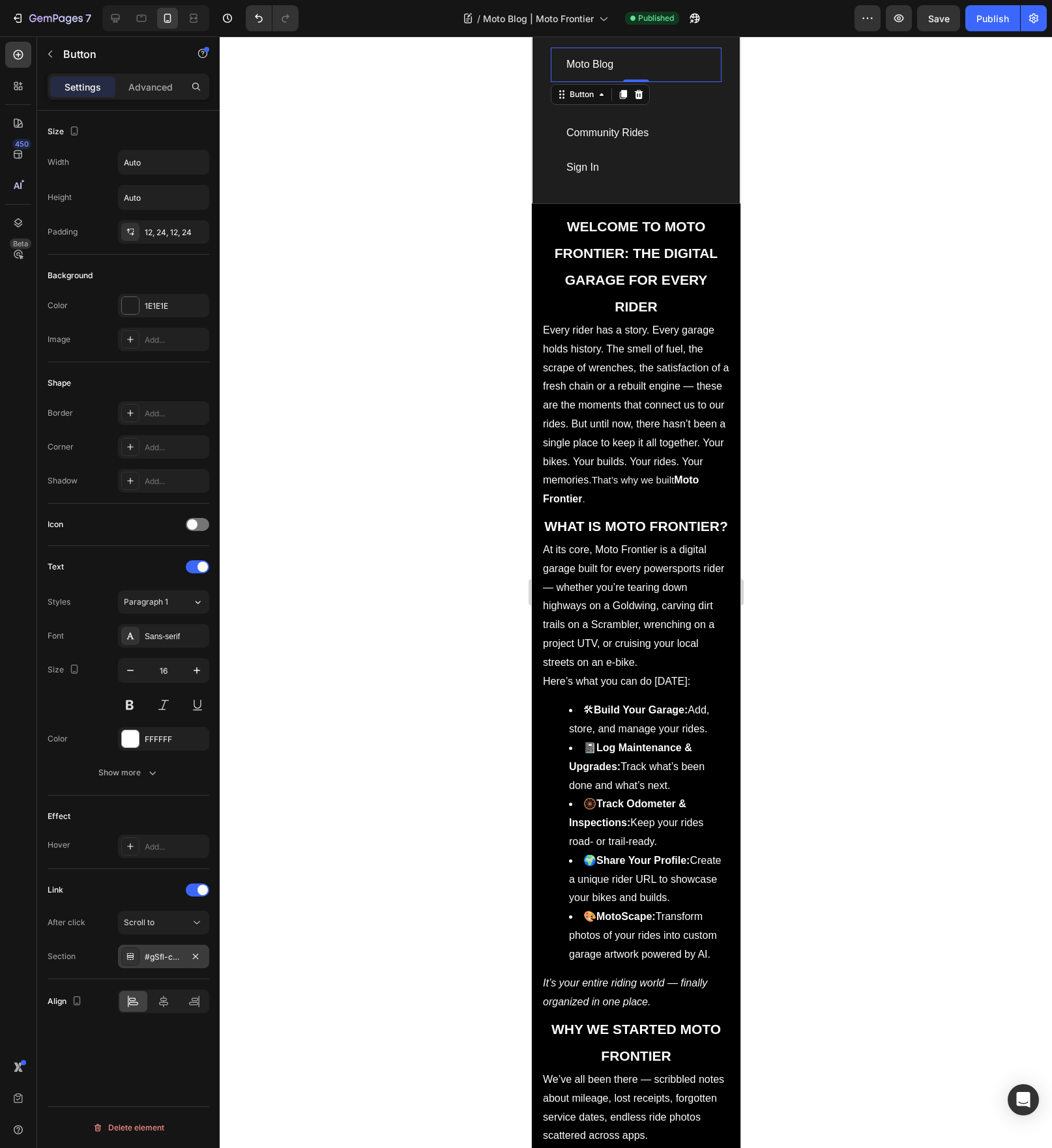
click at [167, 959] on div "#gSfl-cAUmy" at bounding box center [163, 958] width 38 height 12
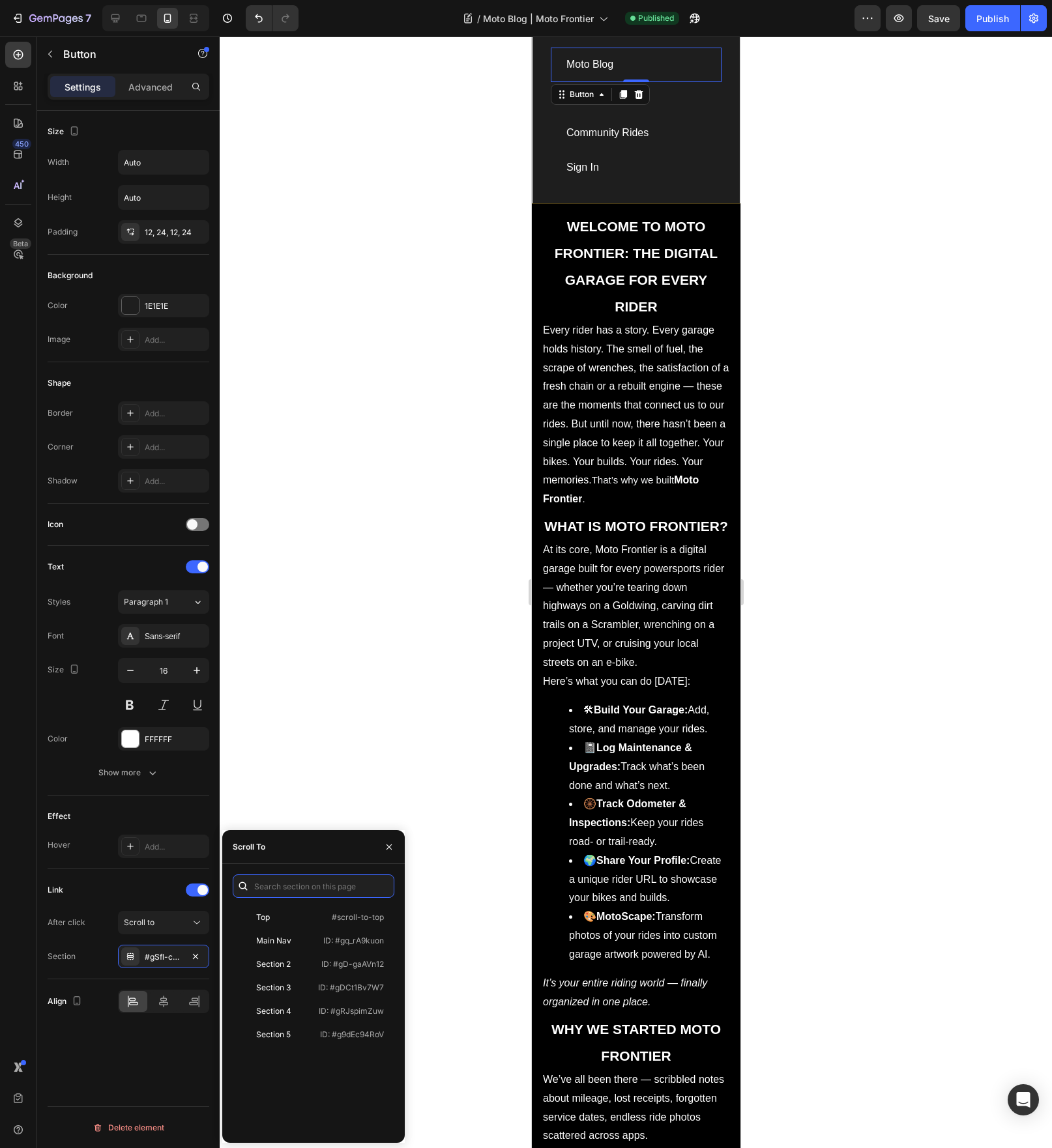
paste input "[URL][DOMAIN_NAME]"
type input "[URL][DOMAIN_NAME]"
click at [359, 888] on input "[URL][DOMAIN_NAME]" at bounding box center [313, 887] width 162 height 24
click at [155, 925] on div "Scroll to" at bounding box center [157, 923] width 67 height 12
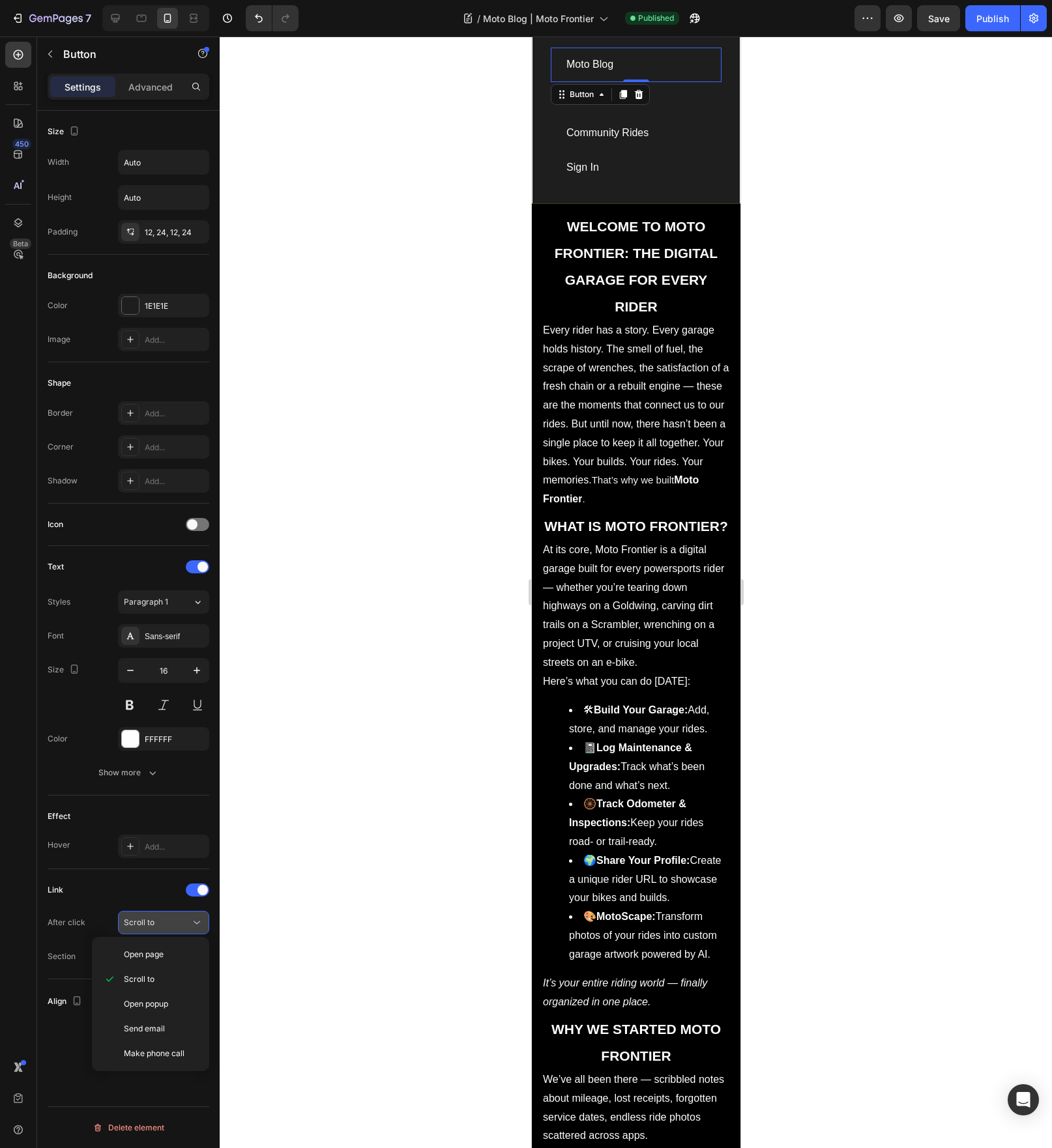
scroll to position [0, 0]
click at [156, 959] on span "Open page" at bounding box center [144, 955] width 40 height 12
click at [161, 962] on div "Add..." at bounding box center [175, 958] width 61 height 12
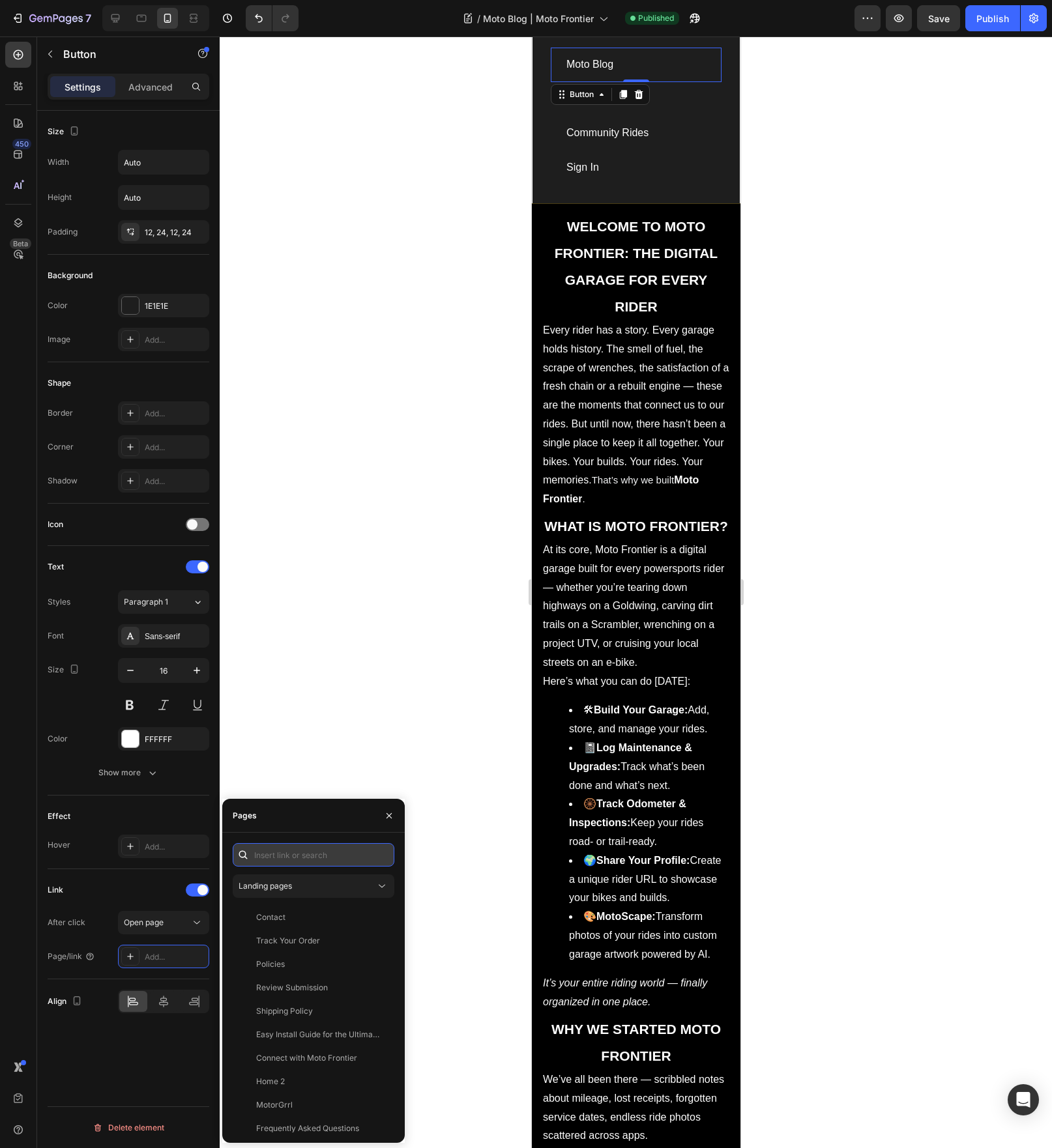
paste input "[URL][DOMAIN_NAME]"
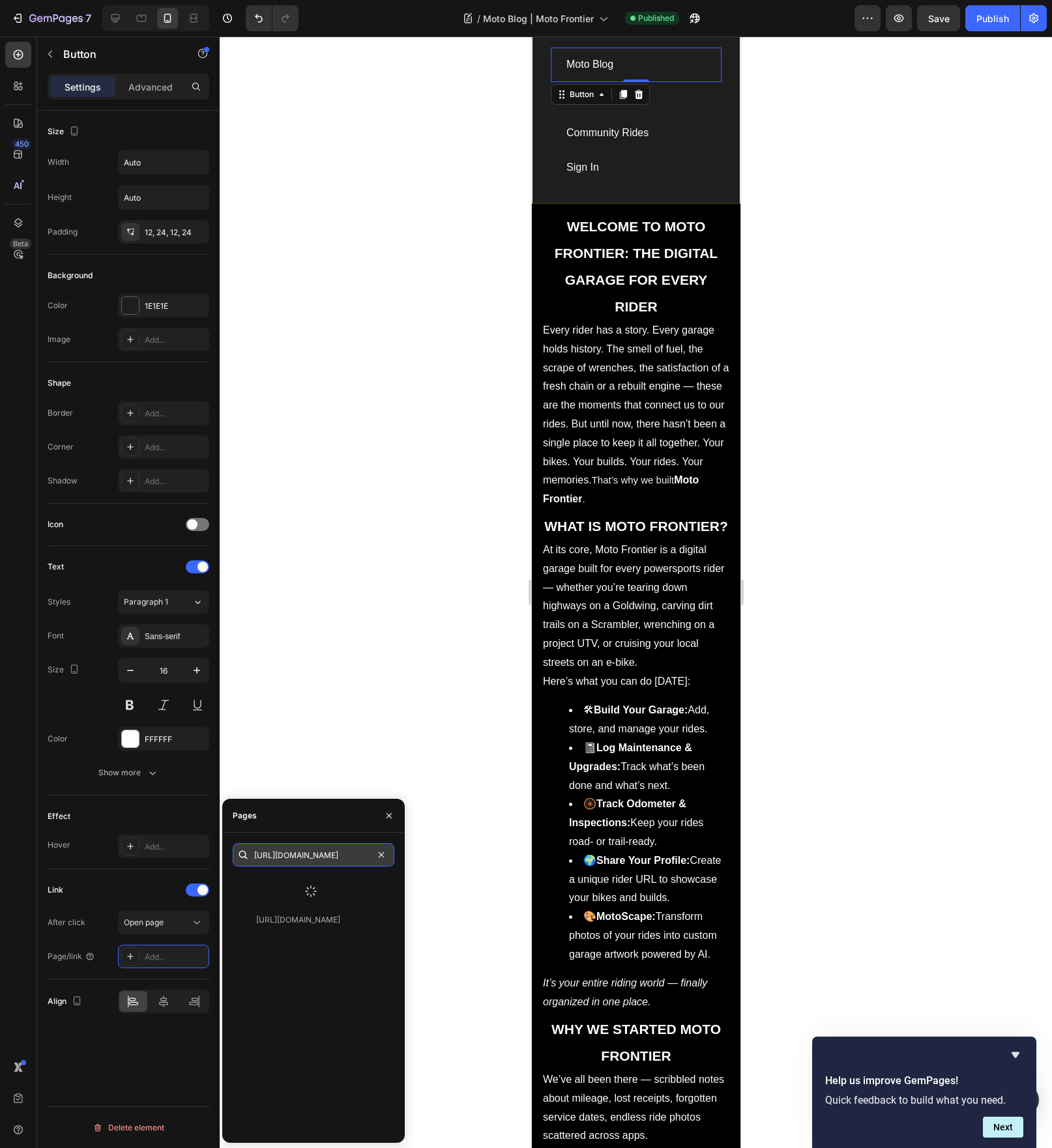
type input "[URL][DOMAIN_NAME]"
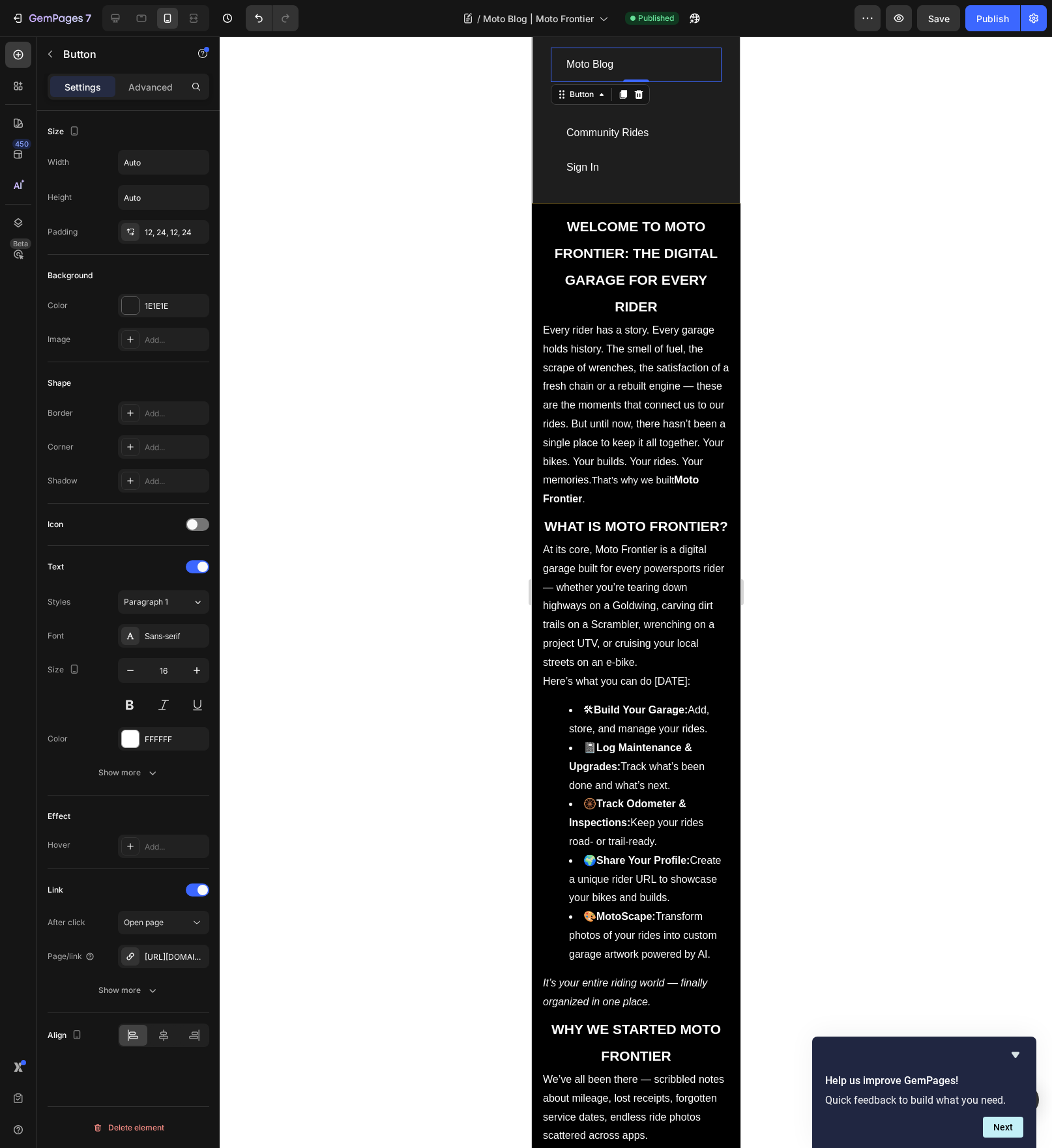
scroll to position [0, 0]
click at [360, 685] on div at bounding box center [636, 592] width 833 height 1112
click at [585, 100] on p "FAQ's" at bounding box center [580, 99] width 28 height 19
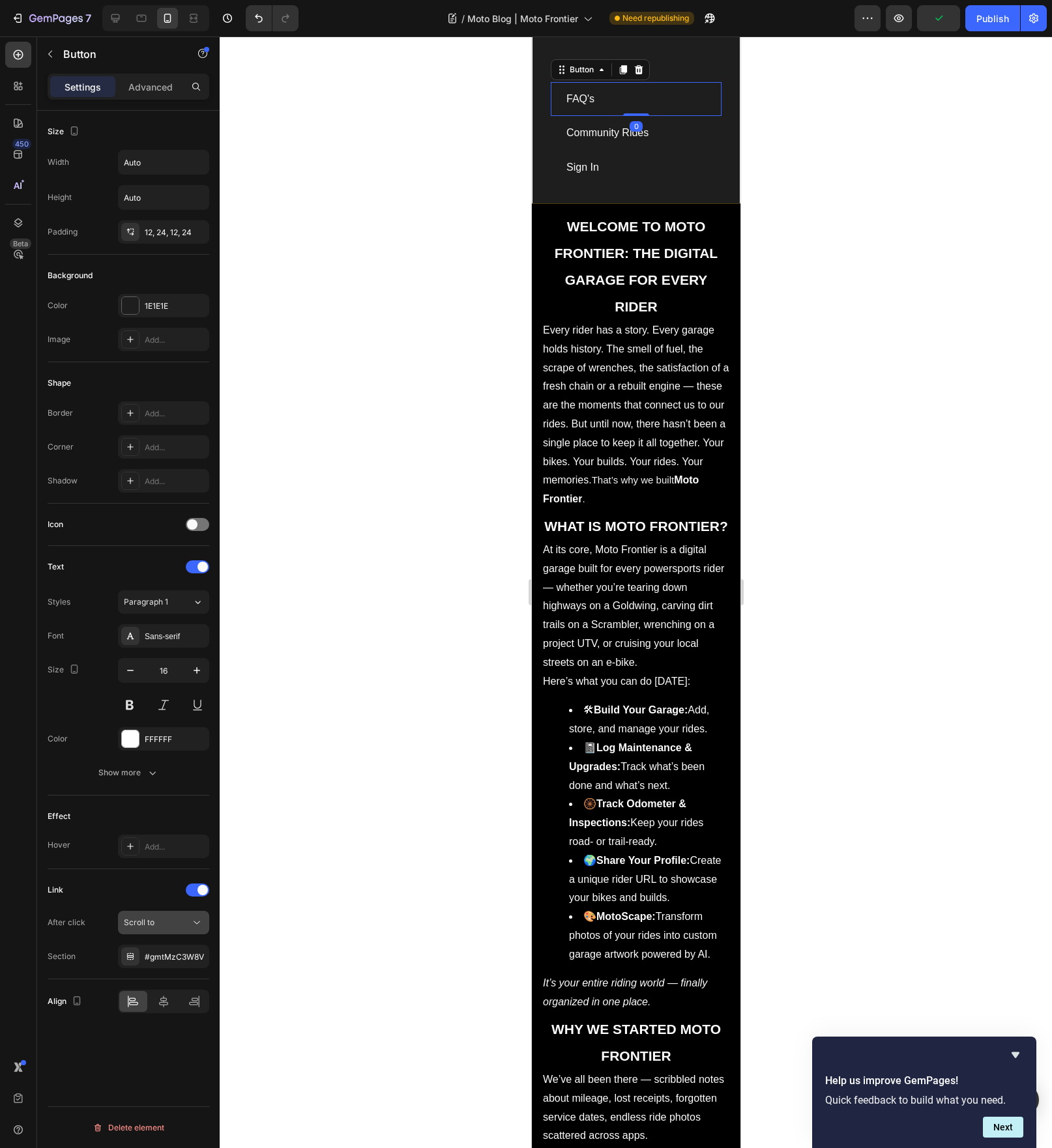
click at [154, 915] on button "Scroll to" at bounding box center [163, 923] width 91 height 24
click at [151, 961] on div "Open page" at bounding box center [150, 954] width 107 height 24
click at [164, 964] on div "Add..." at bounding box center [163, 957] width 91 height 24
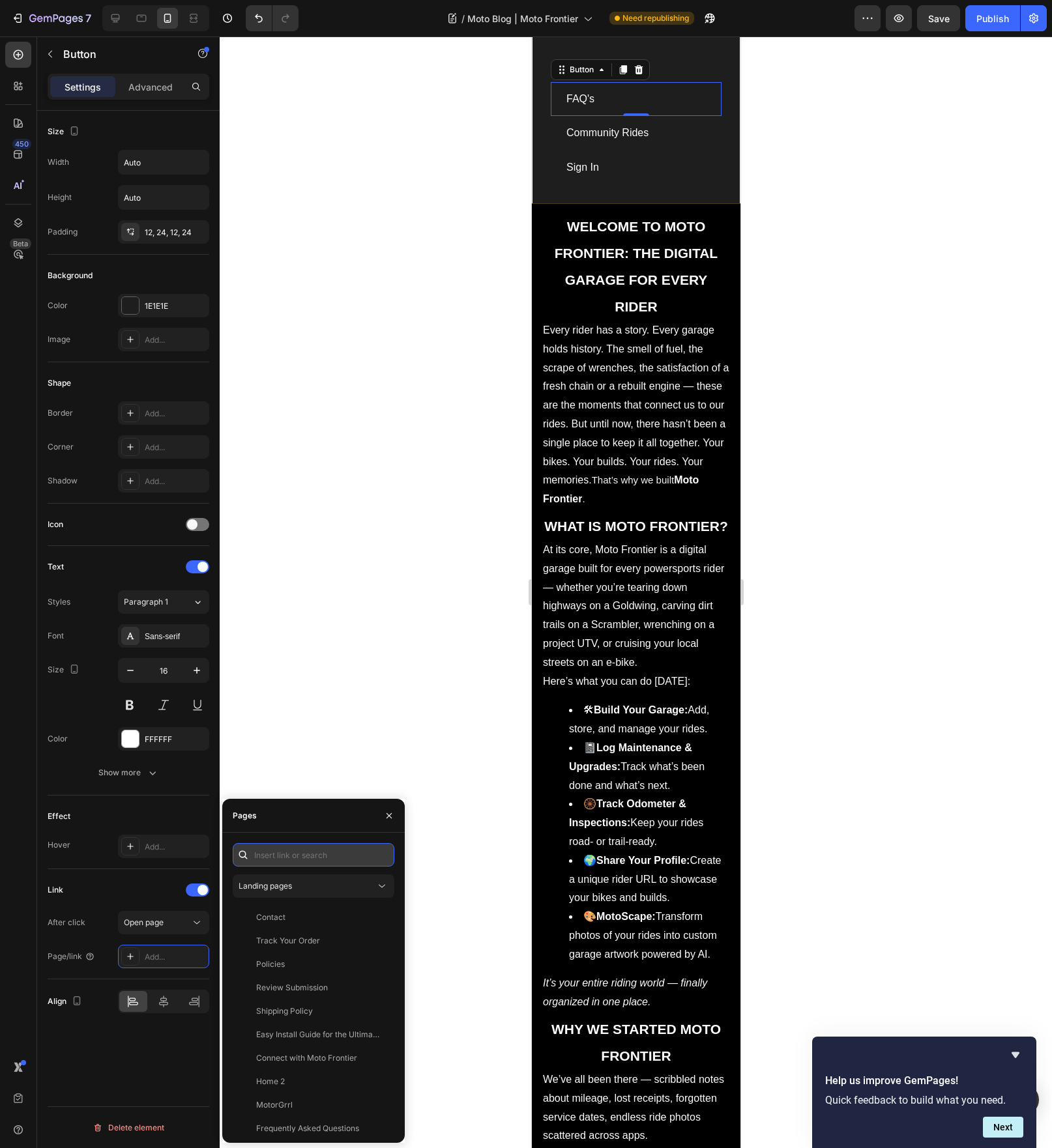
click at [277, 854] on input "text" at bounding box center [313, 855] width 162 height 24
paste input "[URL][DOMAIN_NAME]"
type input "[URL][DOMAIN_NAME]"
click at [307, 892] on div "[URL][DOMAIN_NAME] View" at bounding box center [310, 887] width 156 height 24
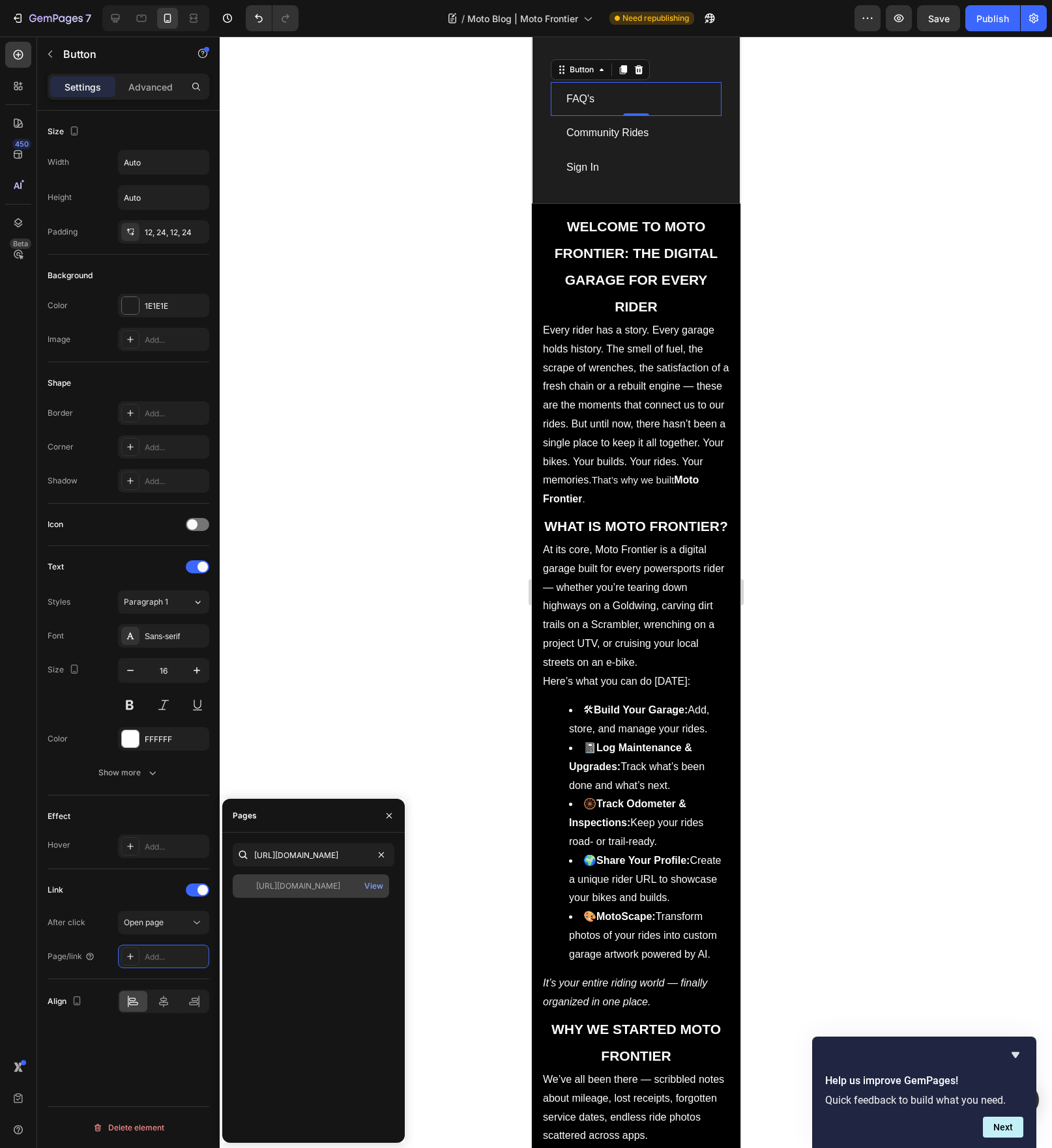
scroll to position [0, 0]
click at [387, 661] on div at bounding box center [636, 592] width 833 height 1112
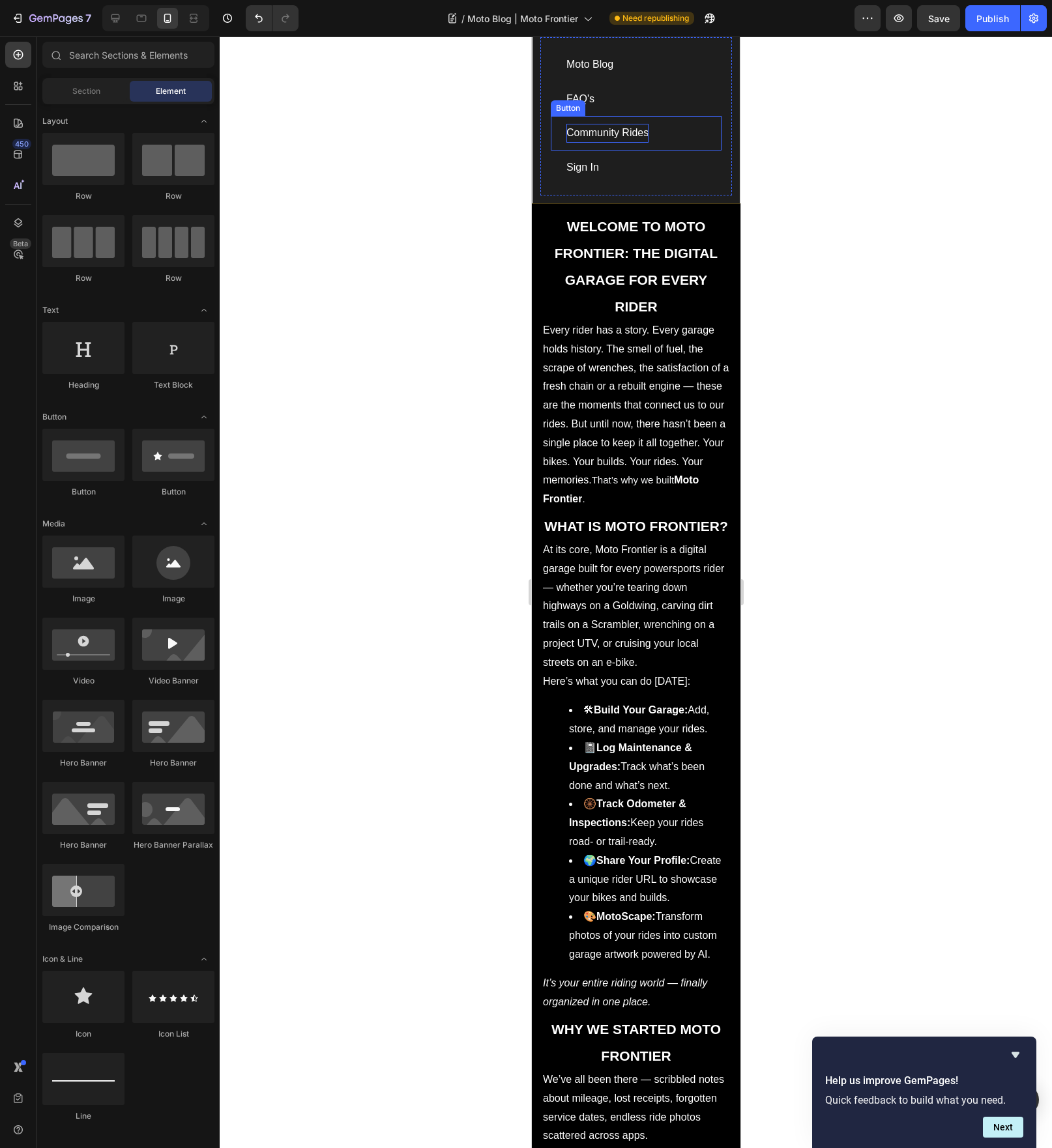
click at [598, 135] on p "Community Rides" at bounding box center [607, 133] width 82 height 19
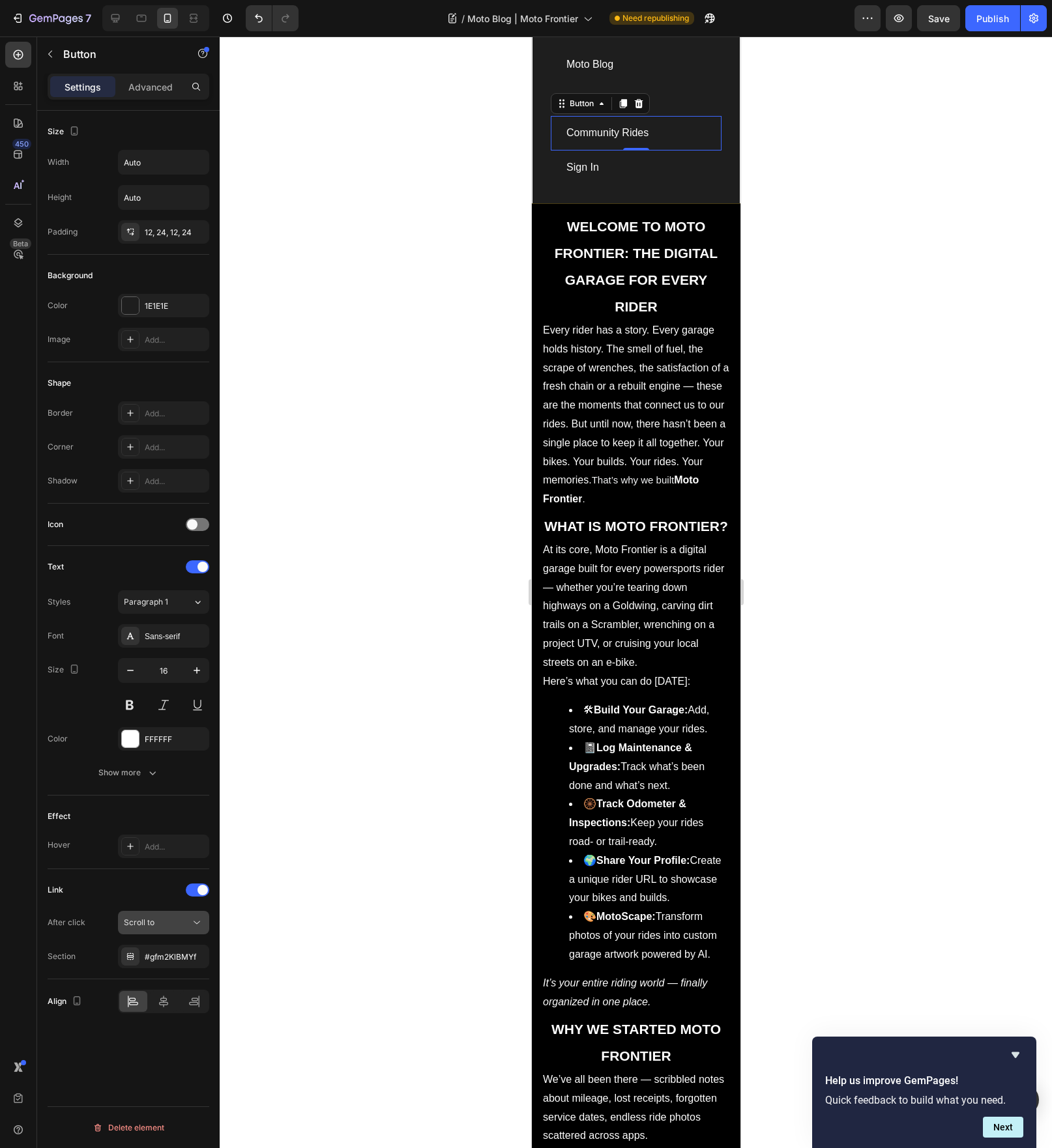
click at [197, 922] on icon at bounding box center [197, 923] width 13 height 13
click at [176, 956] on p "Open page" at bounding box center [161, 955] width 74 height 12
click at [159, 955] on div "Add..." at bounding box center [175, 958] width 61 height 12
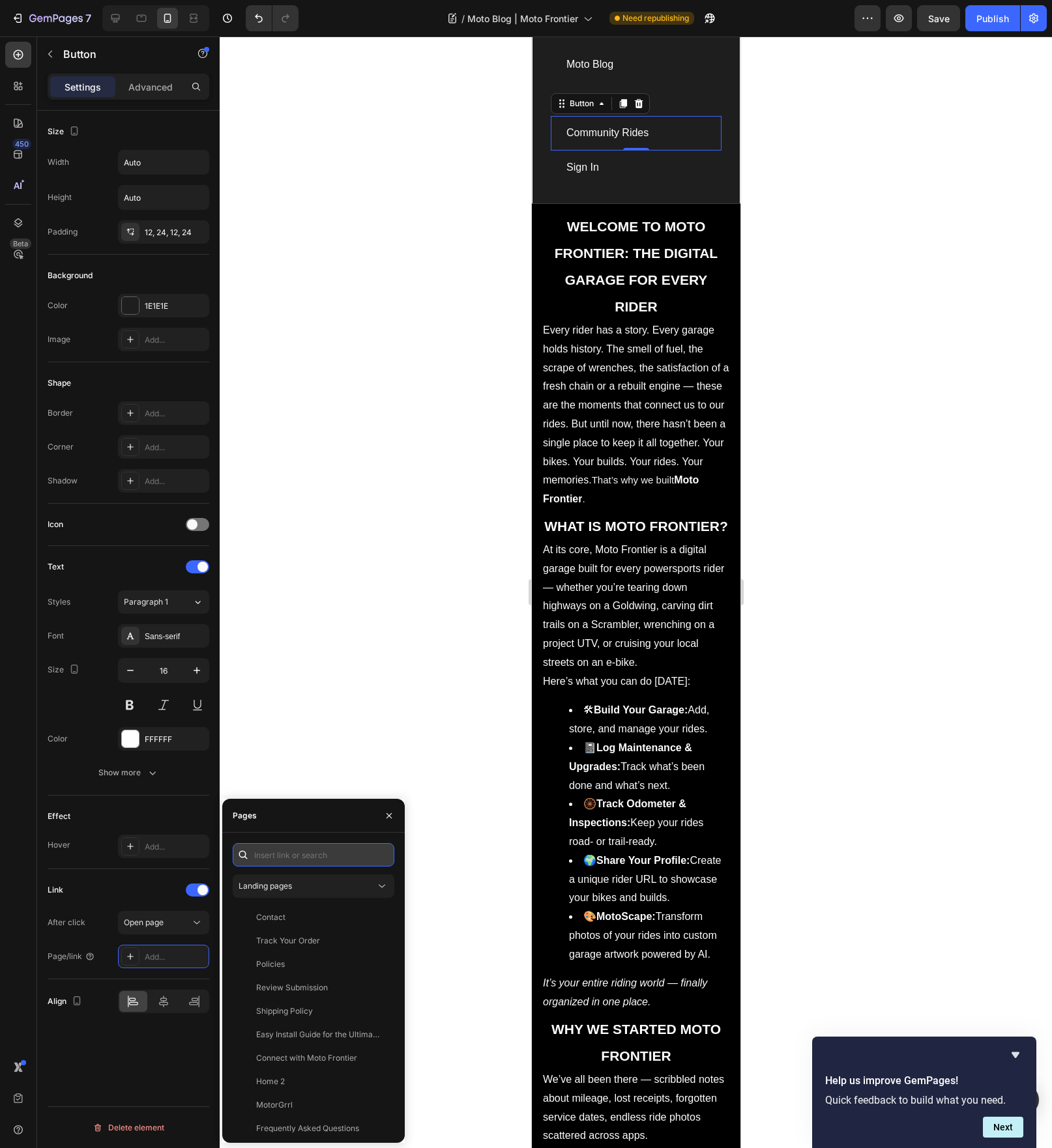
click at [286, 854] on input "text" at bounding box center [313, 855] width 162 height 24
paste input "[URL][DOMAIN_NAME]"
type input "[URL][DOMAIN_NAME]"
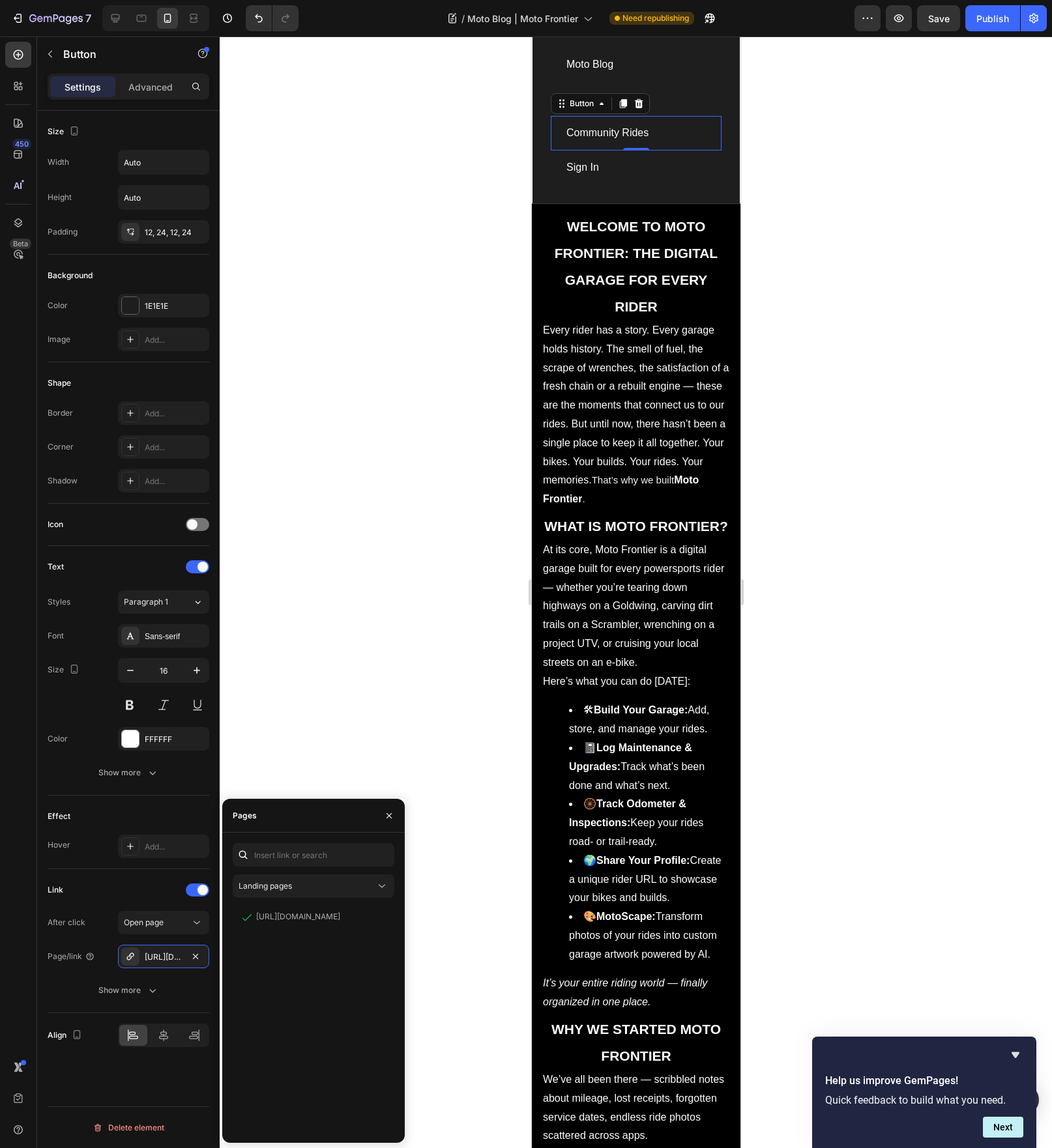
click at [413, 435] on div at bounding box center [636, 592] width 833 height 1112
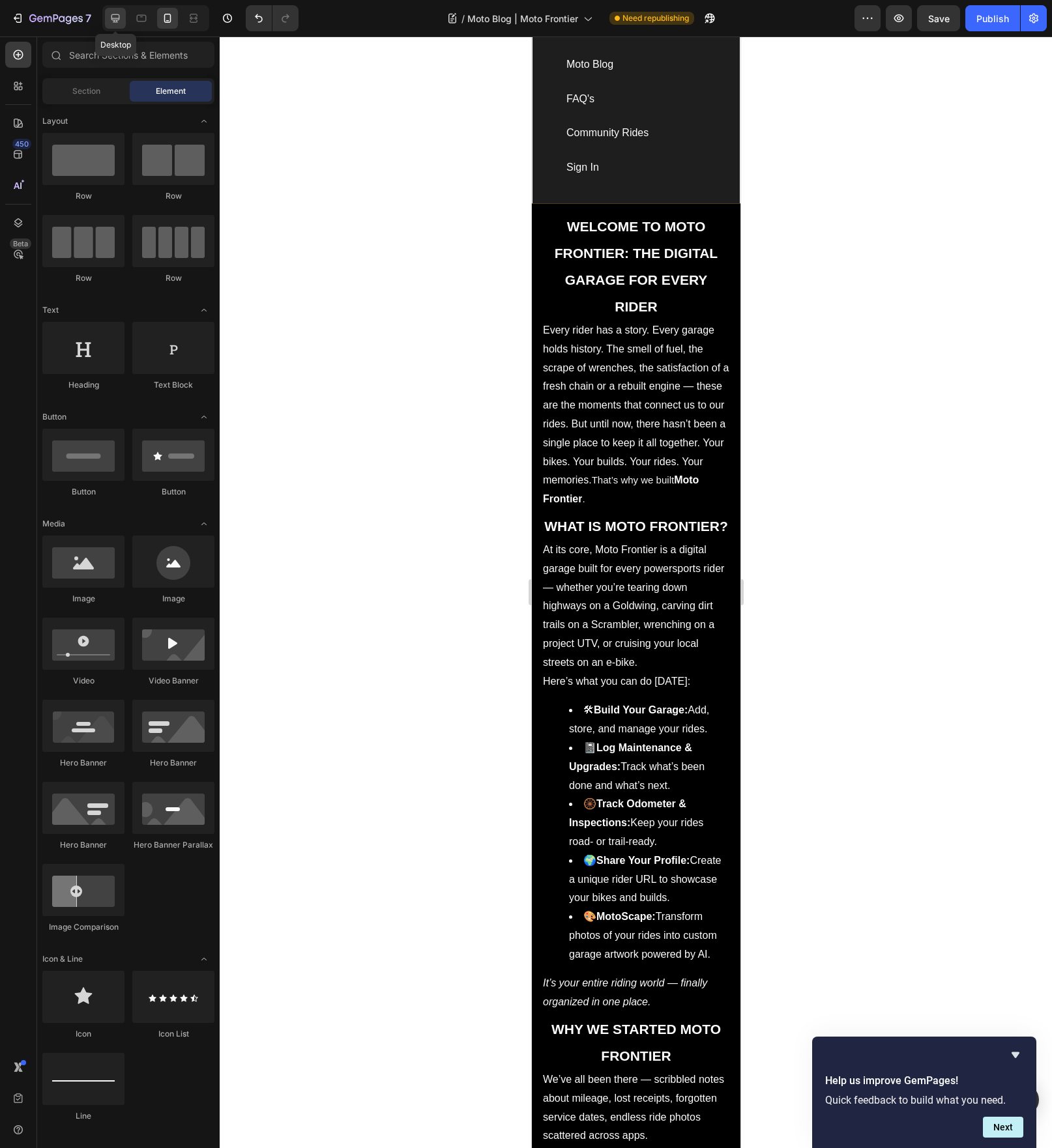
click at [122, 22] on div at bounding box center [116, 19] width 21 height 21
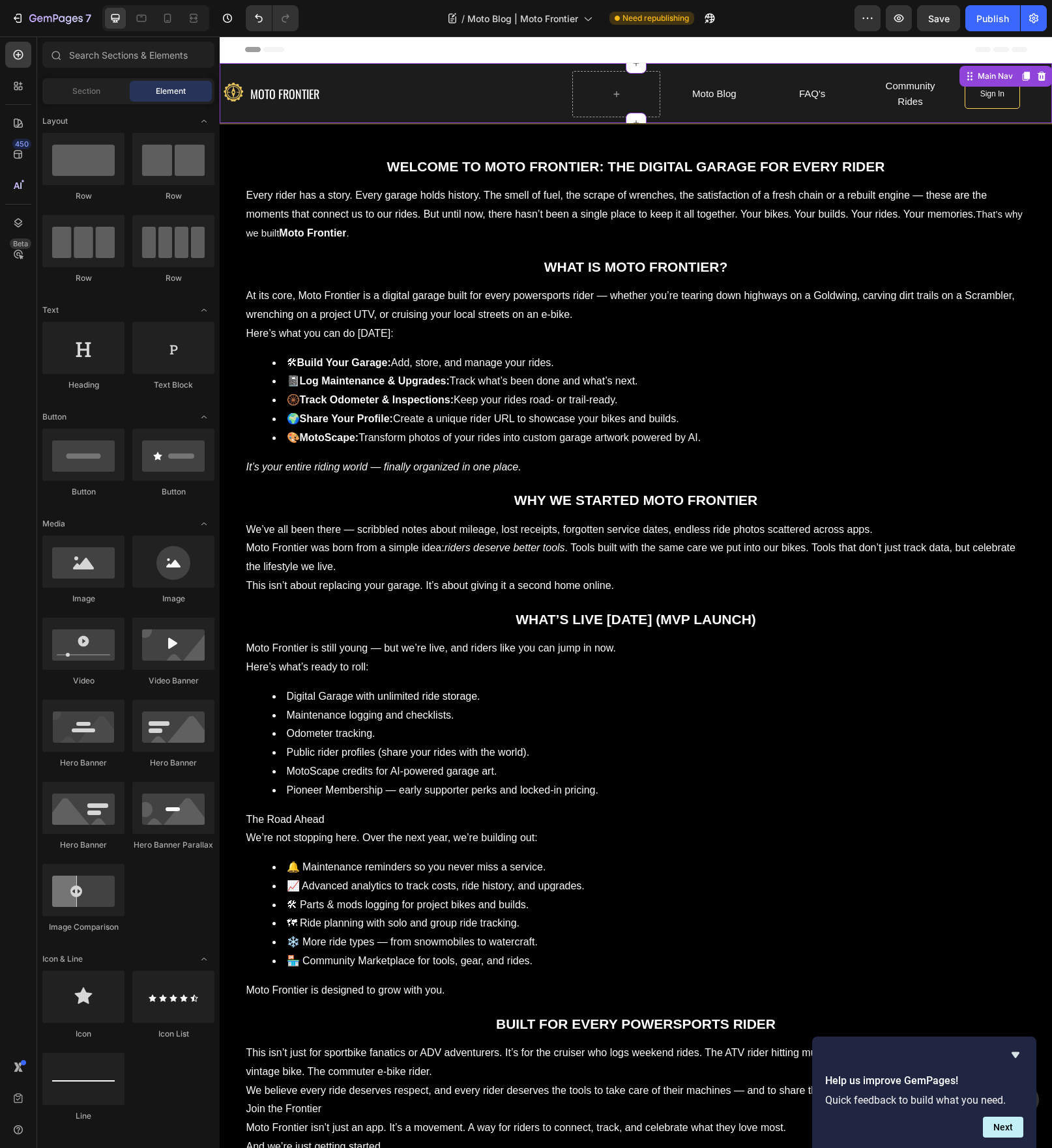
click at [705, 96] on span "Moto Blog" at bounding box center [714, 93] width 44 height 11
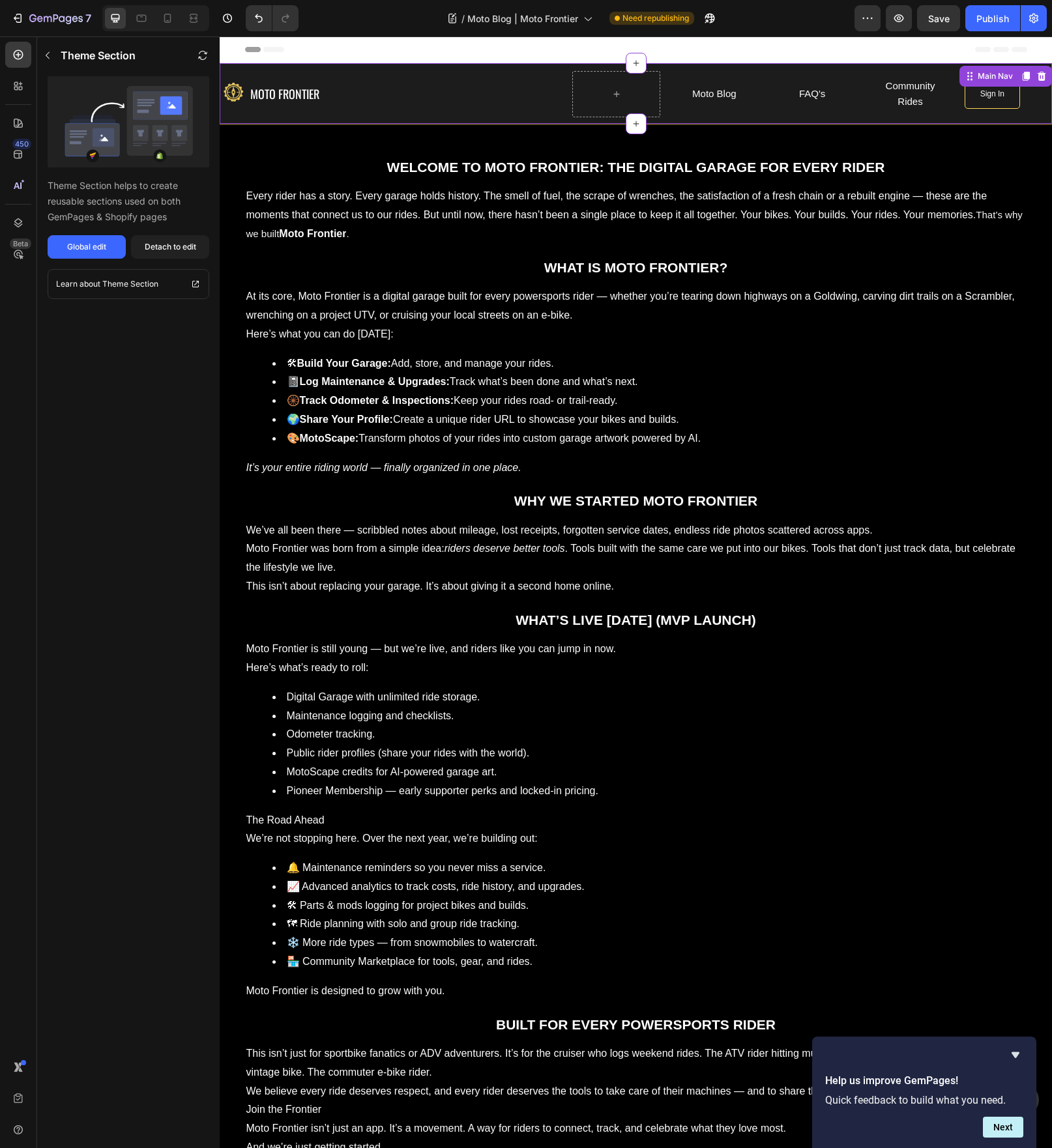
click at [731, 94] on link "Moto Blog" at bounding box center [714, 94] width 57 height 31
click at [164, 19] on icon at bounding box center [167, 19] width 13 height 13
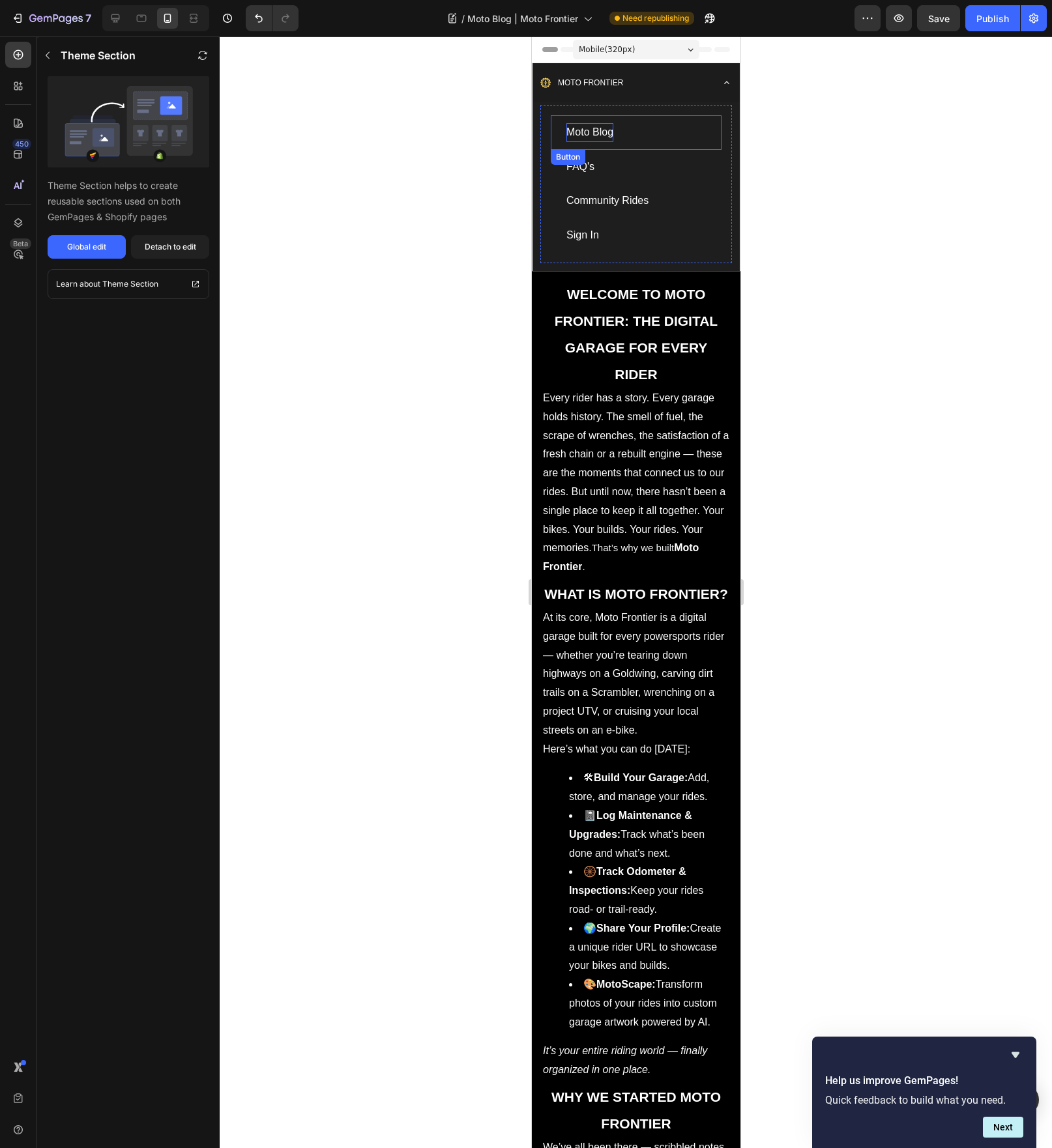
click at [591, 134] on p "Moto Blog" at bounding box center [589, 133] width 47 height 19
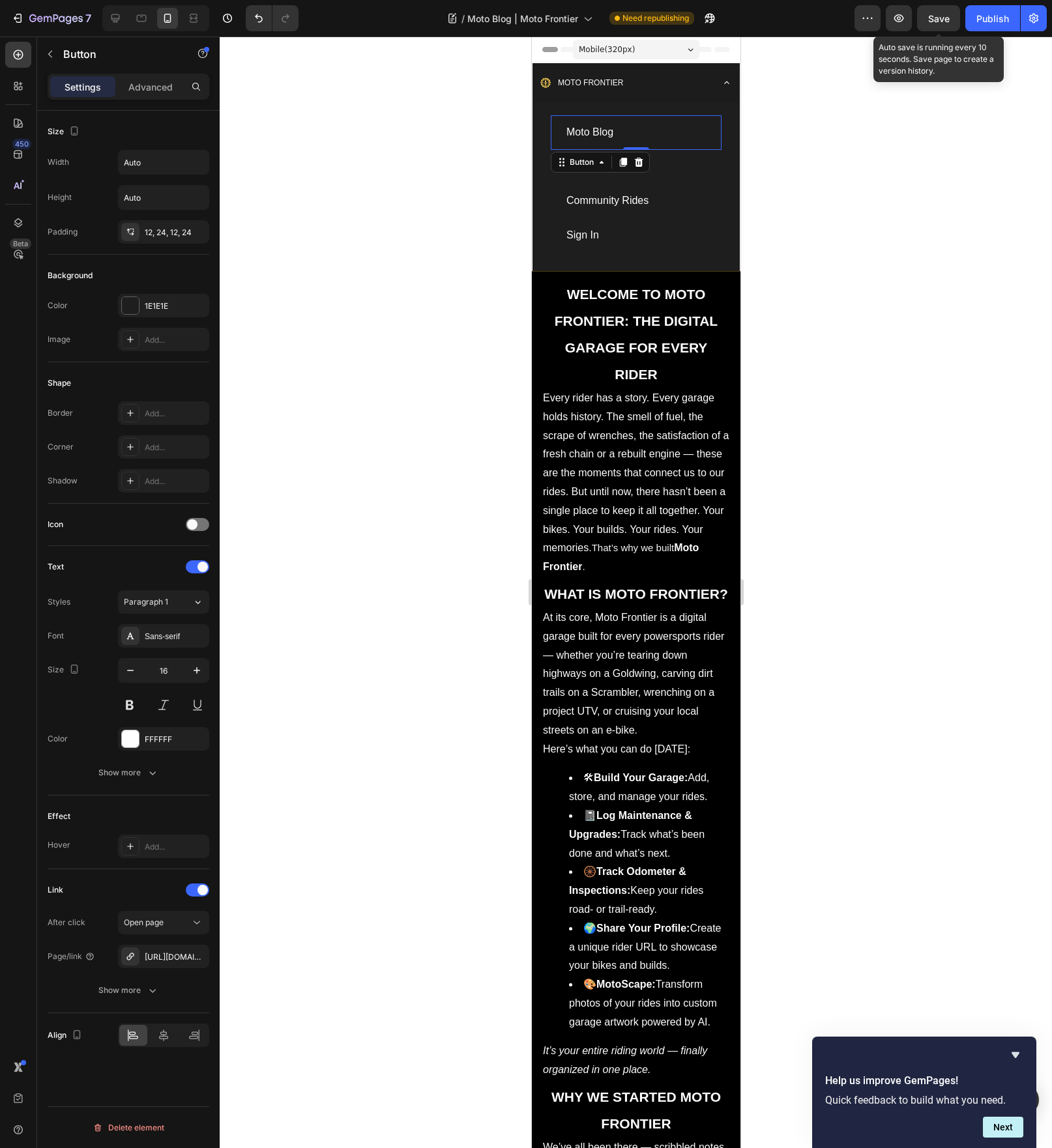
click at [942, 22] on span "Save" at bounding box center [939, 19] width 21 height 11
click at [977, 24] on div "Publish" at bounding box center [993, 19] width 33 height 13
